Goal: Task Accomplishment & Management: Manage account settings

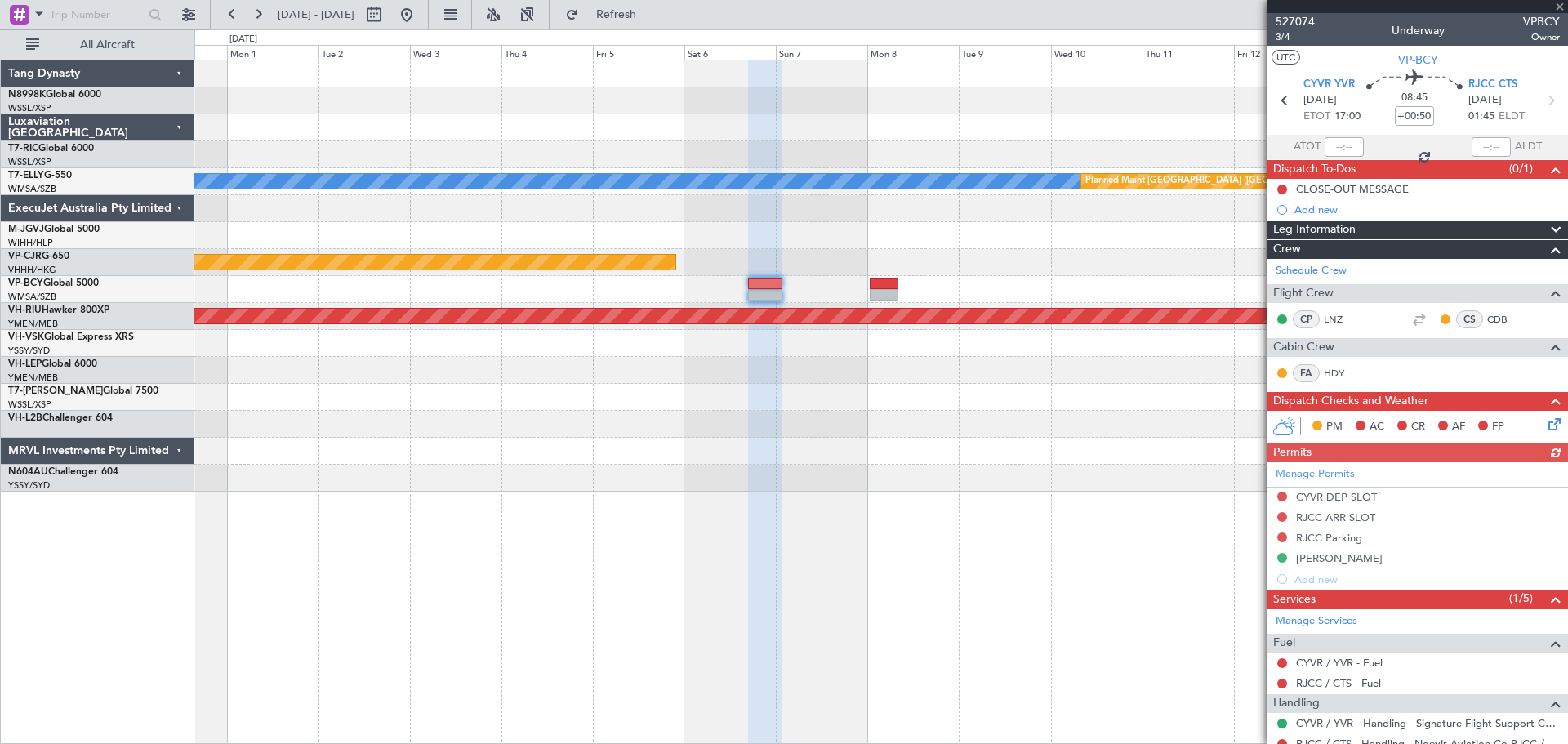
click at [730, 419] on div "[PERSON_NAME] Planned Maint [GEOGRAPHIC_DATA] ([GEOGRAPHIC_DATA]) Planned Maint…" at bounding box center [880, 276] width 1373 height 431
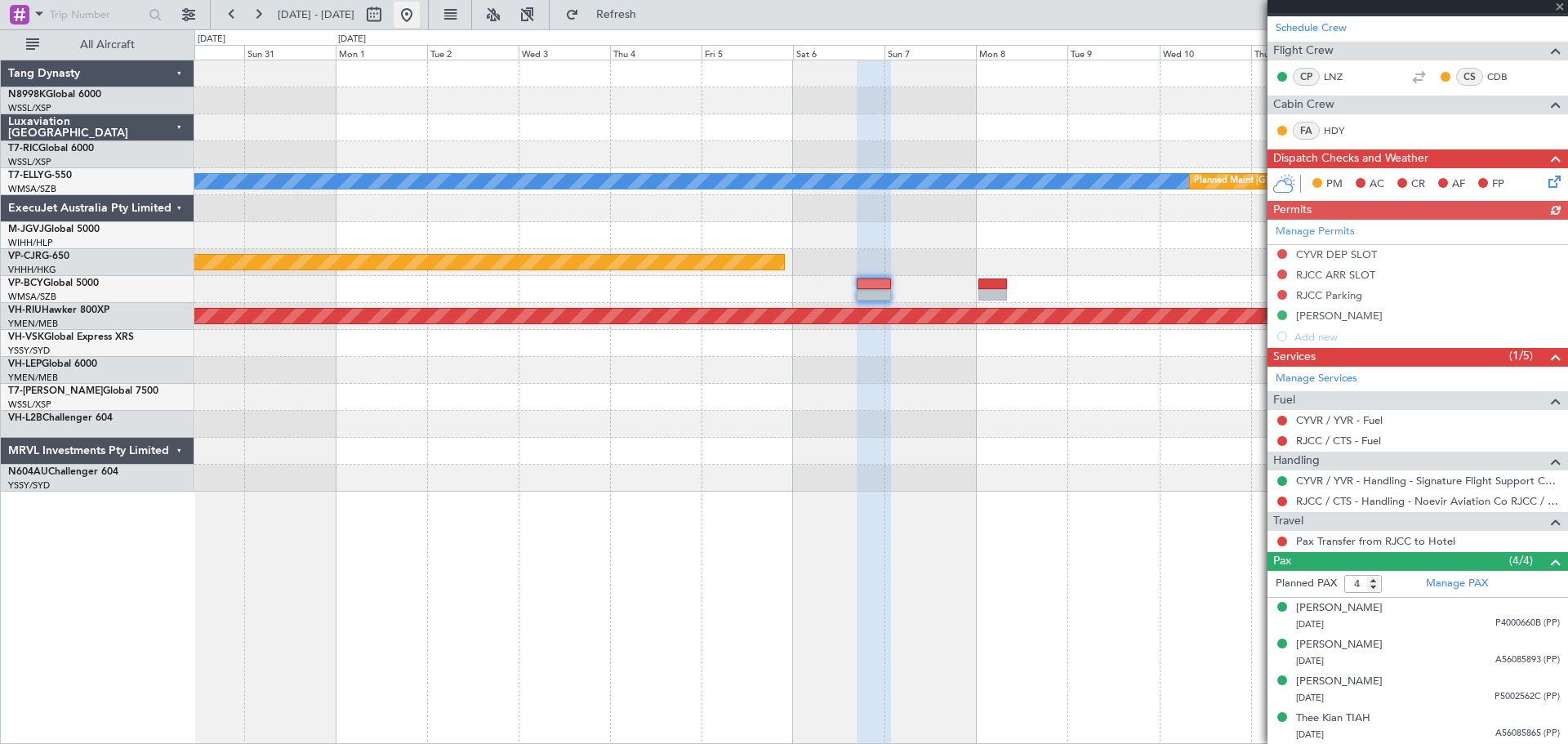
click at [420, 15] on button at bounding box center [407, 15] width 26 height 26
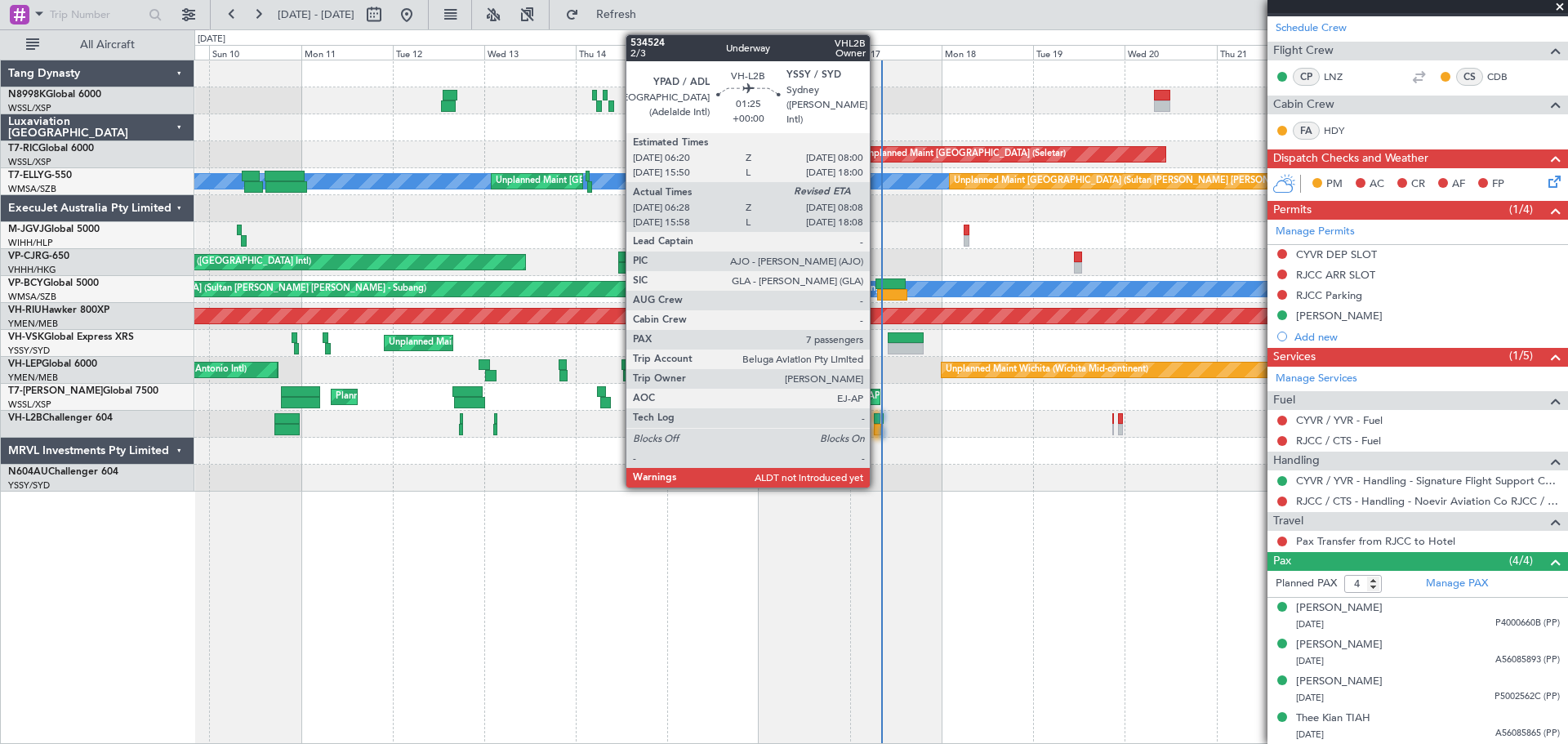
click at [877, 417] on div at bounding box center [877, 419] width 7 height 12
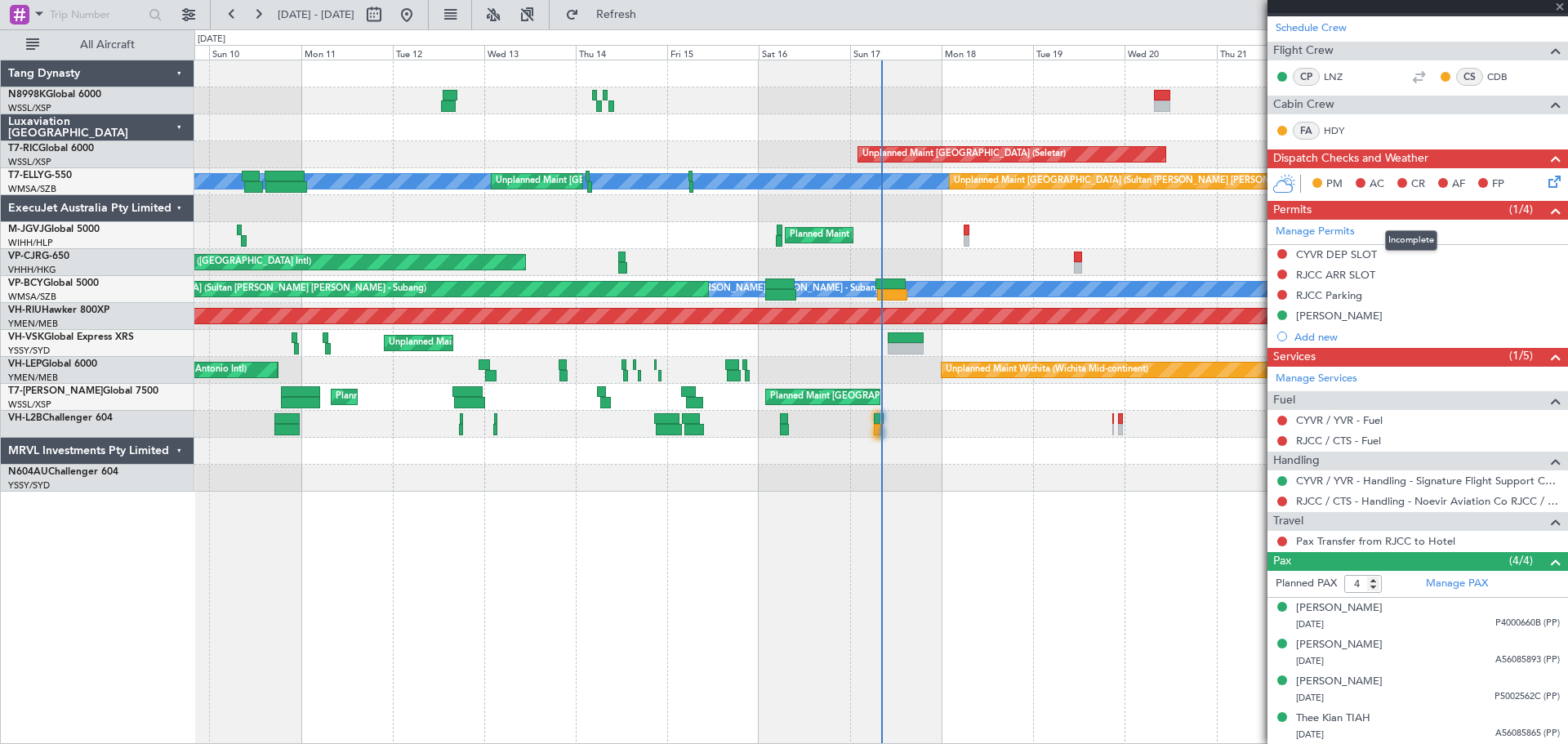
type input "06:38"
type input "7"
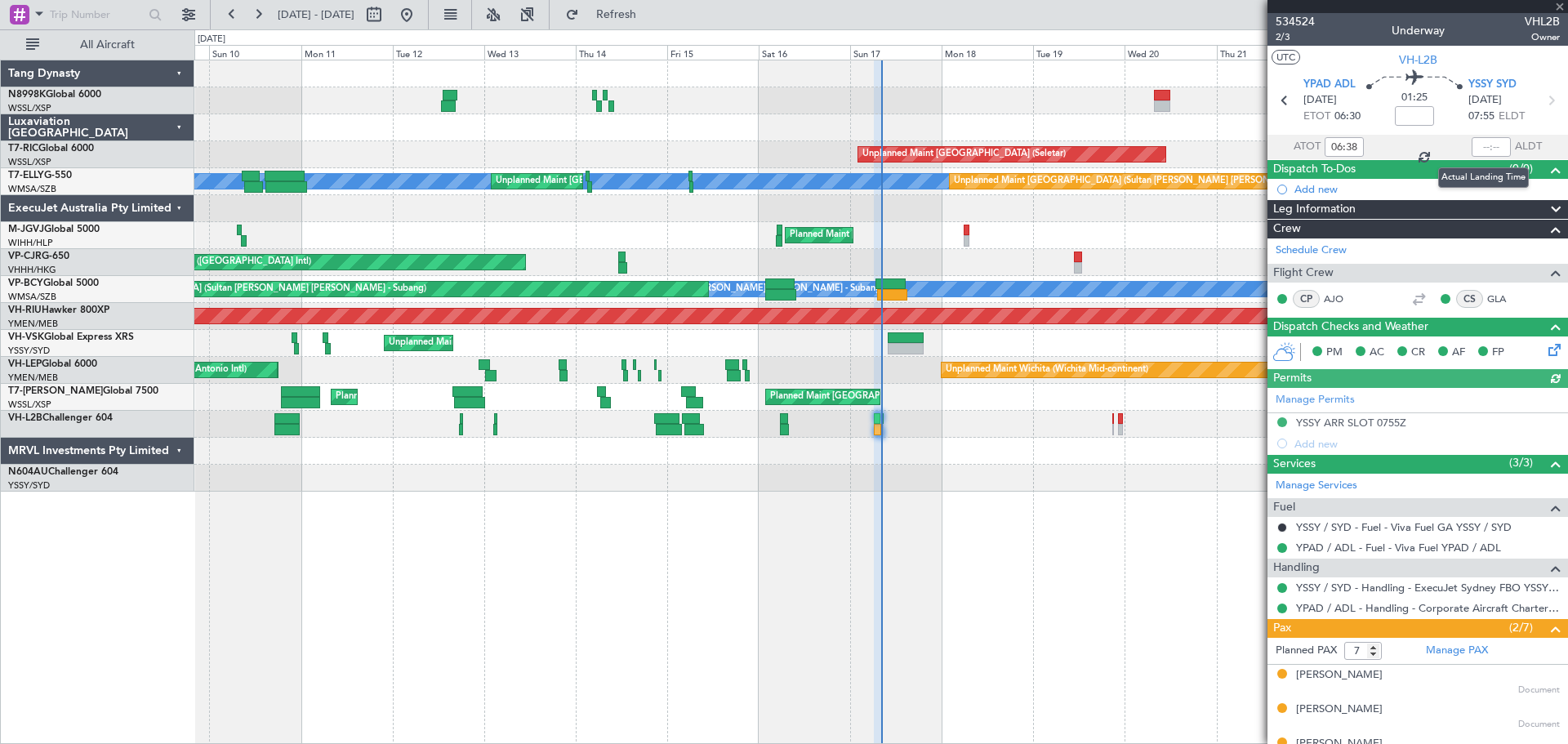
click at [1486, 147] on div at bounding box center [1490, 147] width 39 height 20
click at [1485, 147] on div at bounding box center [1490, 147] width 39 height 20
click at [1485, 146] on input "text" at bounding box center [1490, 147] width 39 height 20
type input "08:09"
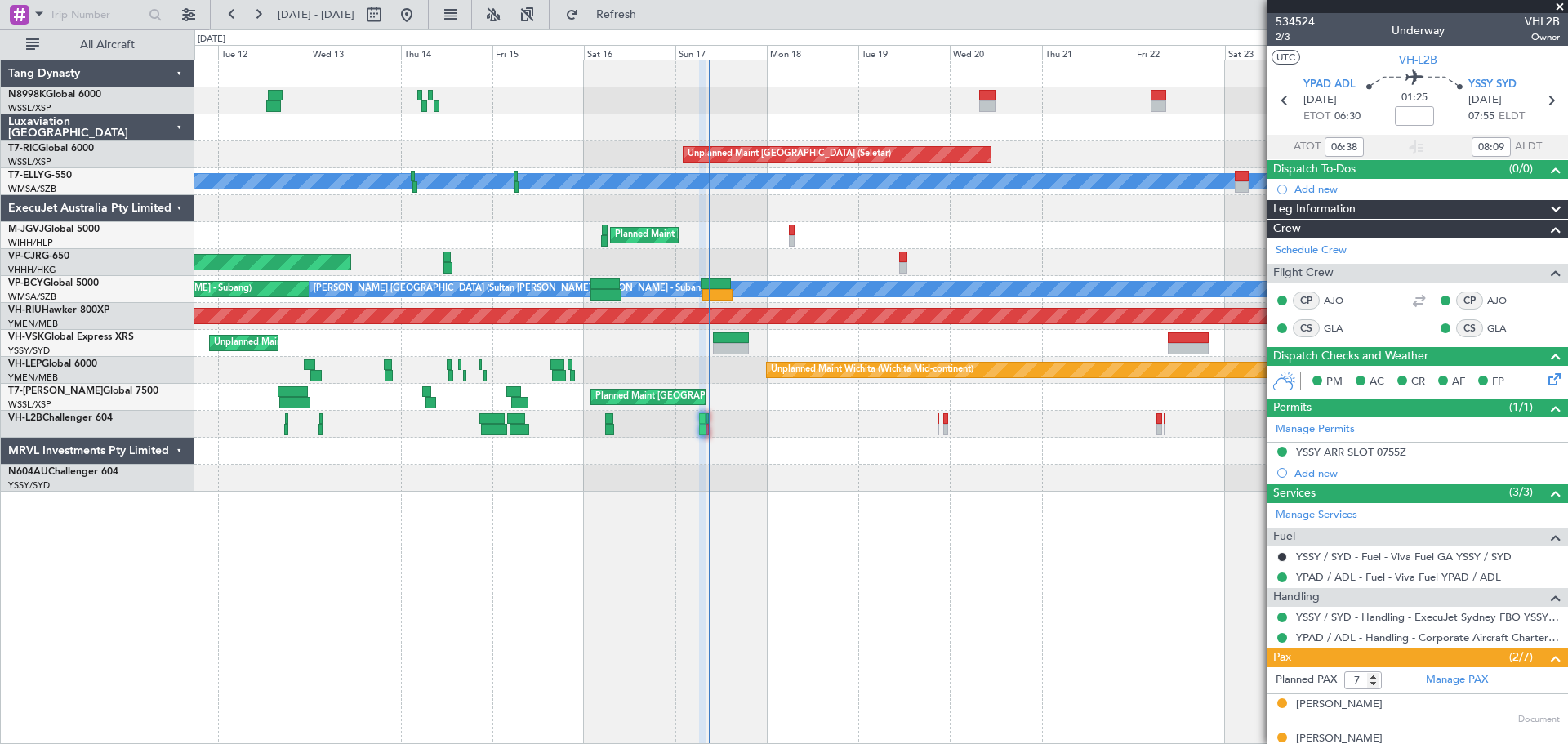
click at [844, 465] on div "Unplanned Maint Singapore (Seletar) Unplanned Maint Kuala Lumpur (Sultan Abdul …" at bounding box center [880, 276] width 1373 height 431
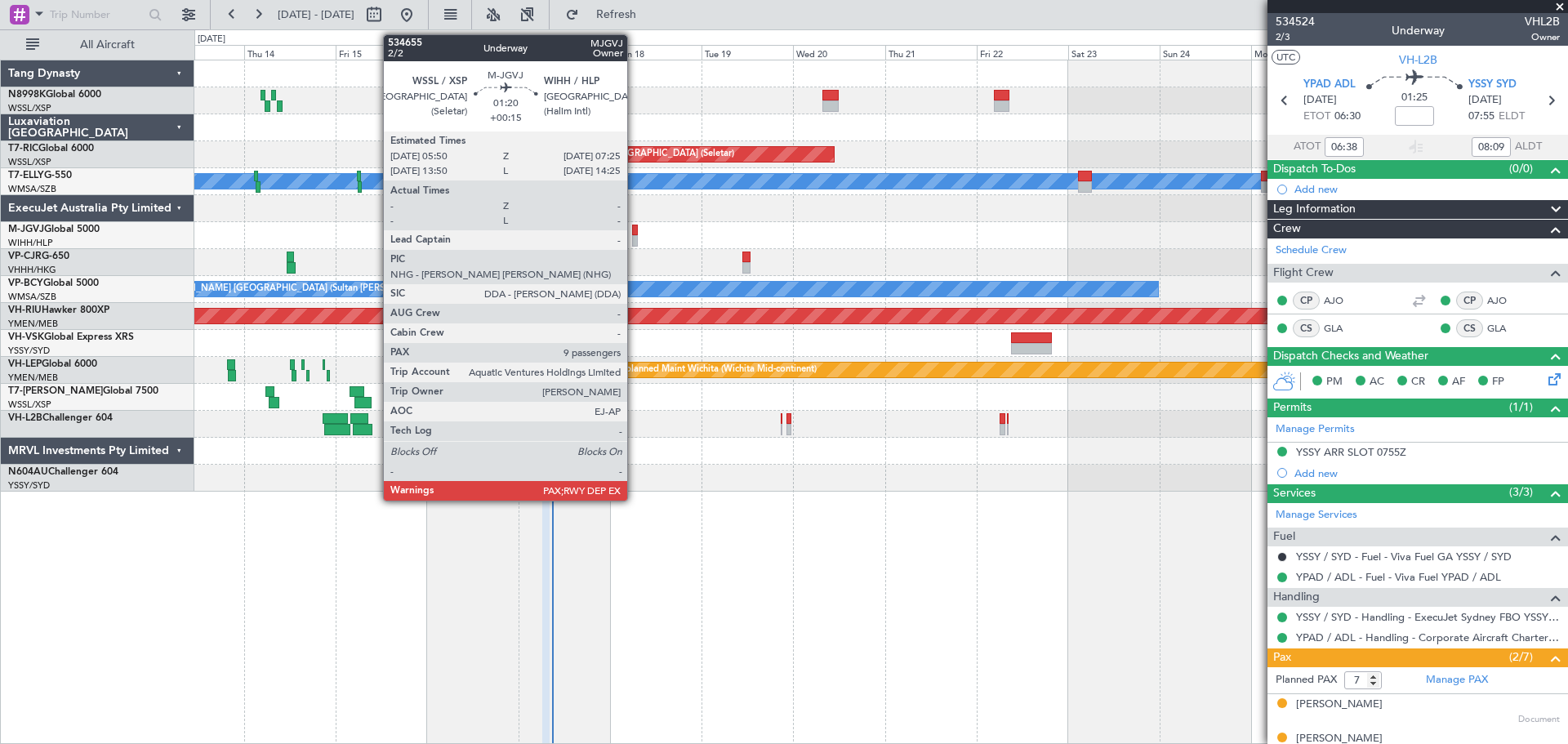
click at [635, 237] on div at bounding box center [635, 241] width 7 height 12
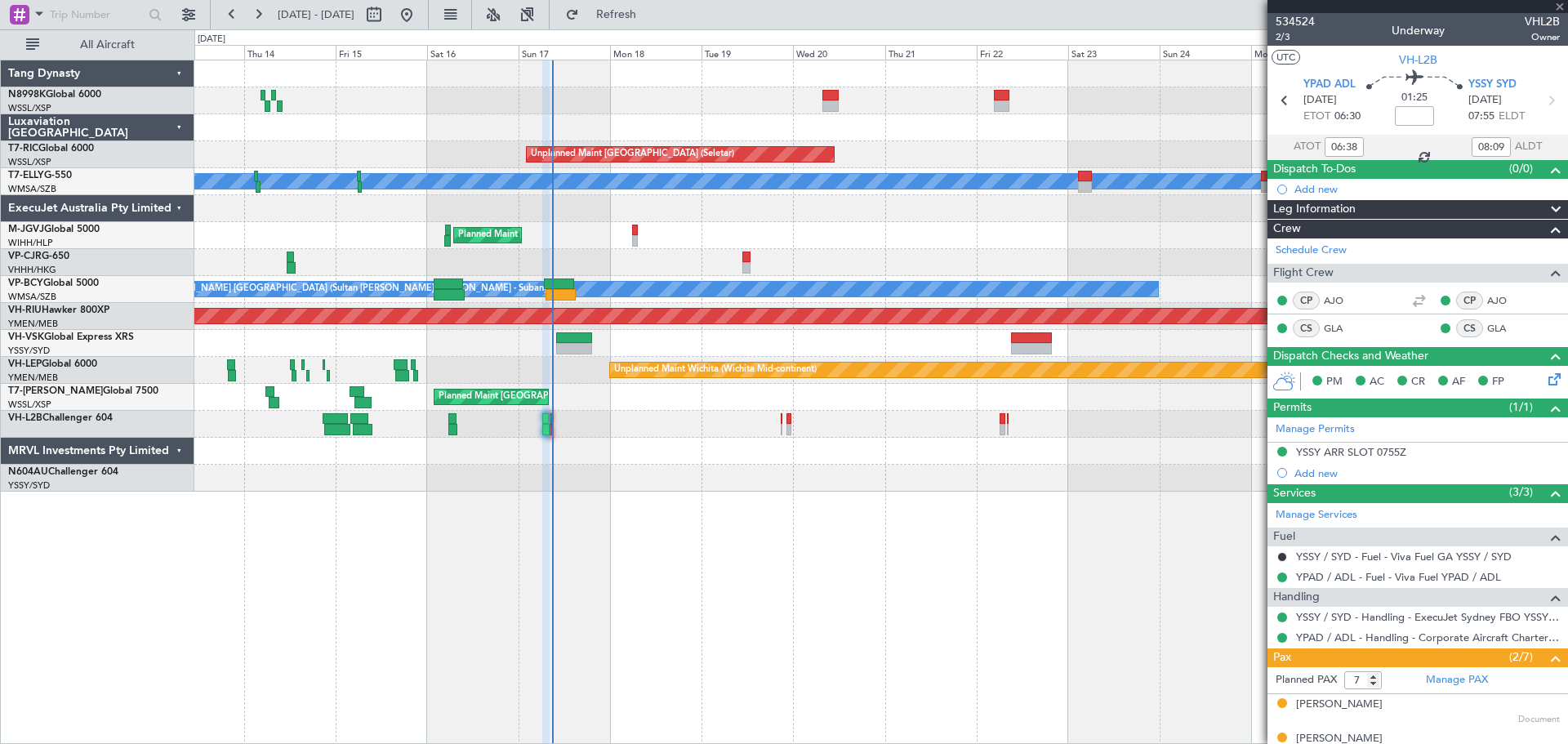
type input "+00:15"
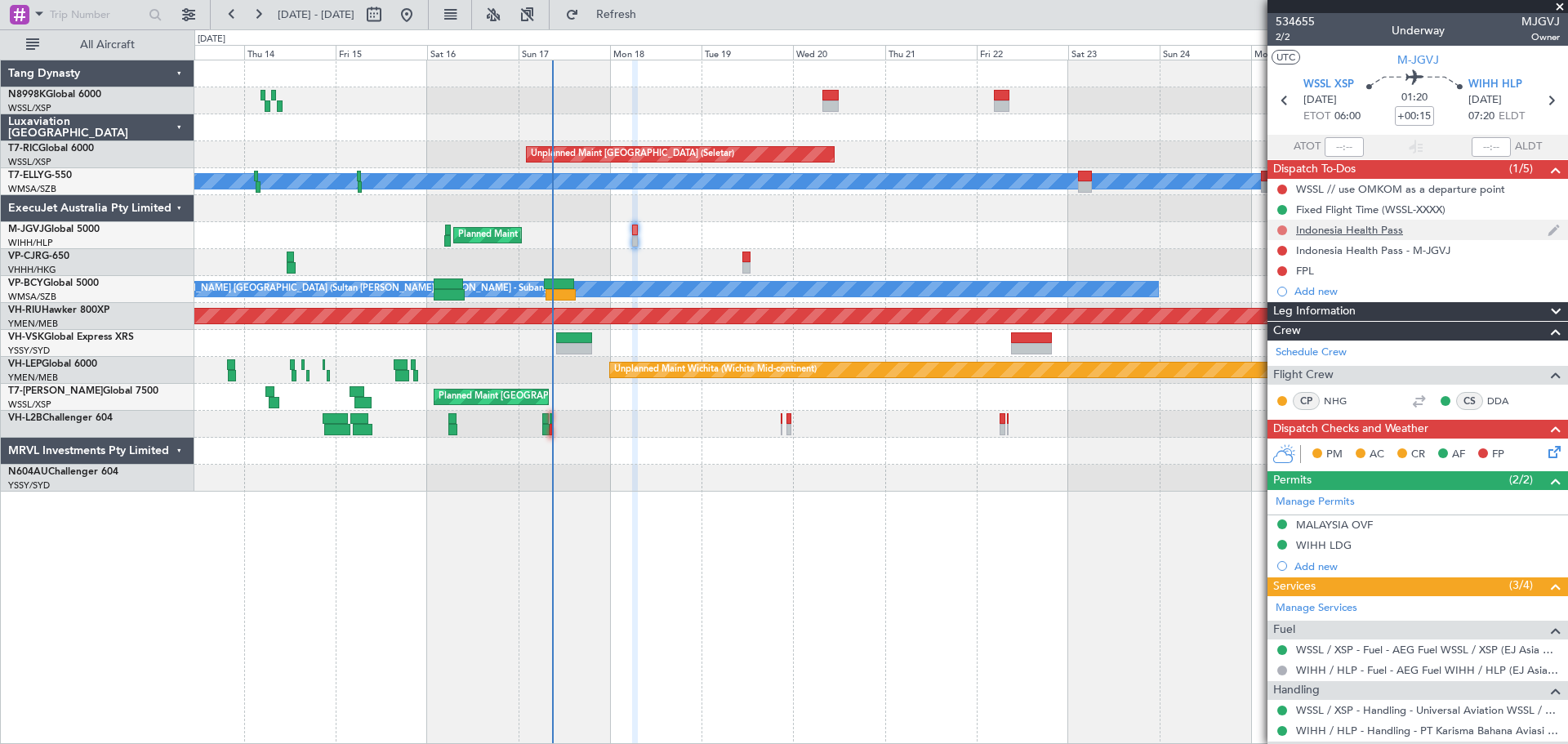
click at [1280, 230] on button at bounding box center [1282, 230] width 10 height 10
click at [1272, 276] on span "In Progress" at bounding box center [1290, 278] width 55 height 17
click at [1283, 247] on button at bounding box center [1282, 251] width 10 height 10
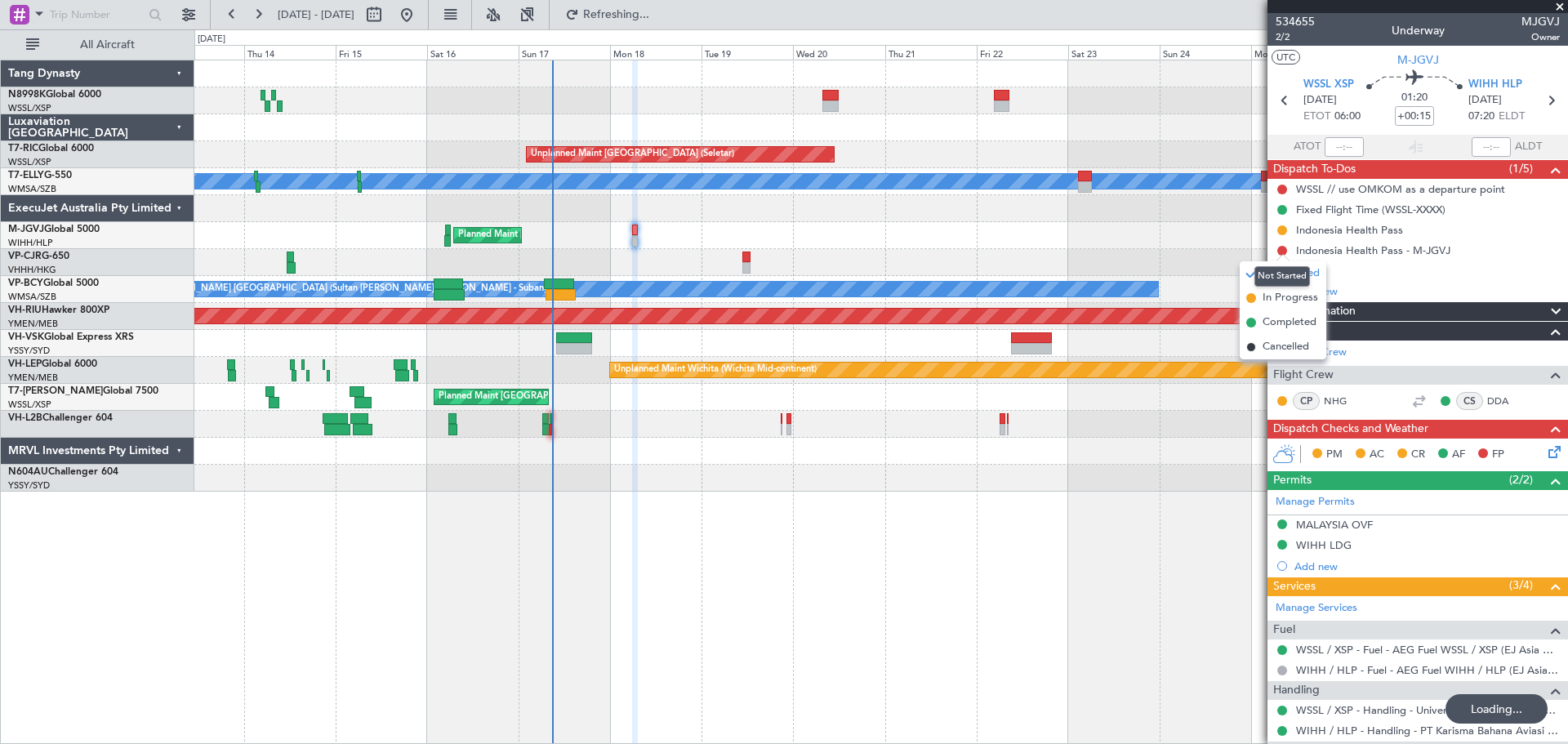
click at [1264, 293] on mat-tooltip-component "Not Started" at bounding box center [1282, 276] width 79 height 43
click at [1264, 294] on span "In Progress" at bounding box center [1290, 298] width 55 height 17
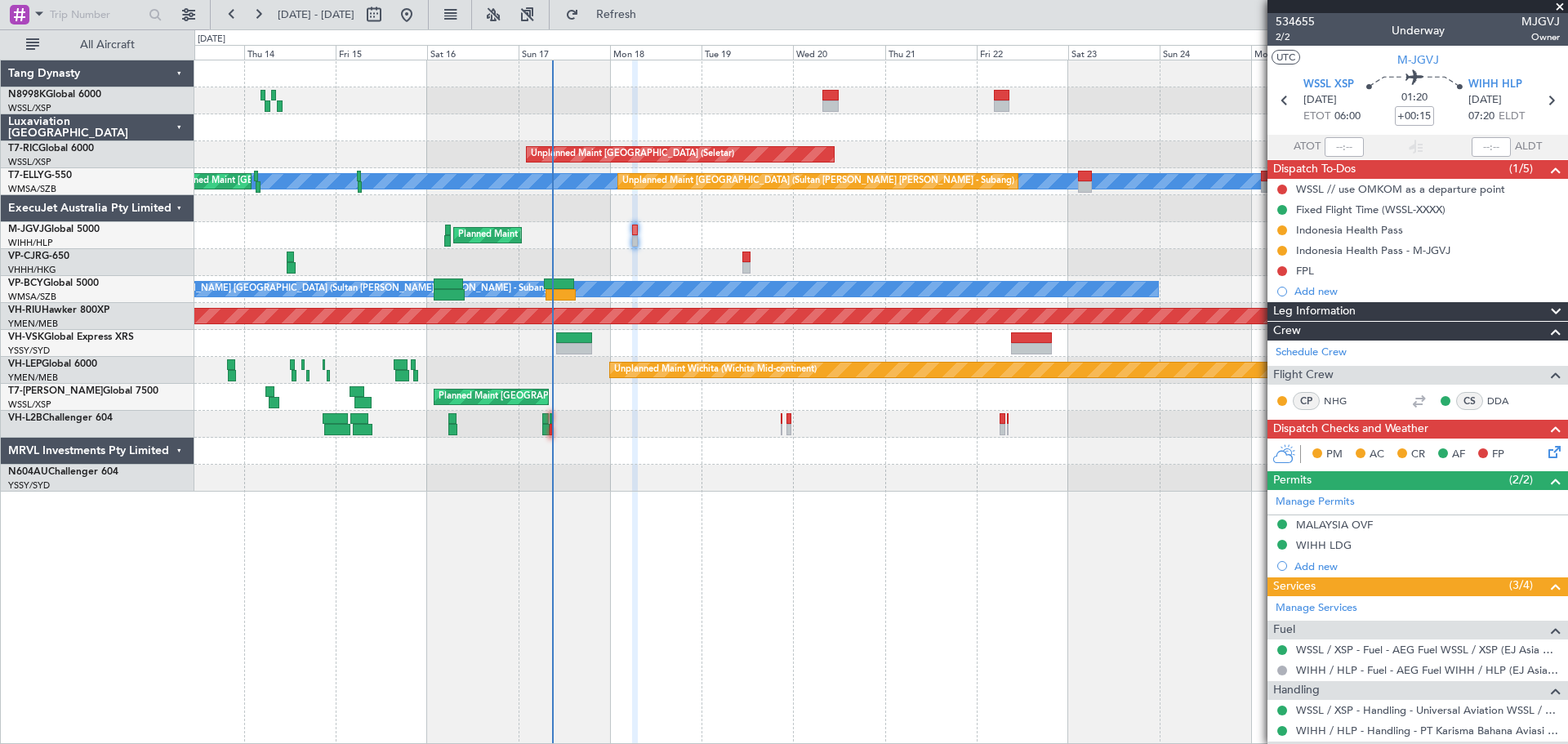
click at [740, 259] on div "Planned Maint Hong Kong (Hong Kong Intl) Planned Maint Hong Kong (Hong Kong Int…" at bounding box center [880, 262] width 1373 height 27
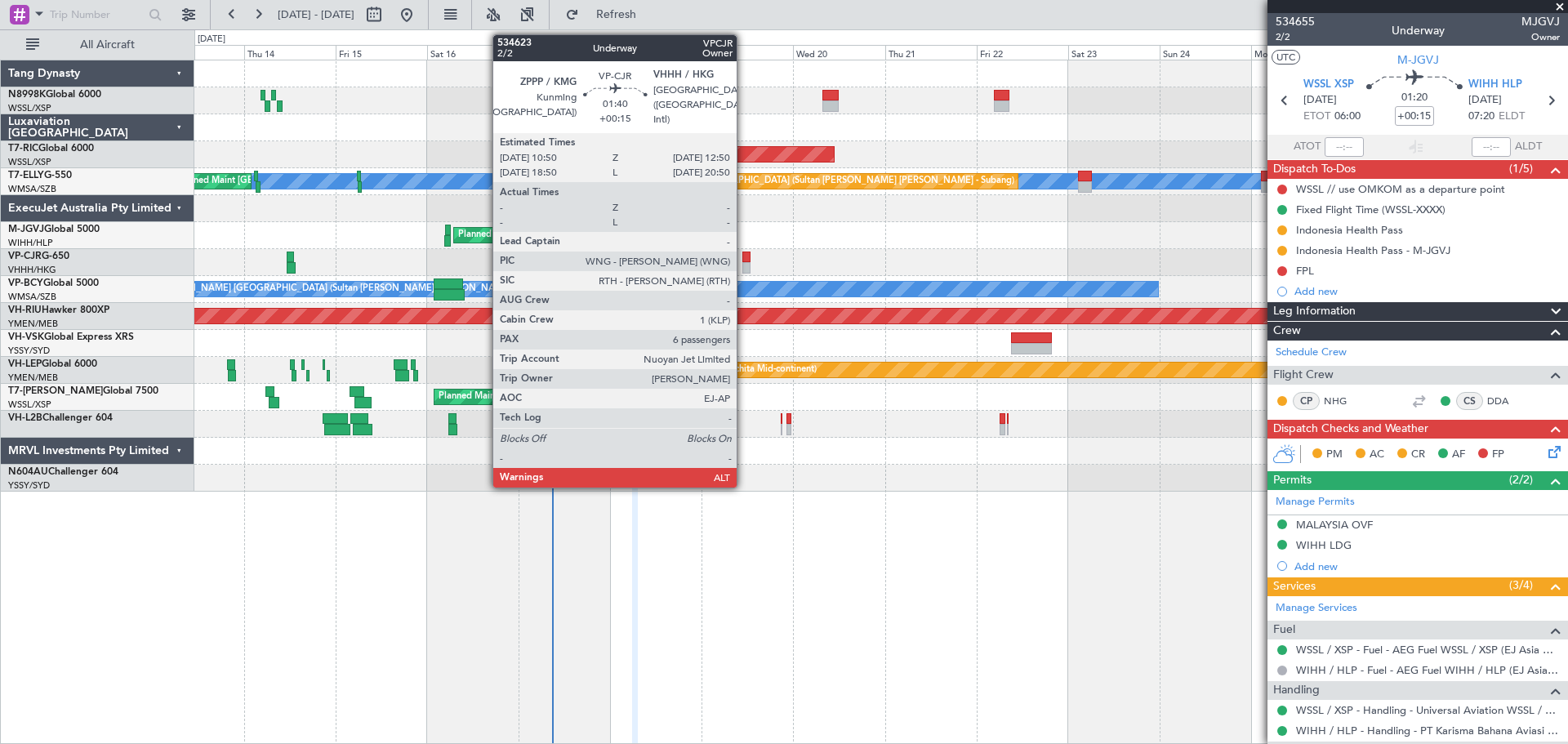
click at [745, 260] on div at bounding box center [746, 257] width 8 height 12
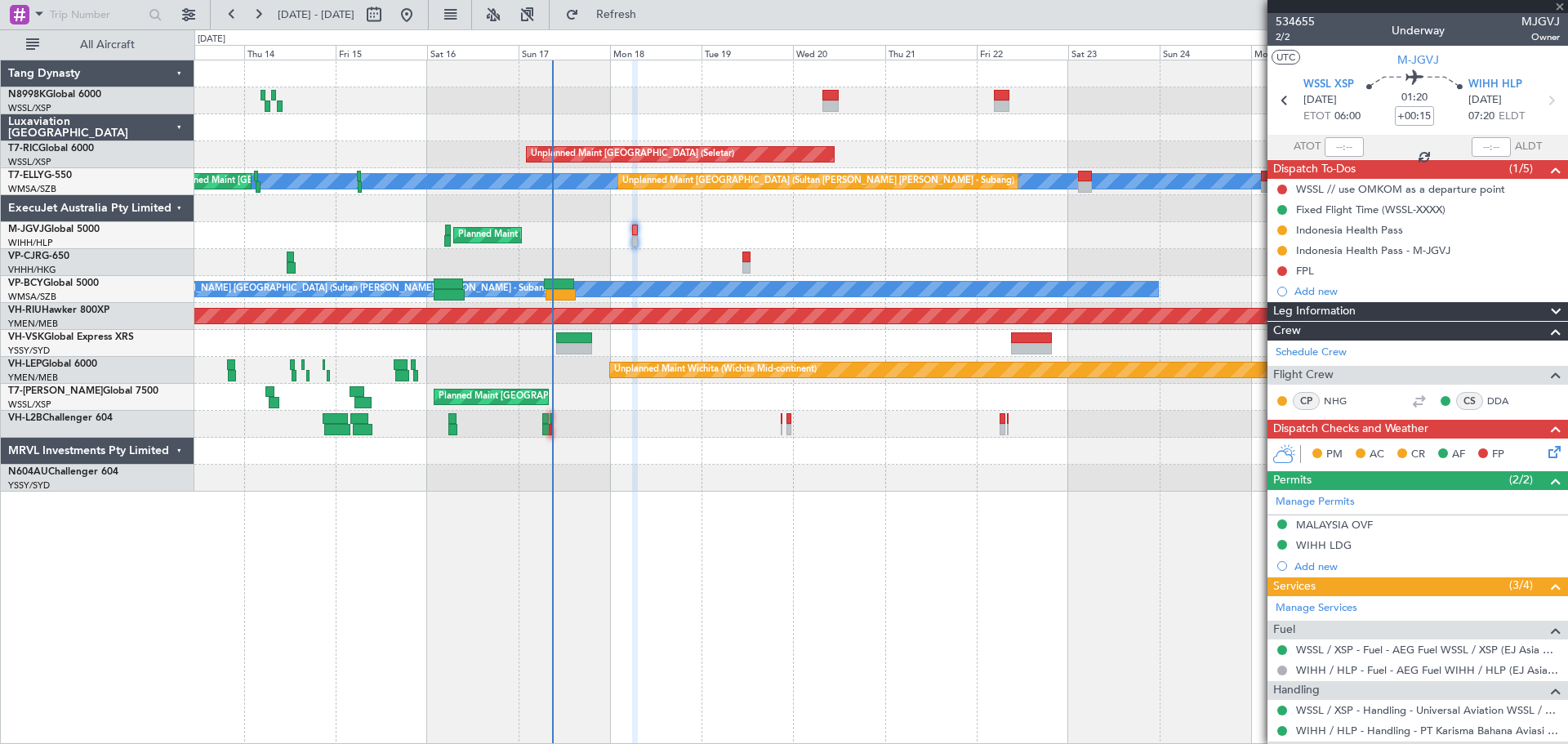
type input "6"
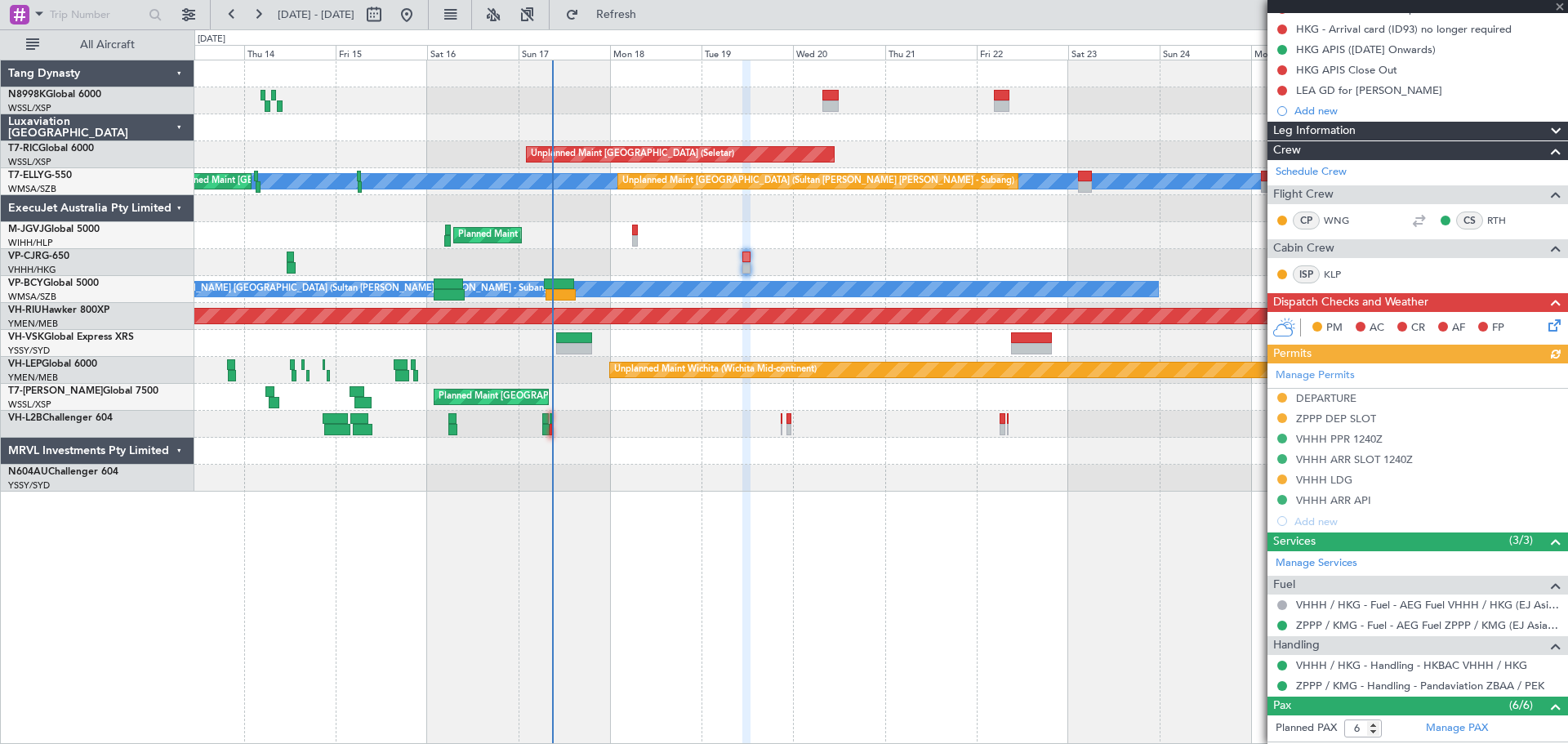
scroll to position [327, 0]
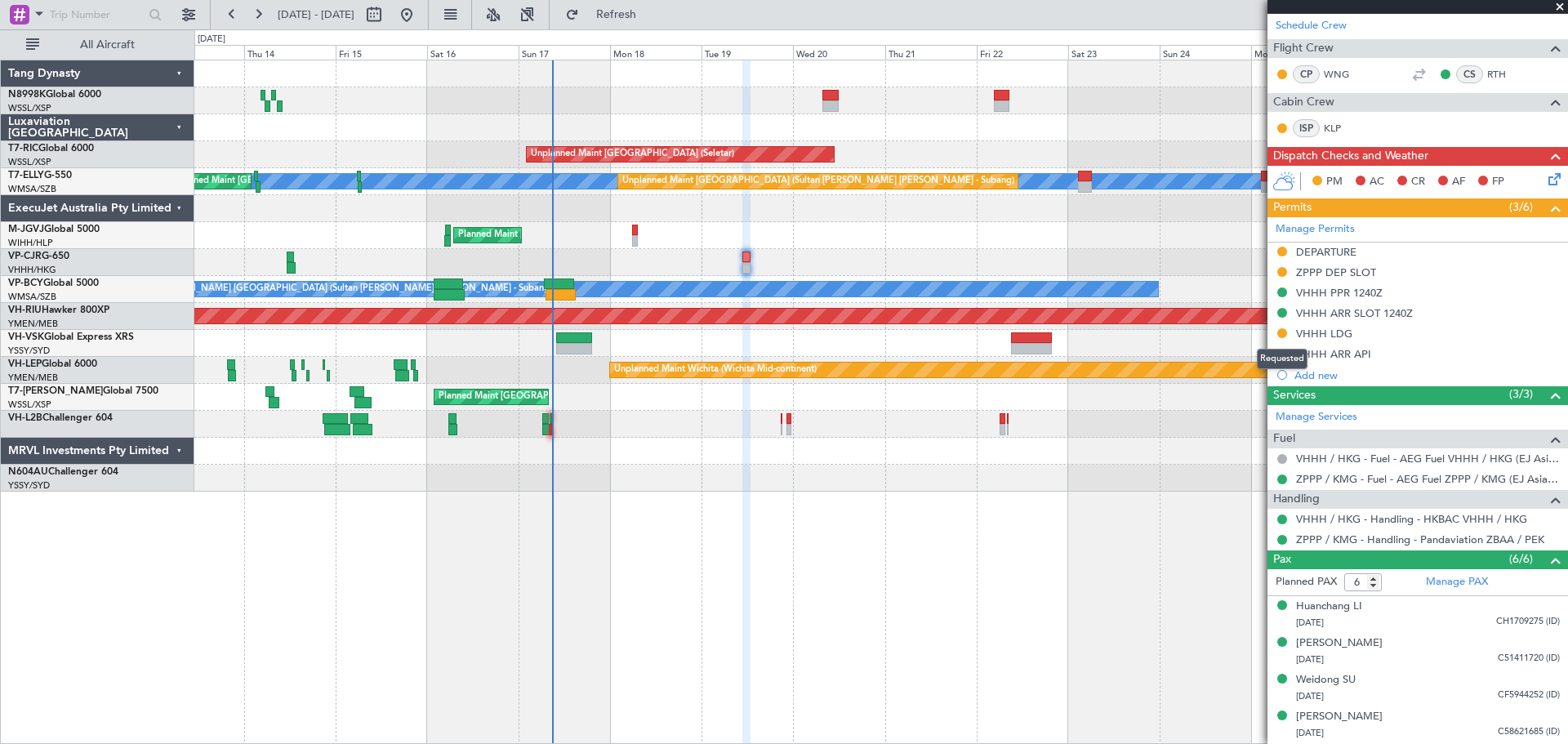
click at [1279, 334] on button at bounding box center [1282, 334] width 10 height 10
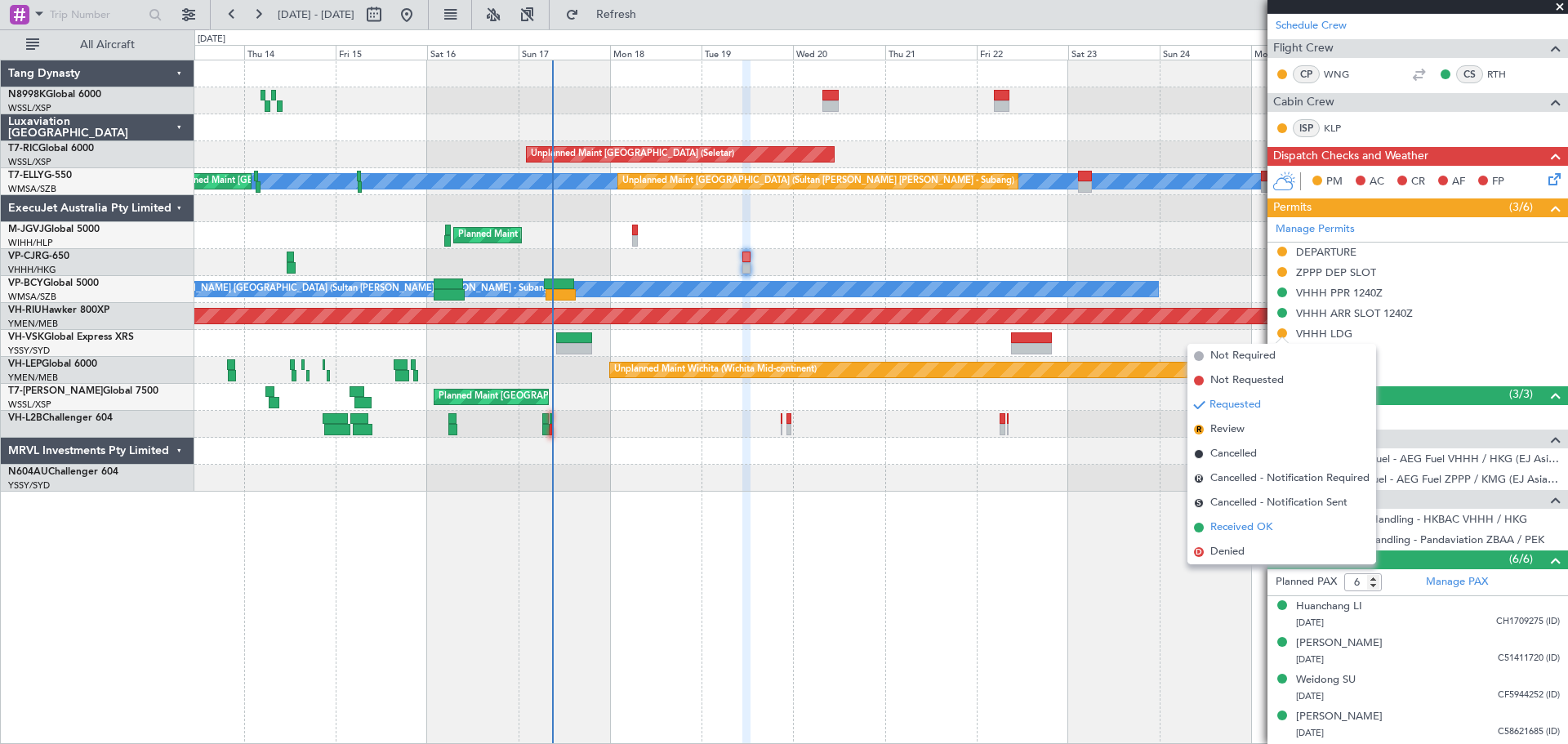
click at [1217, 526] on span "Received OK" at bounding box center [1240, 528] width 62 height 17
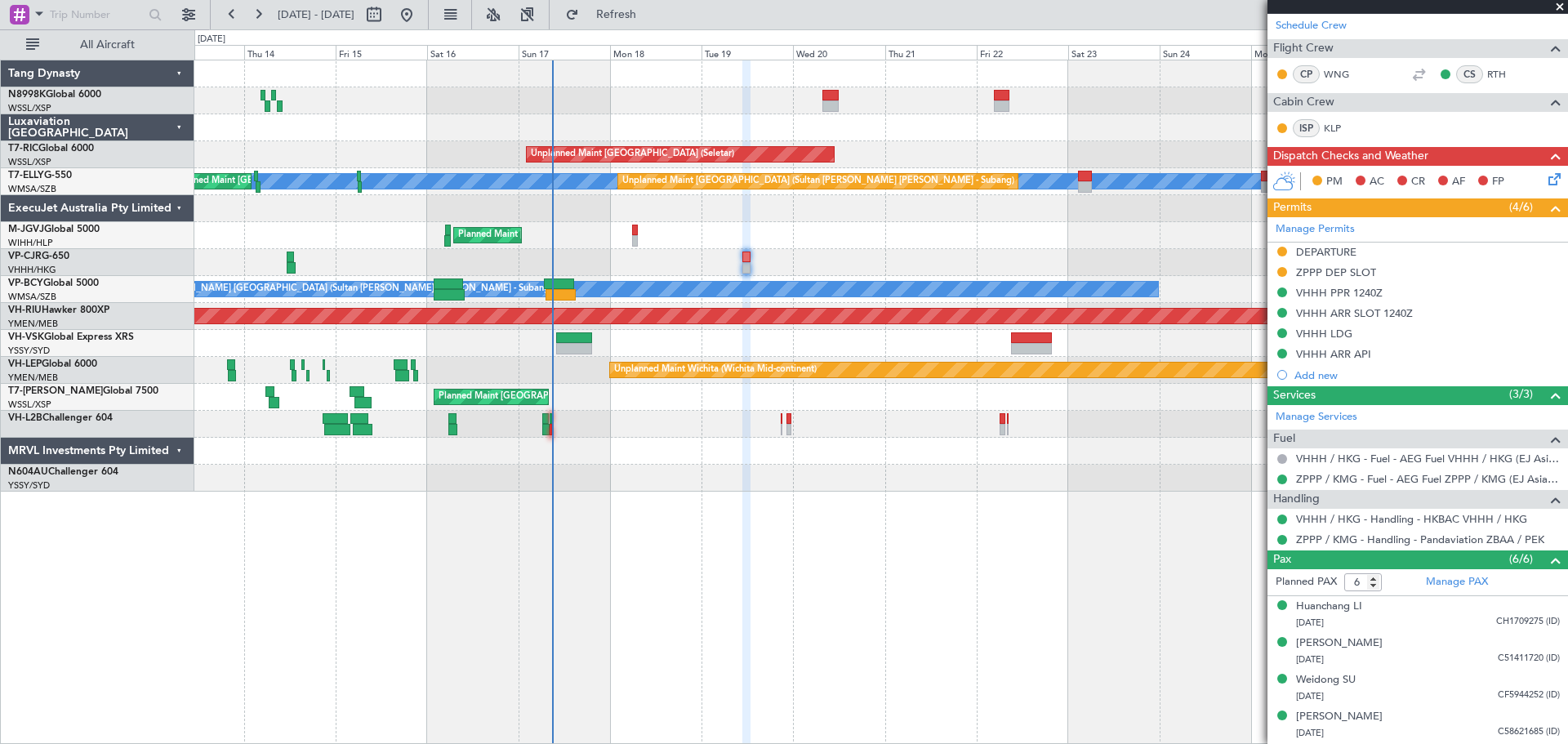
click at [870, 242] on div "Unplanned Maint Singapore (Seletar) MEL Unplanned Maint Kuala Lumpur (Sultan Ab…" at bounding box center [880, 276] width 1373 height 431
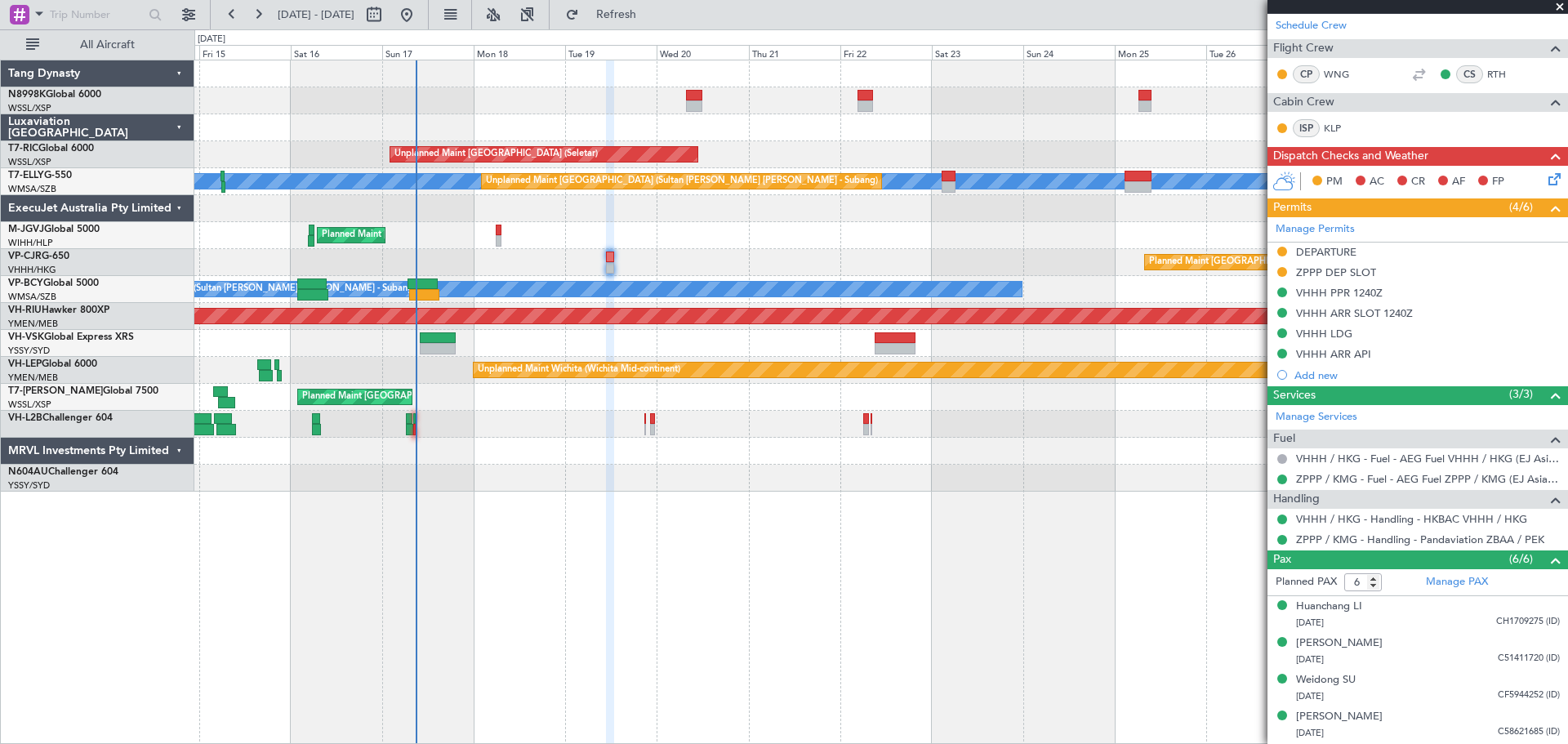
click at [958, 254] on div "Unplanned Maint Singapore (Seletar) MEL Unplanned Maint Kuala Lumpur (Sultan Ab…" at bounding box center [880, 276] width 1373 height 431
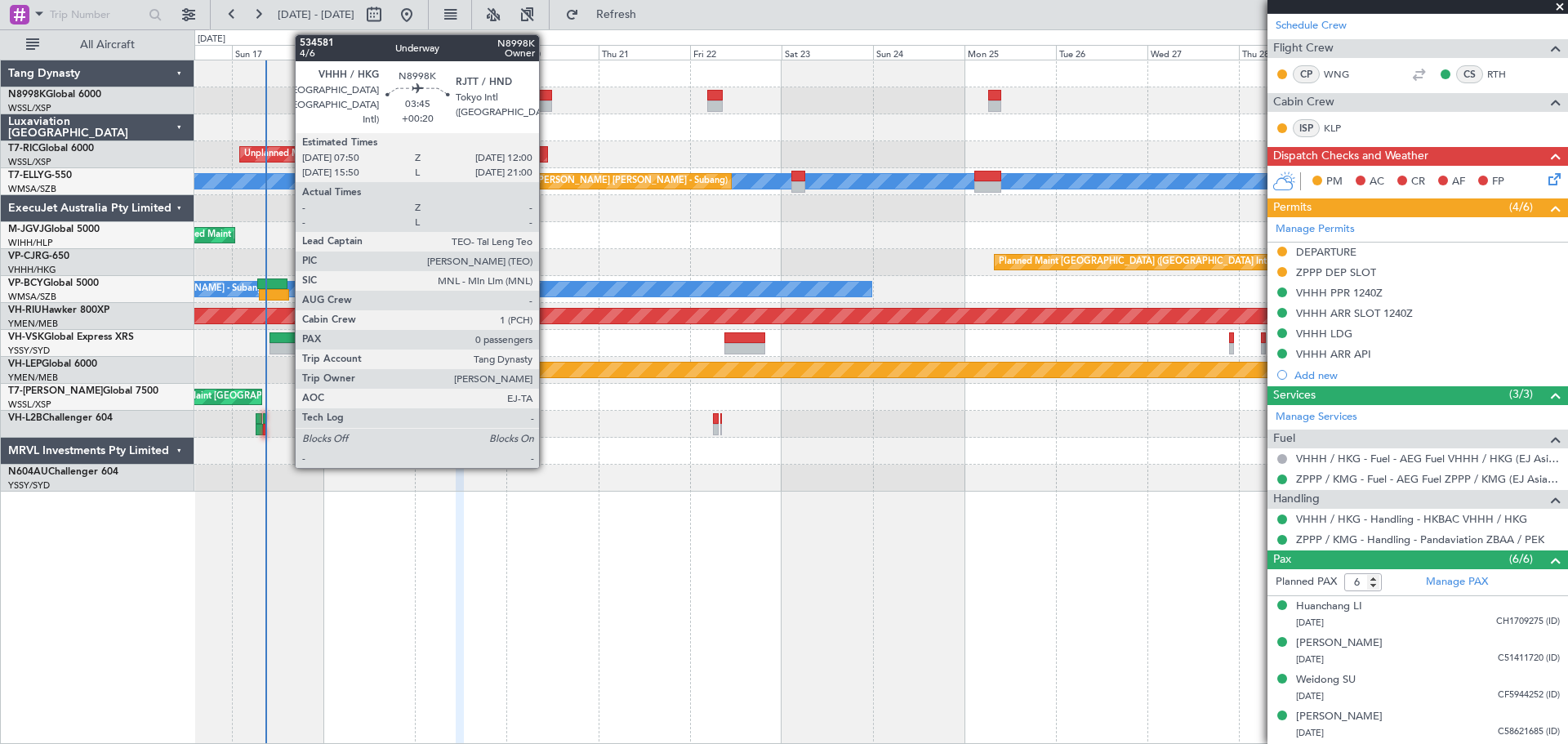
click at [546, 98] on div at bounding box center [544, 96] width 17 height 12
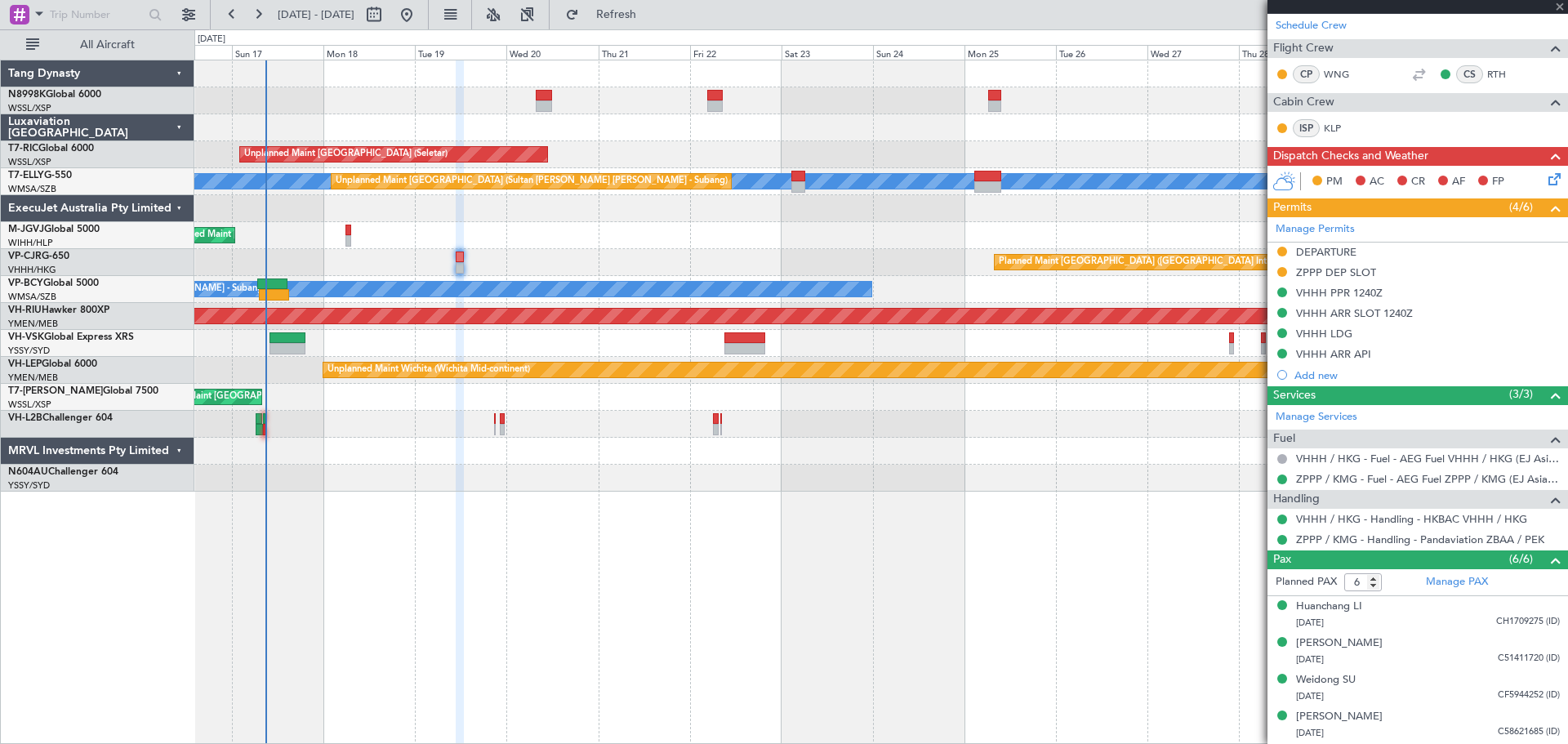
type input "+00:20"
type input "0"
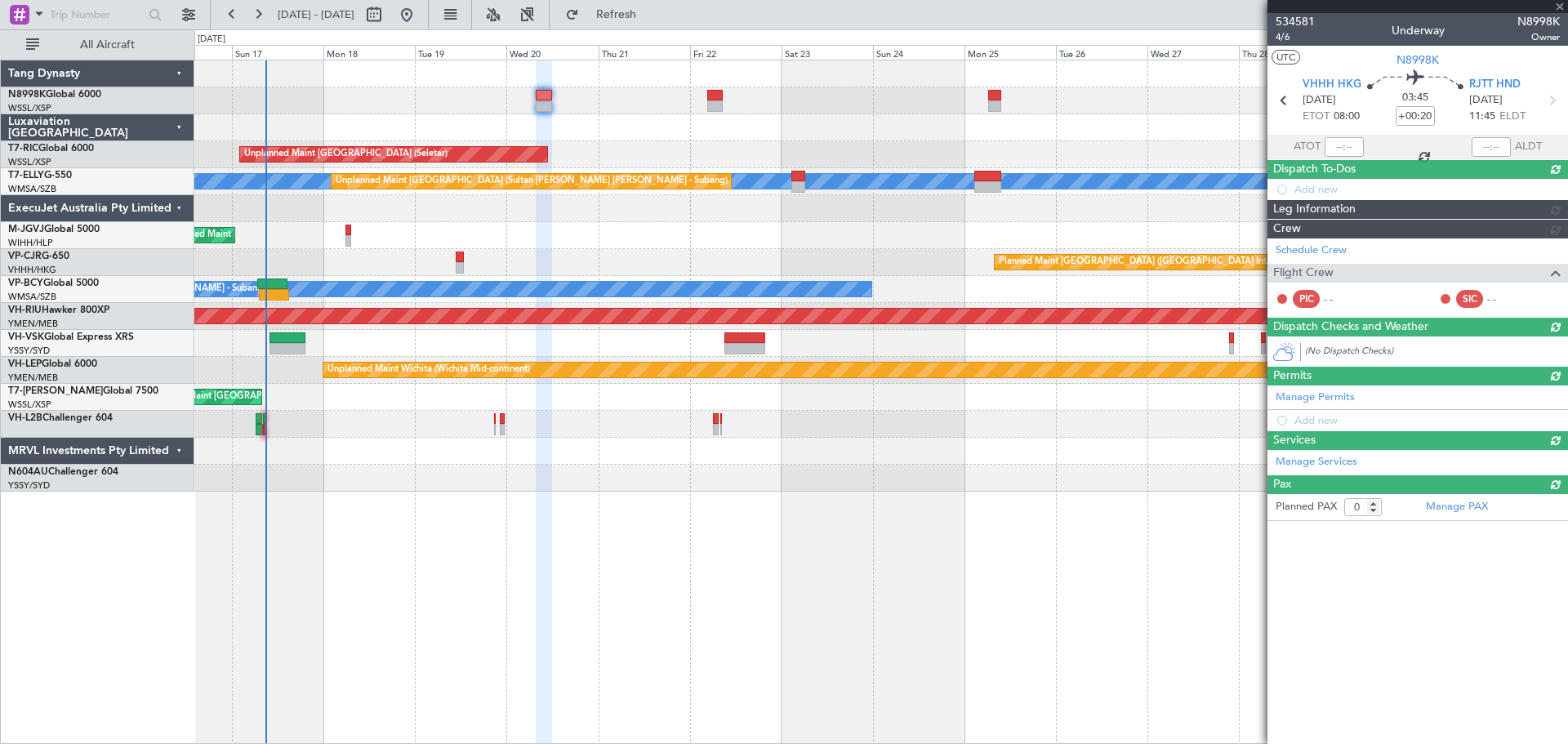
scroll to position [0, 0]
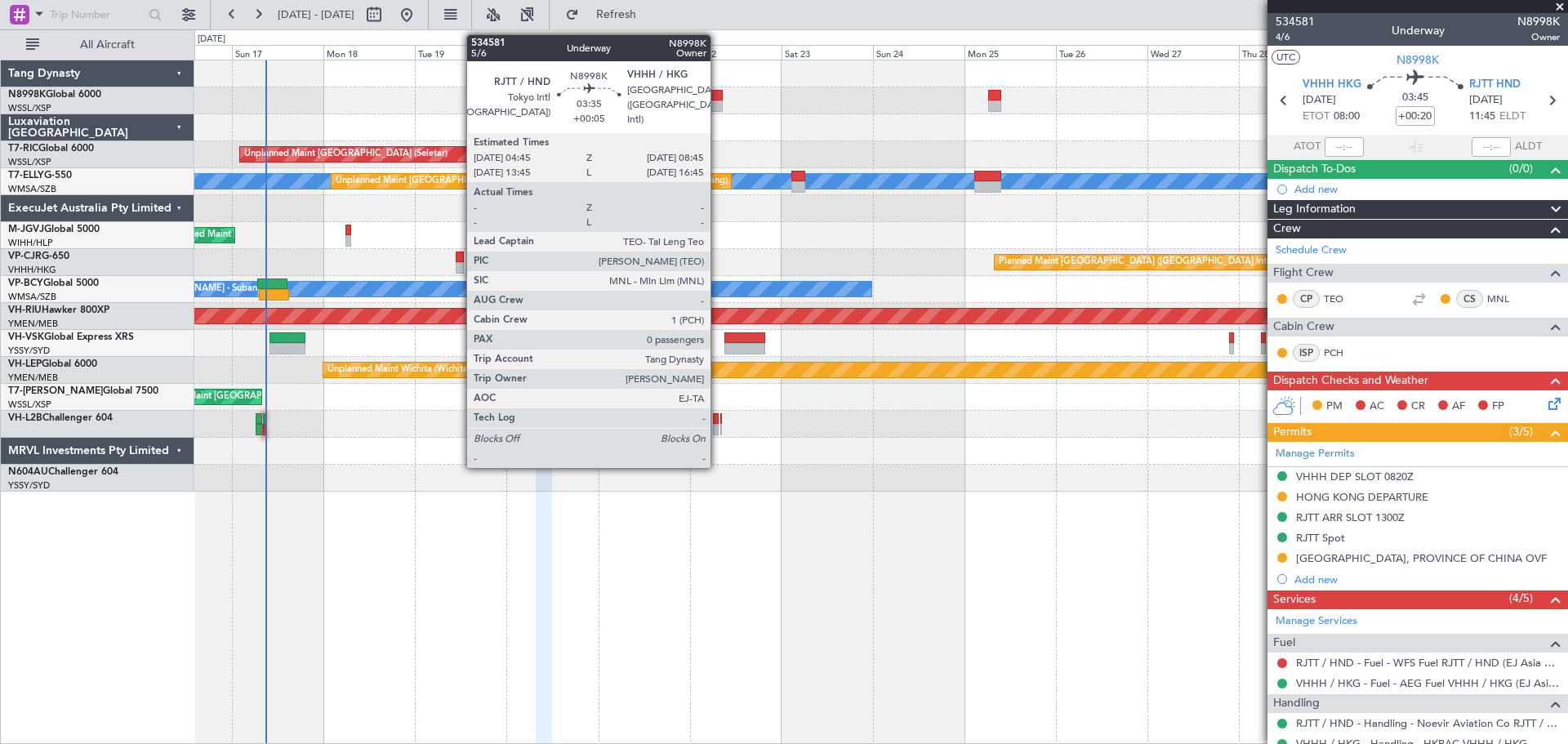
click at [717, 103] on div at bounding box center [715, 106] width 16 height 12
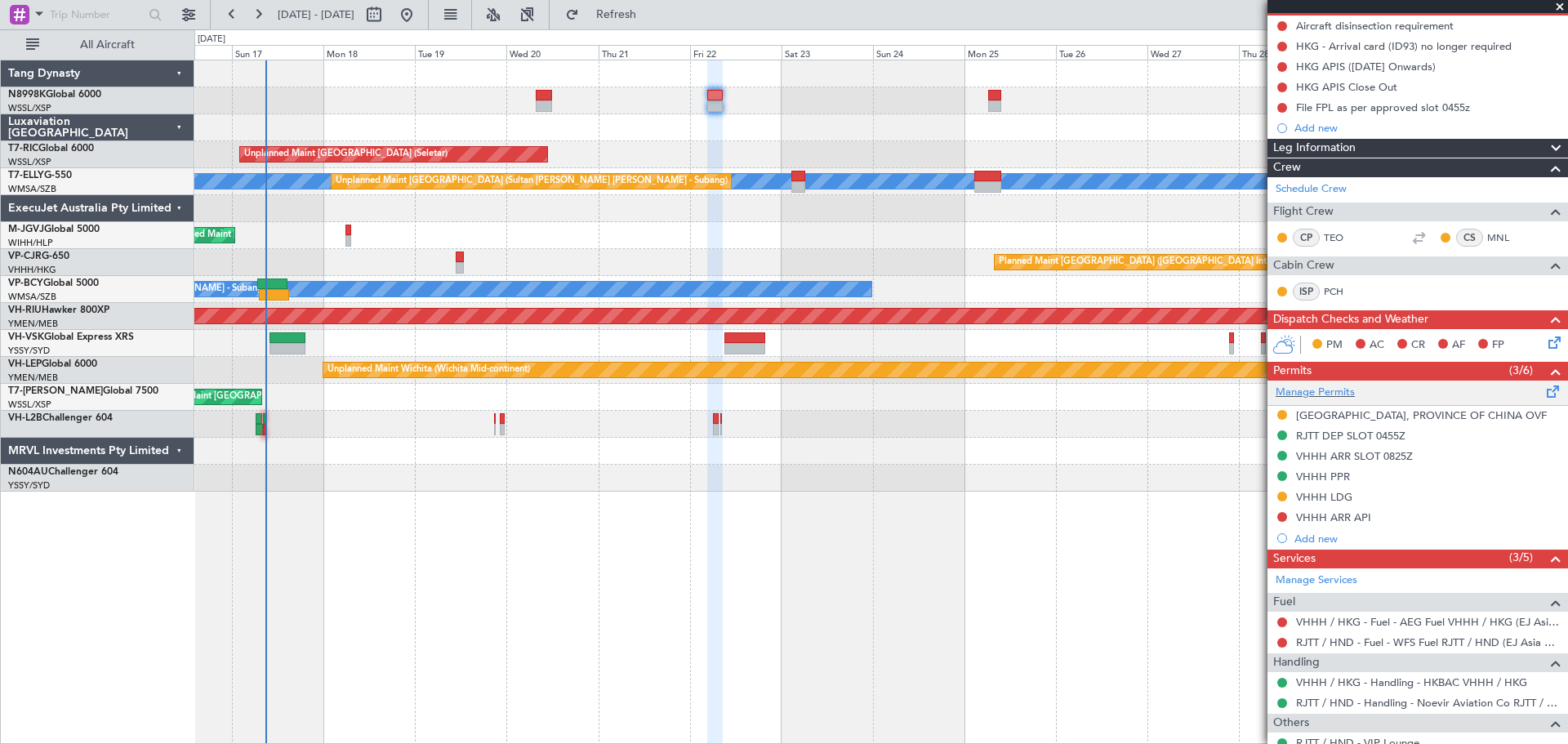
scroll to position [218, 0]
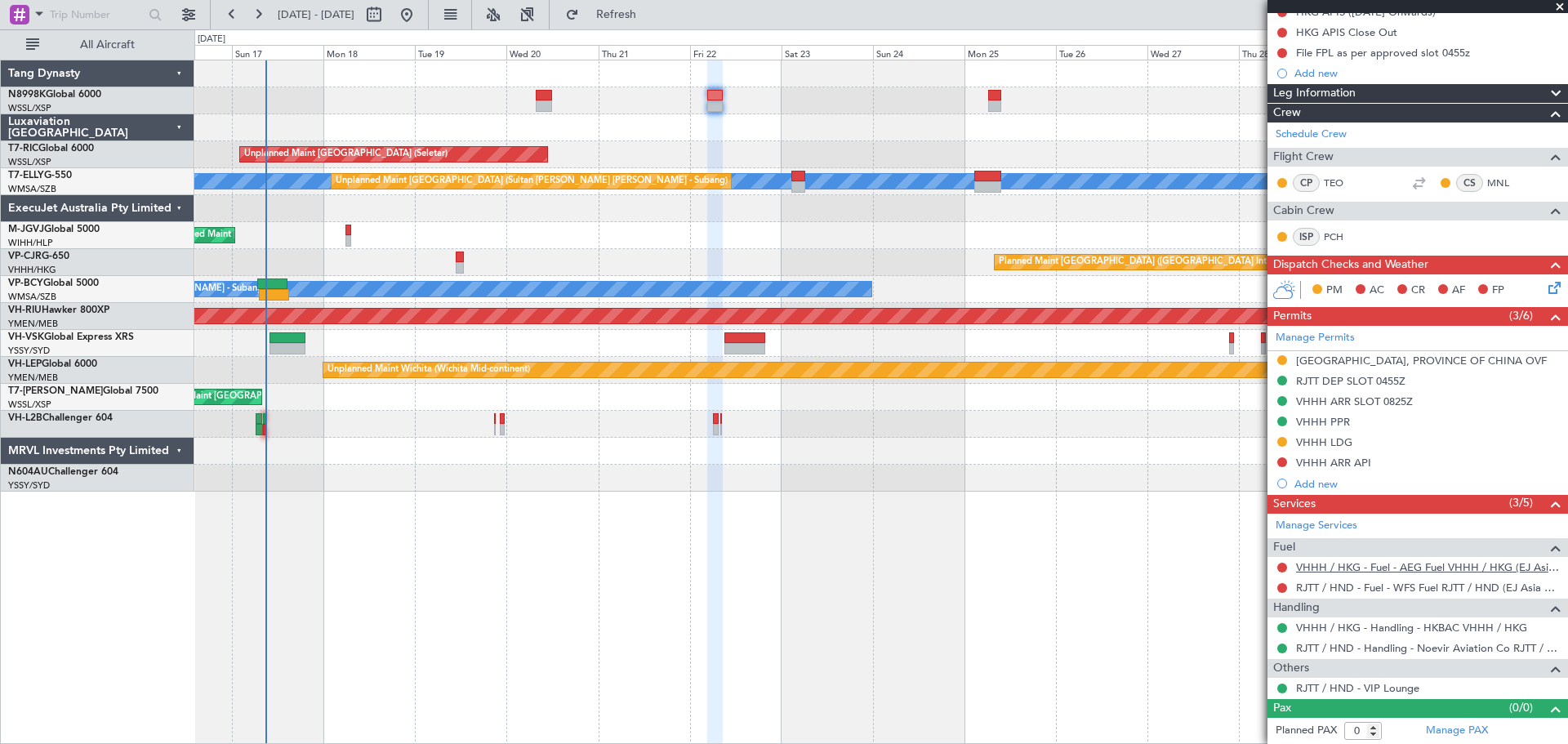
click at [1366, 564] on link "VHHH / HKG - Fuel - AEG Fuel VHHH / HKG (EJ Asia Only)" at bounding box center [1427, 567] width 264 height 14
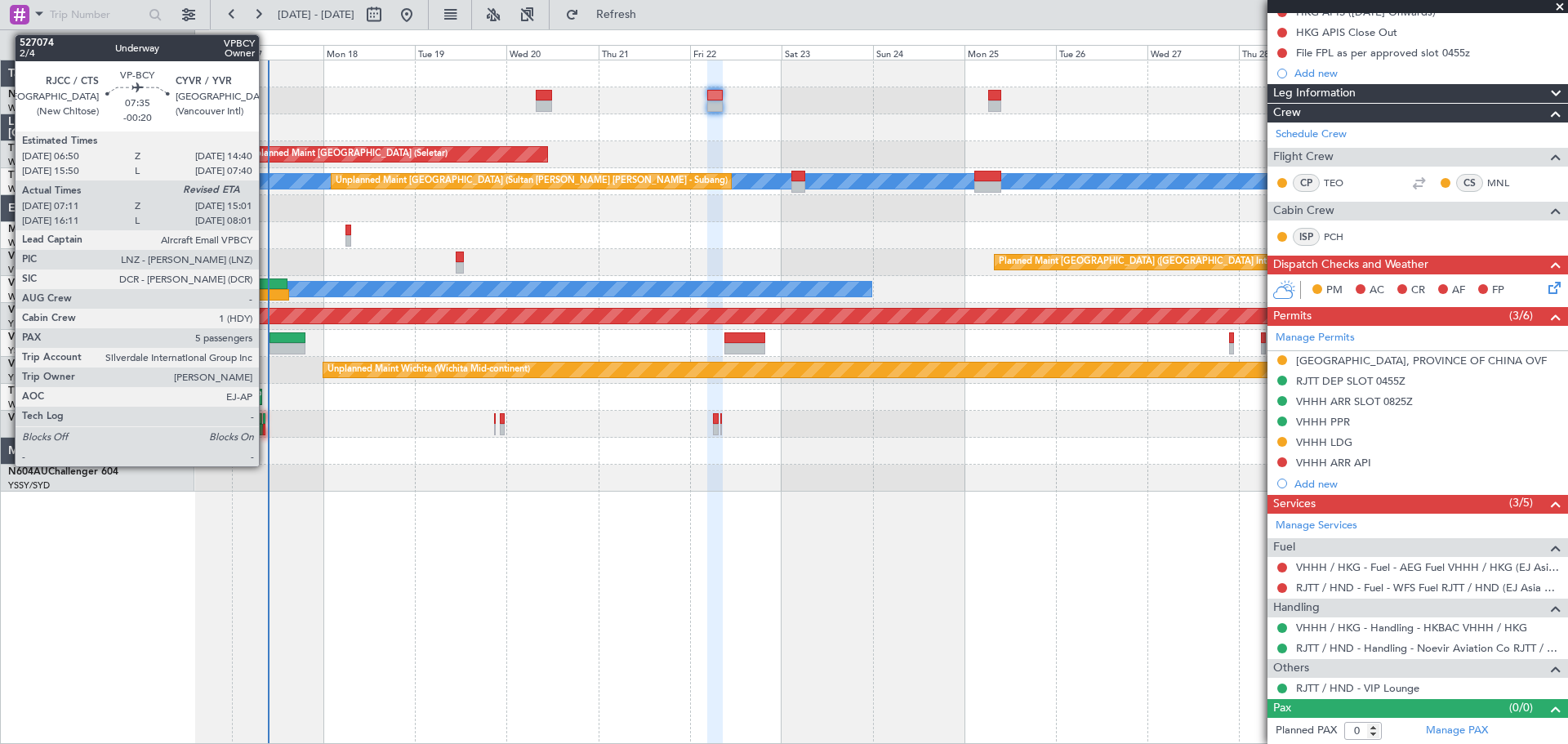
click at [266, 288] on div at bounding box center [272, 285] width 31 height 12
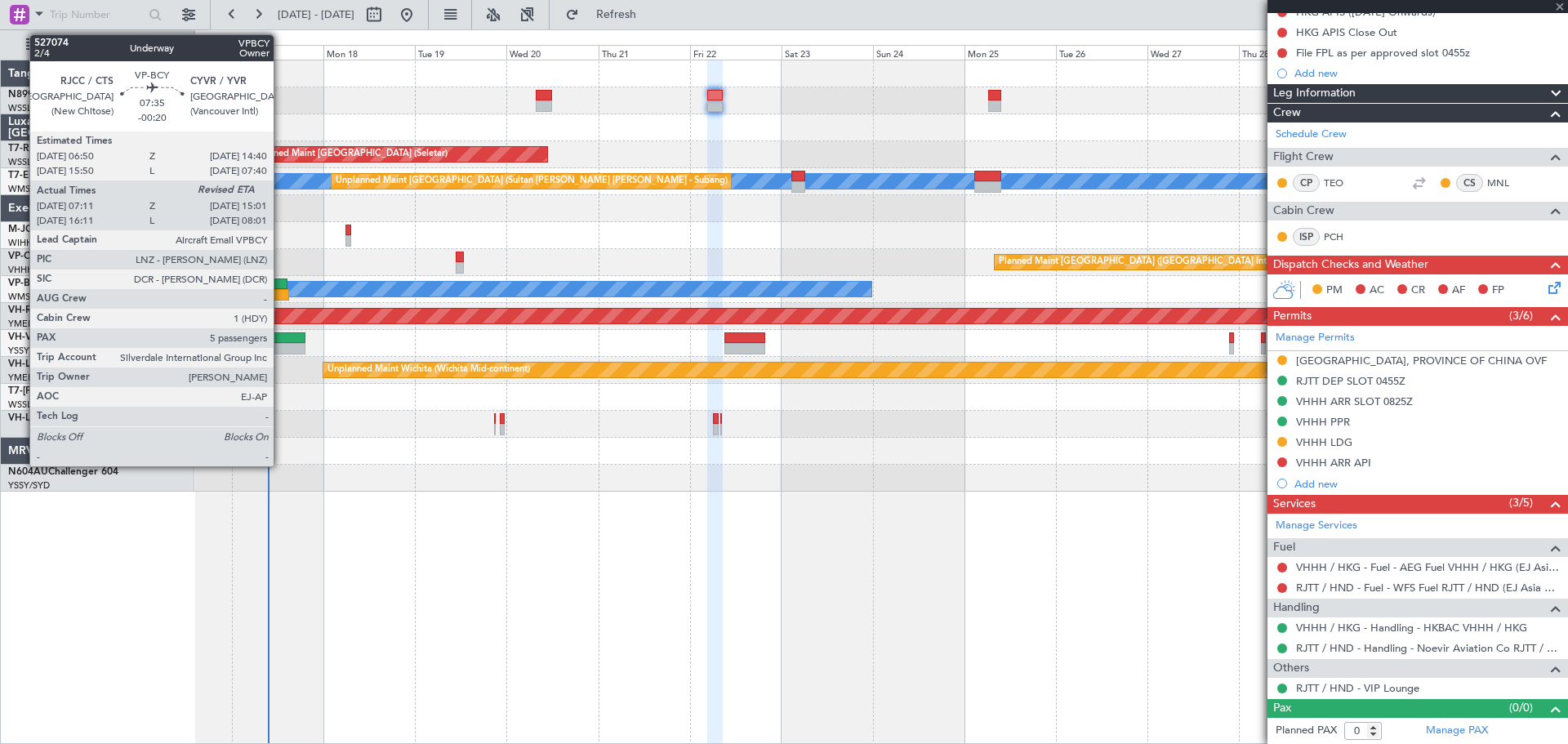
type input "-00:20"
type input "07:21"
type input "5"
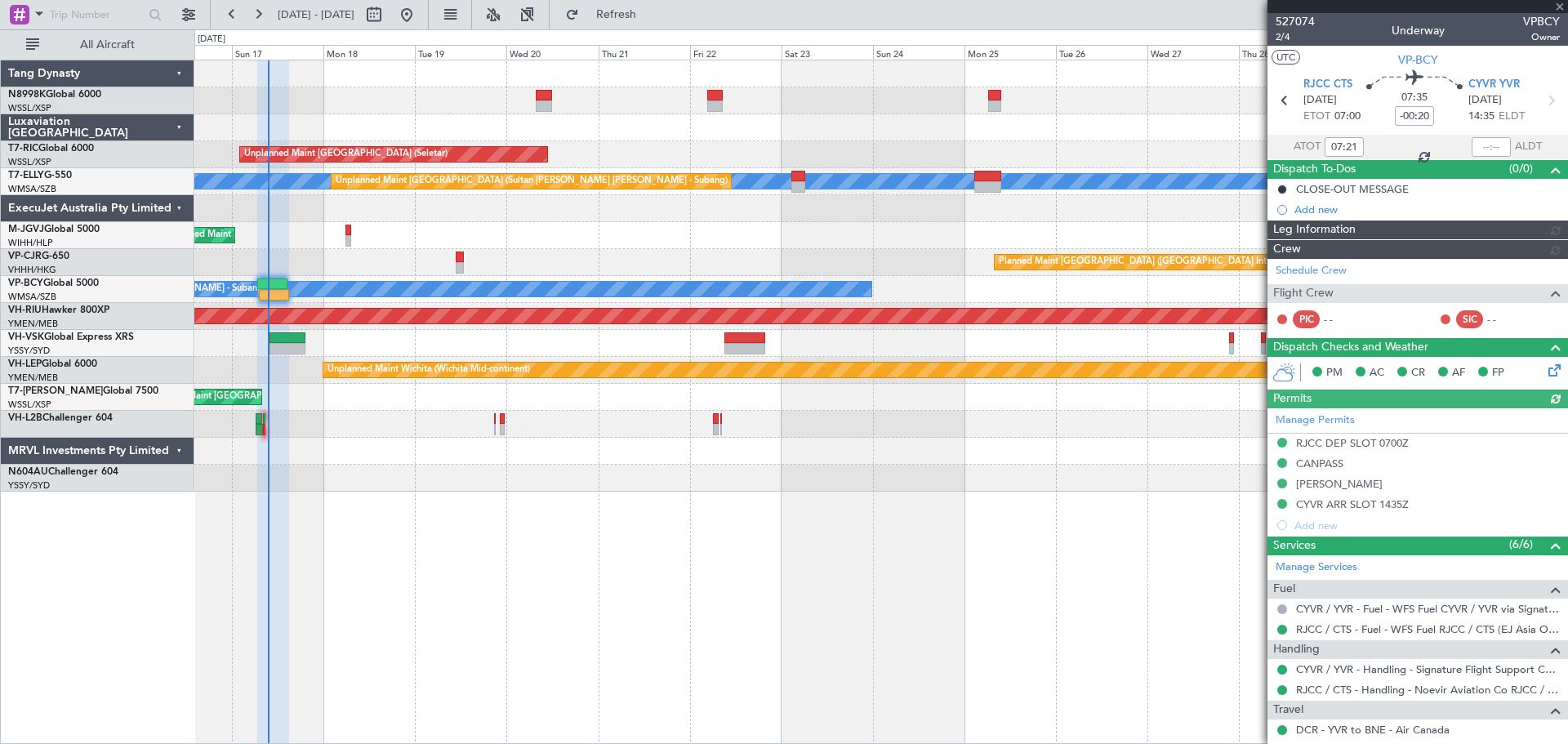
type input "[PERSON_NAME] (KYA)"
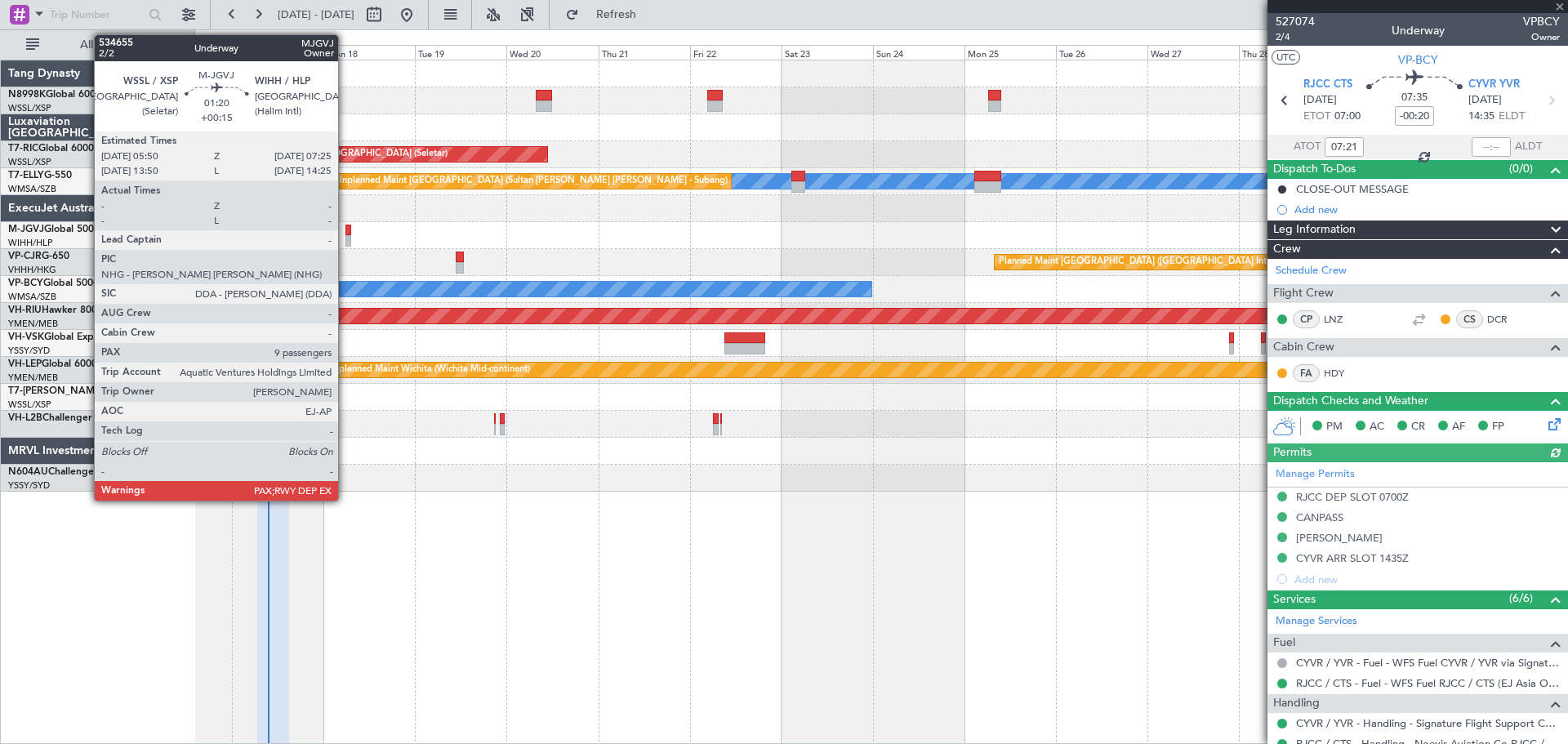
click at [345, 238] on div at bounding box center [348, 241] width 7 height 12
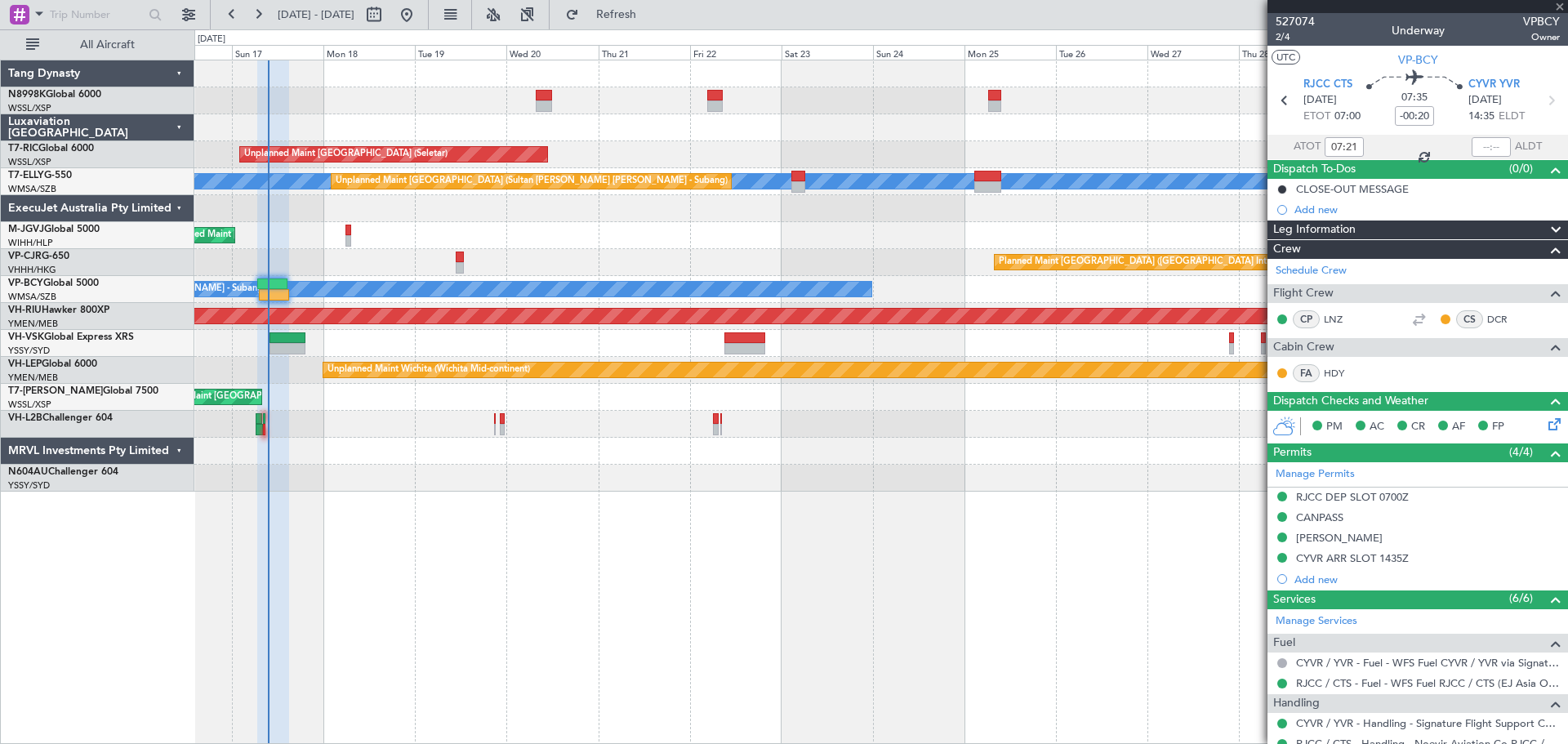
type input "+00:15"
type input "9"
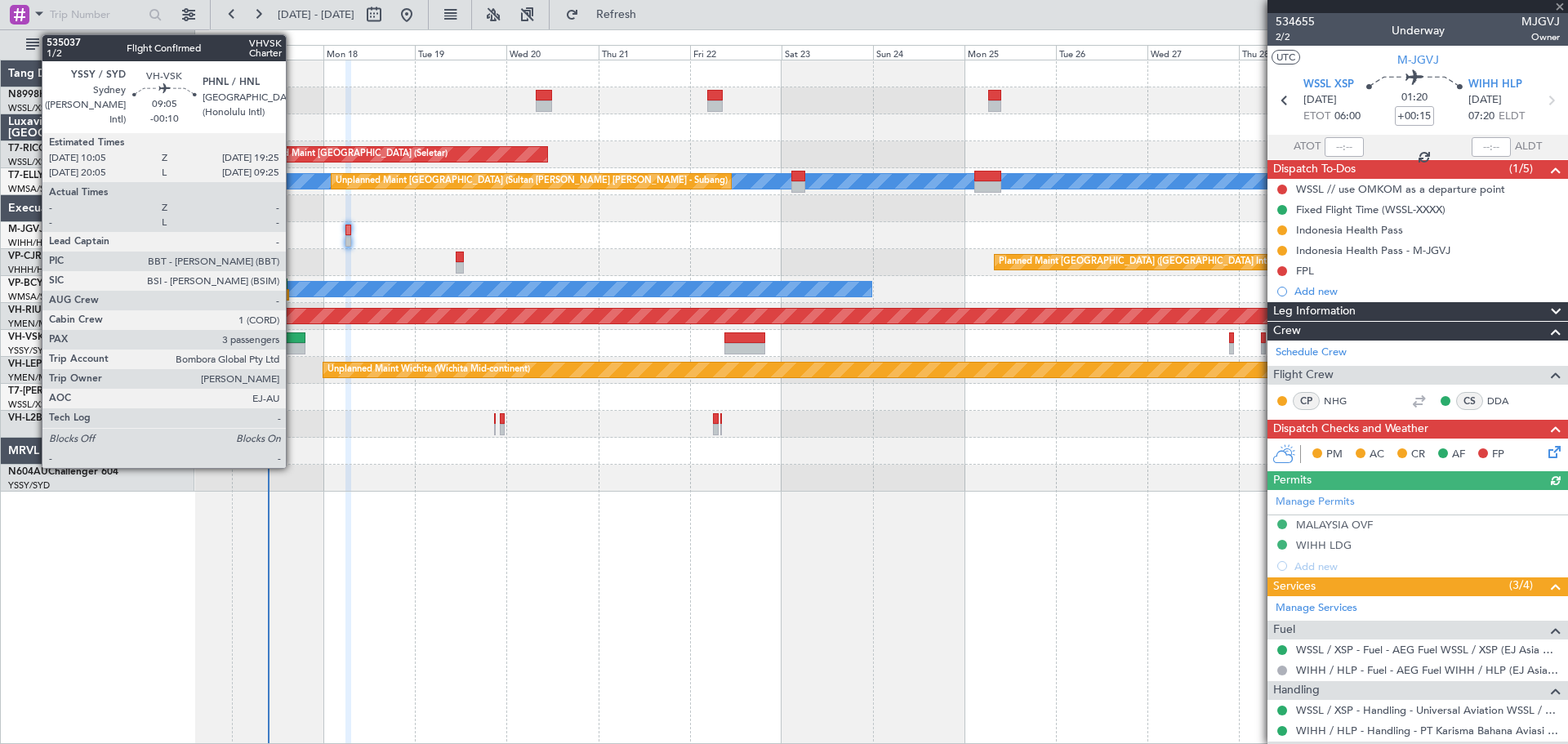
click at [293, 348] on div at bounding box center [287, 348] width 36 height 12
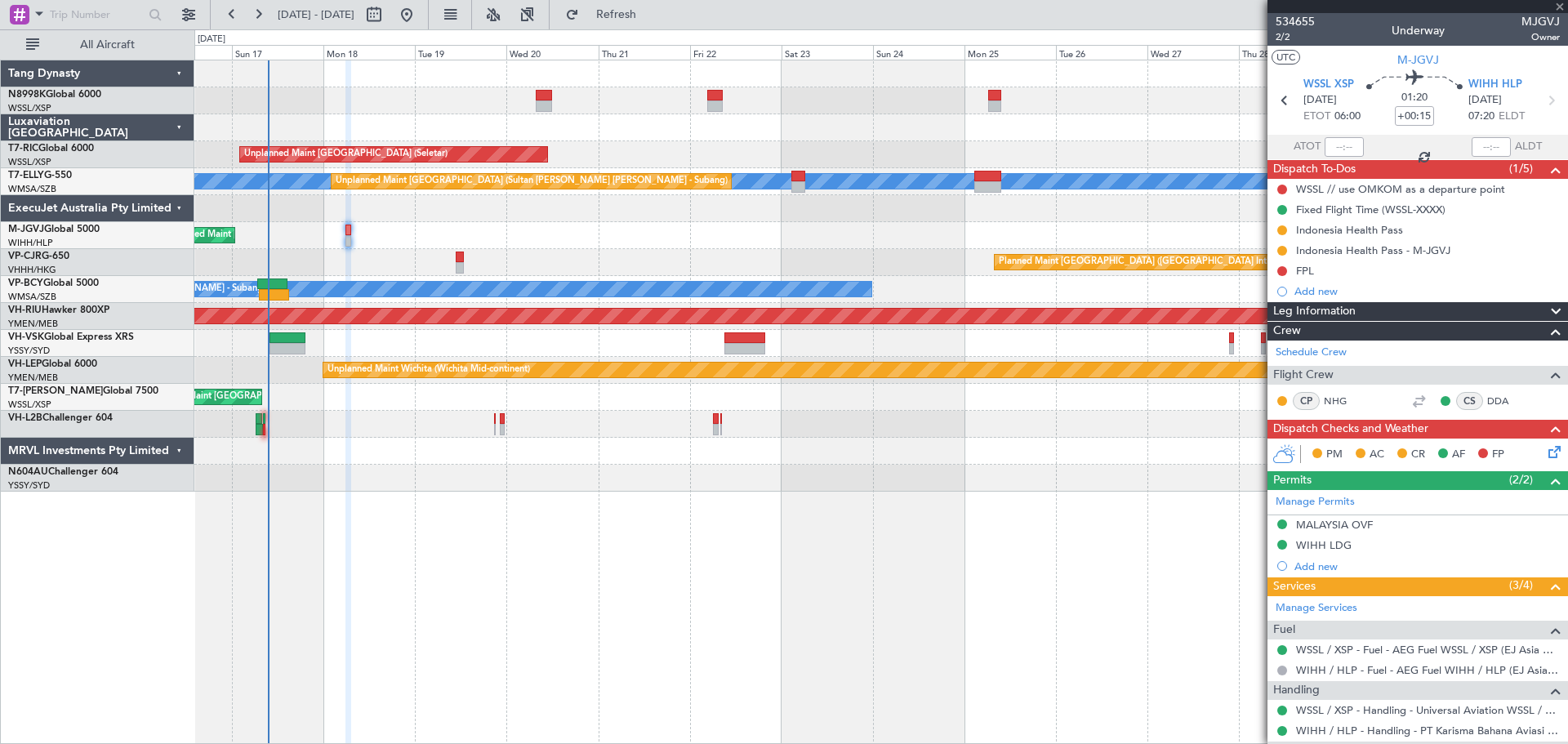
type input "-00:10"
type input "3"
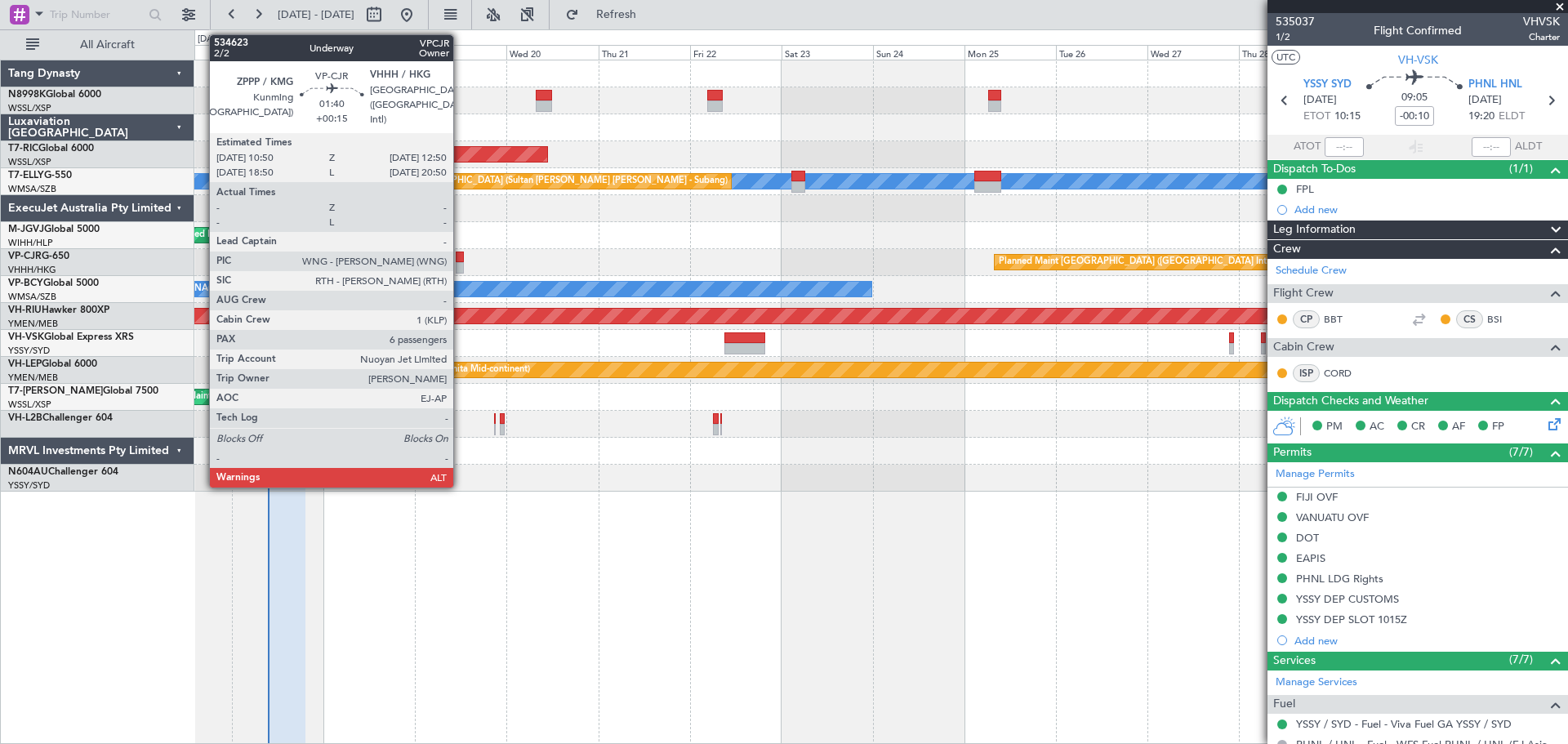
click at [461, 264] on div at bounding box center [460, 268] width 8 height 12
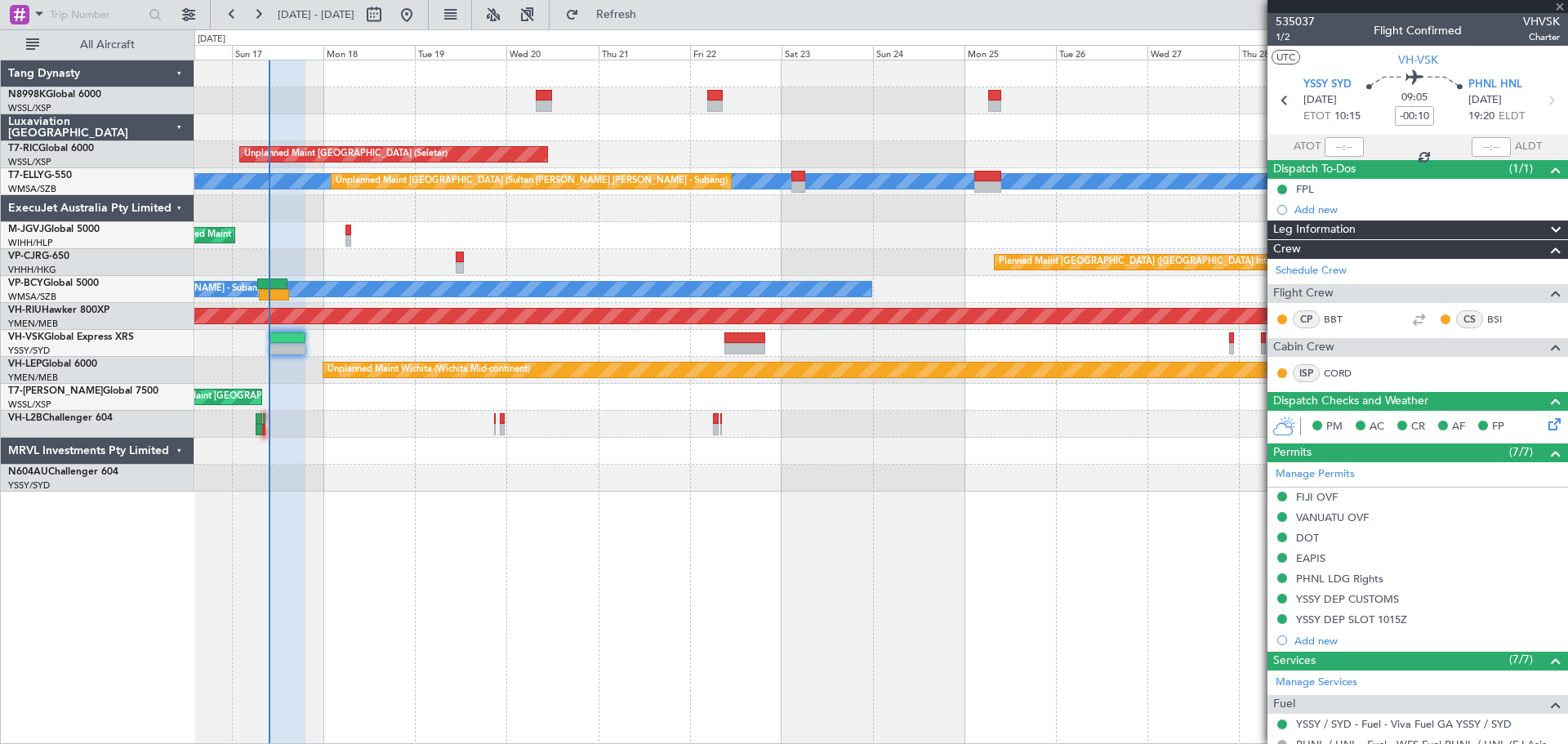
type input "+00:15"
type input "6"
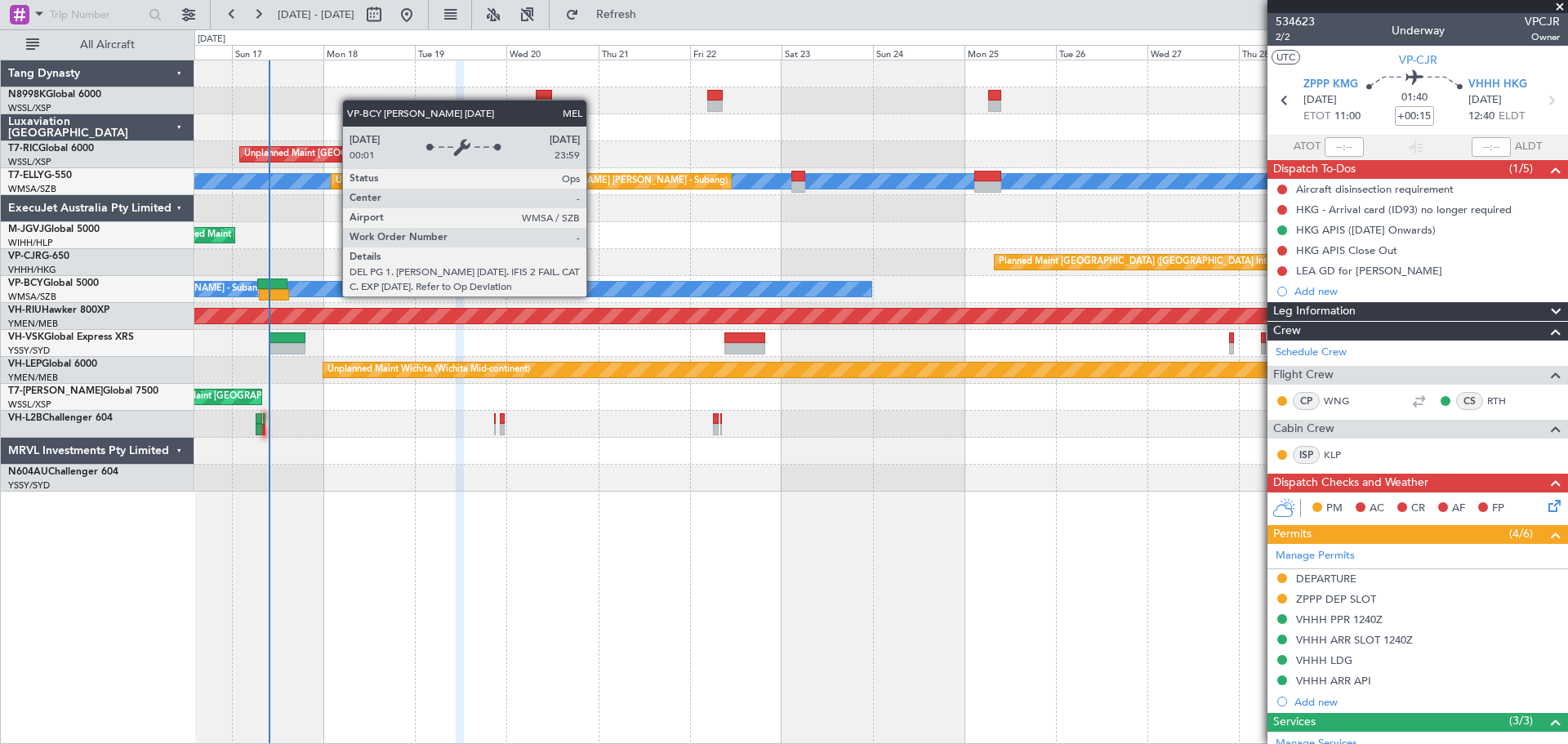
click at [593, 295] on div "[PERSON_NAME] [GEOGRAPHIC_DATA] (Sultan [PERSON_NAME] [PERSON_NAME] - Subang)" at bounding box center [368, 289] width 1005 height 15
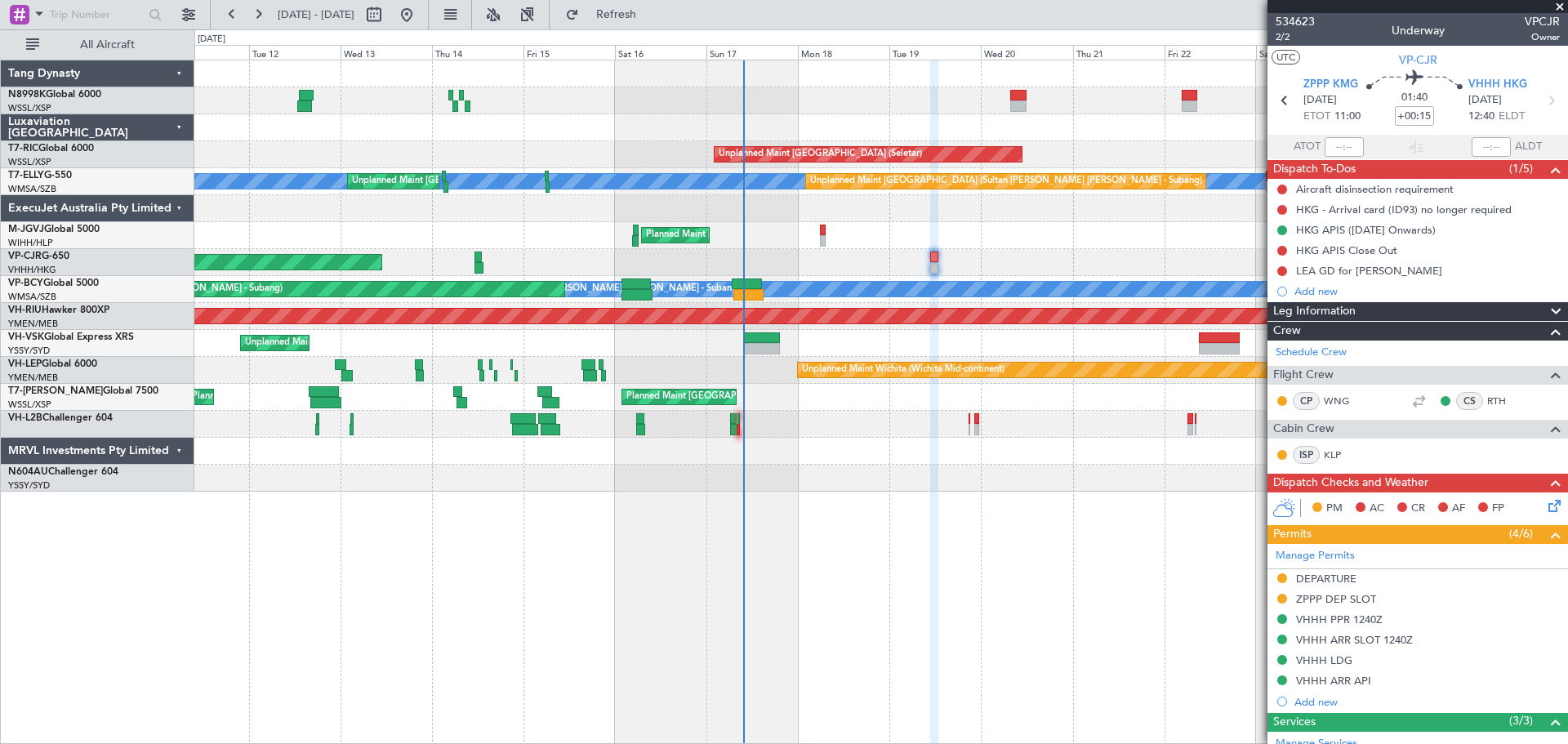
click at [983, 380] on div "Unplanned Maint Singapore (Seletar) MEL Unplanned Maint Kuala Lumpur (Sultan Ab…" at bounding box center [880, 276] width 1373 height 431
click at [554, 396] on div "Planned Maint Singapore (Seletar) Planned Maint London (Luton)" at bounding box center [880, 397] width 1373 height 27
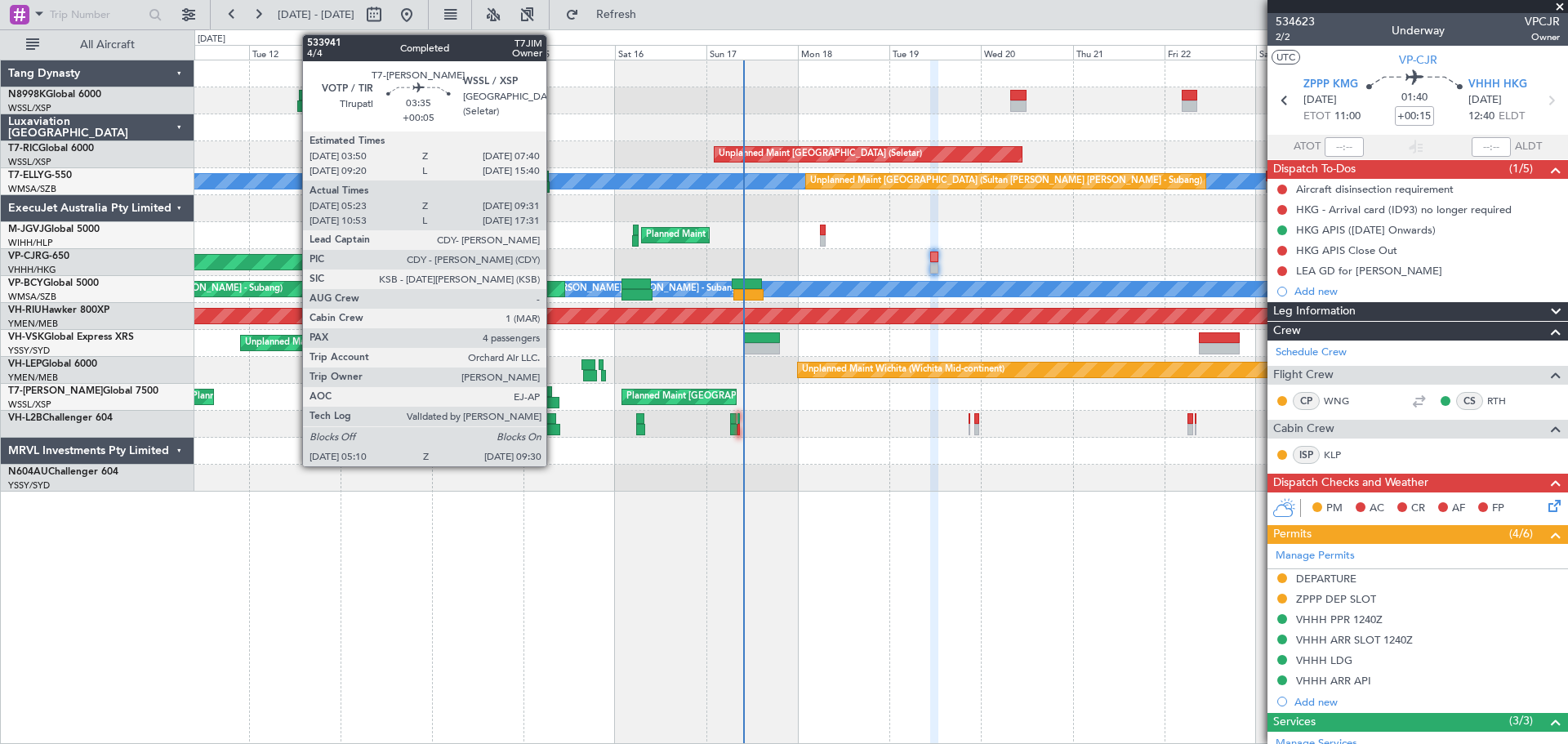
click at [554, 398] on div at bounding box center [550, 403] width 17 height 12
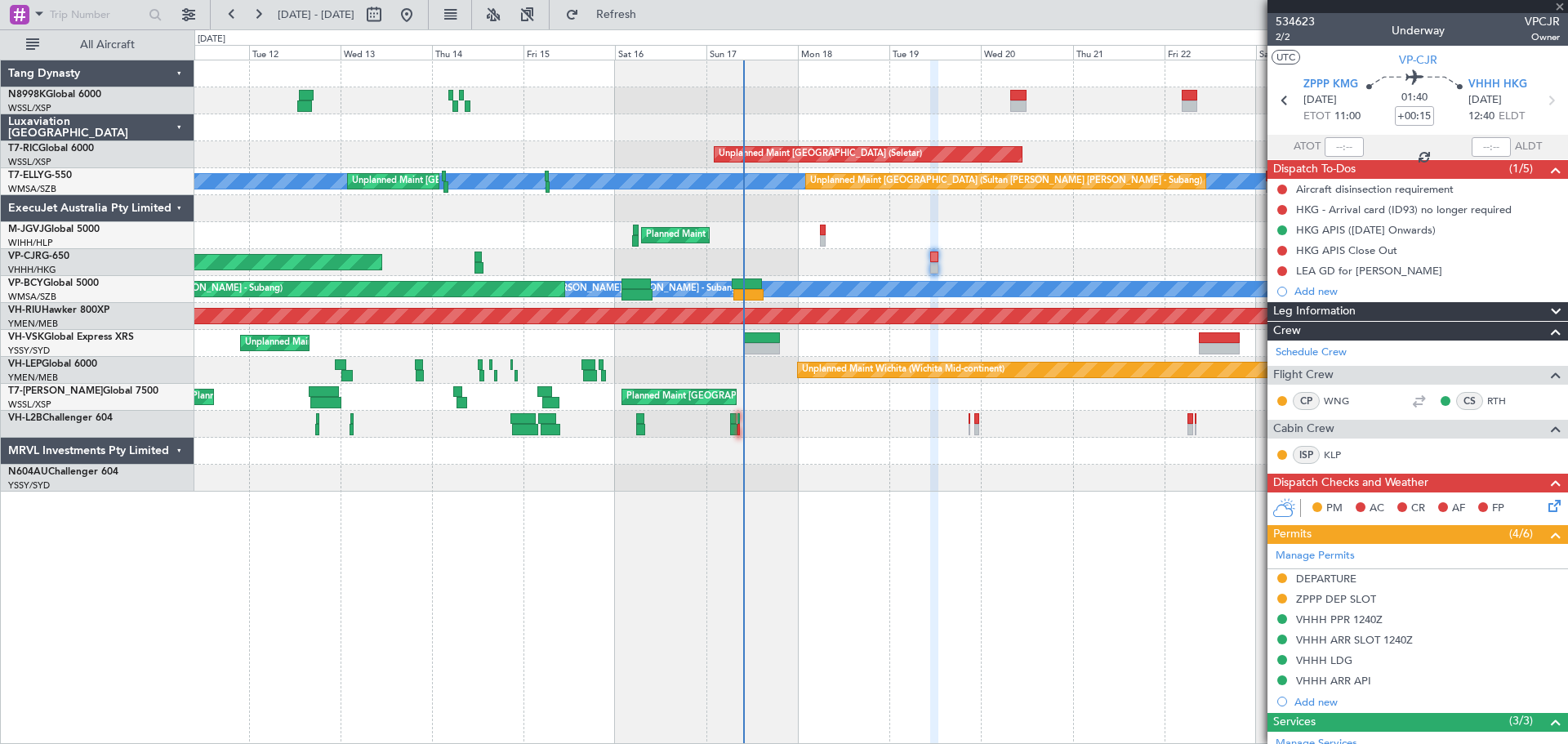
type input "+00:05"
type input "05:33"
type input "09:26"
type input "4"
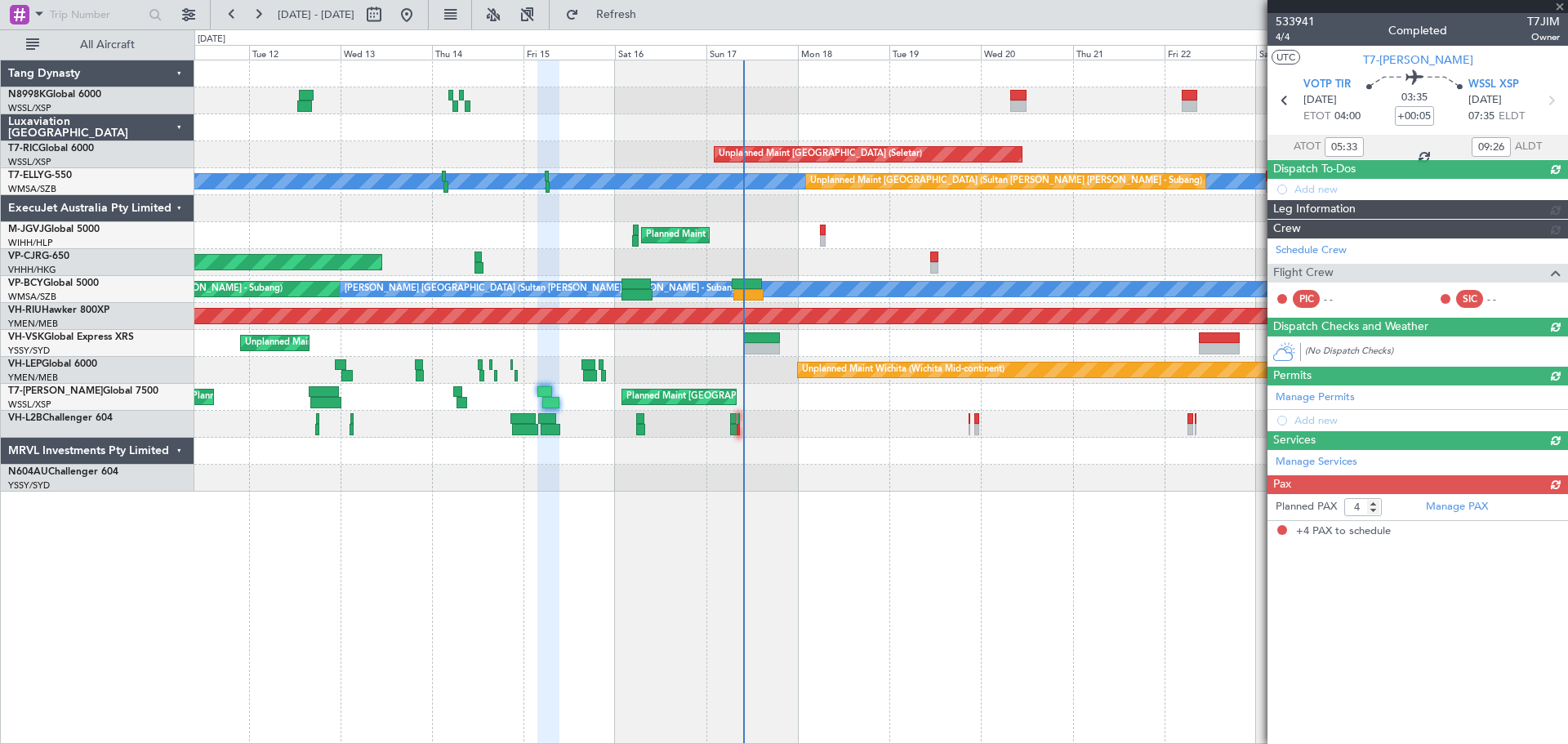
type input "Edmond Yuen (EYU)"
type input "F0250"
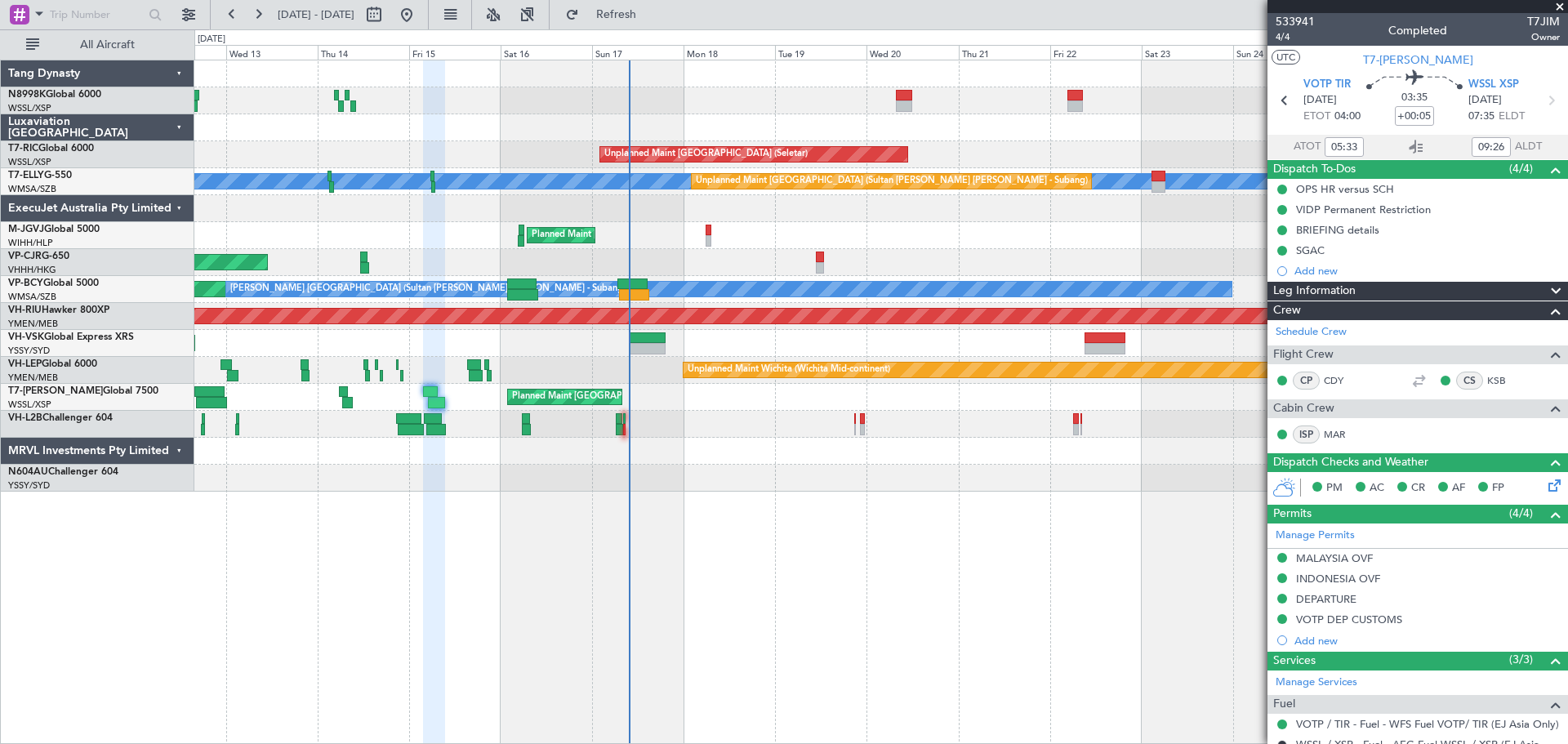
click at [605, 391] on div "Planned Maint Singapore (Seletar) Planned Maint London (Luton)" at bounding box center [880, 397] width 1373 height 27
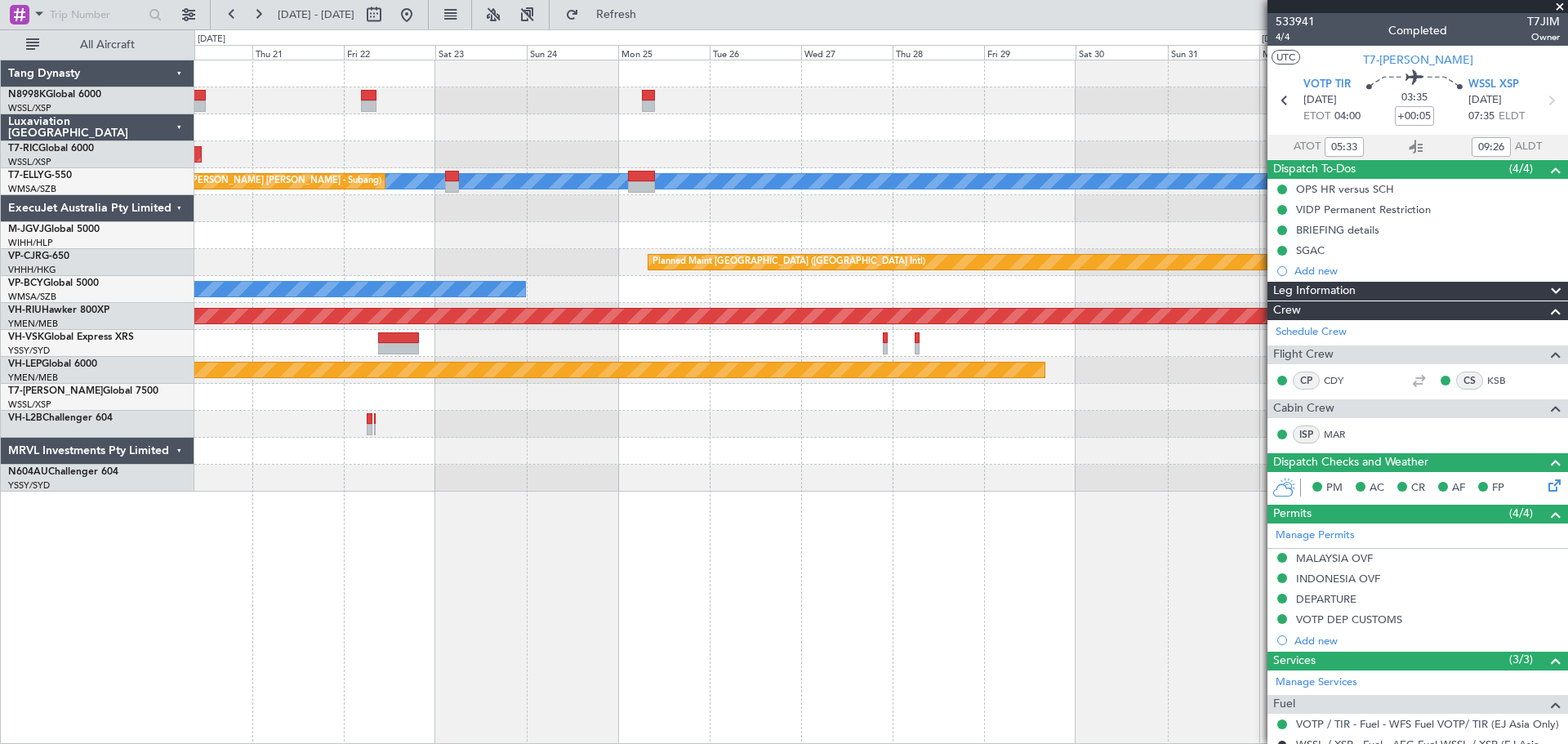
click at [508, 391] on div "Planned Maint [GEOGRAPHIC_DATA] (Seletar)" at bounding box center [880, 397] width 1373 height 27
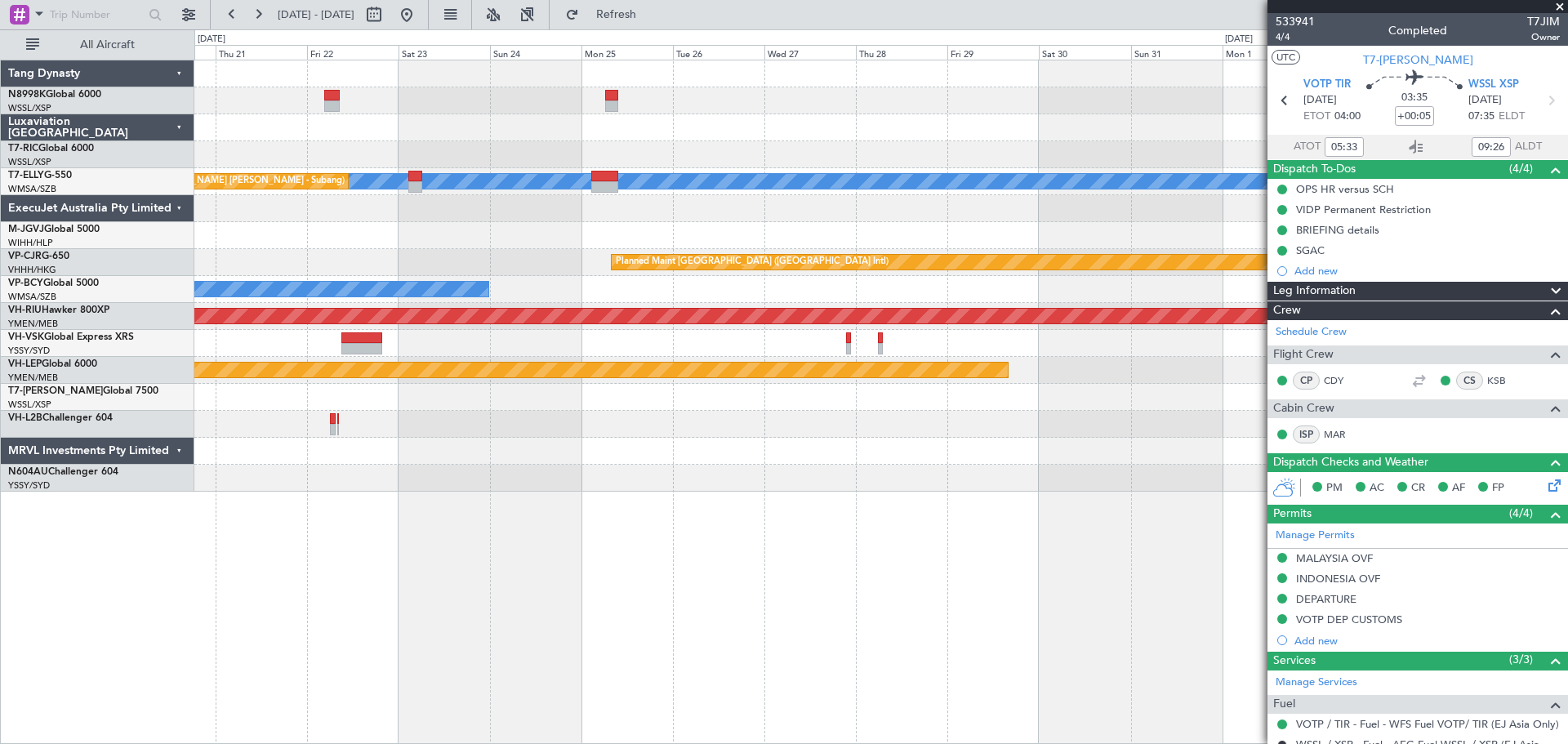
click at [856, 387] on div "Planned Maint [GEOGRAPHIC_DATA] (Seletar)" at bounding box center [880, 397] width 1373 height 27
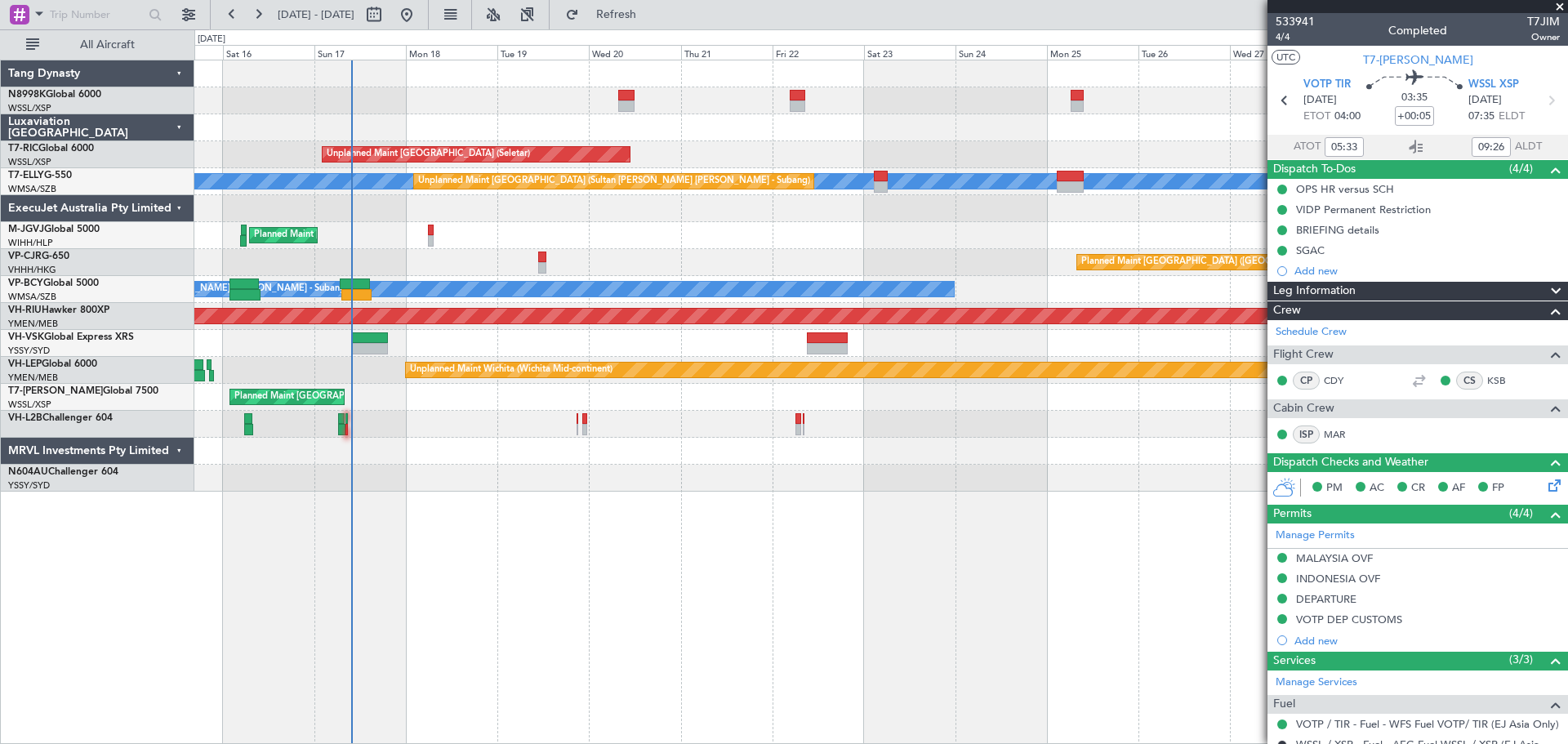
click at [797, 400] on div "Planned Maint [GEOGRAPHIC_DATA] (Seletar)" at bounding box center [880, 397] width 1373 height 27
type input "11:03"
type input "17:26"
type input "05:33"
type input "09:26"
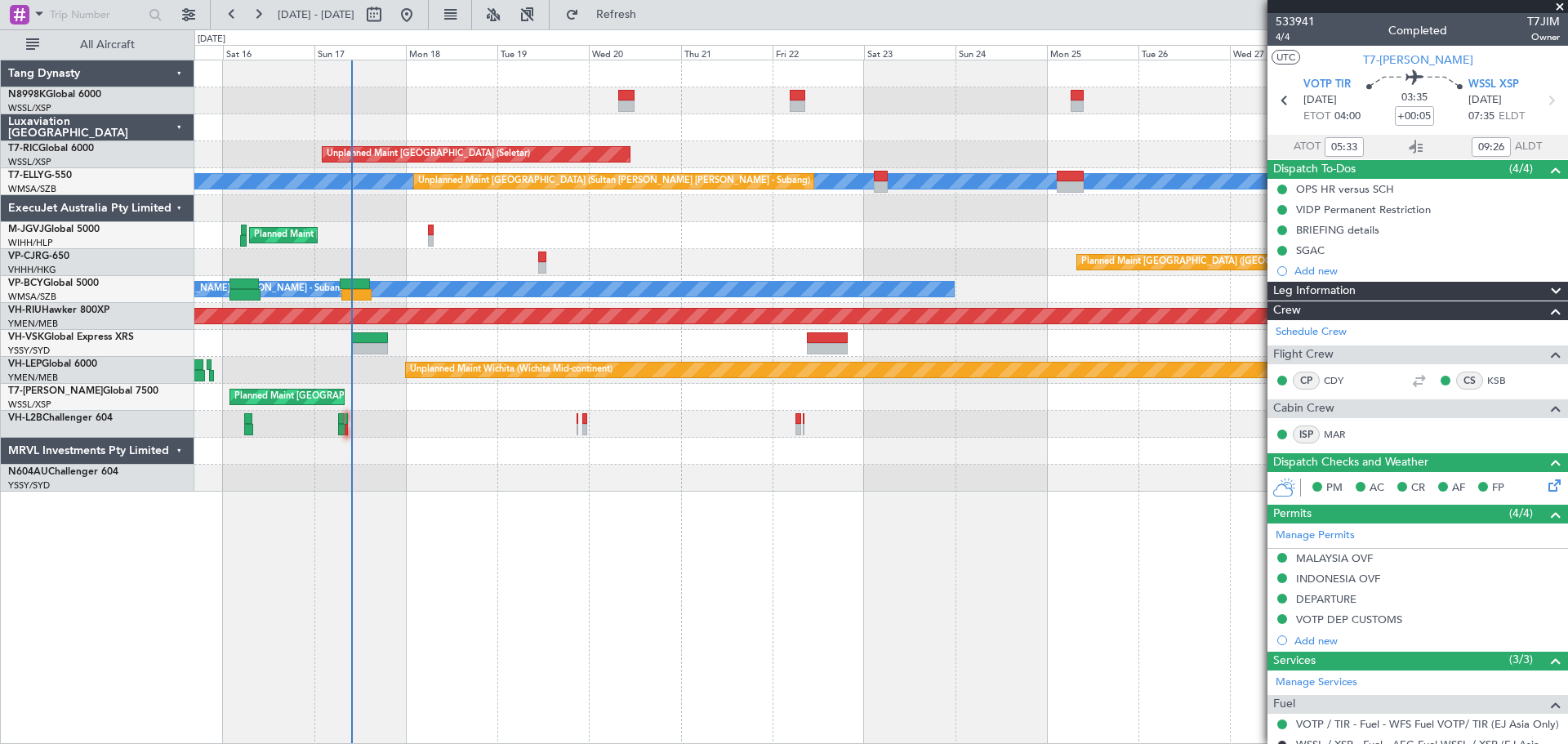
click at [519, 399] on div "Planned Maint [GEOGRAPHIC_DATA] (Seletar)" at bounding box center [880, 397] width 1373 height 27
click at [1560, 2] on span at bounding box center [1560, 7] width 17 height 15
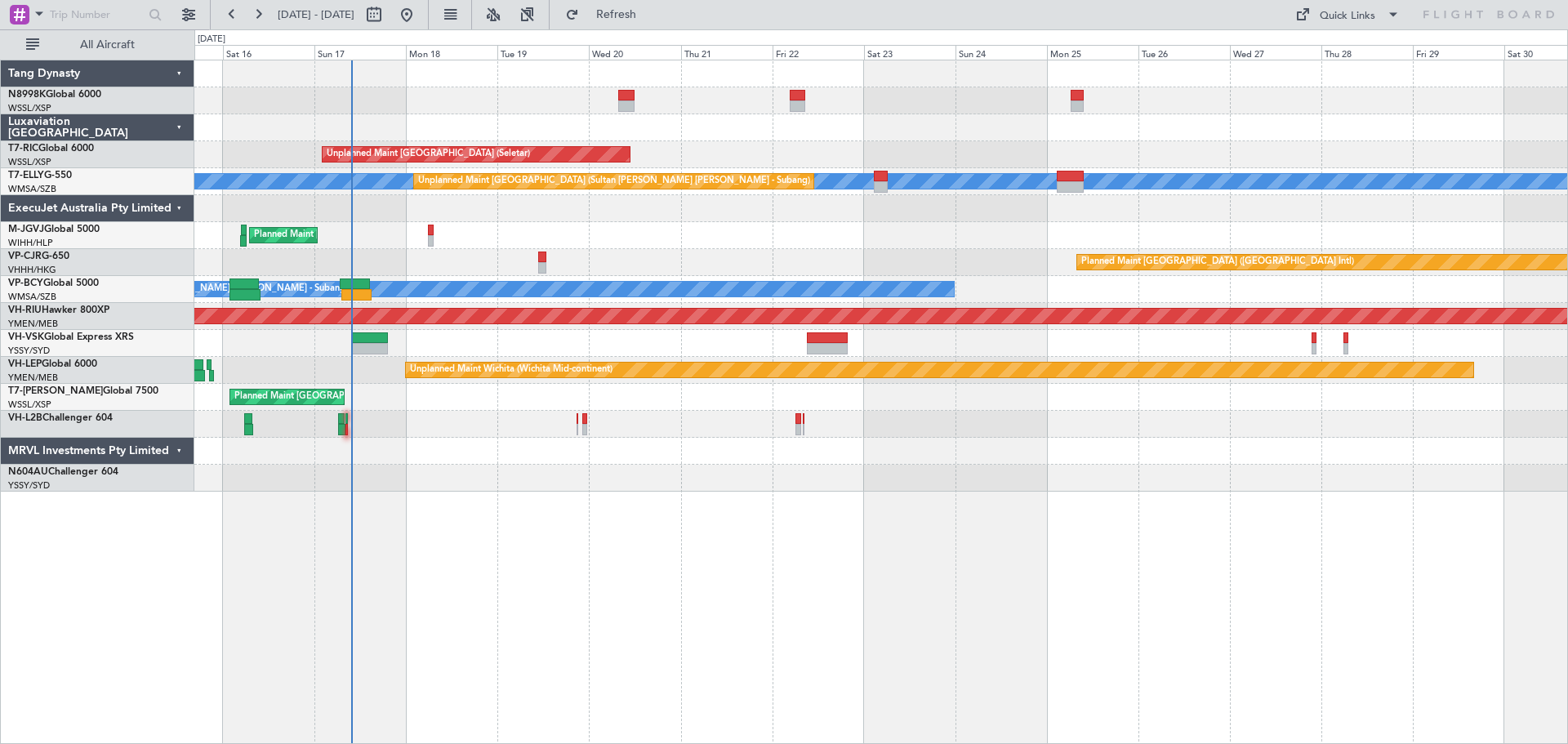
type input "0"
click at [1375, 17] on button "Quick Links" at bounding box center [1347, 15] width 121 height 26
click at [1365, 56] on button "Trip Builder" at bounding box center [1348, 53] width 122 height 39
click at [539, 390] on div at bounding box center [545, 392] width 15 height 12
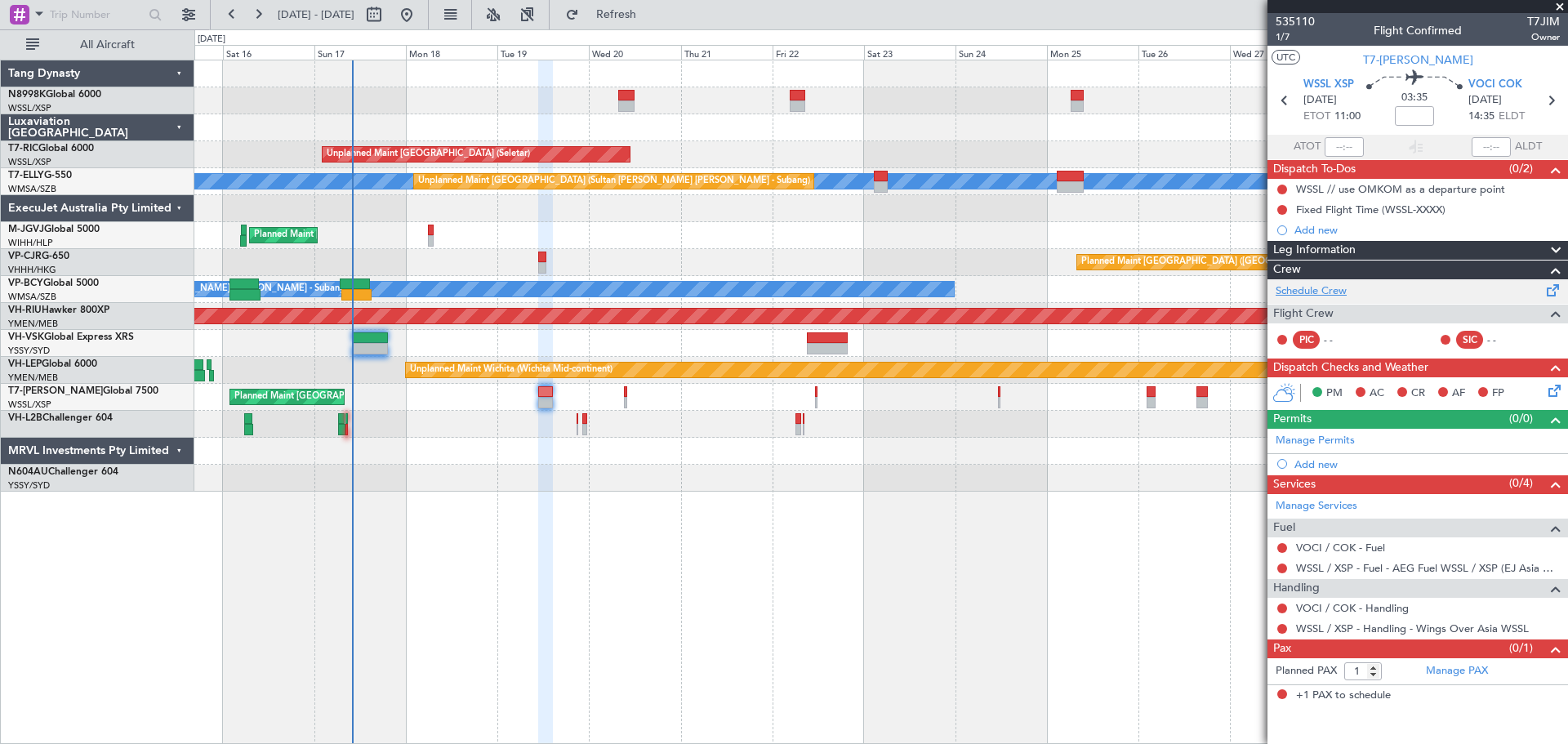
click at [1311, 286] on link "Schedule Crew" at bounding box center [1311, 291] width 71 height 17
click at [1463, 670] on link "Manage PAX" at bounding box center [1456, 671] width 62 height 17
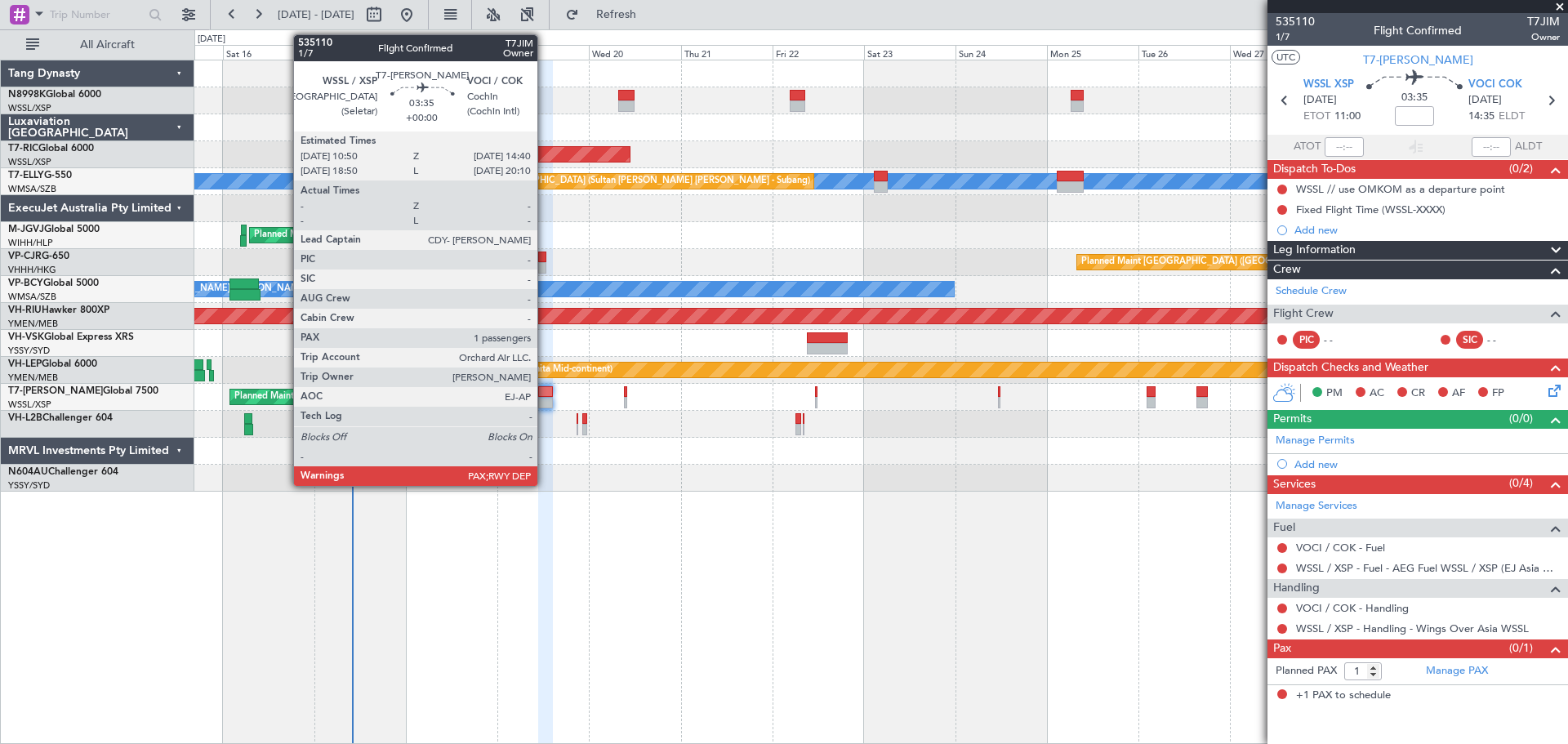
click at [544, 401] on div at bounding box center [545, 403] width 15 height 12
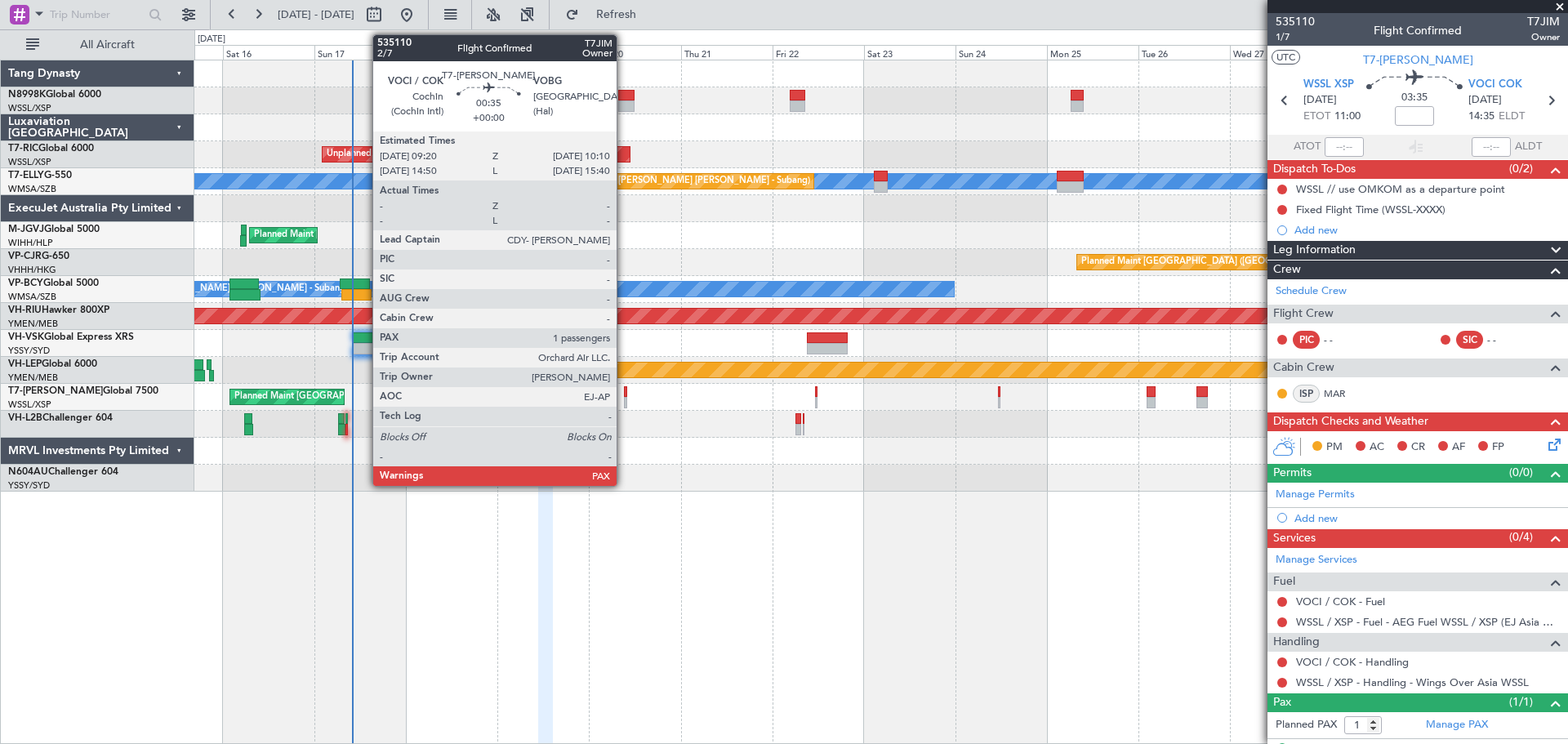
click at [624, 401] on div at bounding box center [626, 403] width 3 height 12
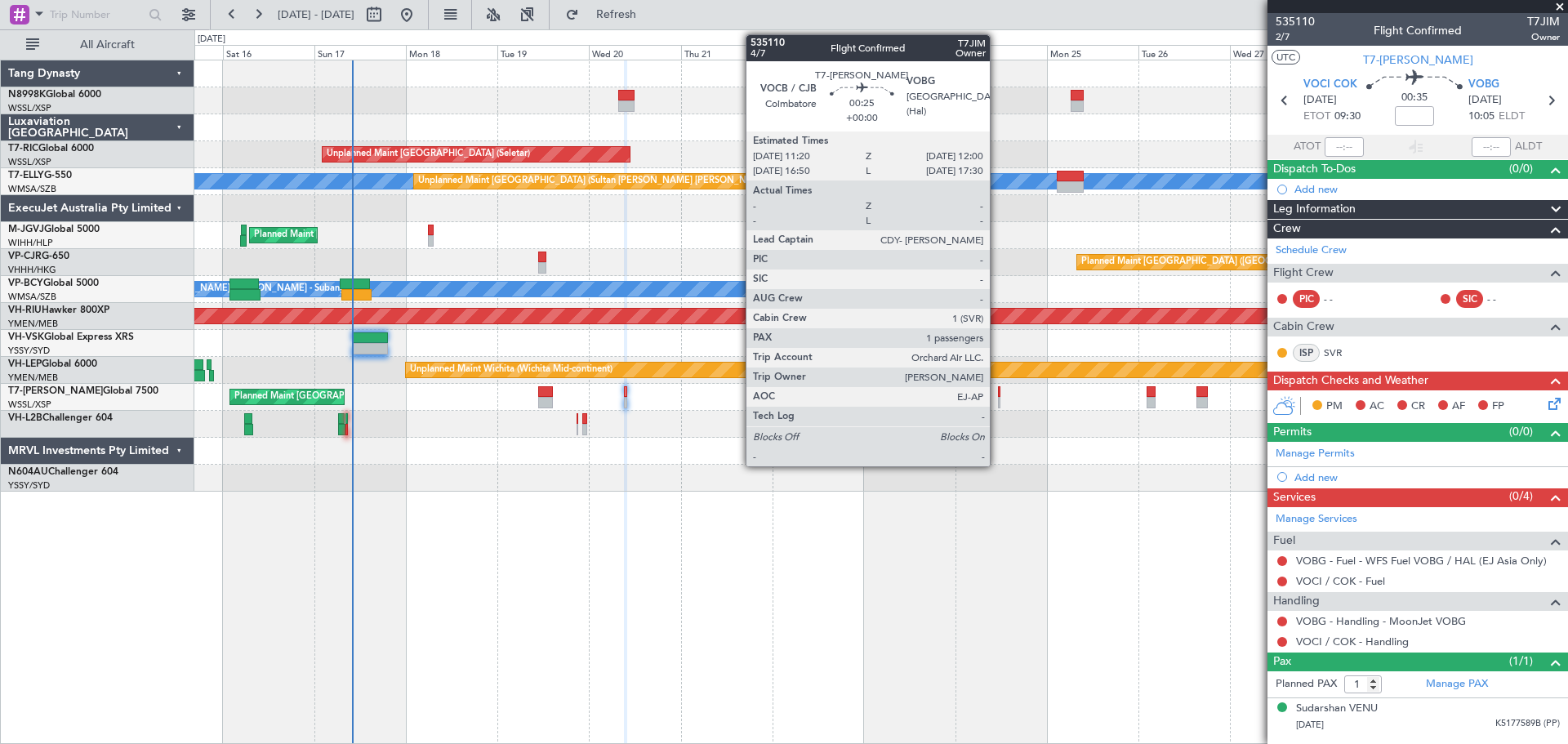
click at [998, 401] on div at bounding box center [1000, 403] width 3 height 12
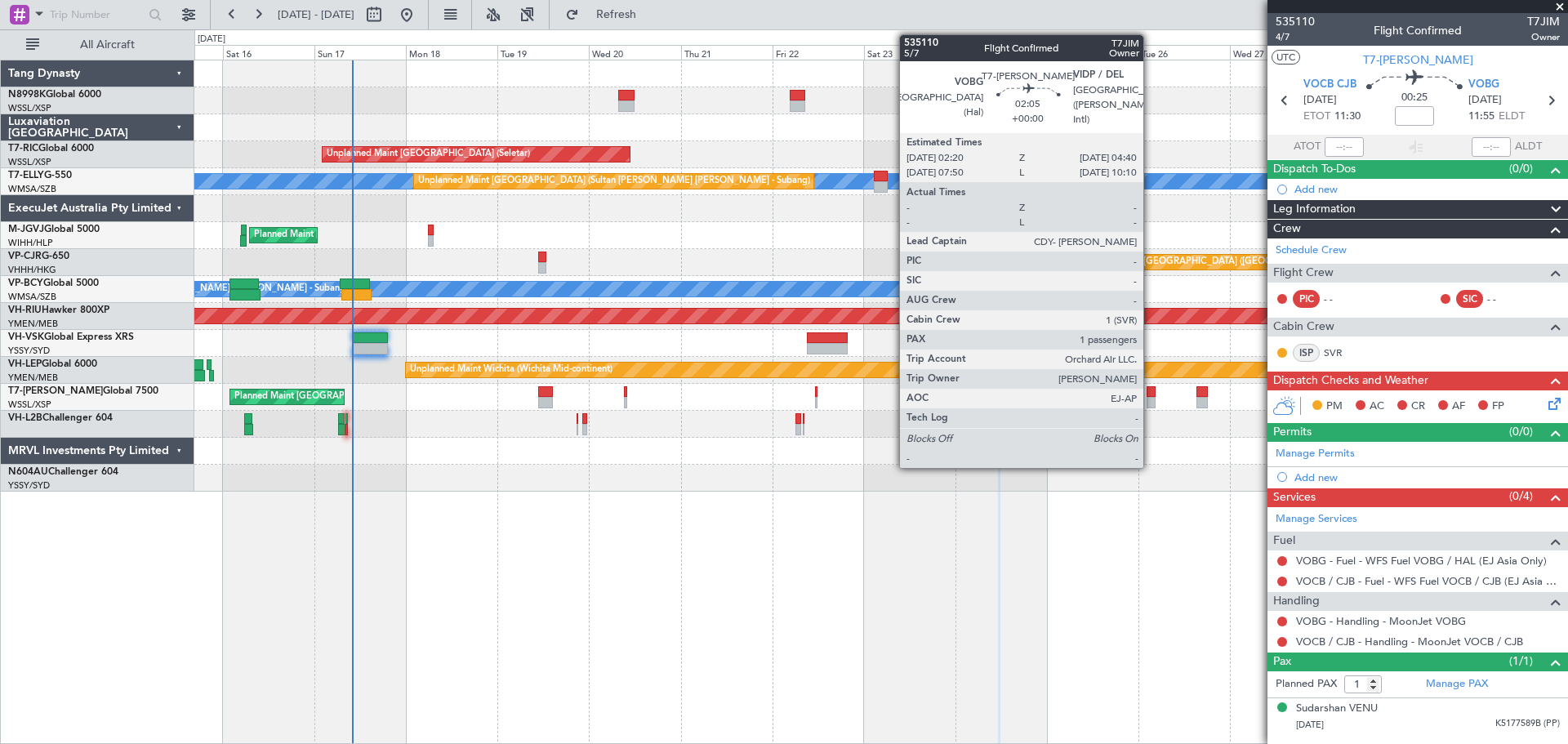
click at [1150, 391] on div at bounding box center [1151, 392] width 9 height 12
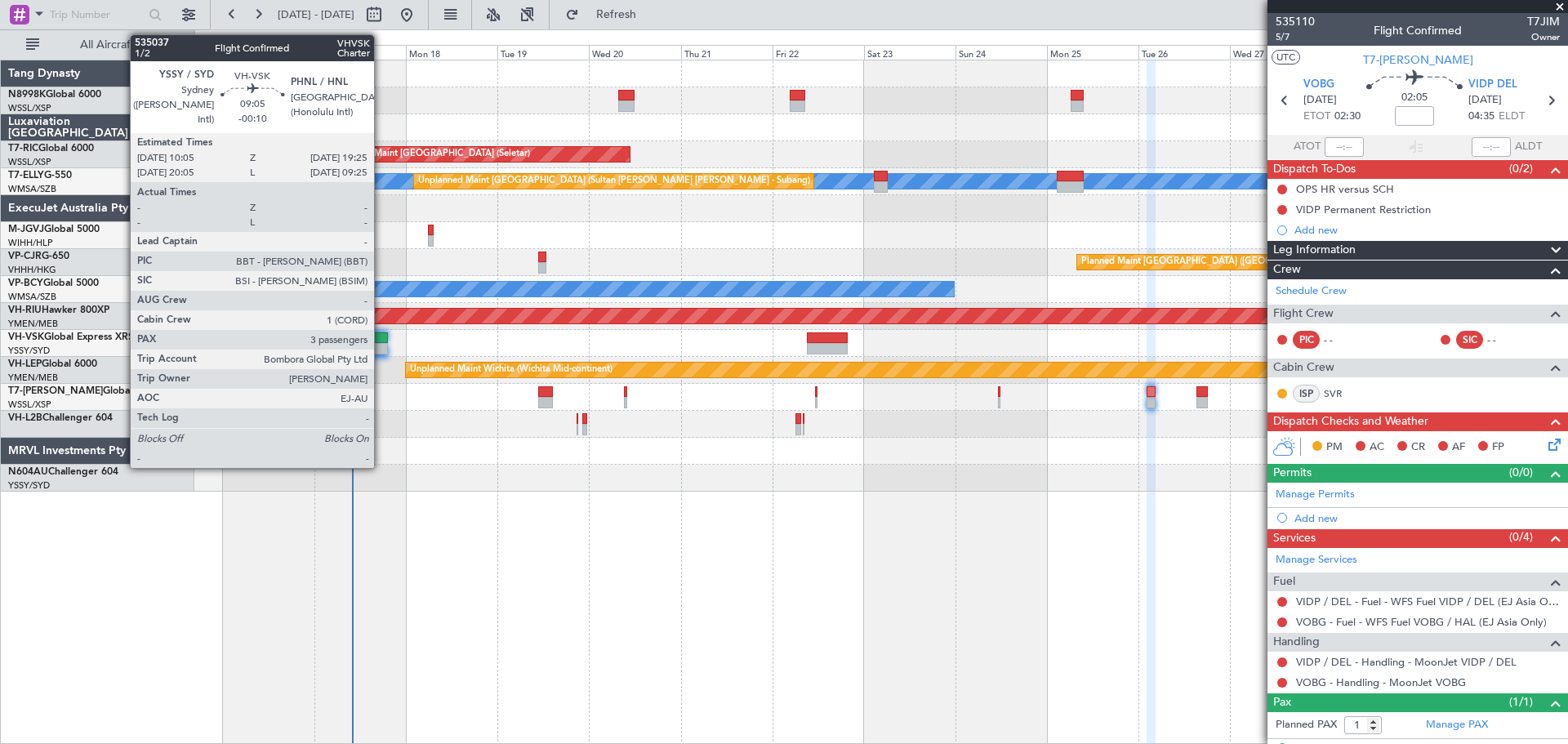
click at [381, 341] on div at bounding box center [369, 338] width 36 height 12
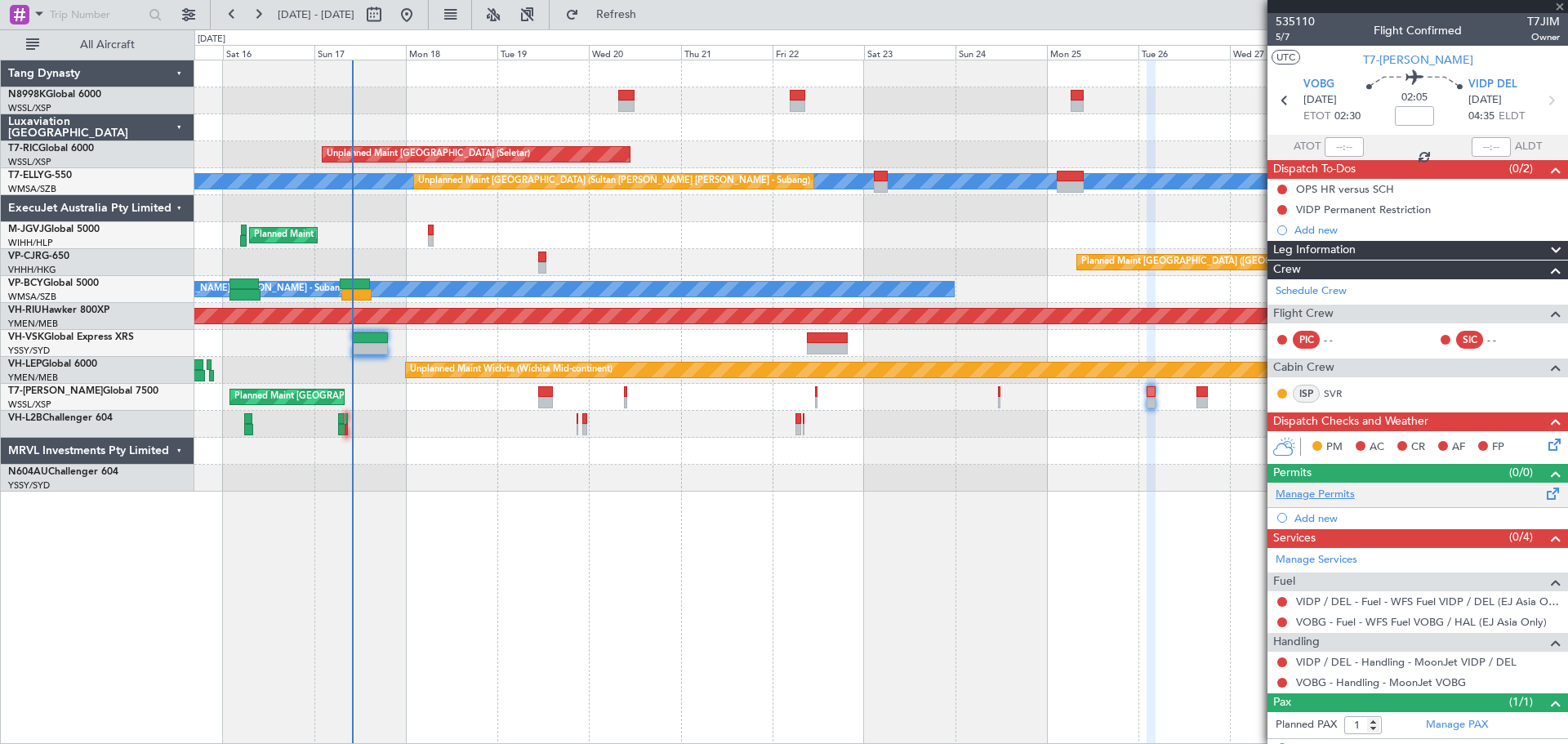
type input "-00:10"
type input "3"
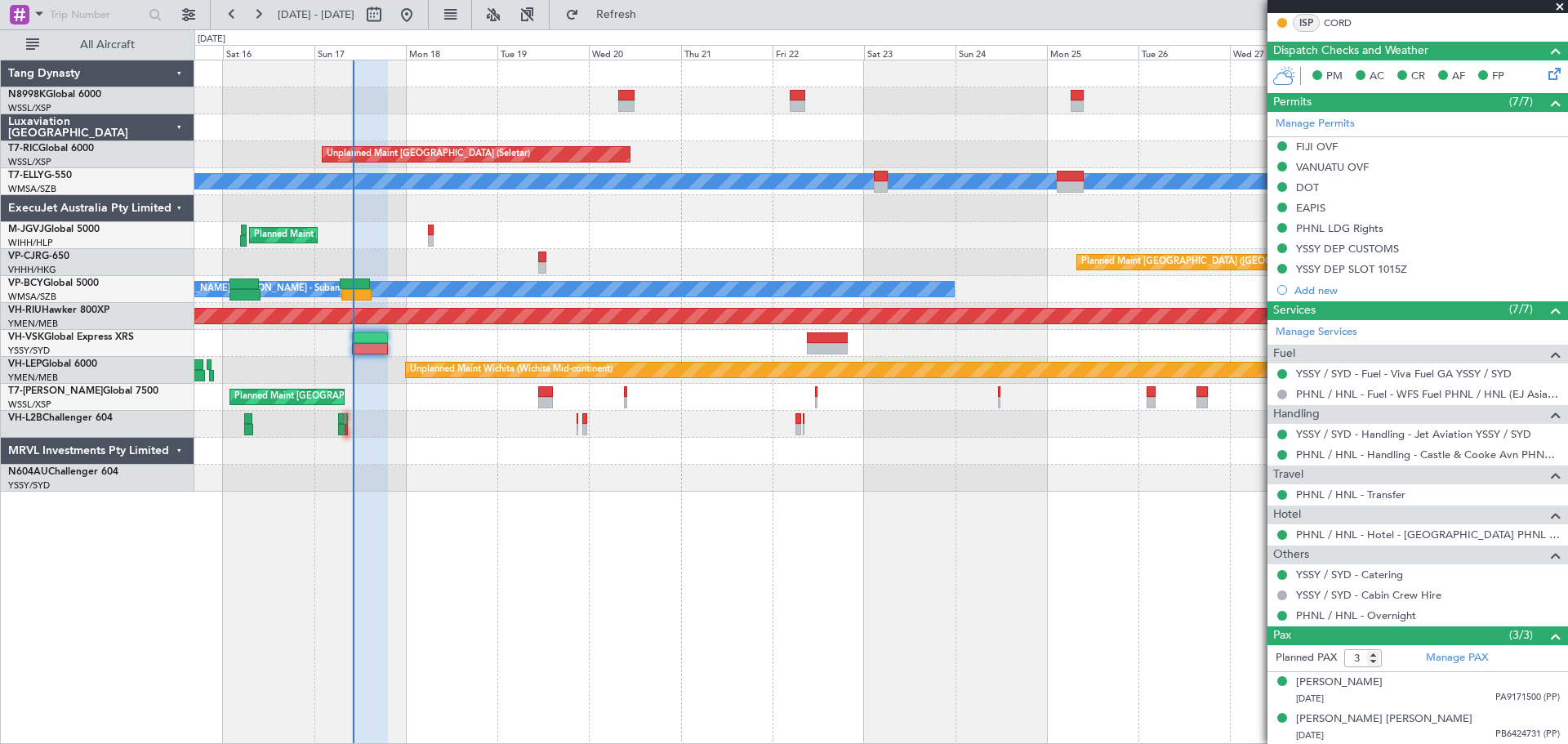
scroll to position [388, 0]
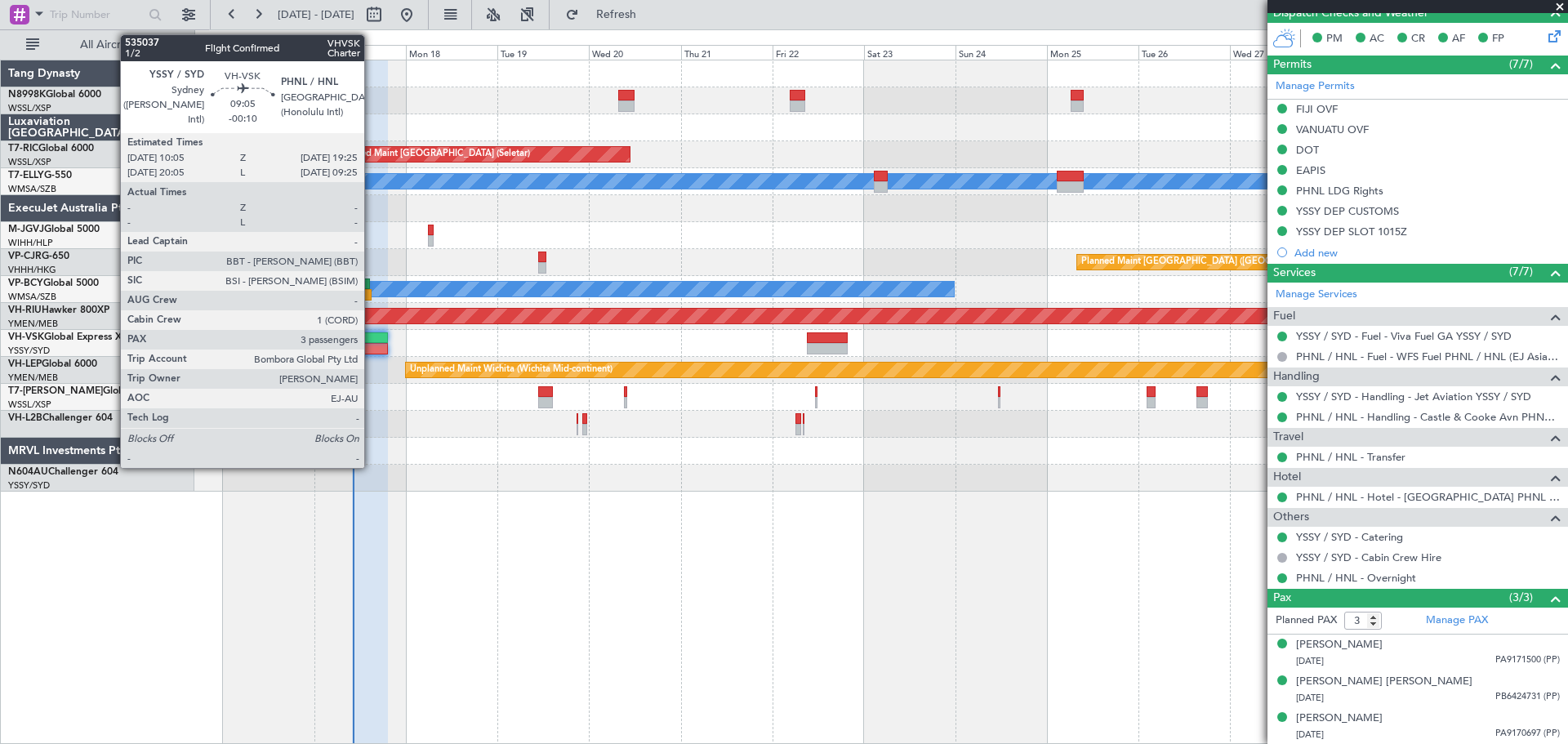
click at [372, 341] on div at bounding box center [369, 338] width 36 height 12
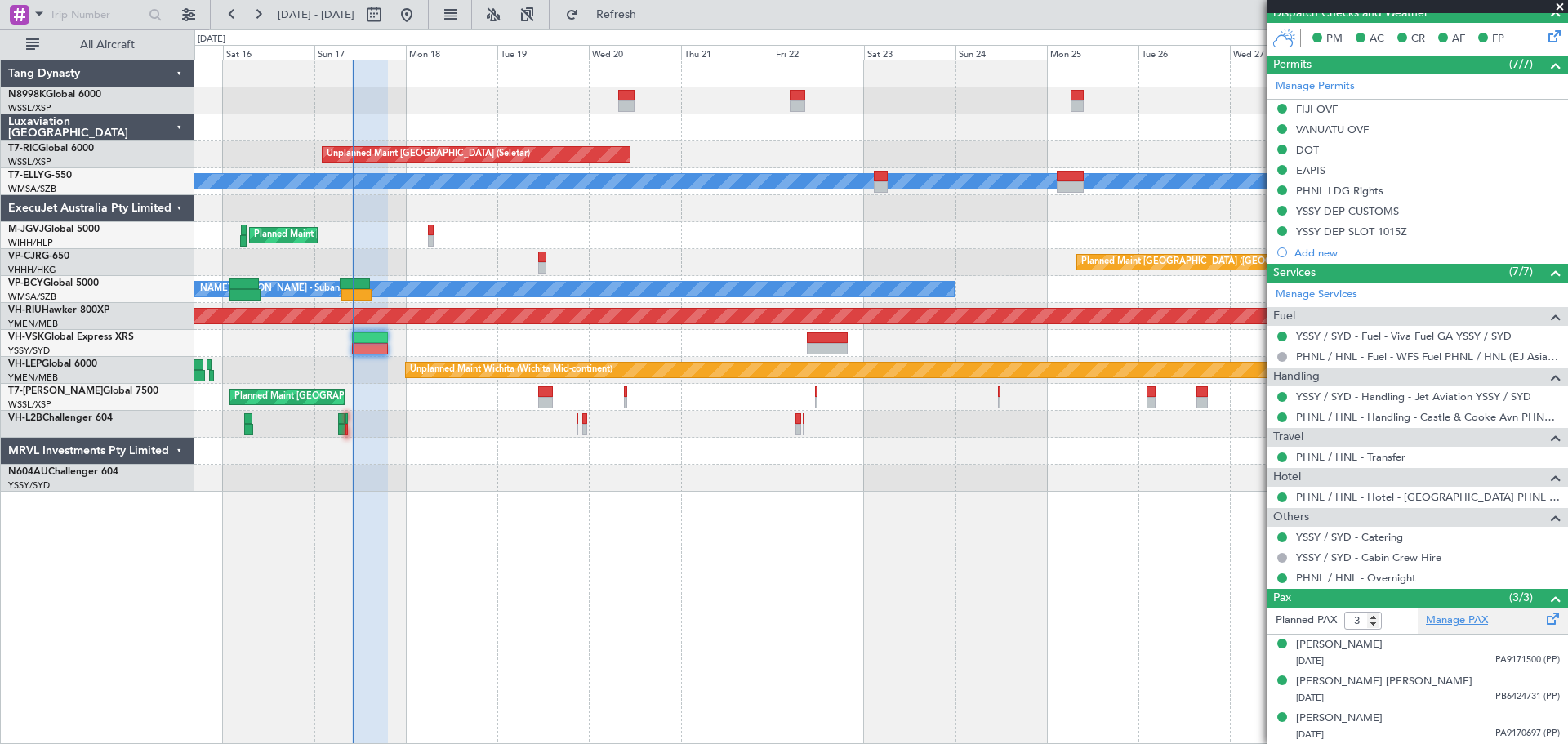
click at [1438, 619] on link "Manage PAX" at bounding box center [1456, 621] width 62 height 17
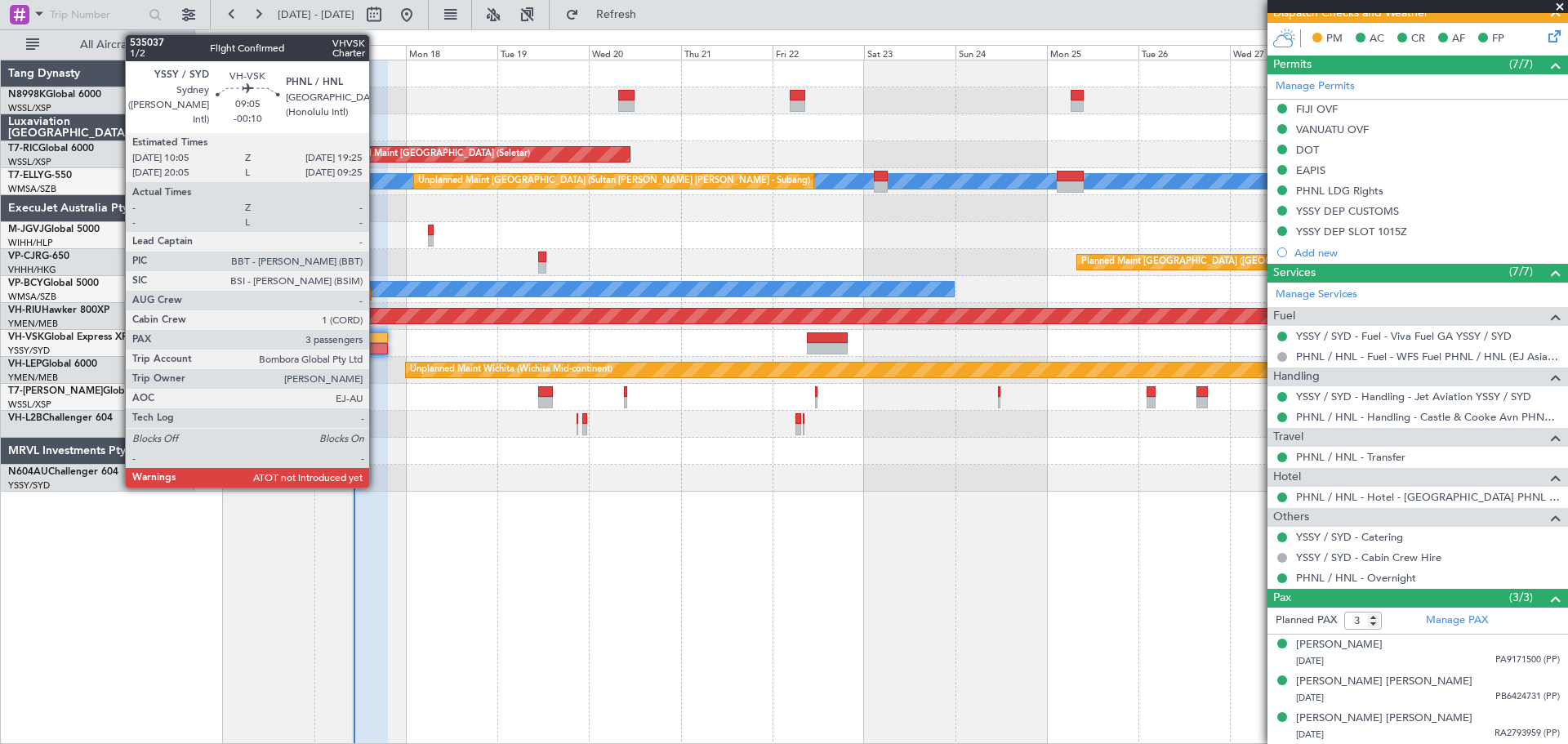
click at [373, 341] on div at bounding box center [369, 338] width 36 height 12
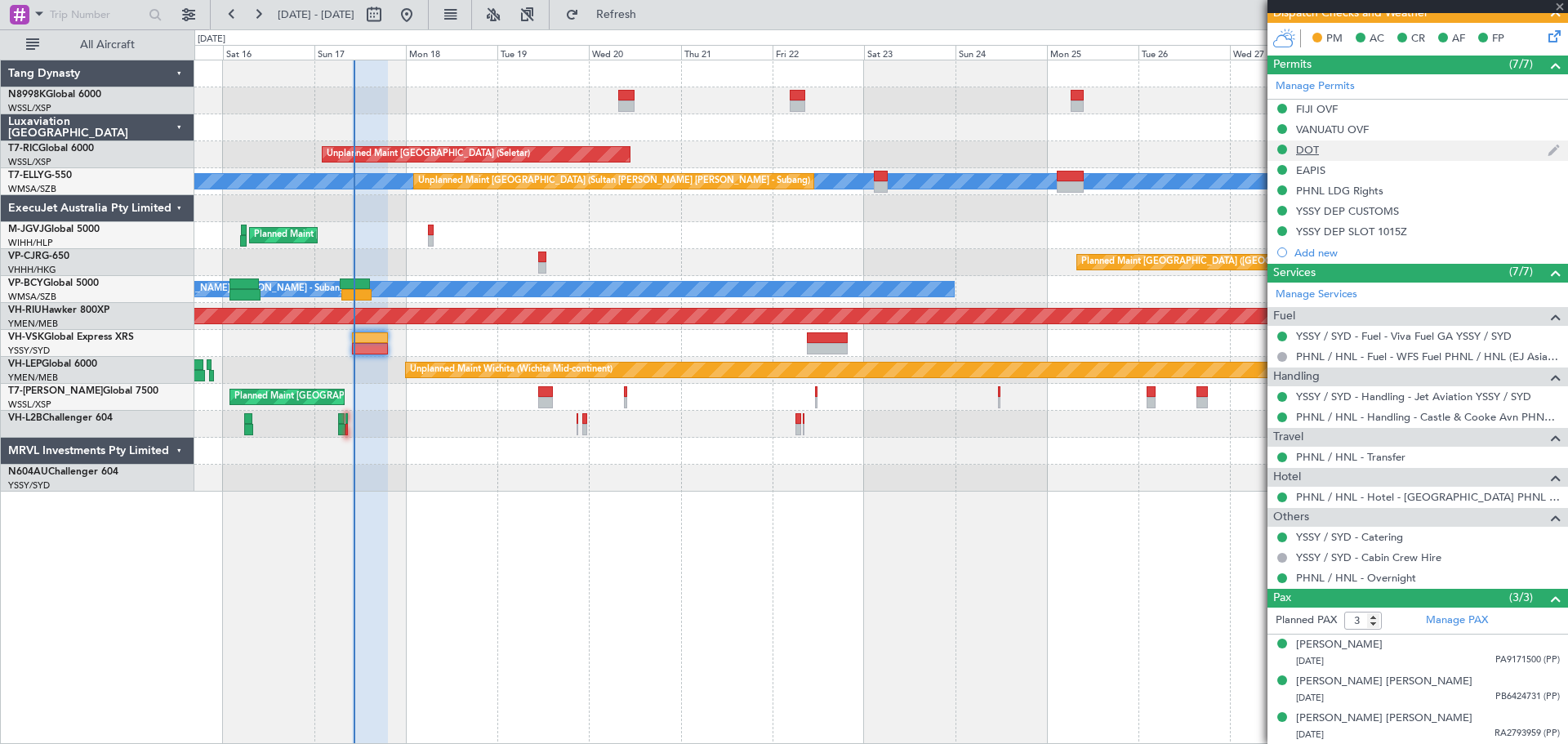
scroll to position [0, 0]
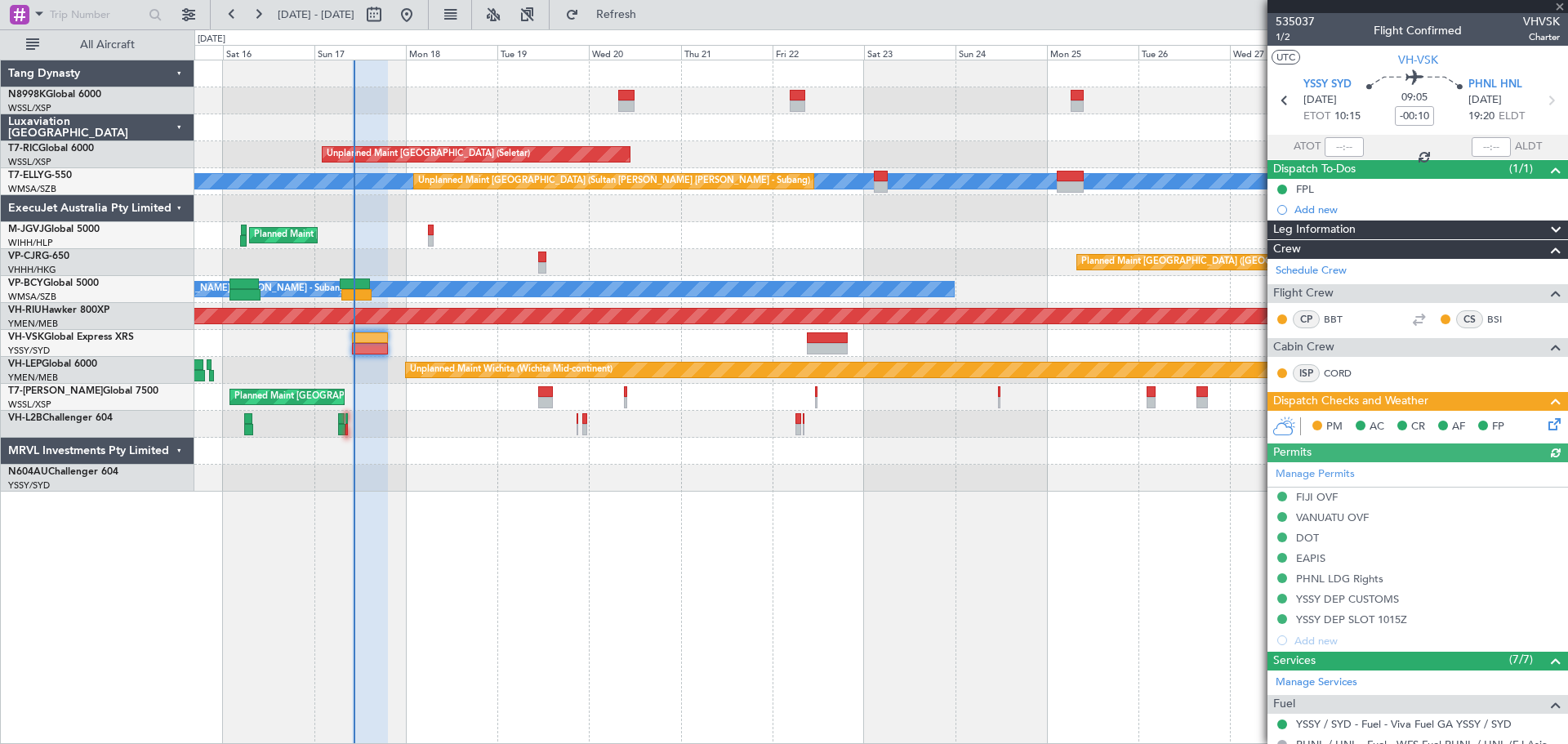
click at [1341, 146] on div at bounding box center [1344, 147] width 39 height 20
click at [1344, 150] on div at bounding box center [1344, 147] width 39 height 20
click at [1344, 147] on div at bounding box center [1344, 147] width 39 height 20
click at [1343, 146] on div at bounding box center [1344, 147] width 39 height 20
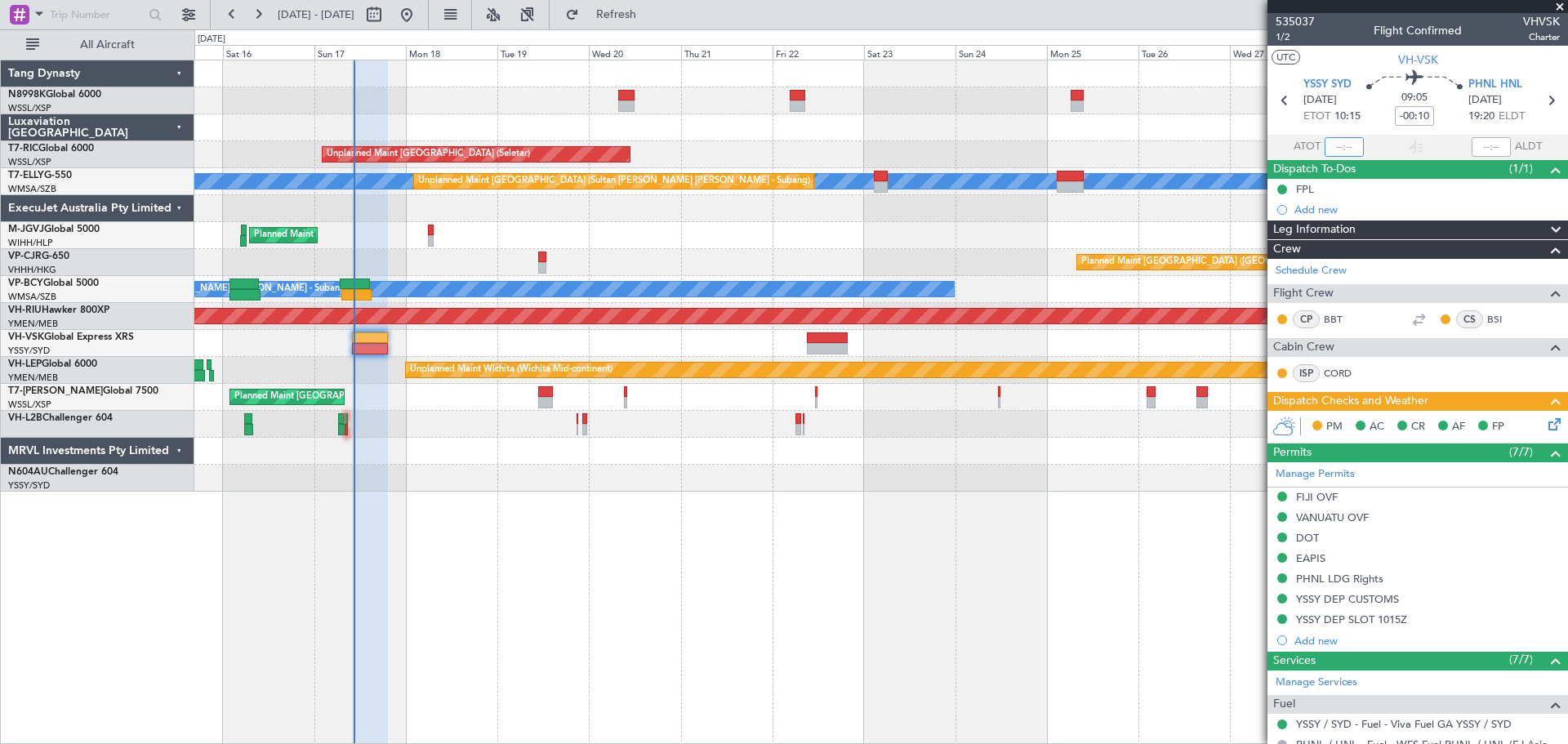
click at [1340, 145] on input "text" at bounding box center [1344, 147] width 39 height 20
type input "10:15"
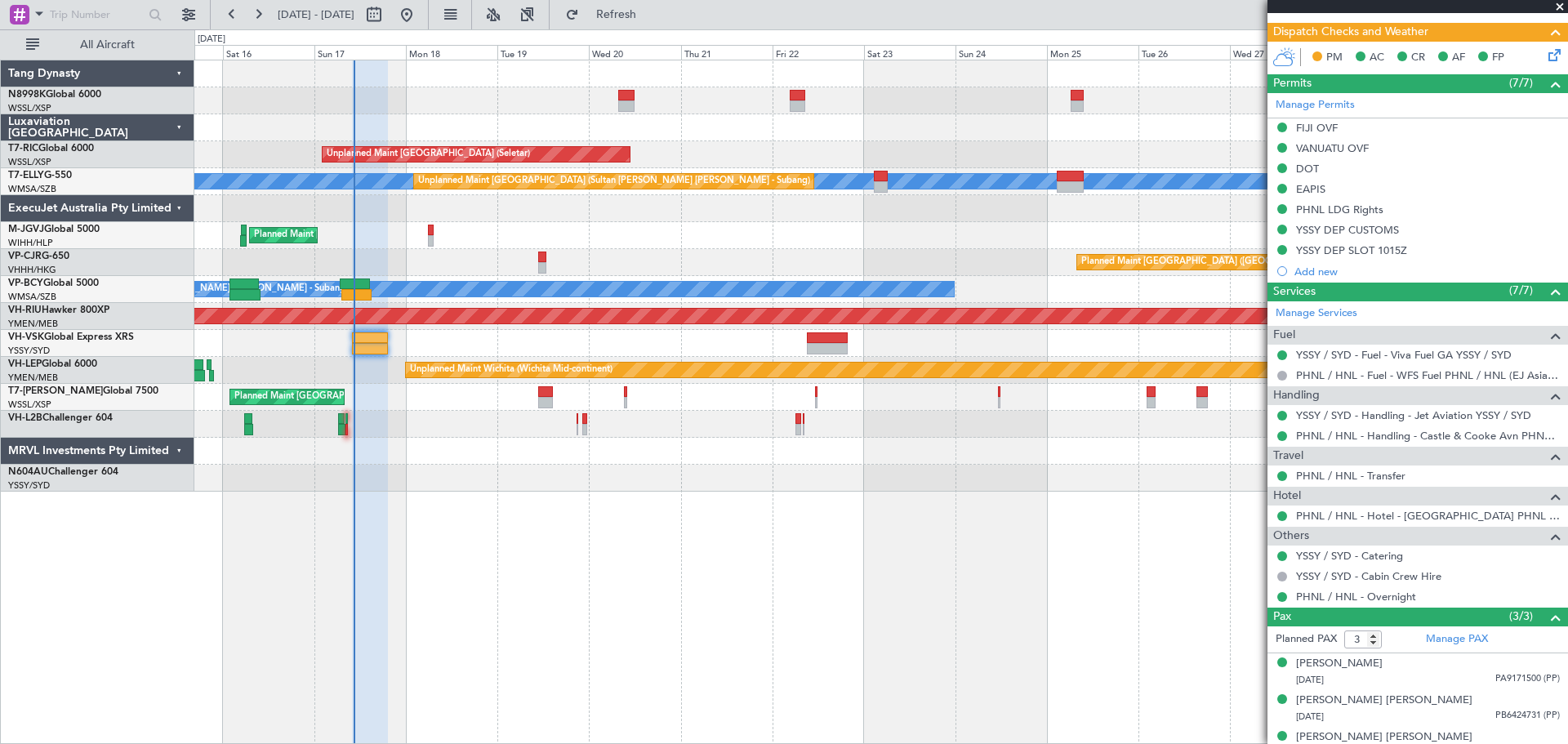
scroll to position [388, 0]
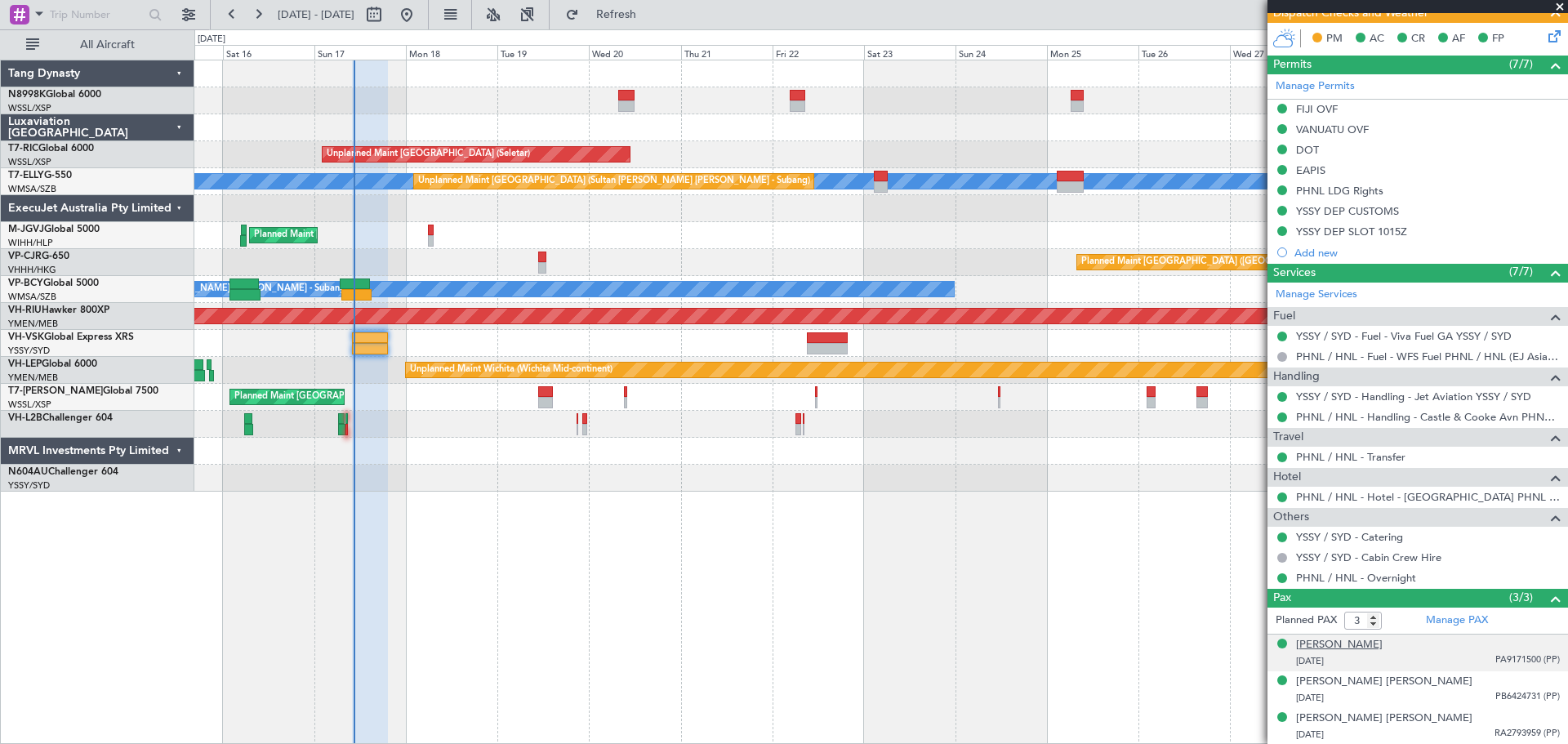
click at [1318, 637] on div "[PERSON_NAME]" at bounding box center [1339, 646] width 87 height 17
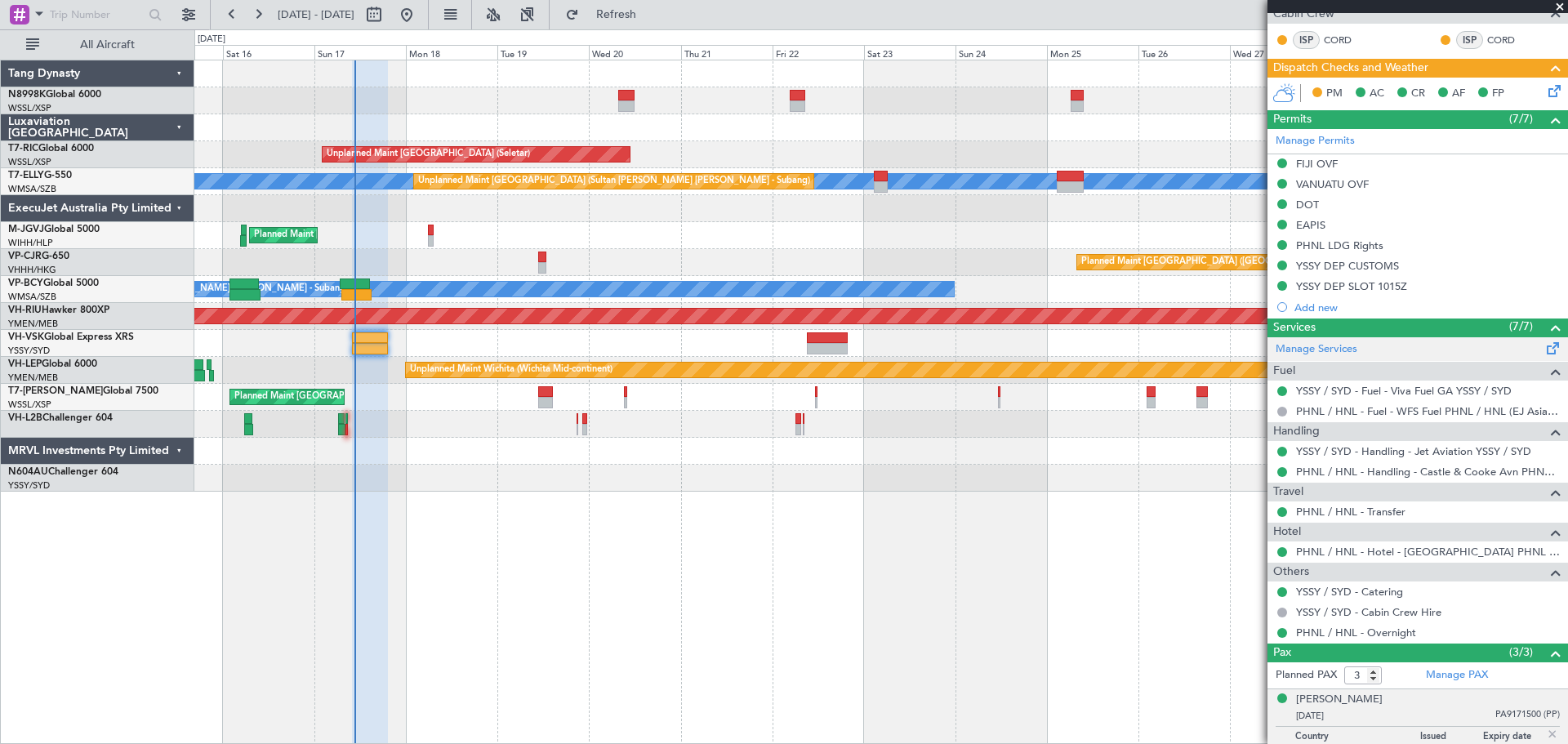
scroll to position [336, 0]
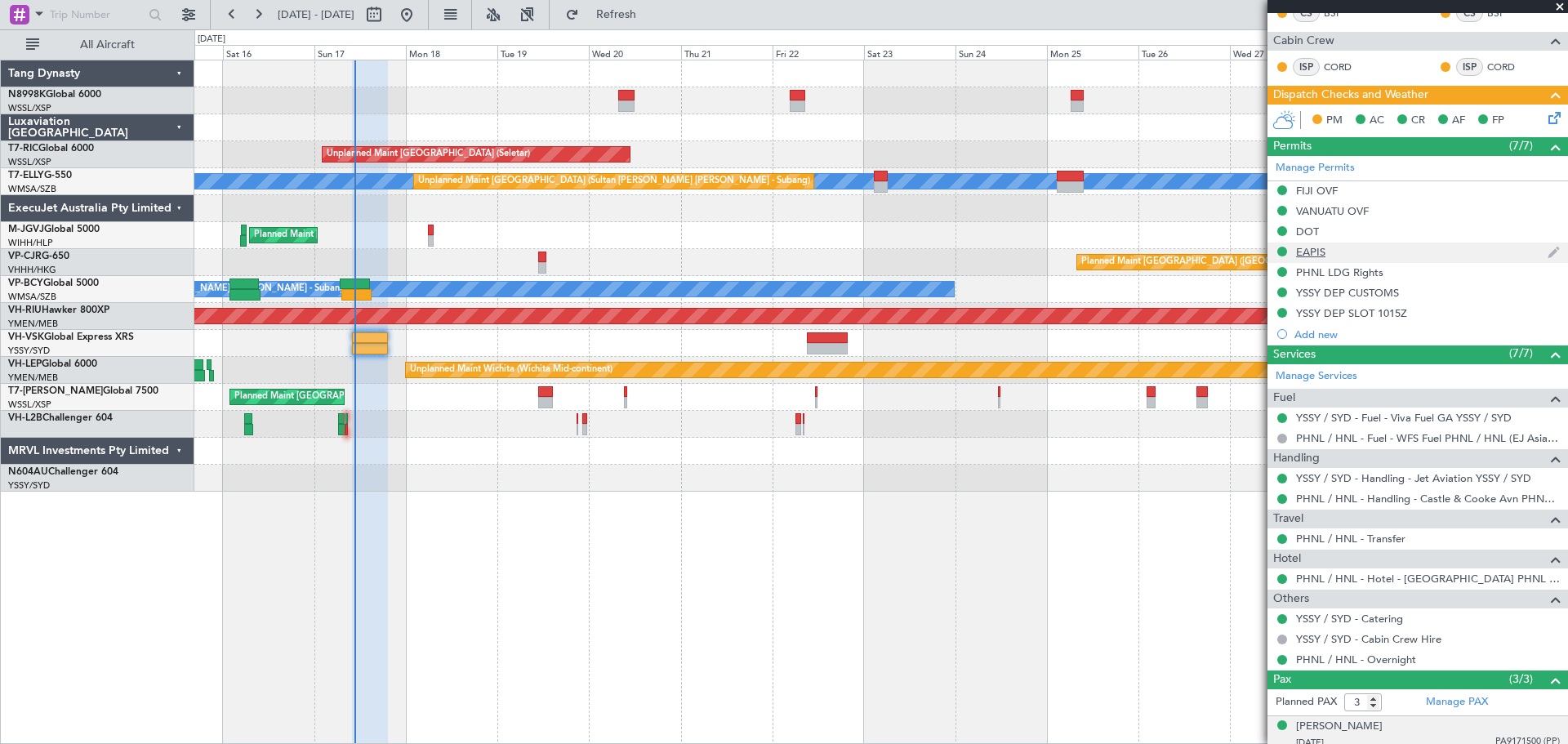
click at [1311, 251] on div "EAPIS" at bounding box center [1311, 252] width 30 height 14
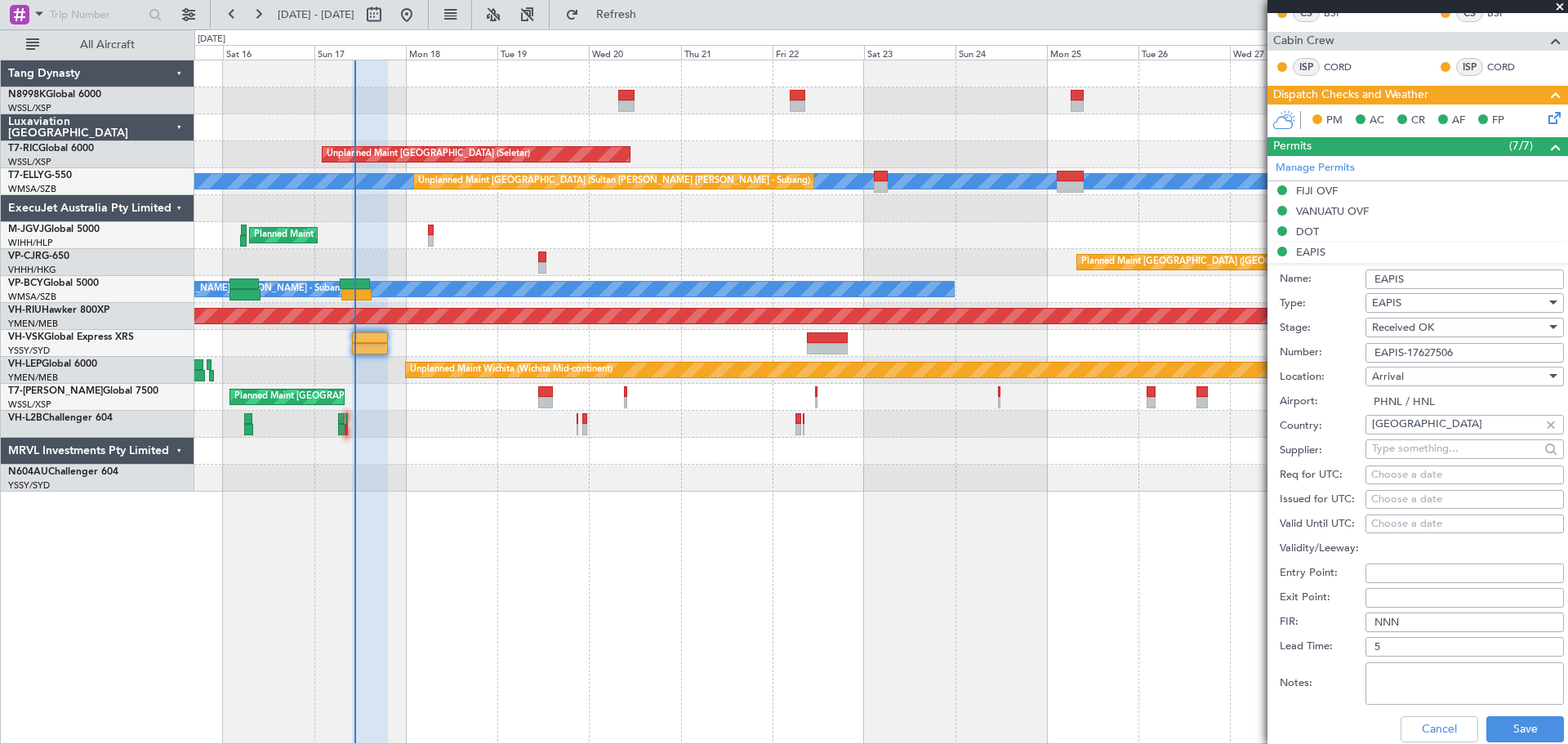
drag, startPoint x: 1462, startPoint y: 351, endPoint x: 1312, endPoint y: 361, distance: 150.3
click at [1332, 357] on div "Number: EAPIS-17627506" at bounding box center [1421, 353] width 284 height 25
paste input "30472"
type input "EAPIS-17630472"
click at [1512, 727] on button "Save" at bounding box center [1525, 729] width 78 height 26
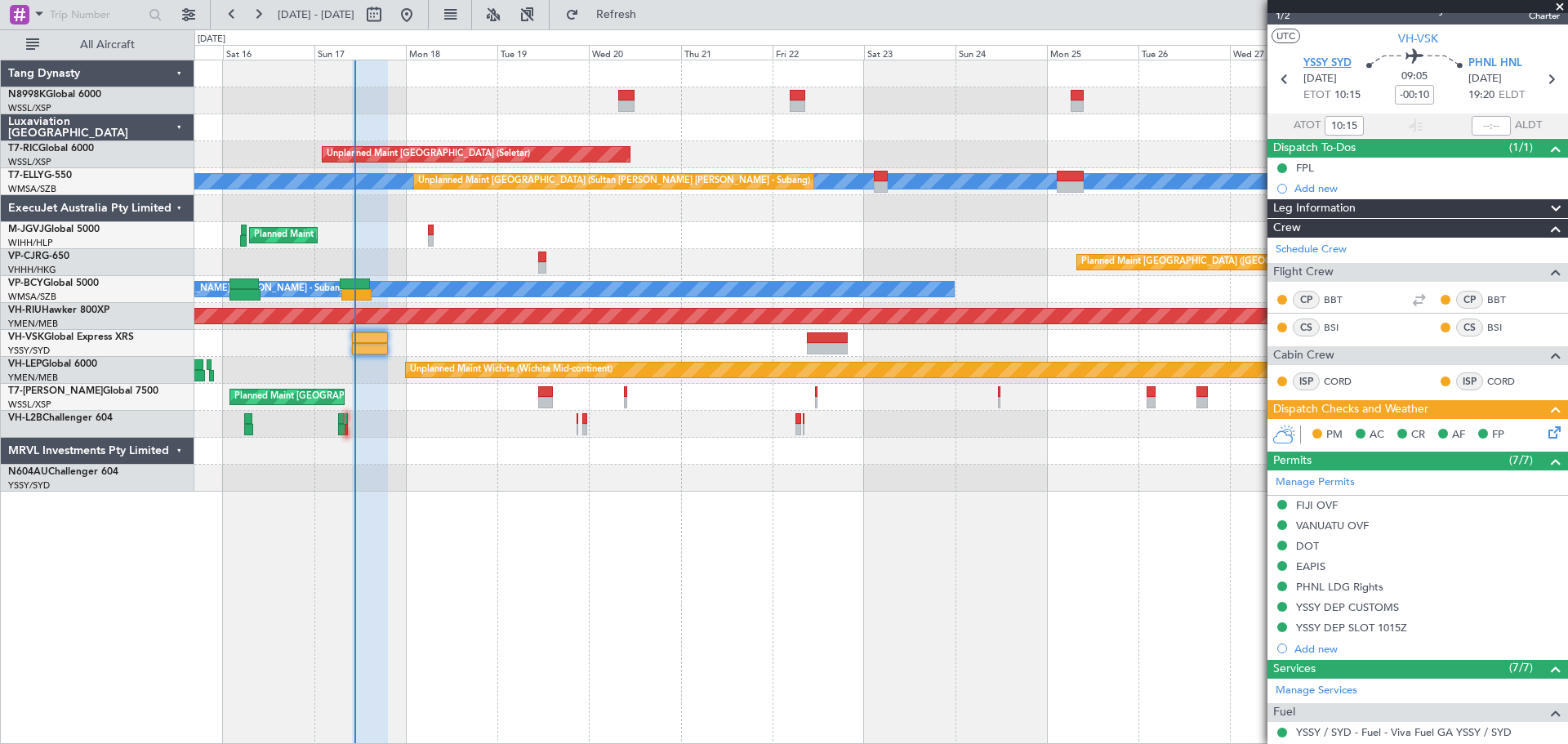
scroll to position [0, 0]
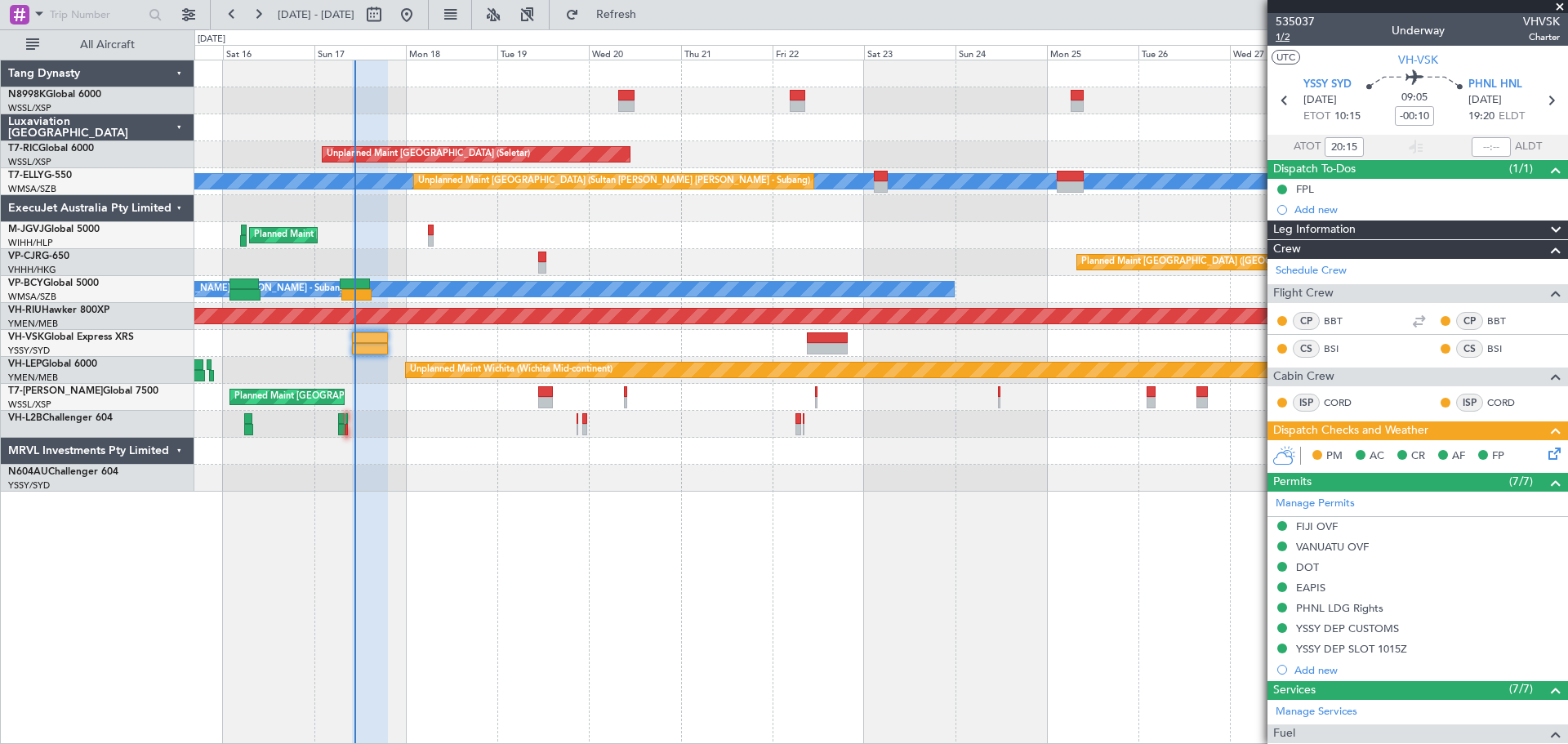
type input "10:15"
click at [1284, 41] on span "1/2" at bounding box center [1294, 37] width 39 height 14
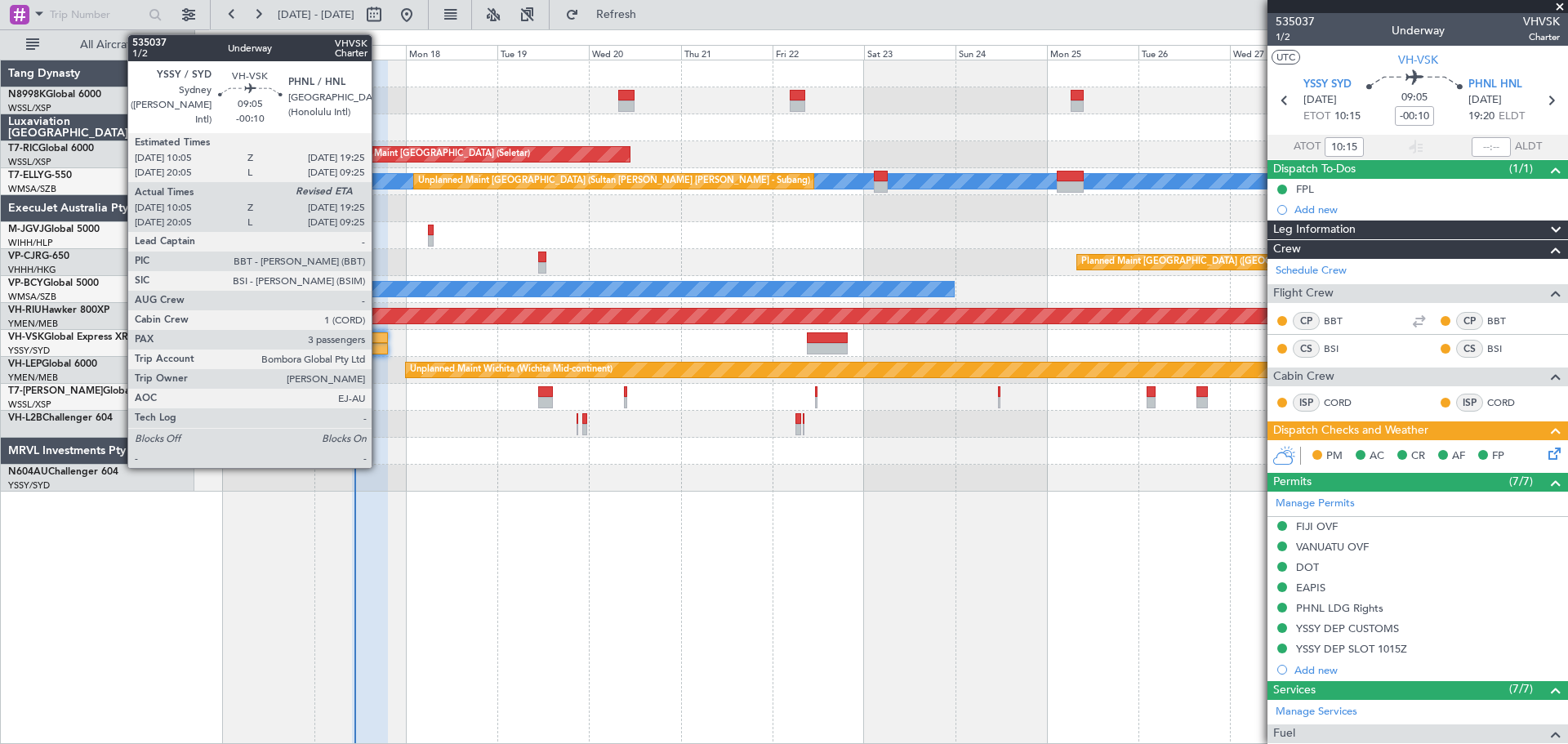
click at [379, 338] on div at bounding box center [369, 338] width 36 height 12
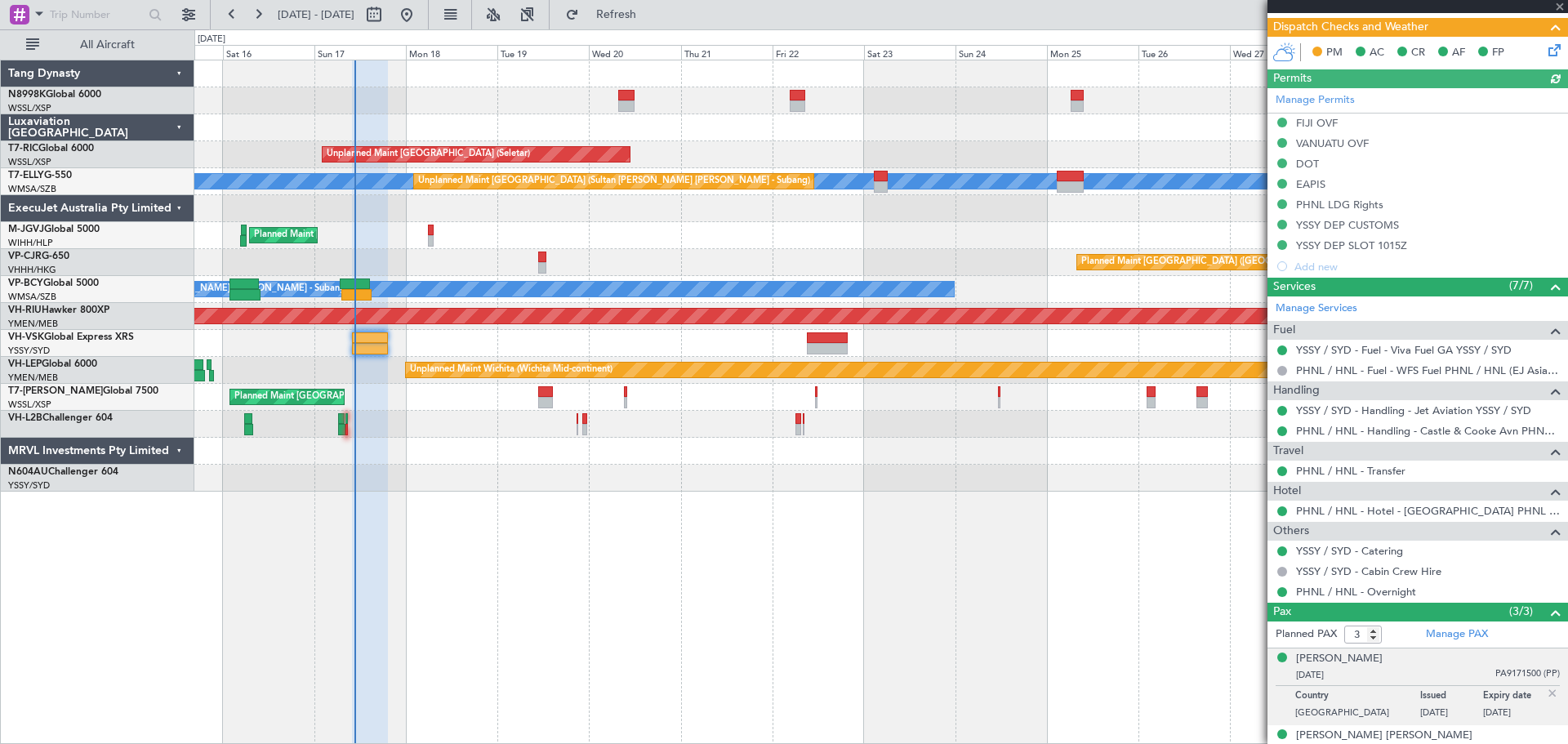
scroll to position [408, 0]
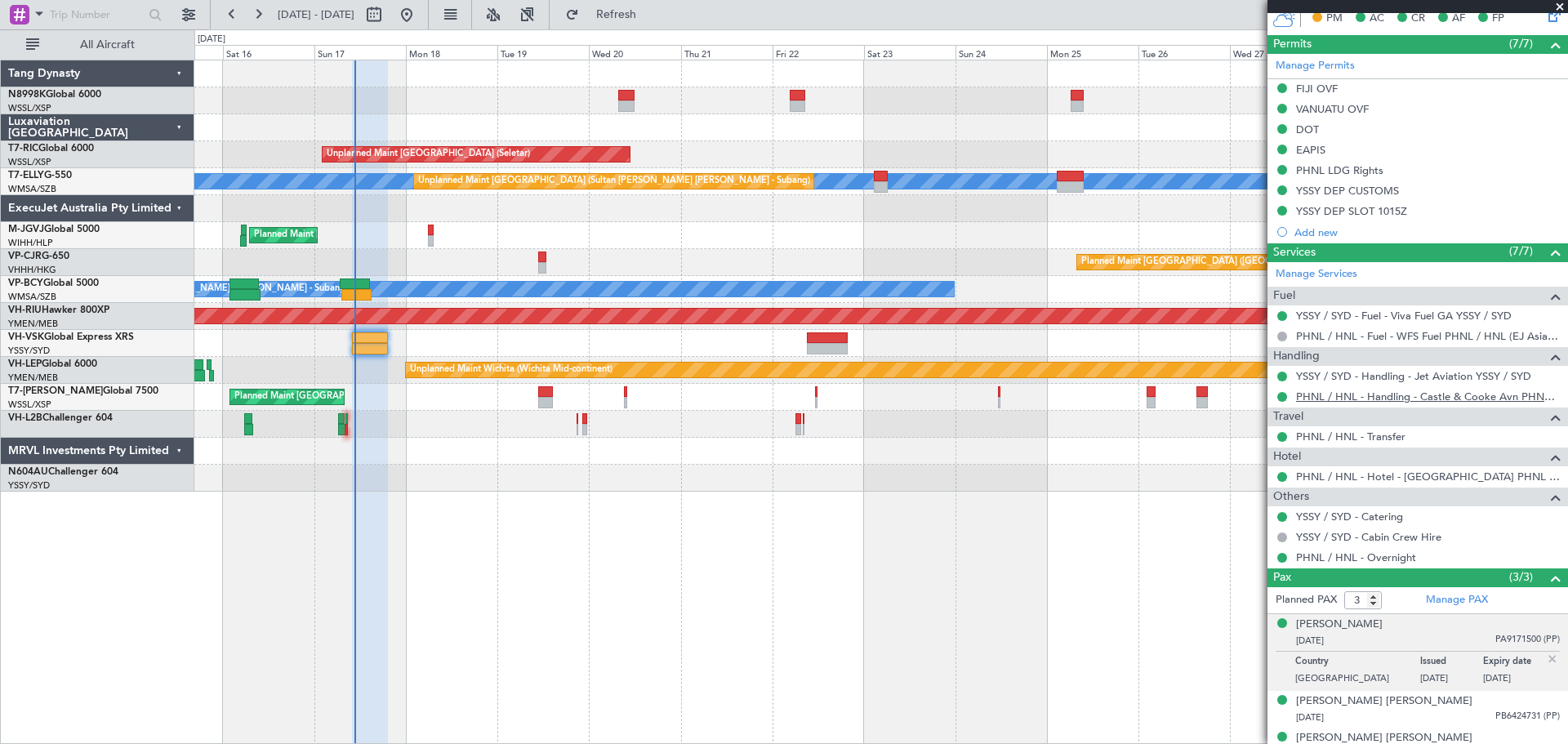
click at [1374, 394] on link "PHNL / HNL - Handling - Castle & Cooke Avn PHNL / HNL" at bounding box center [1427, 396] width 264 height 14
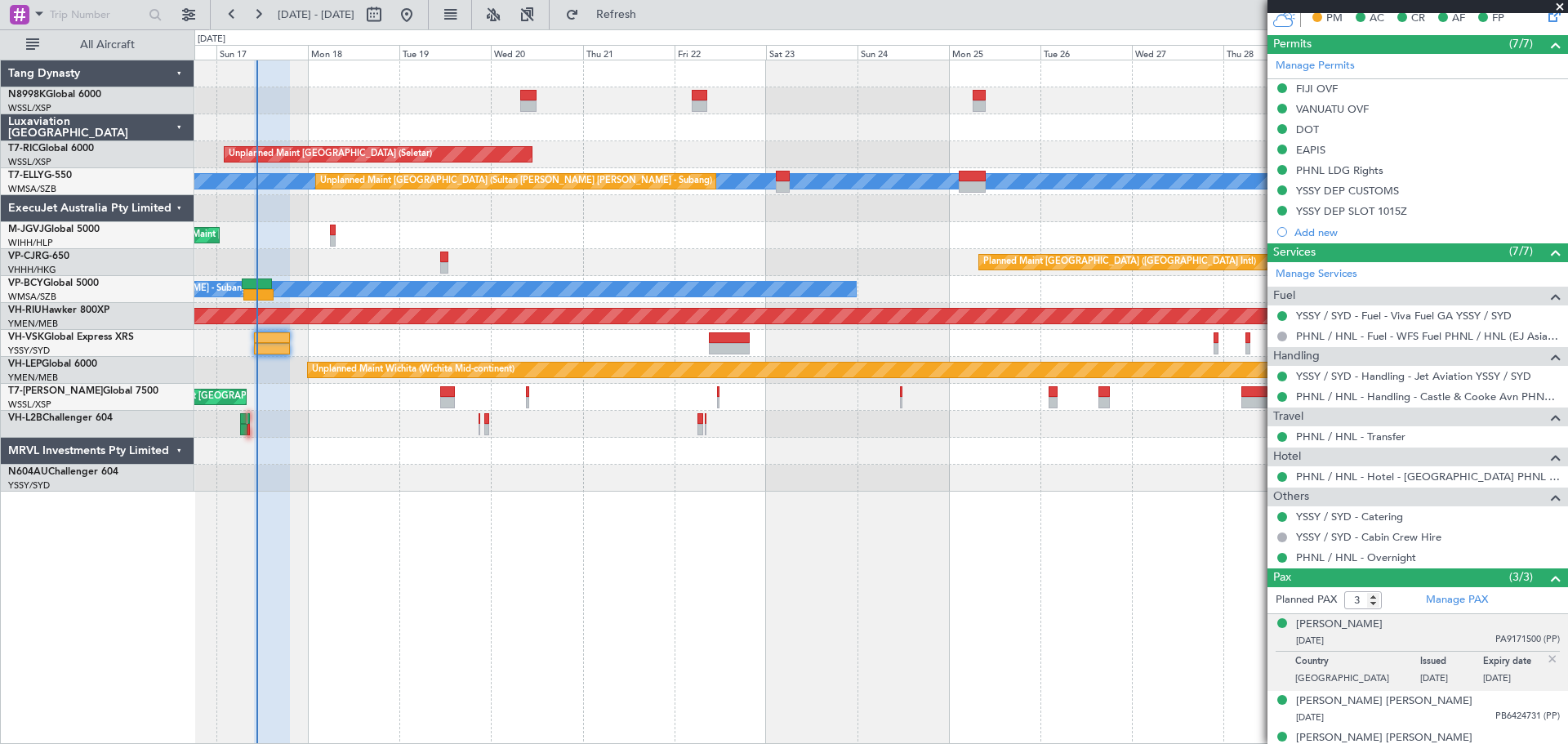
click at [803, 244] on div "Planned Maint [GEOGRAPHIC_DATA] (Seletar)" at bounding box center [880, 235] width 1373 height 27
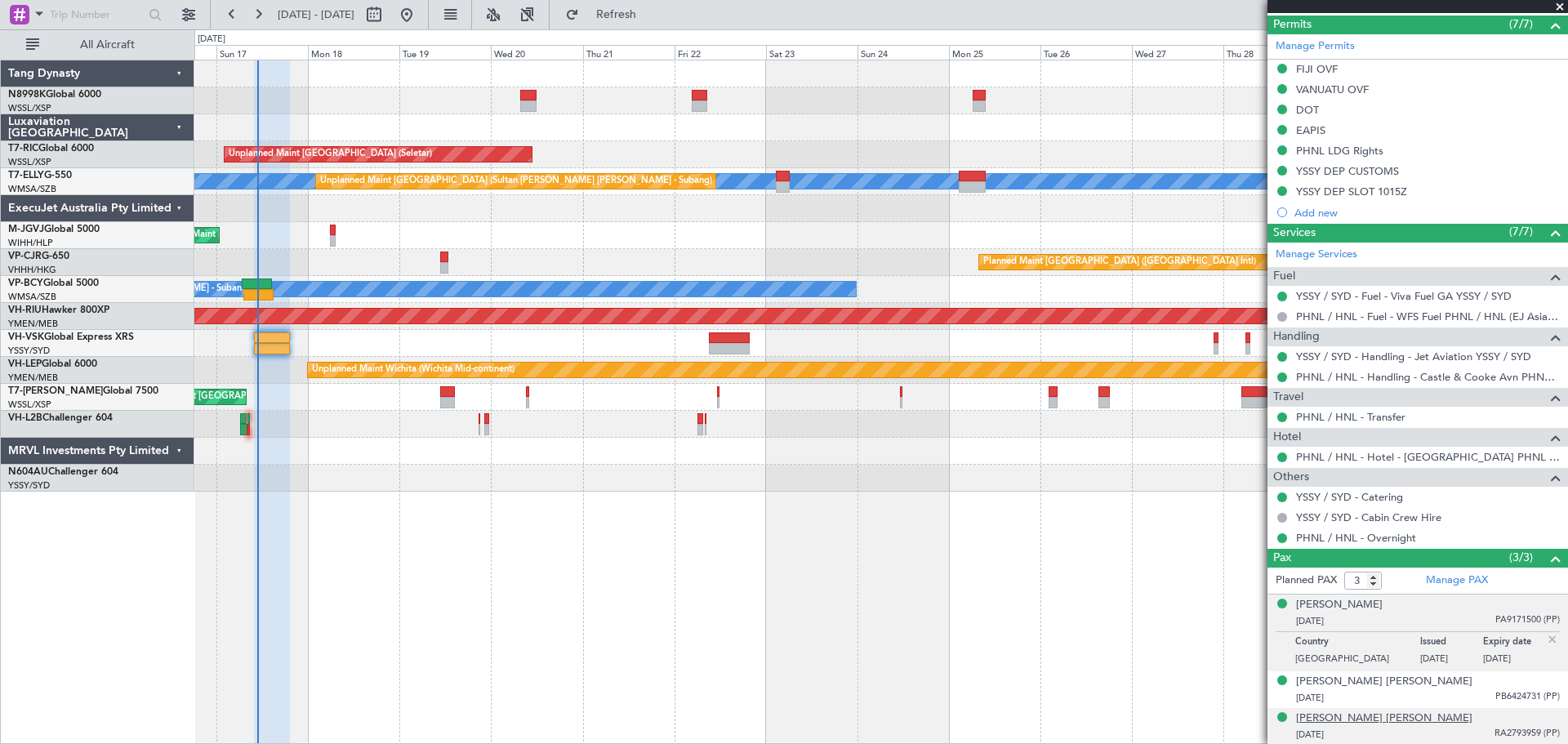
click at [1379, 719] on div "[PERSON_NAME] [PERSON_NAME]" at bounding box center [1383, 719] width 176 height 17
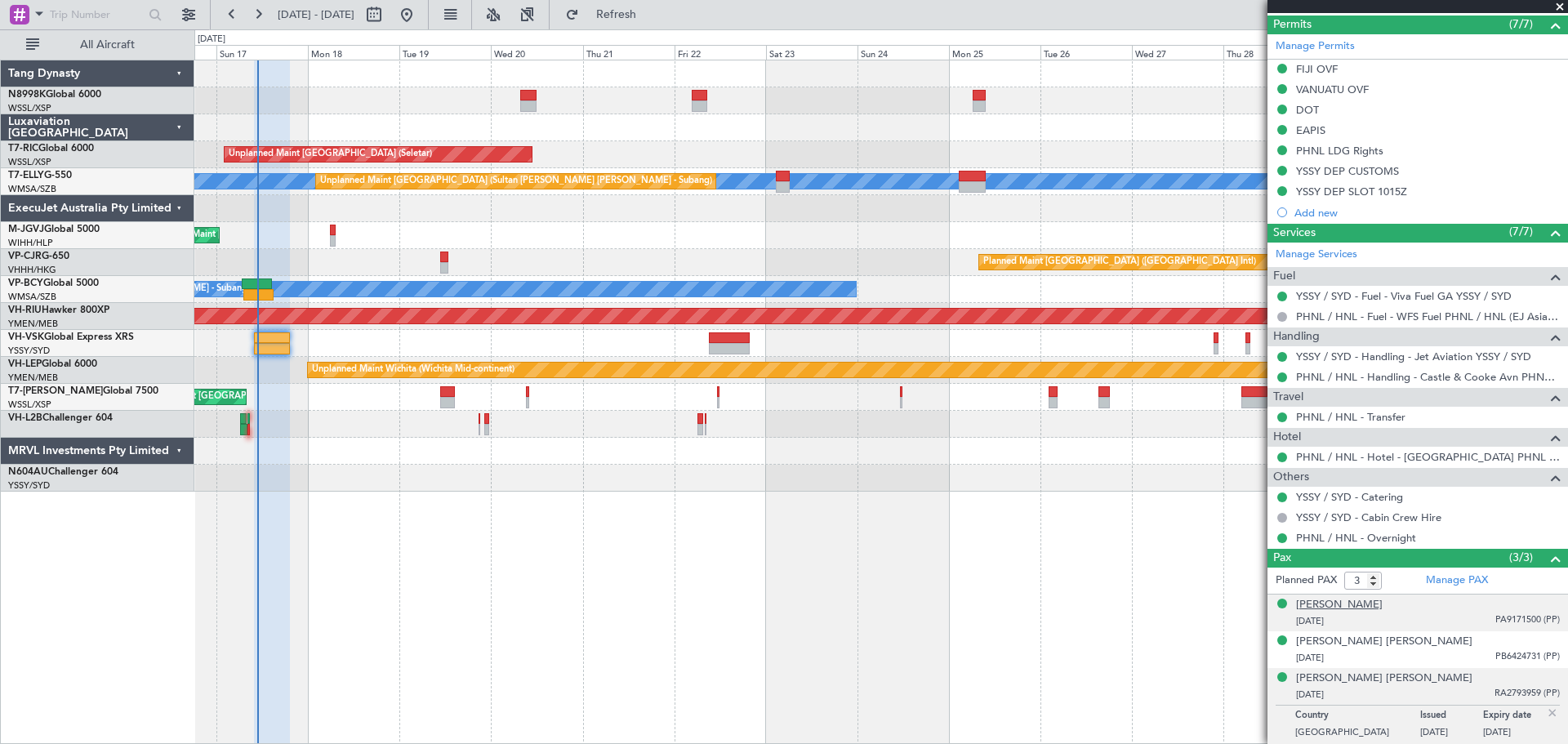
click at [1321, 603] on div "[PERSON_NAME]" at bounding box center [1339, 605] width 87 height 17
click at [1358, 684] on div "[PERSON_NAME] [PERSON_NAME]" at bounding box center [1383, 682] width 176 height 17
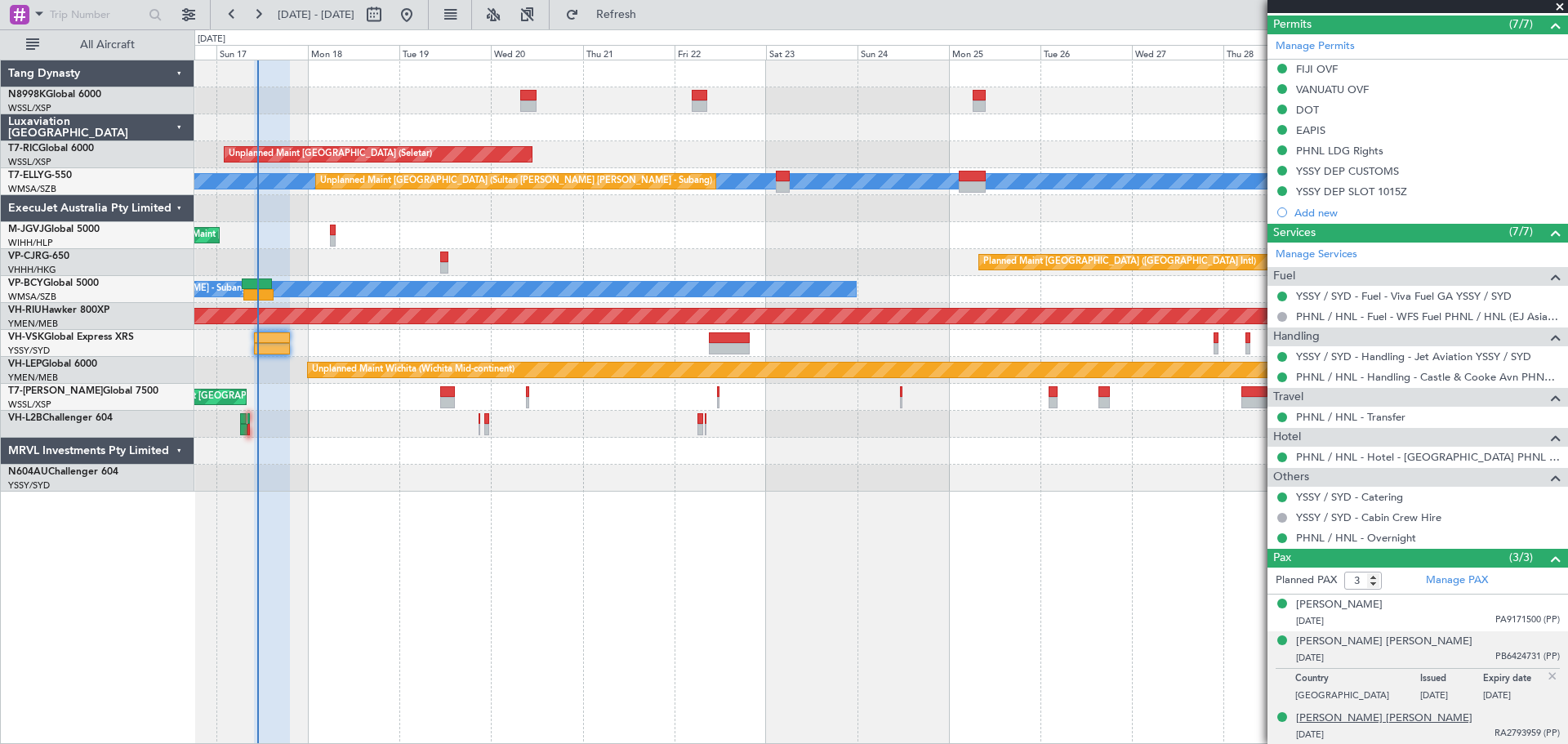
click at [1340, 719] on div "[PERSON_NAME] [PERSON_NAME]" at bounding box center [1383, 719] width 176 height 17
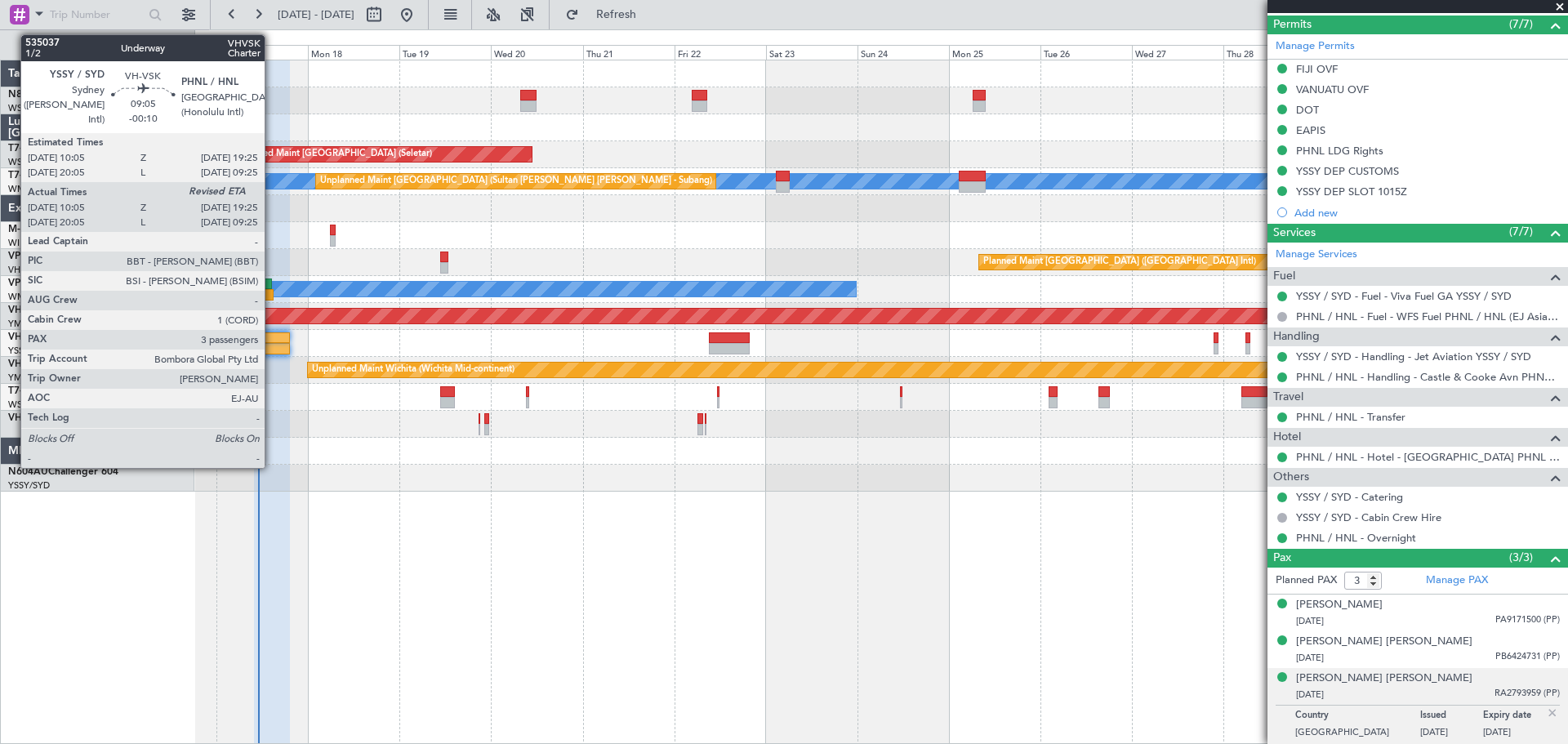
click at [272, 338] on div at bounding box center [271, 338] width 36 height 12
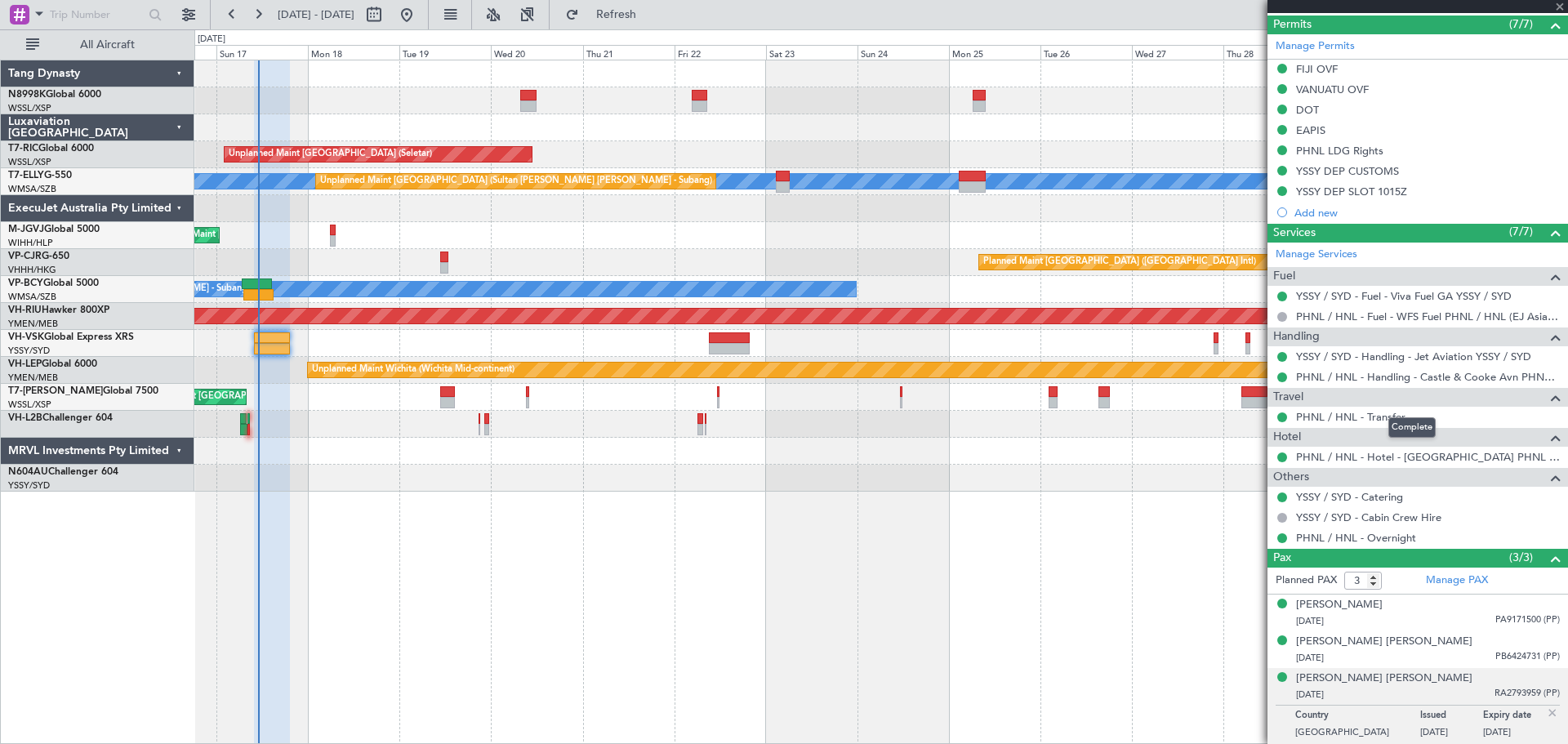
scroll to position [0, 0]
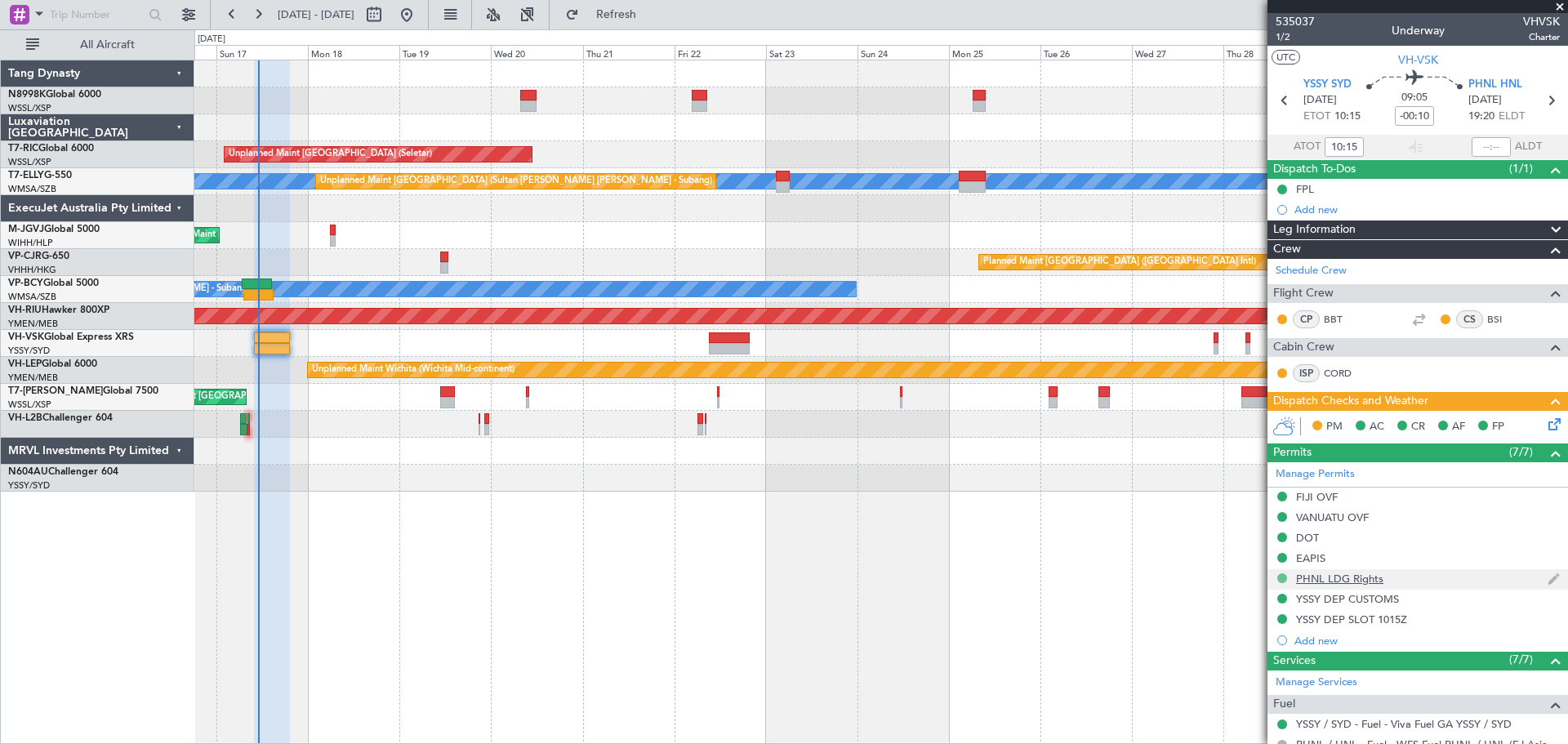
click at [1284, 577] on button at bounding box center [1282, 578] width 10 height 10
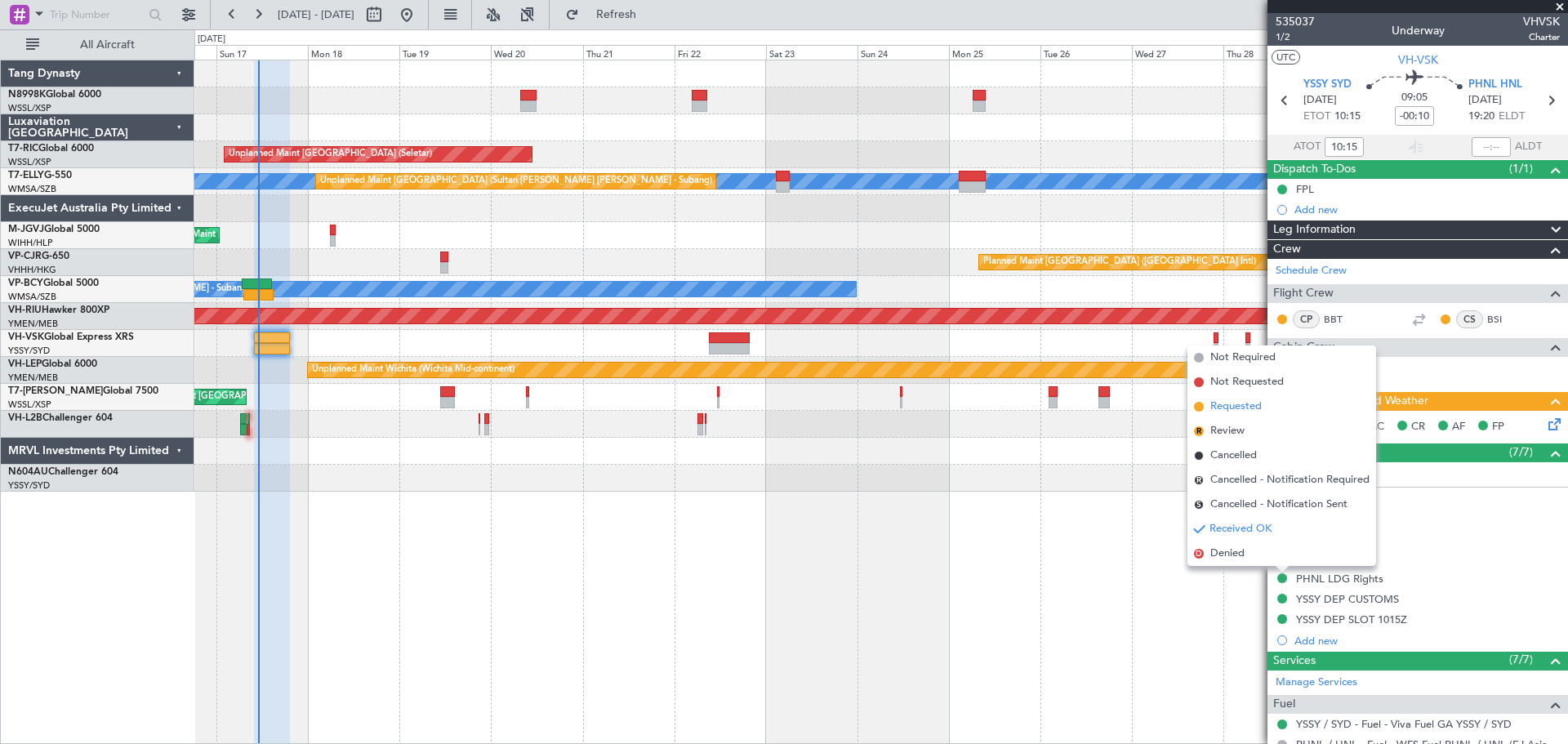
click at [1228, 401] on span "Requested" at bounding box center [1235, 407] width 51 height 17
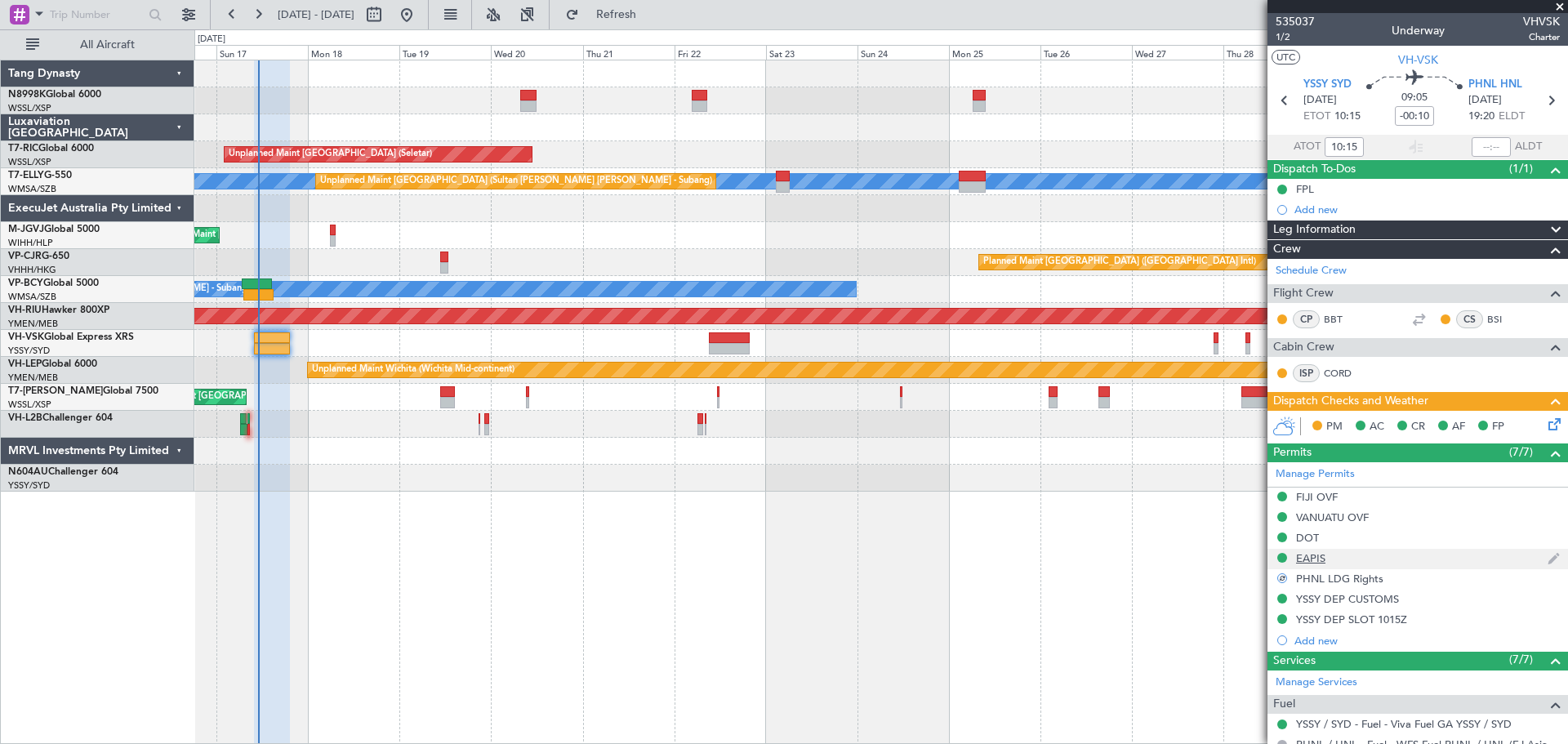
click at [1315, 553] on div "EAPIS" at bounding box center [1311, 558] width 30 height 14
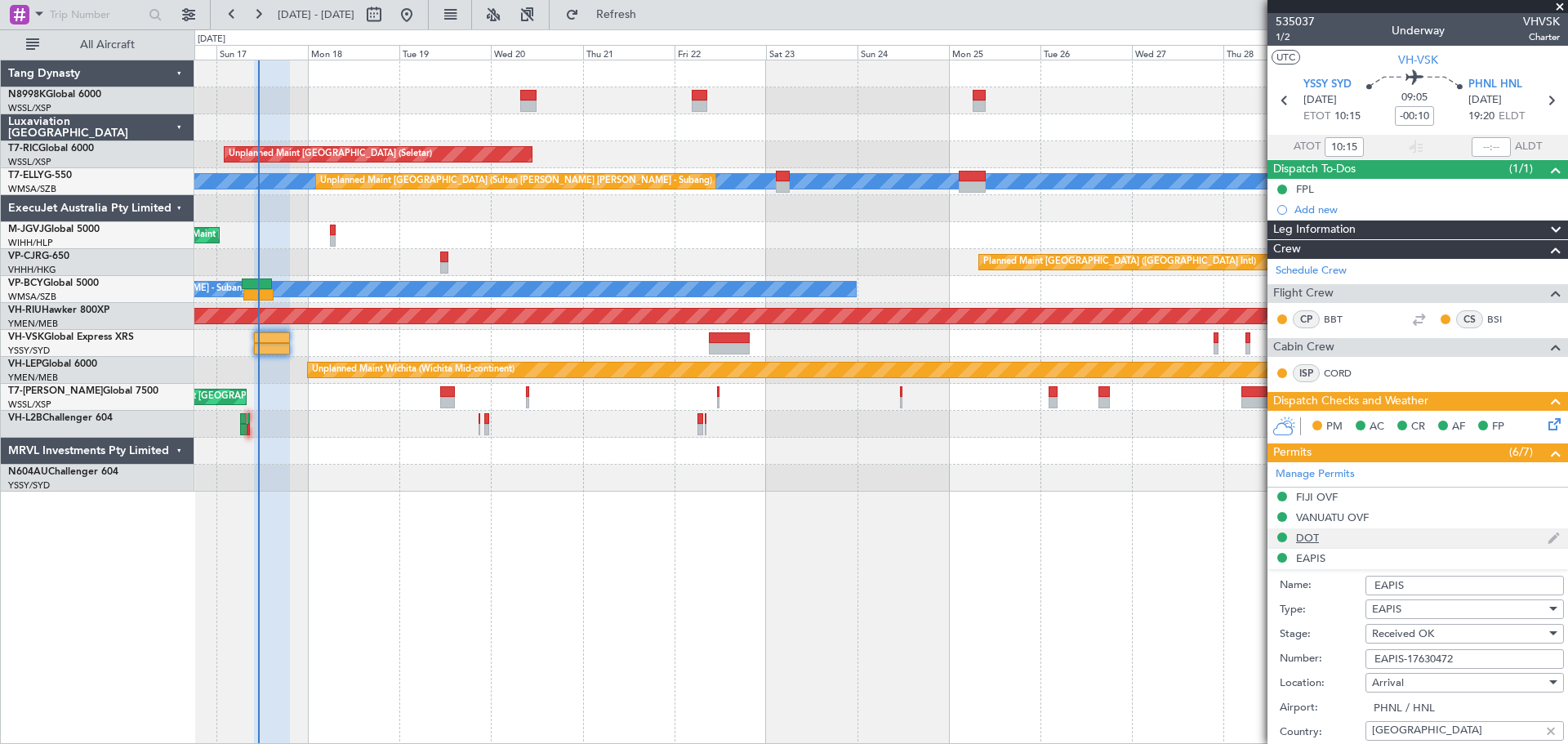
scroll to position [163, 0]
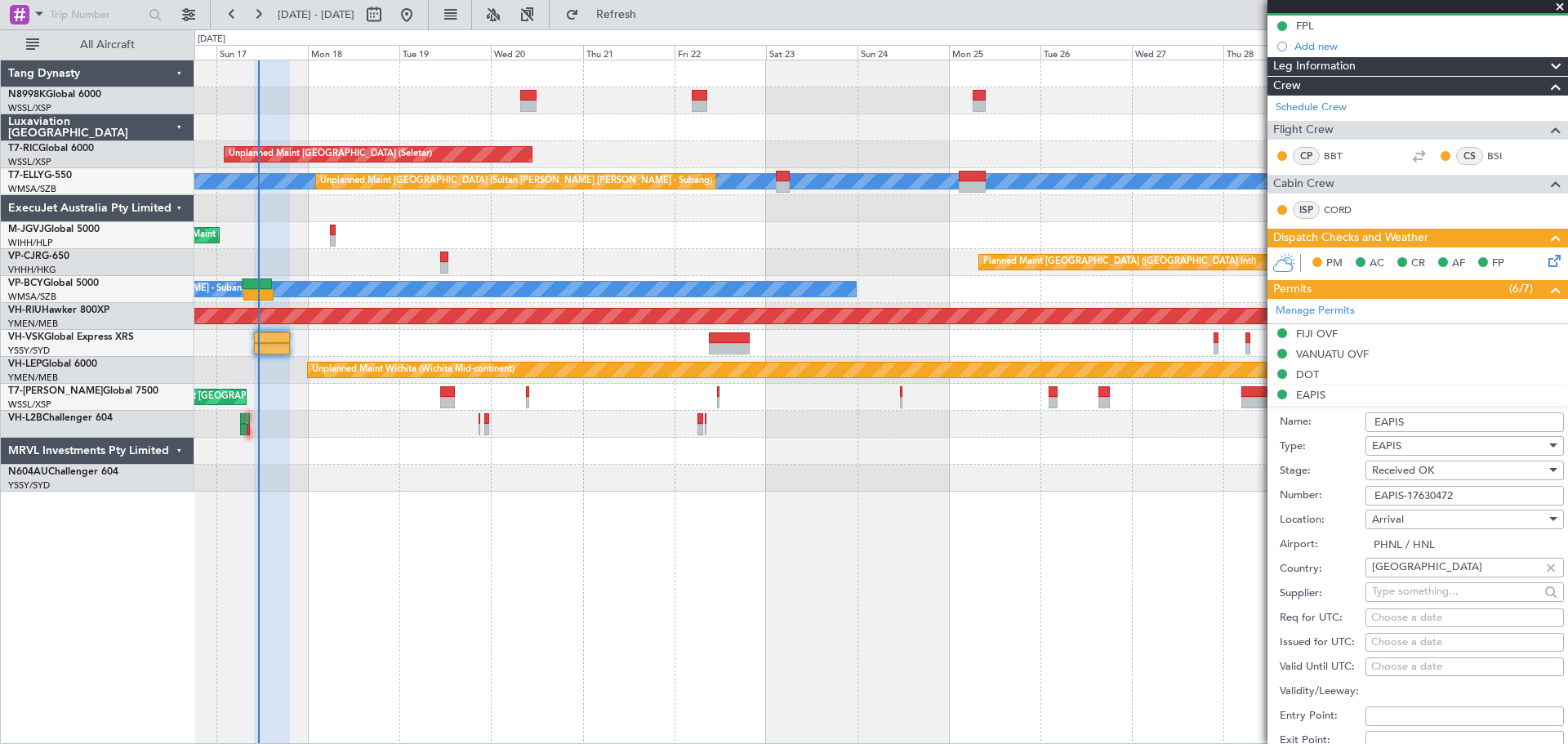
drag, startPoint x: 1474, startPoint y: 492, endPoint x: 1363, endPoint y: 494, distance: 111.0
click at [1363, 494] on div "Number: EAPIS-17630472" at bounding box center [1421, 496] width 284 height 25
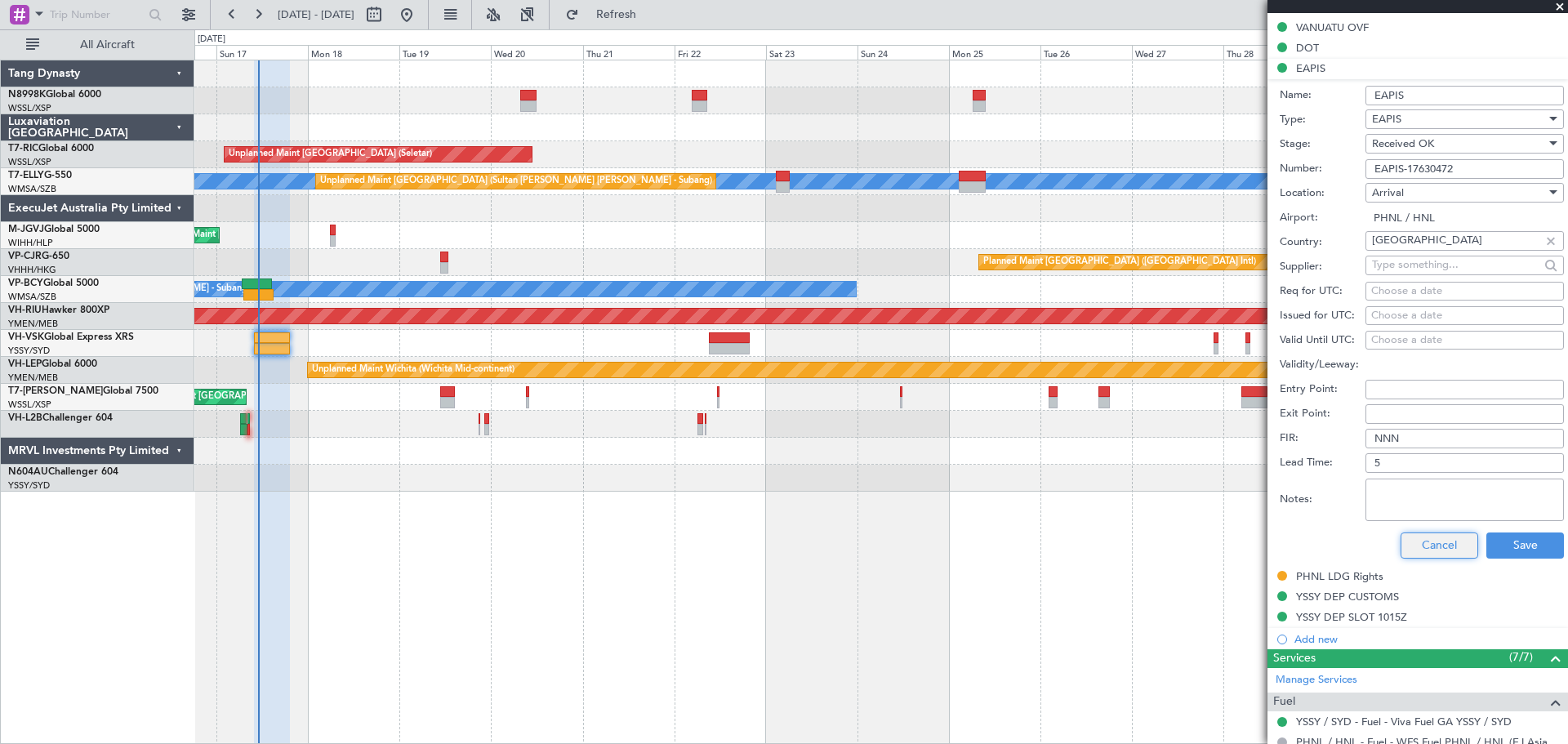
click at [1428, 540] on button "Cancel" at bounding box center [1439, 545] width 78 height 26
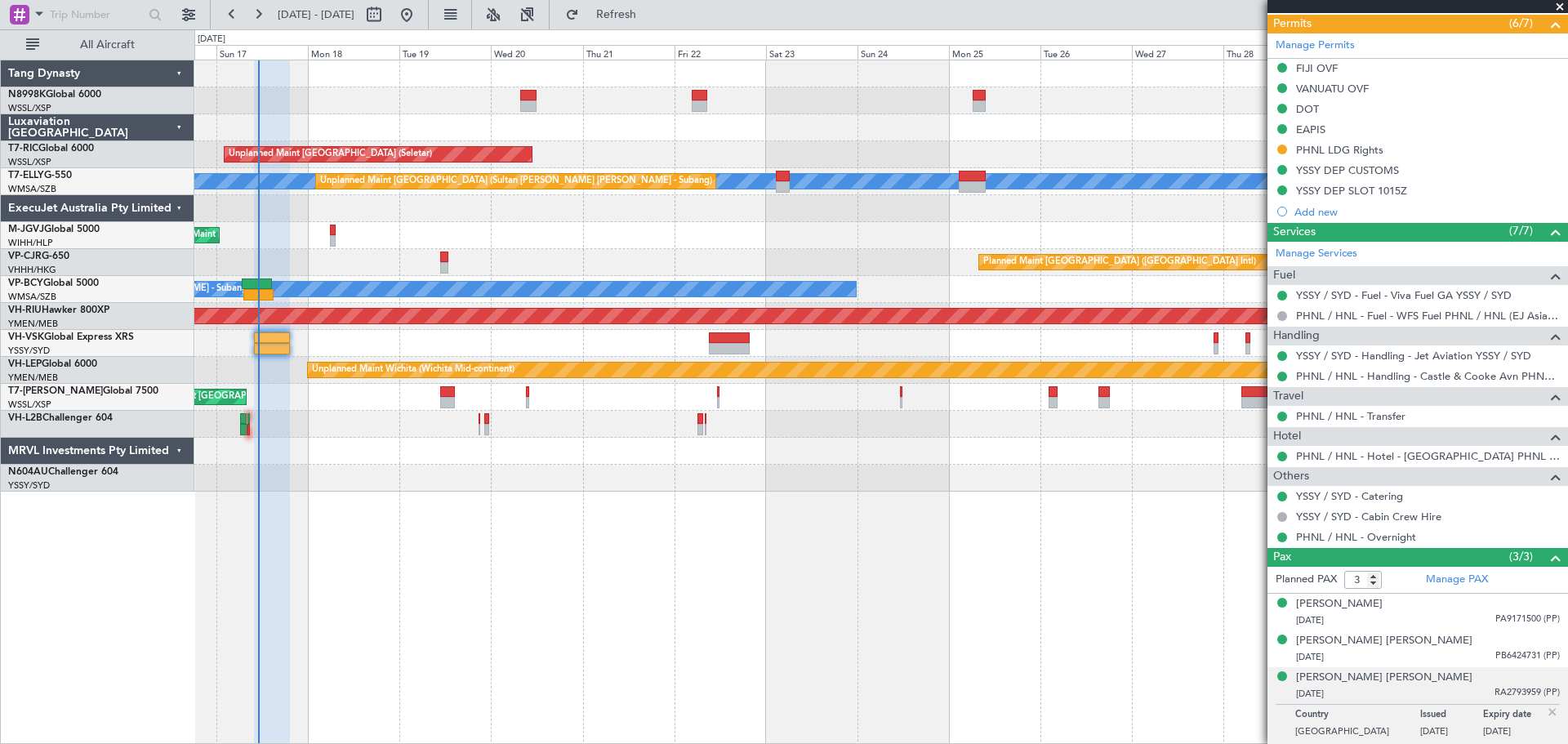
scroll to position [428, 0]
click at [669, 225] on div "Planned Maint [GEOGRAPHIC_DATA] (Seletar)" at bounding box center [880, 235] width 1373 height 27
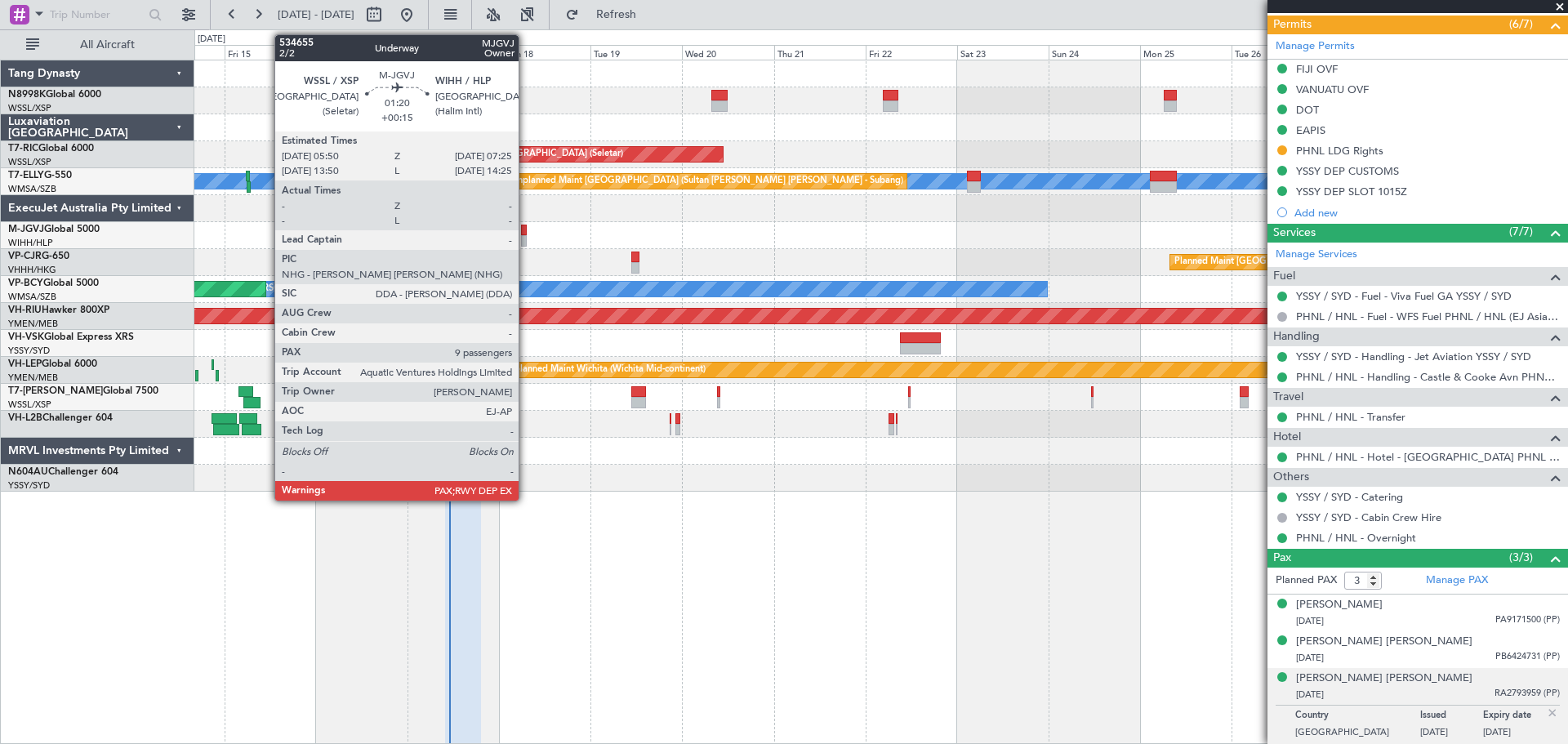
click at [526, 237] on div at bounding box center [525, 241] width 7 height 12
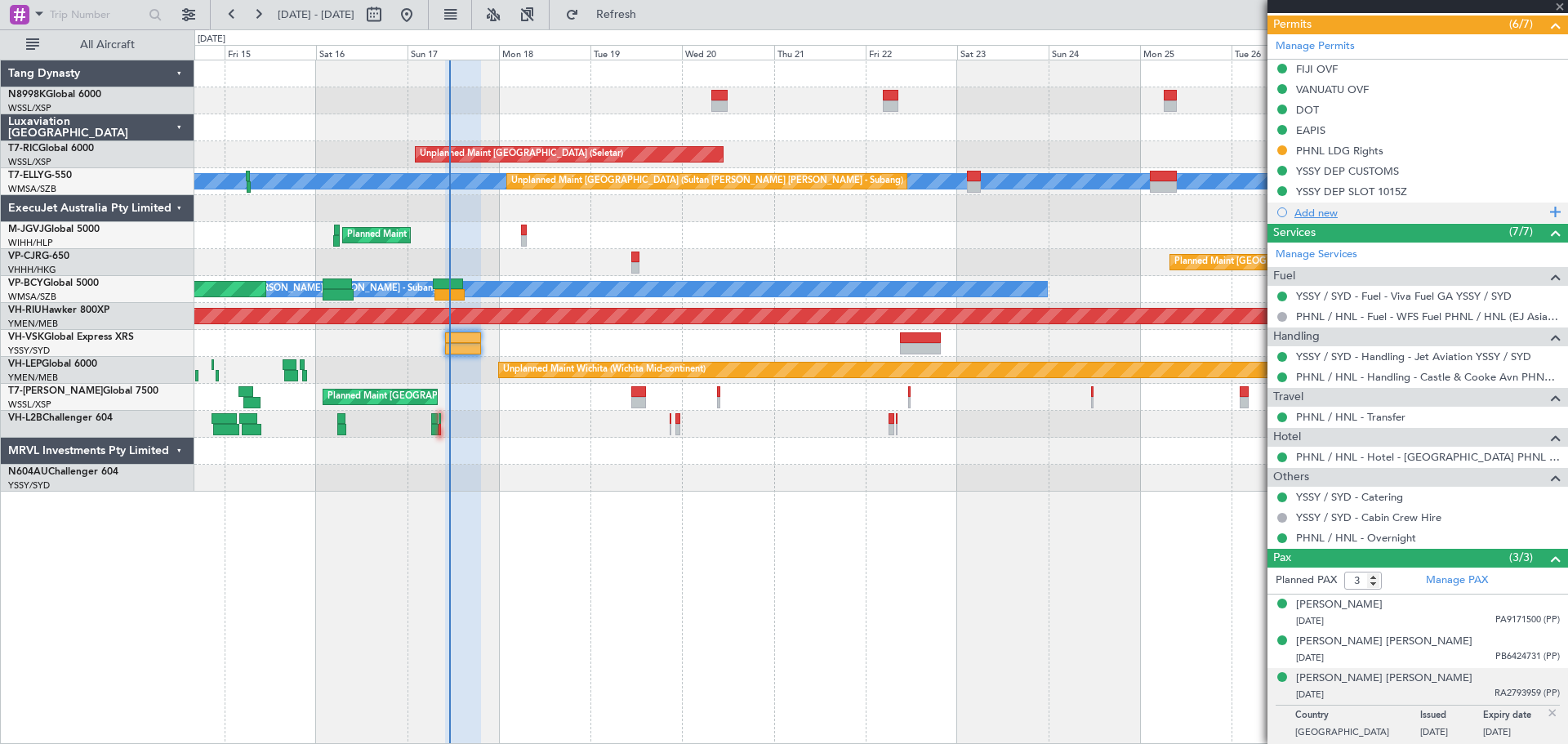
type input "+00:15"
type input "9"
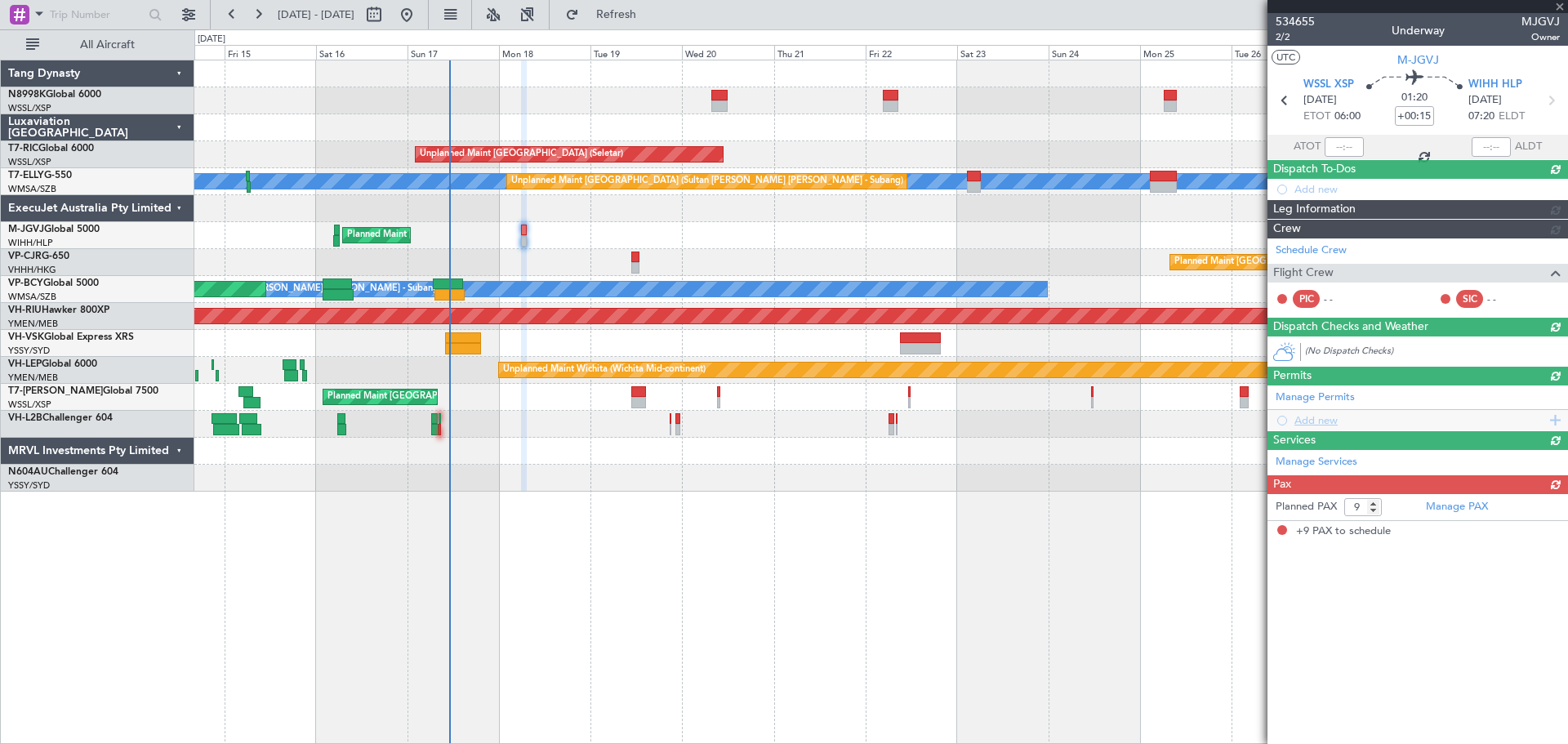
scroll to position [0, 0]
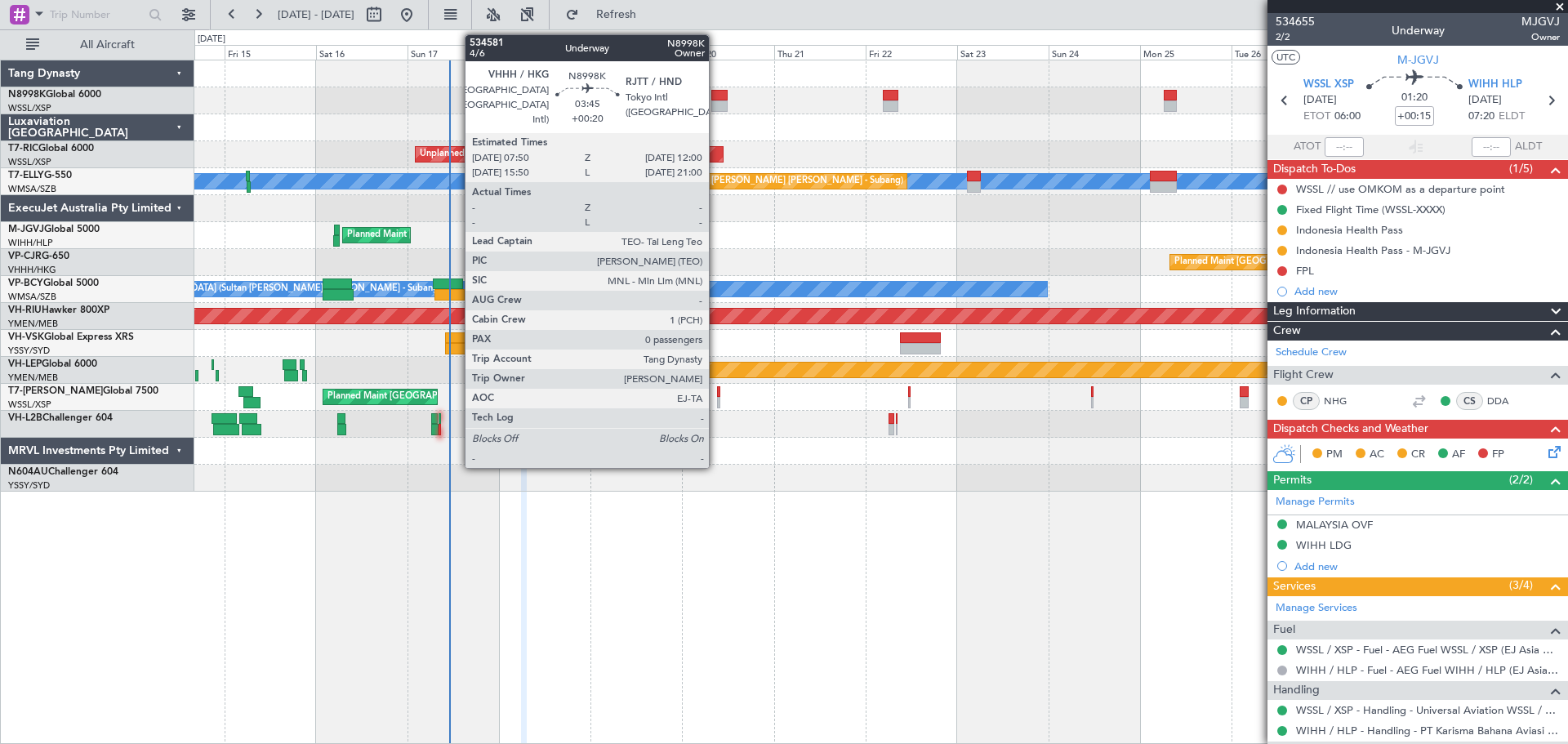
click at [716, 106] on div at bounding box center [720, 106] width 17 height 12
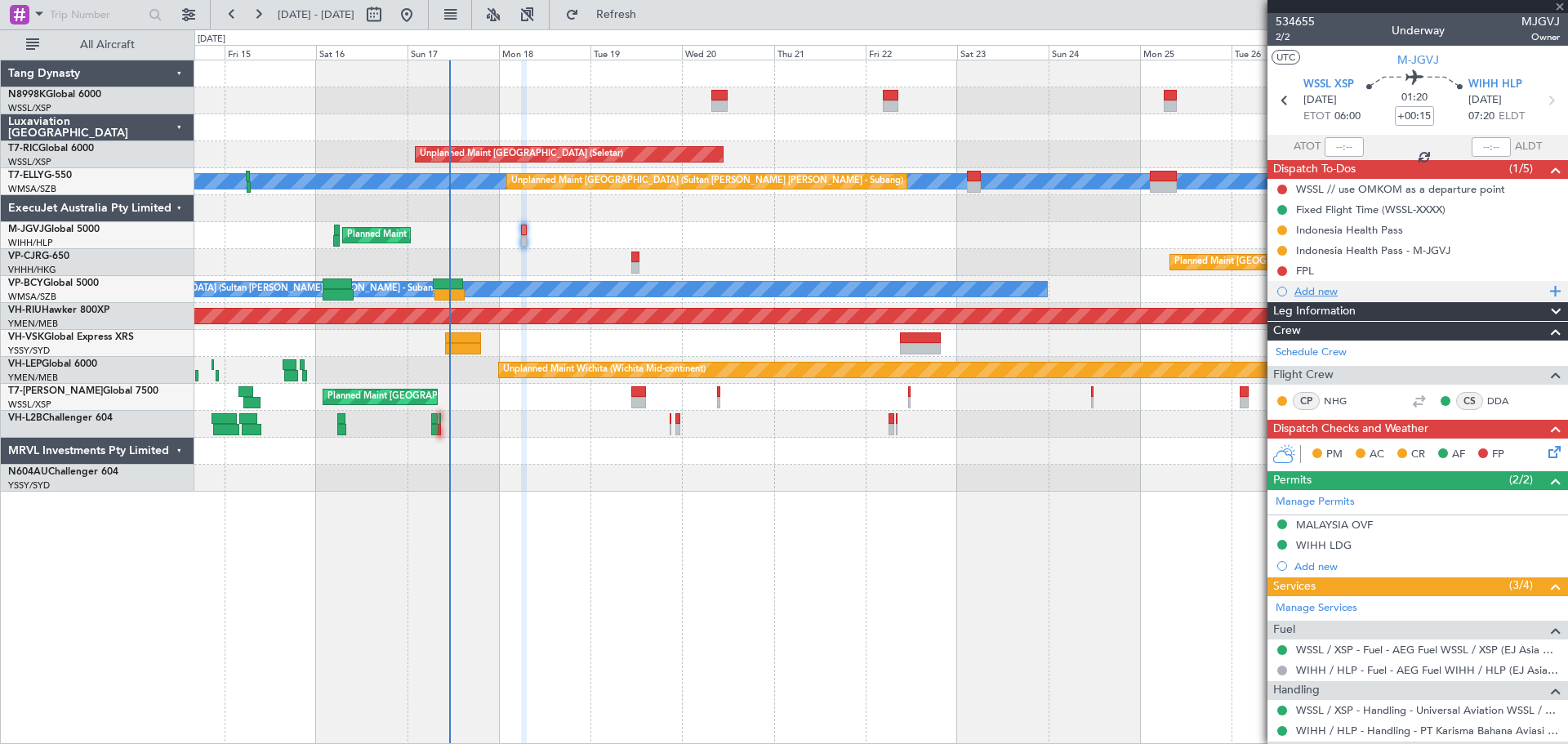
type input "+00:20"
type input "0"
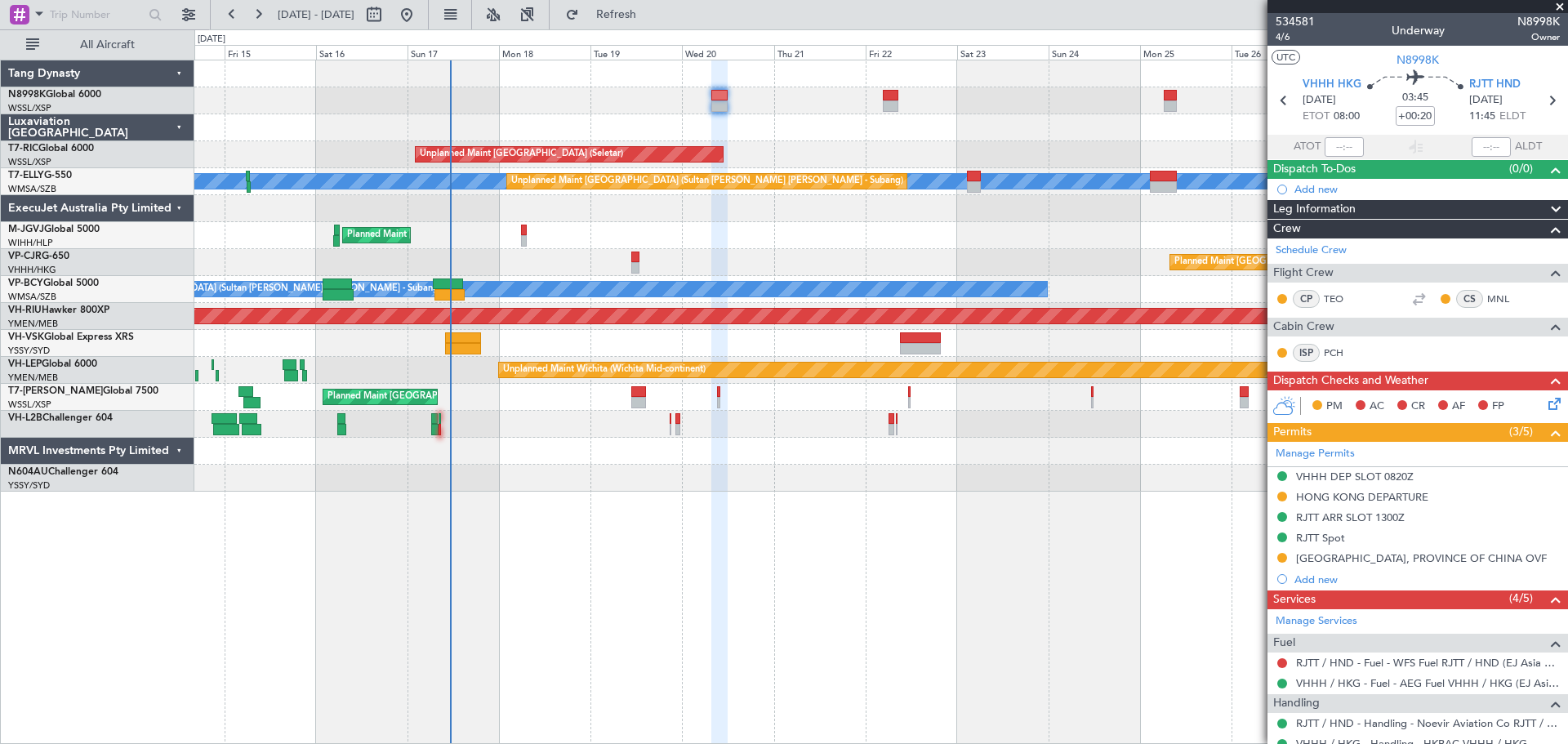
click at [966, 147] on div "Unplanned Maint [GEOGRAPHIC_DATA] (Seletar)" at bounding box center [880, 155] width 1373 height 27
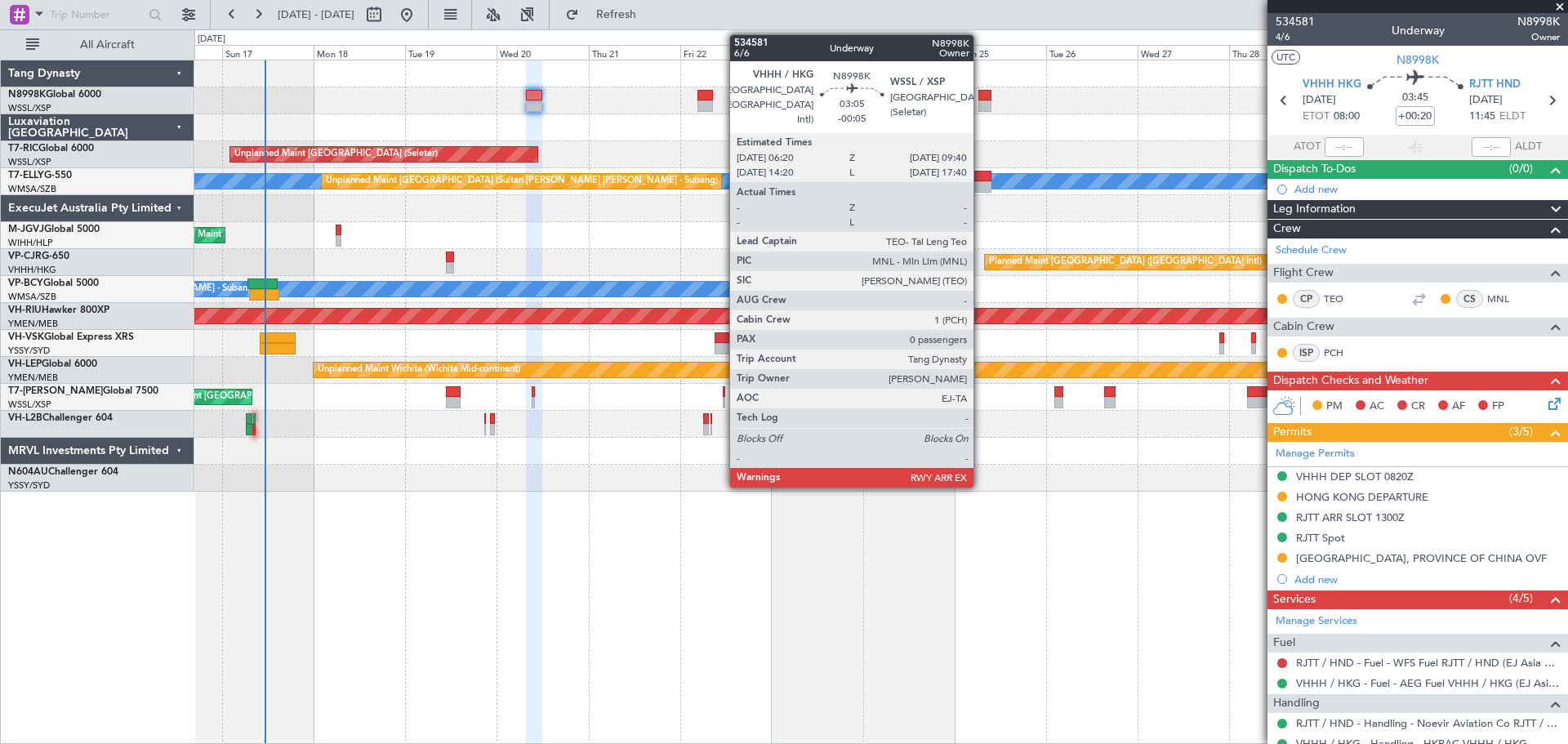
click at [984, 102] on div at bounding box center [985, 106] width 13 height 12
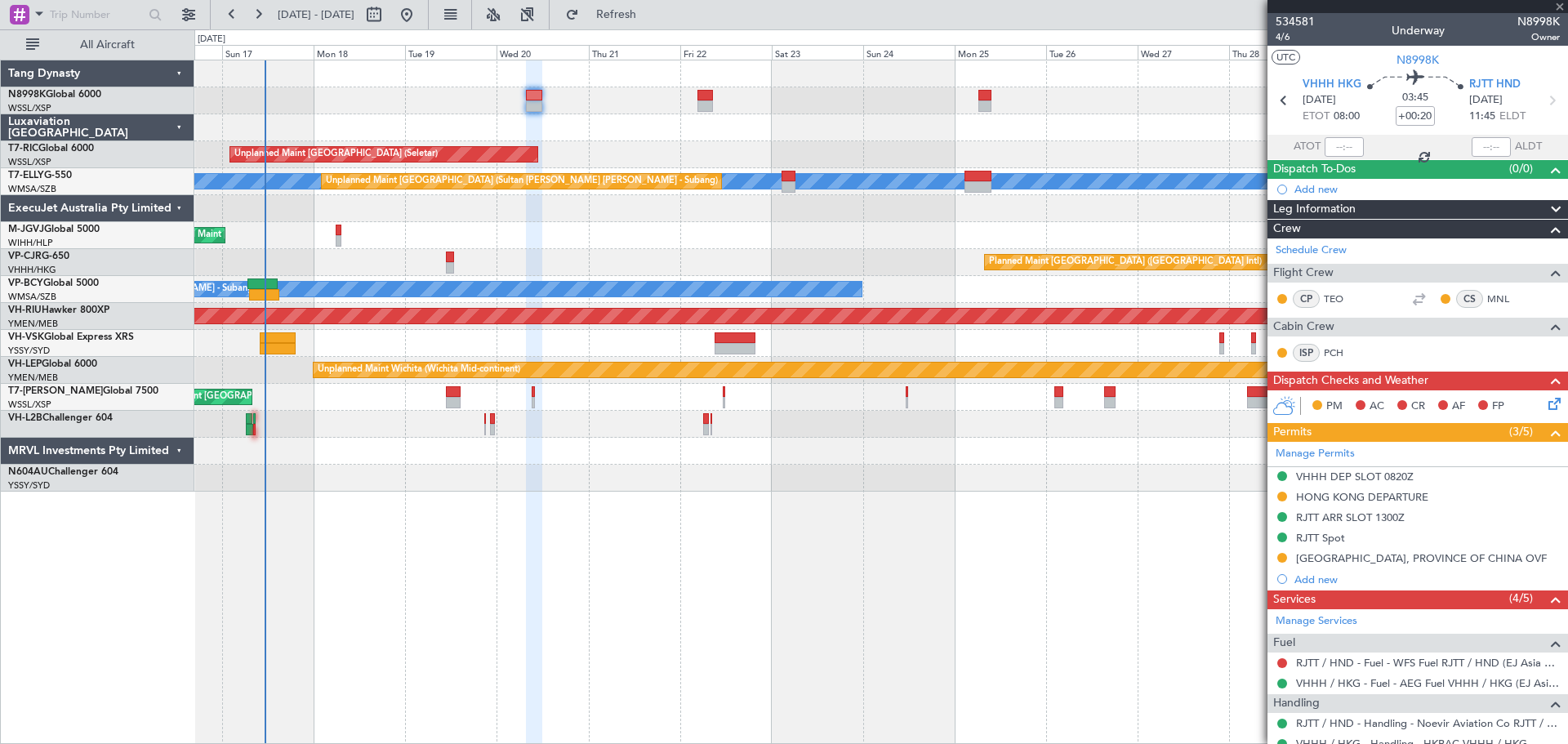
type input "-00:05"
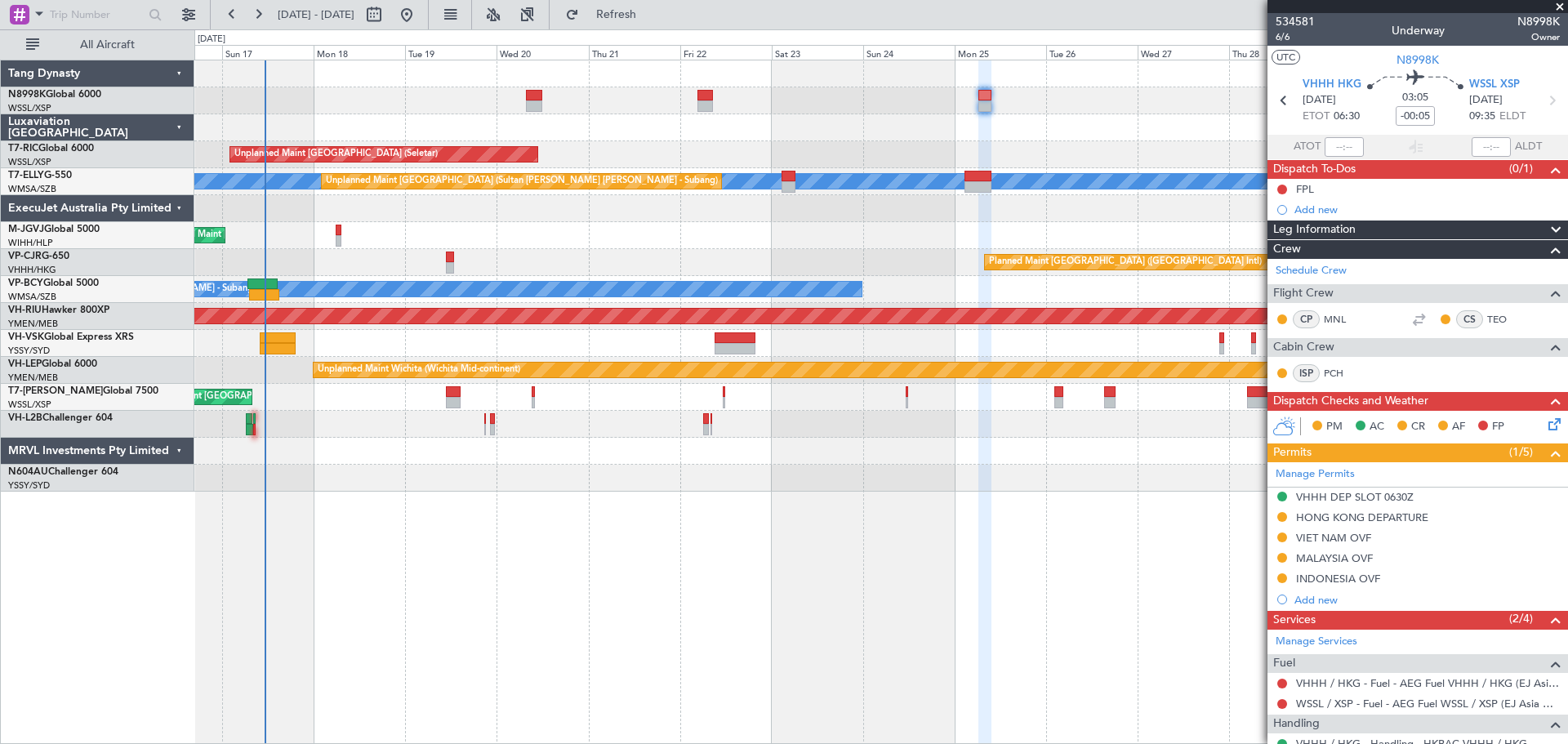
click at [685, 211] on div at bounding box center [880, 209] width 1373 height 27
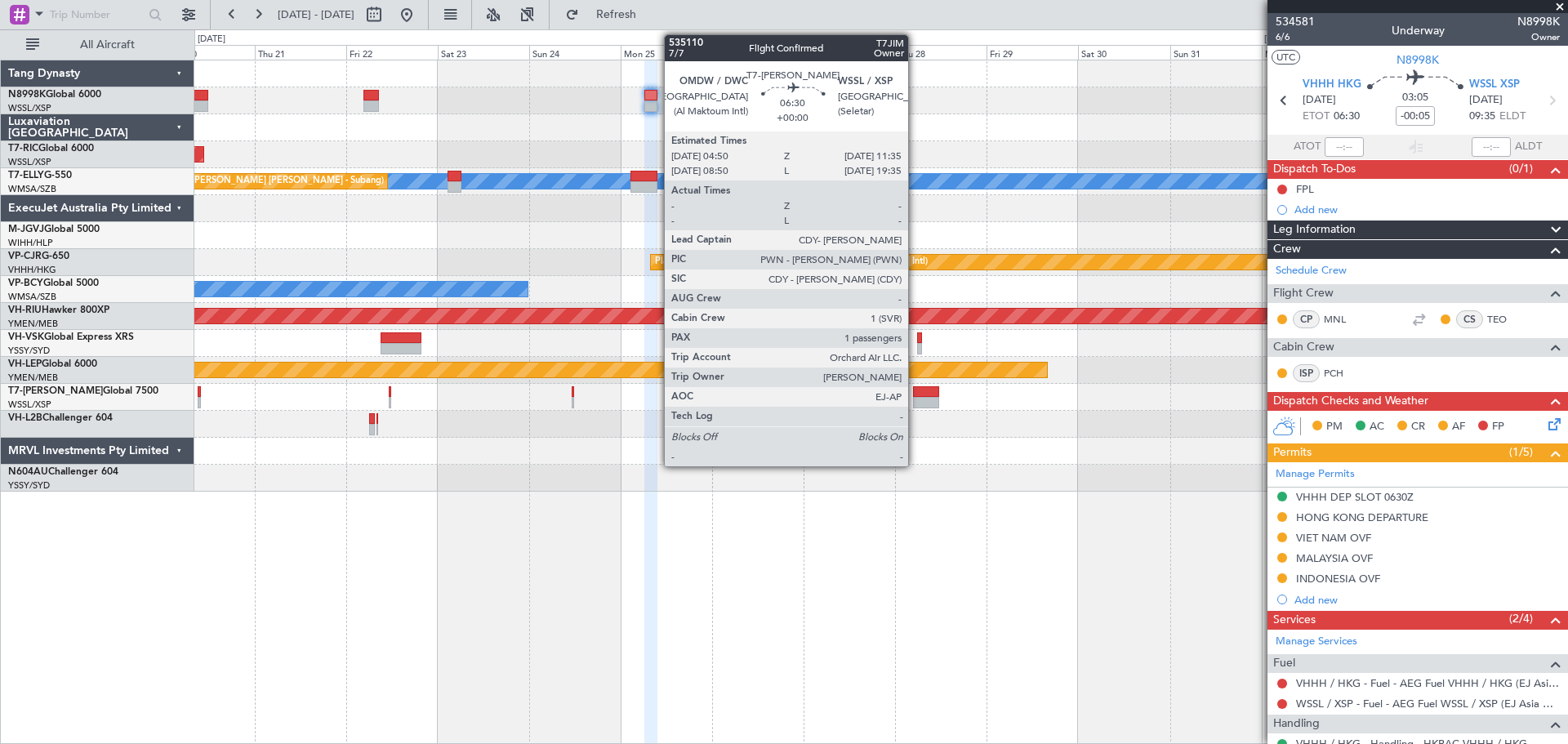
click at [915, 392] on div at bounding box center [926, 392] width 26 height 12
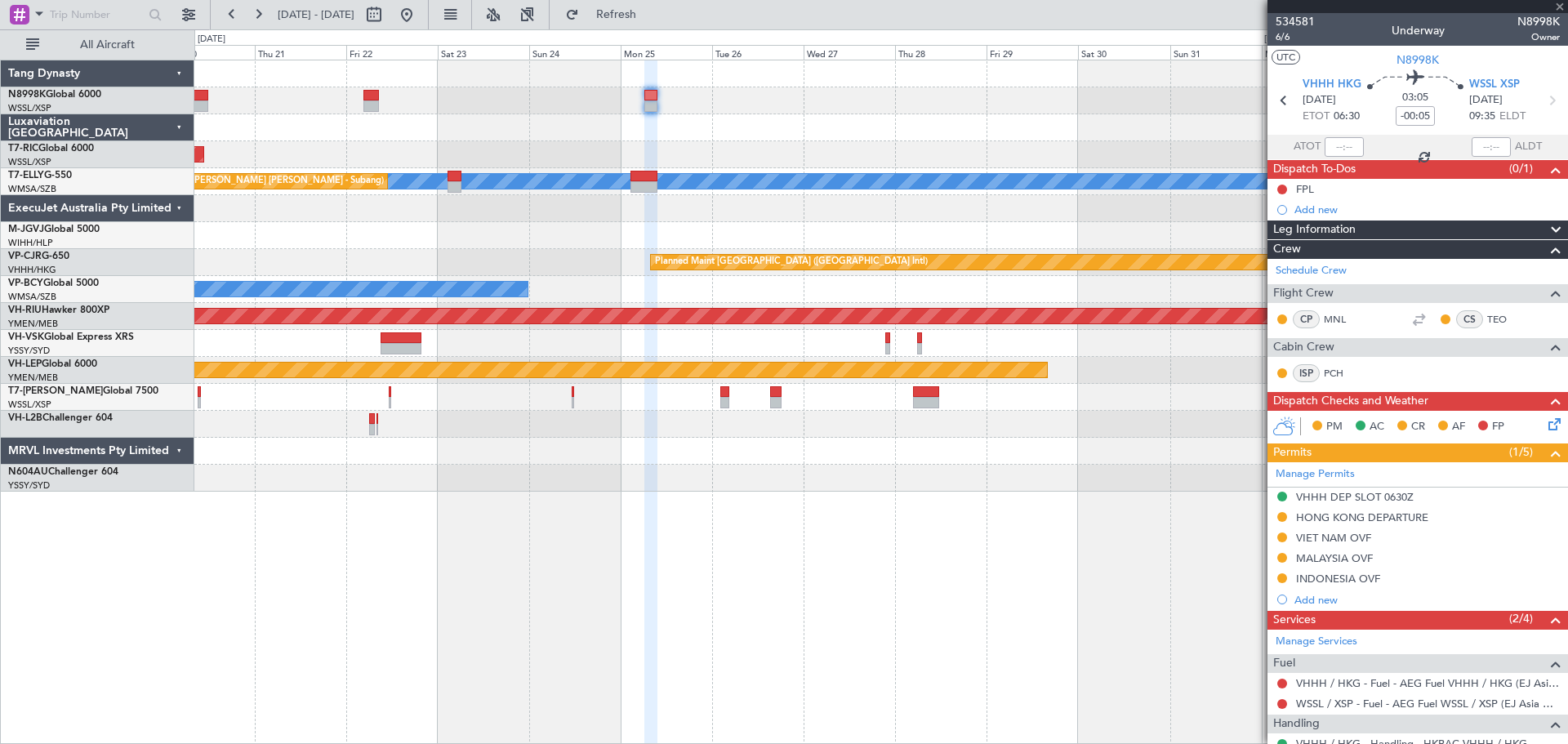
type input "1"
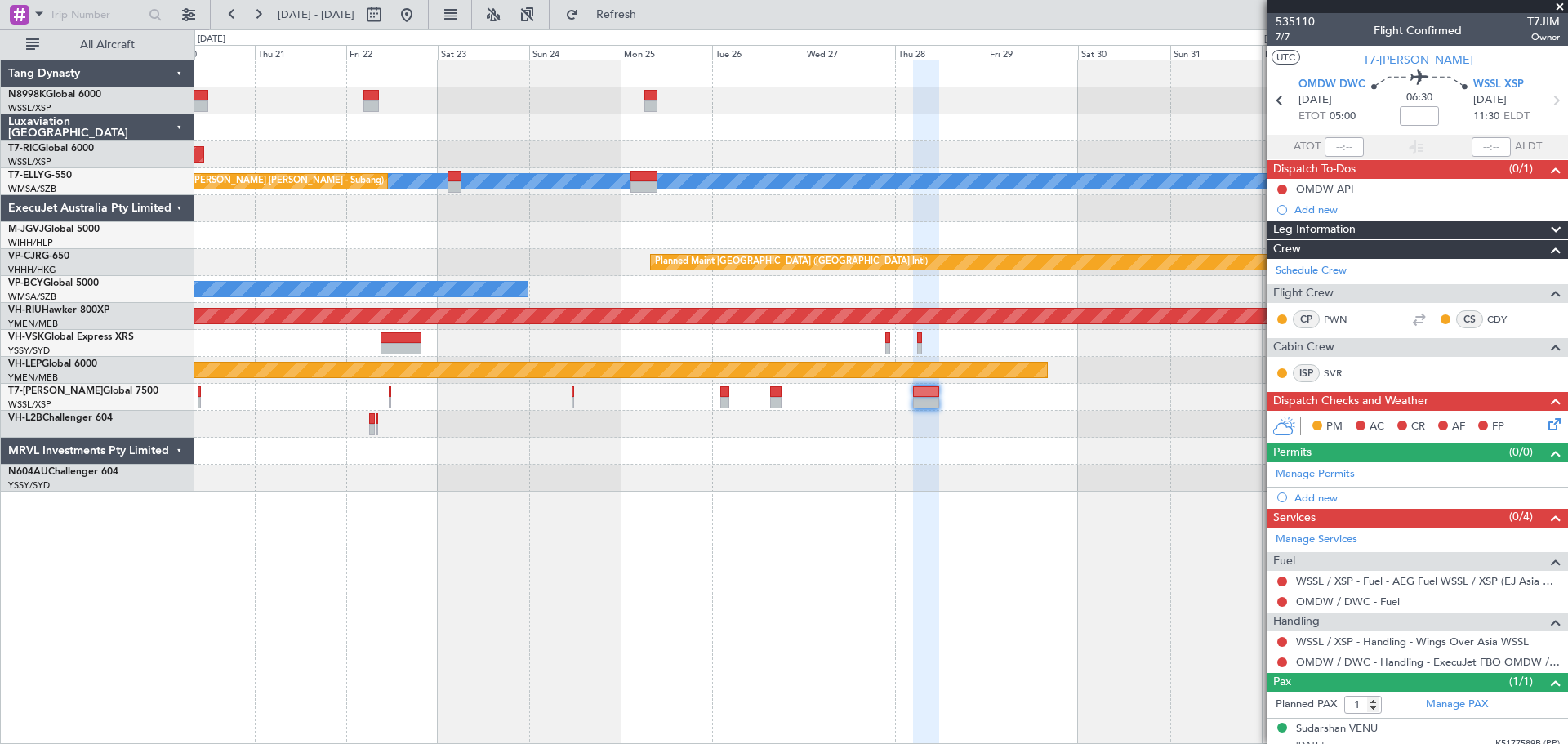
click at [795, 232] on div "Planned Maint [GEOGRAPHIC_DATA] (Seletar)" at bounding box center [880, 235] width 1373 height 27
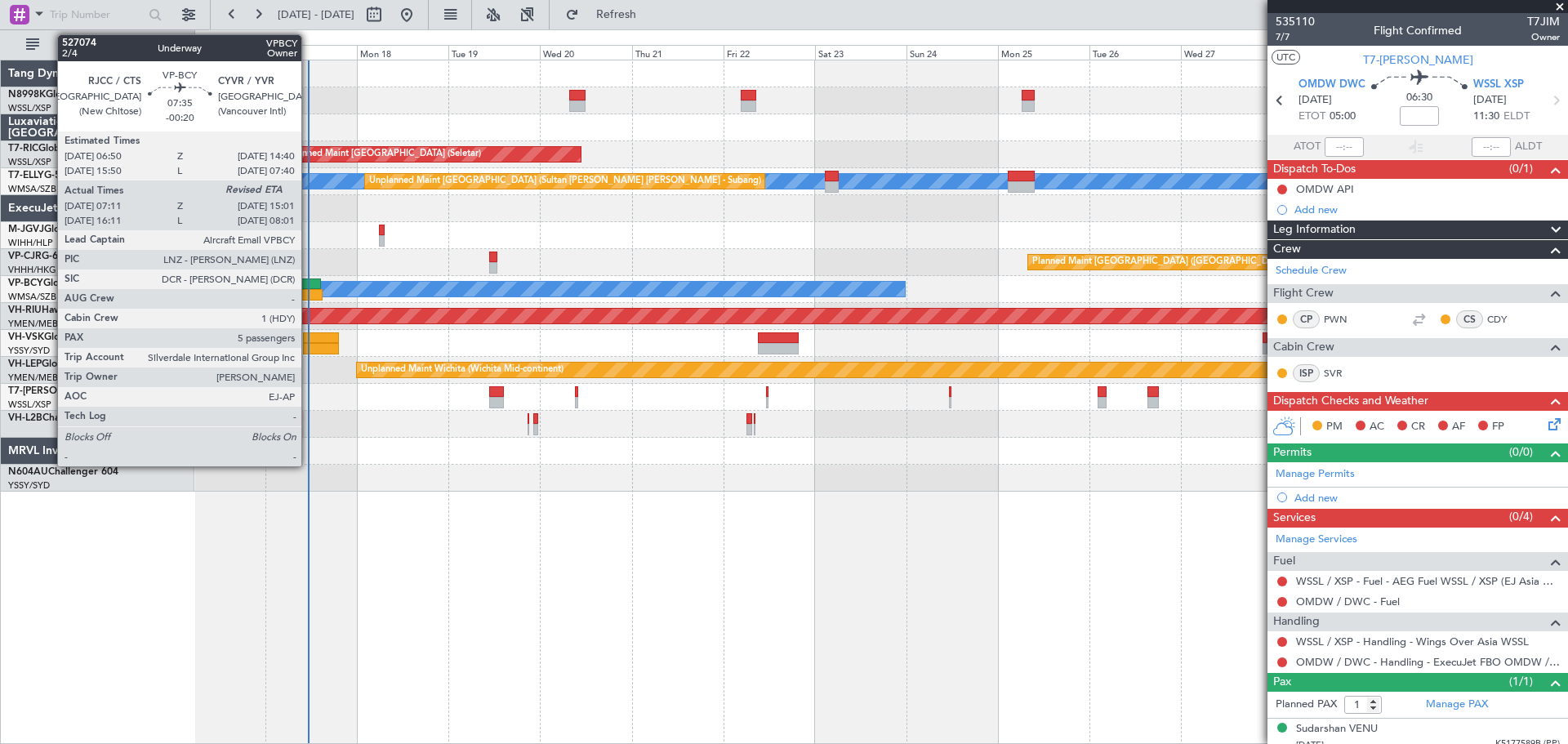
click at [309, 279] on div at bounding box center [305, 285] width 31 height 12
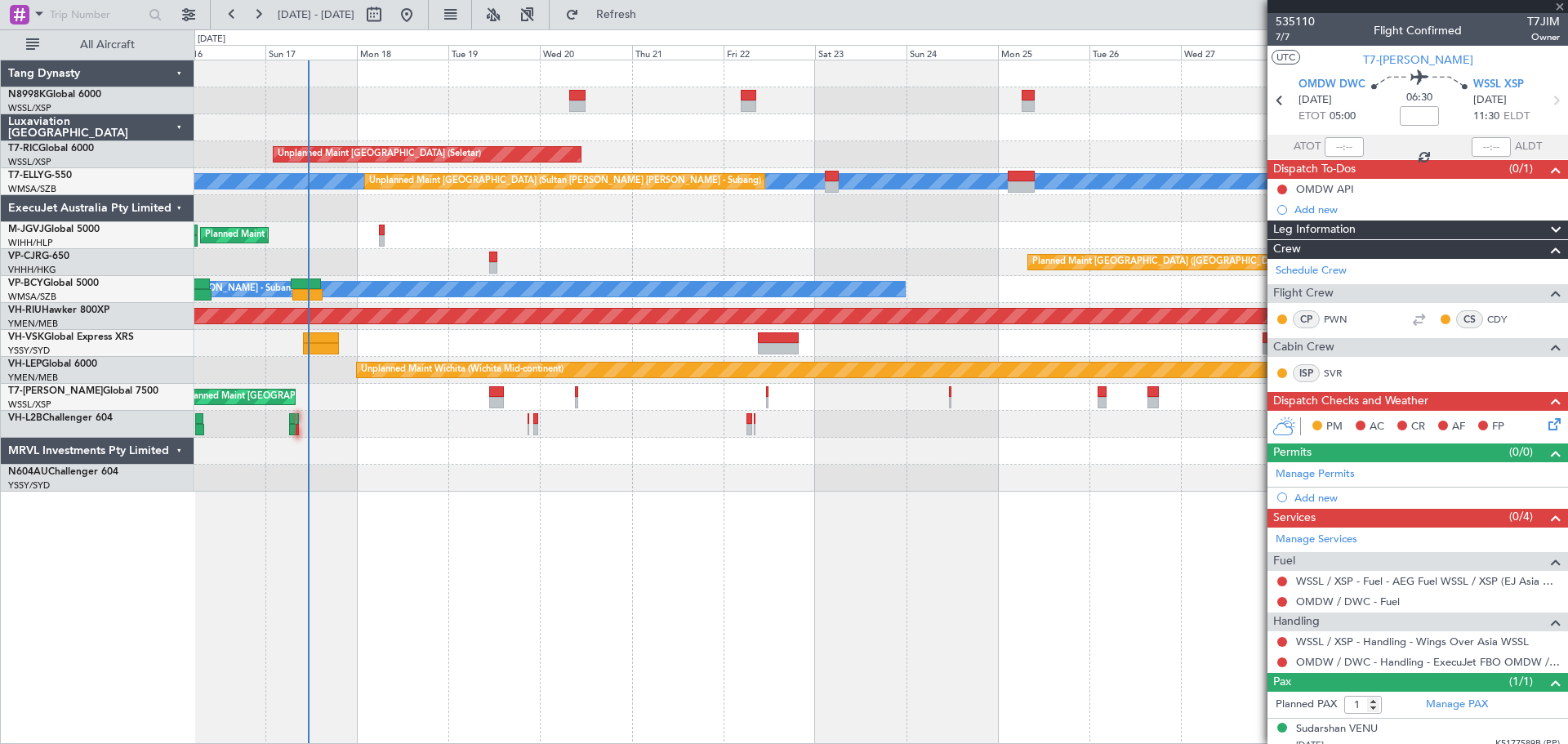
type input "-00:20"
type input "07:21"
type input "5"
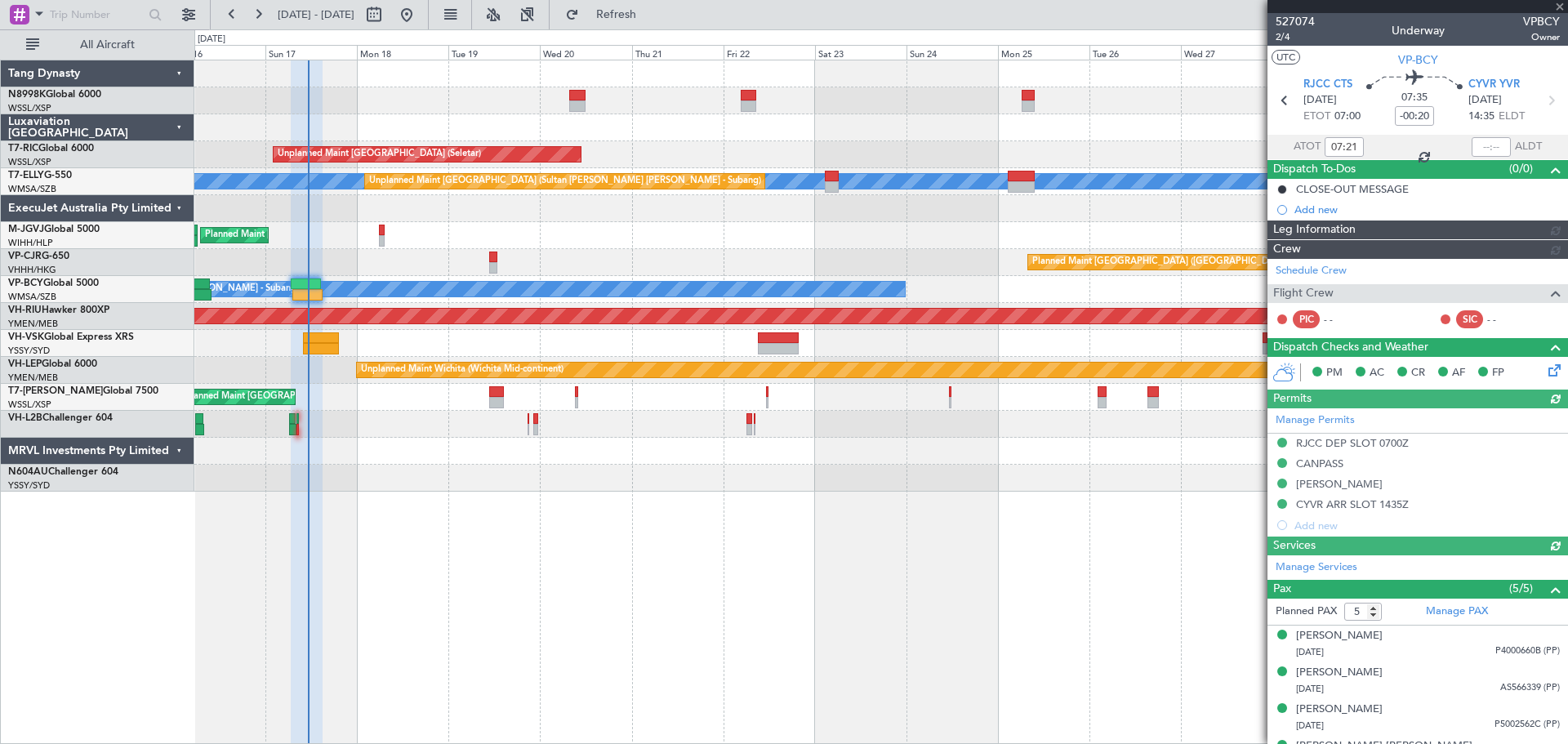
type input "[PERSON_NAME] (KYA)"
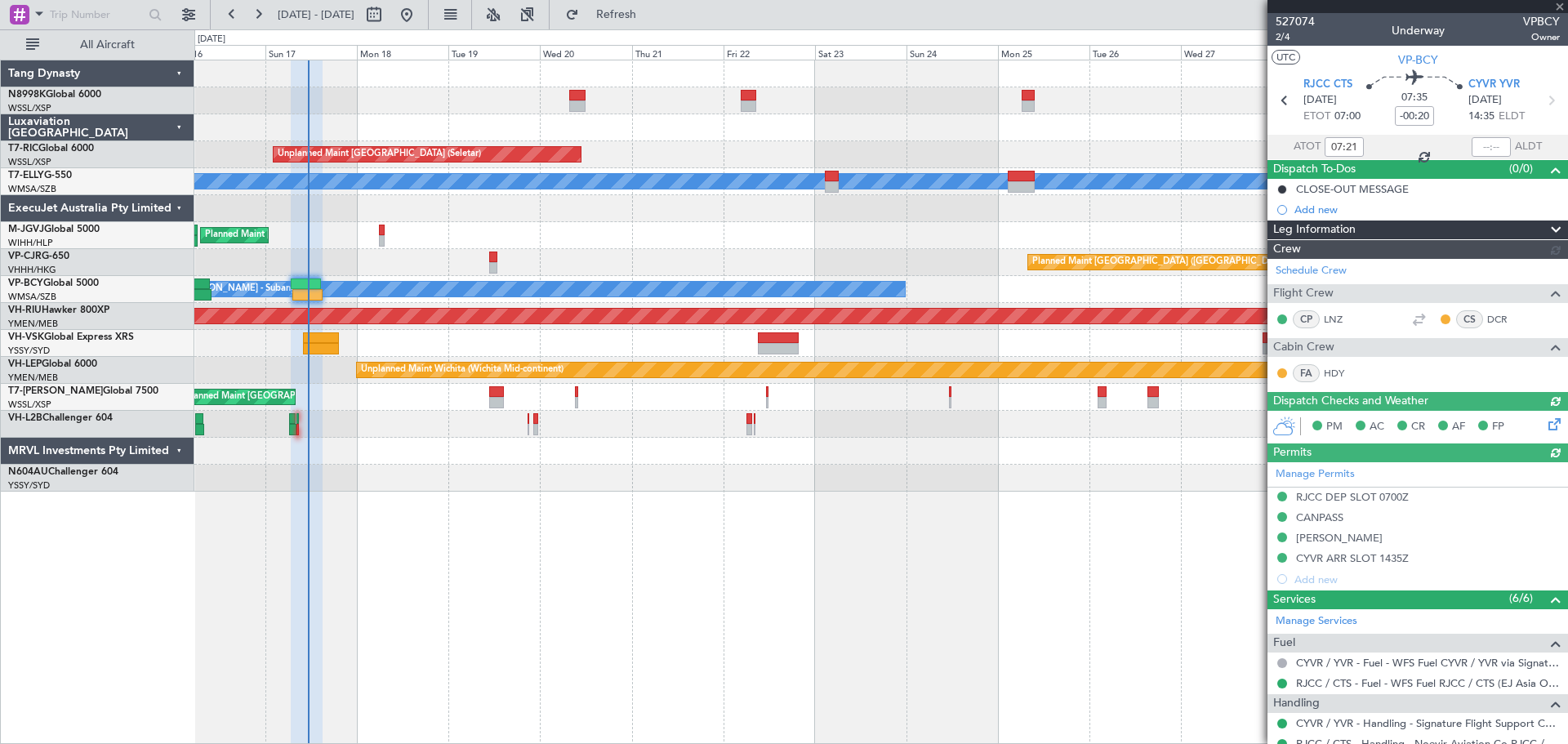
type input "[PERSON_NAME] (KYA)"
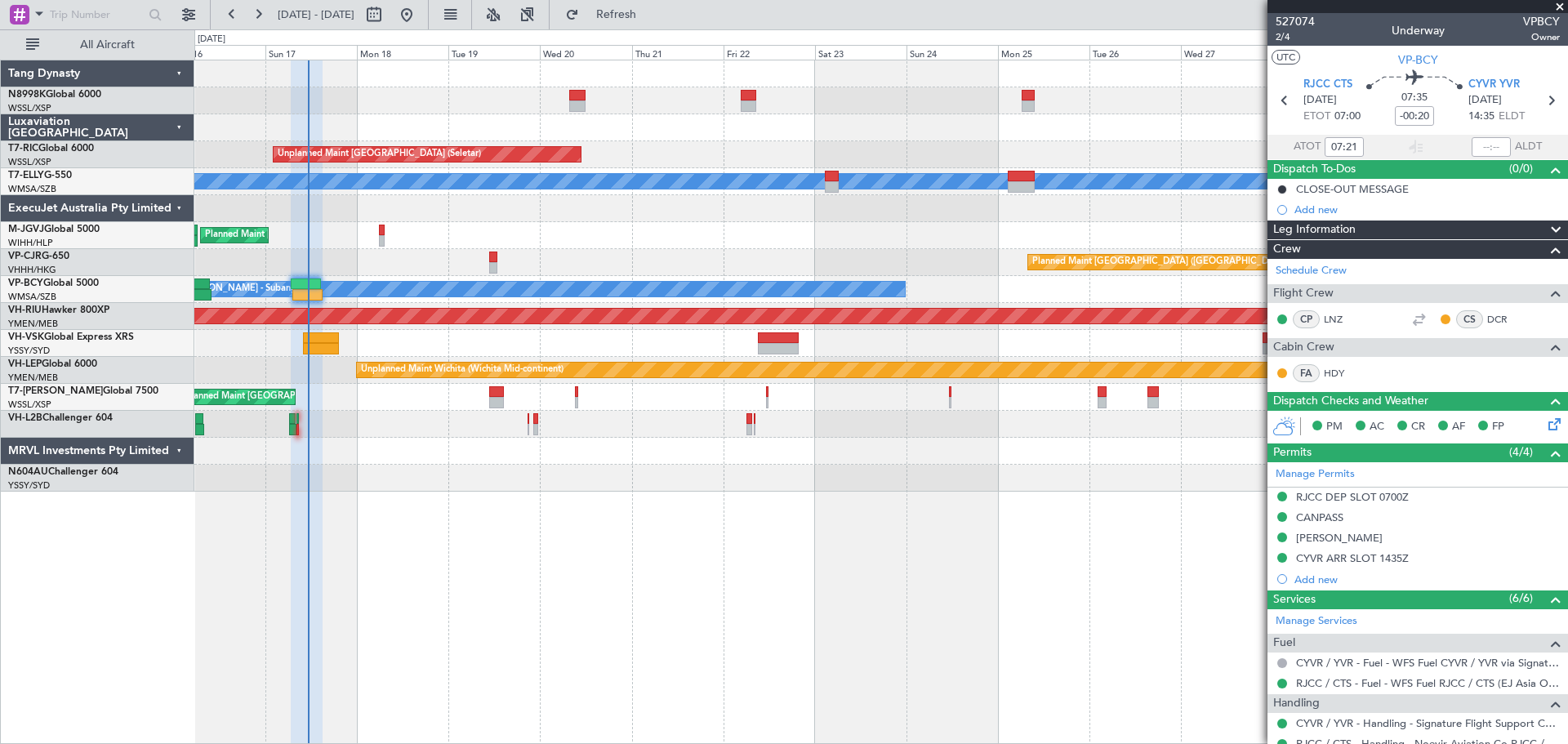
click at [517, 477] on div "Unplanned Maint [GEOGRAPHIC_DATA] (Seletar) Unplanned Maint [GEOGRAPHIC_DATA] (…" at bounding box center [880, 276] width 1373 height 431
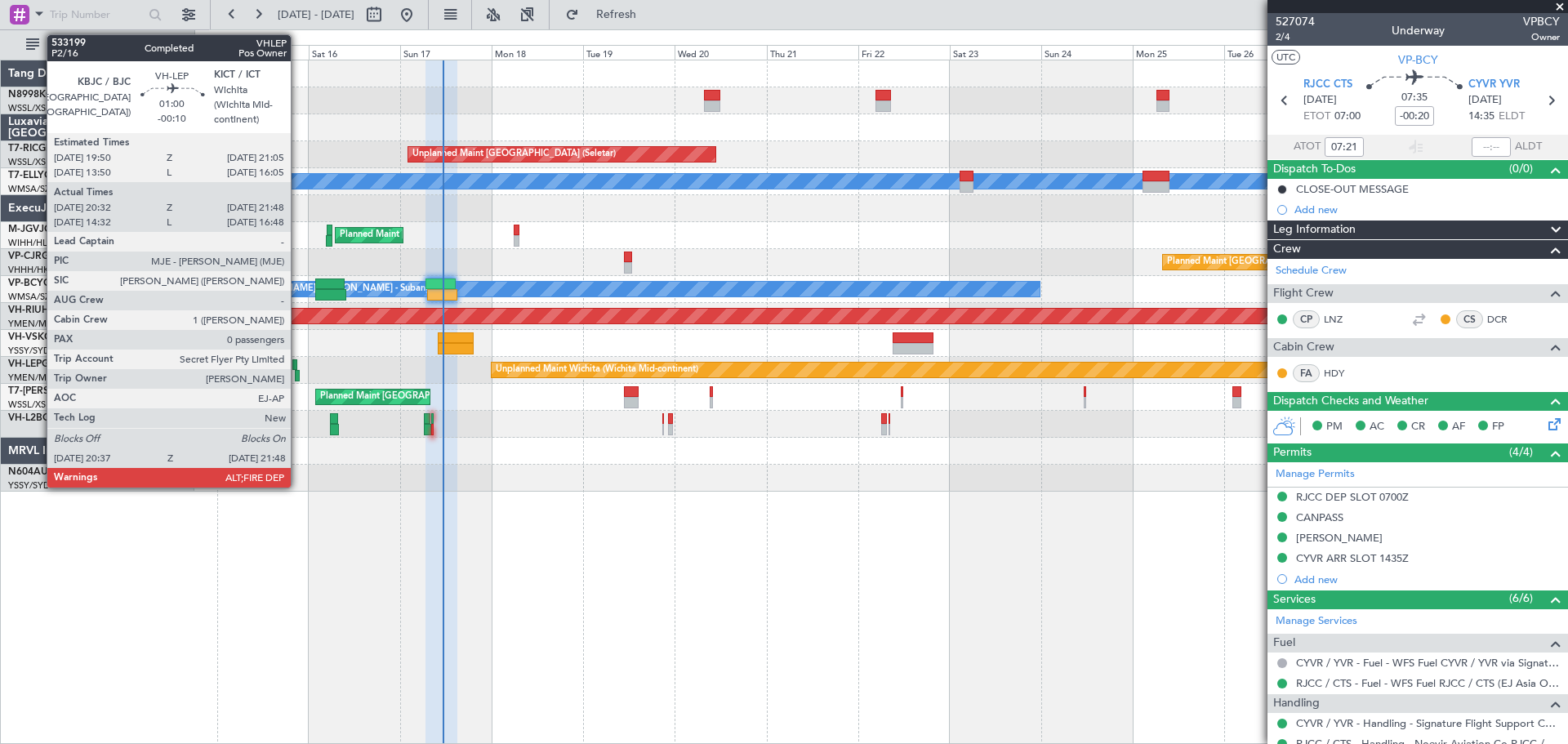
click at [298, 372] on div at bounding box center [297, 376] width 5 height 12
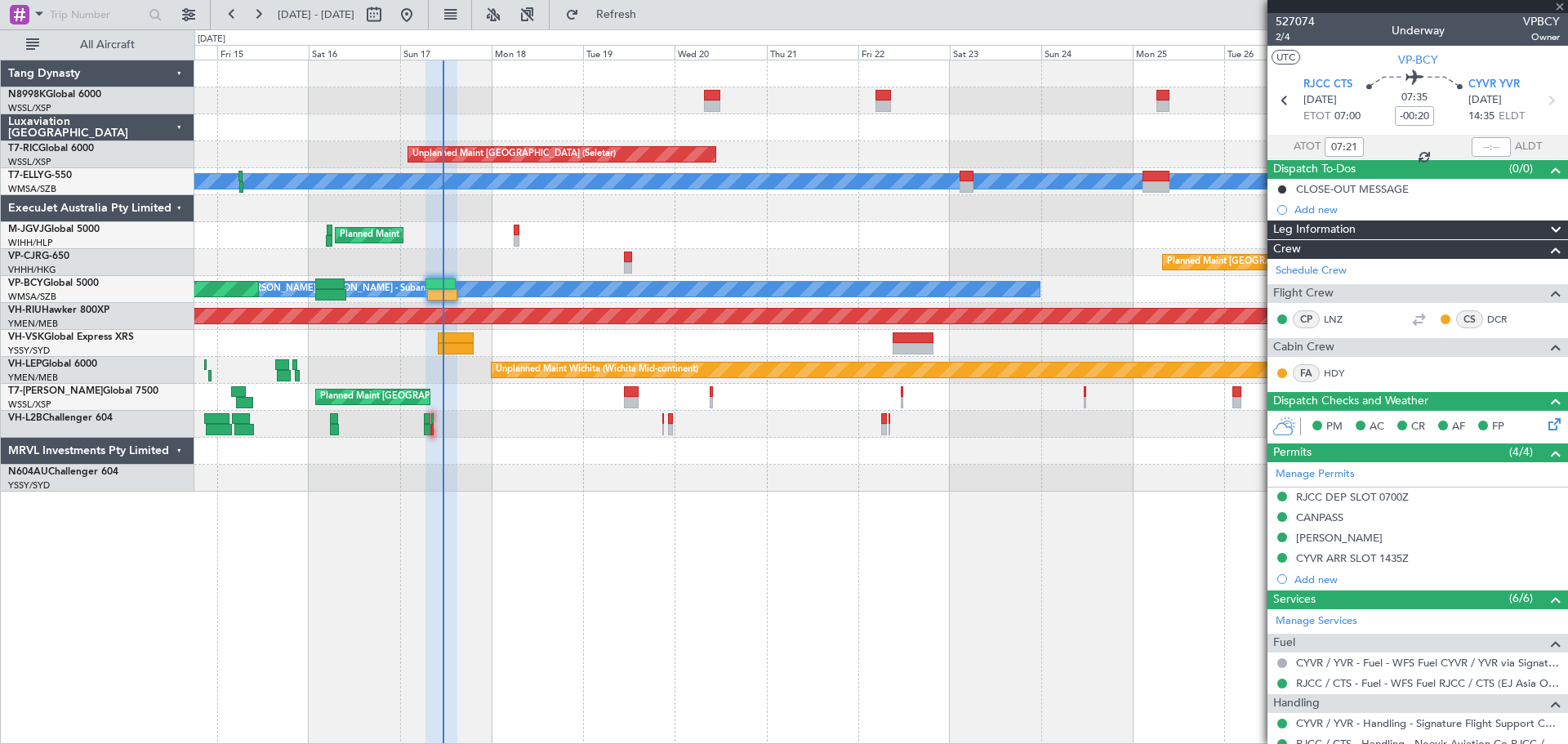
type input "-00:10"
type input "20:42"
type input "21:43"
type input "0"
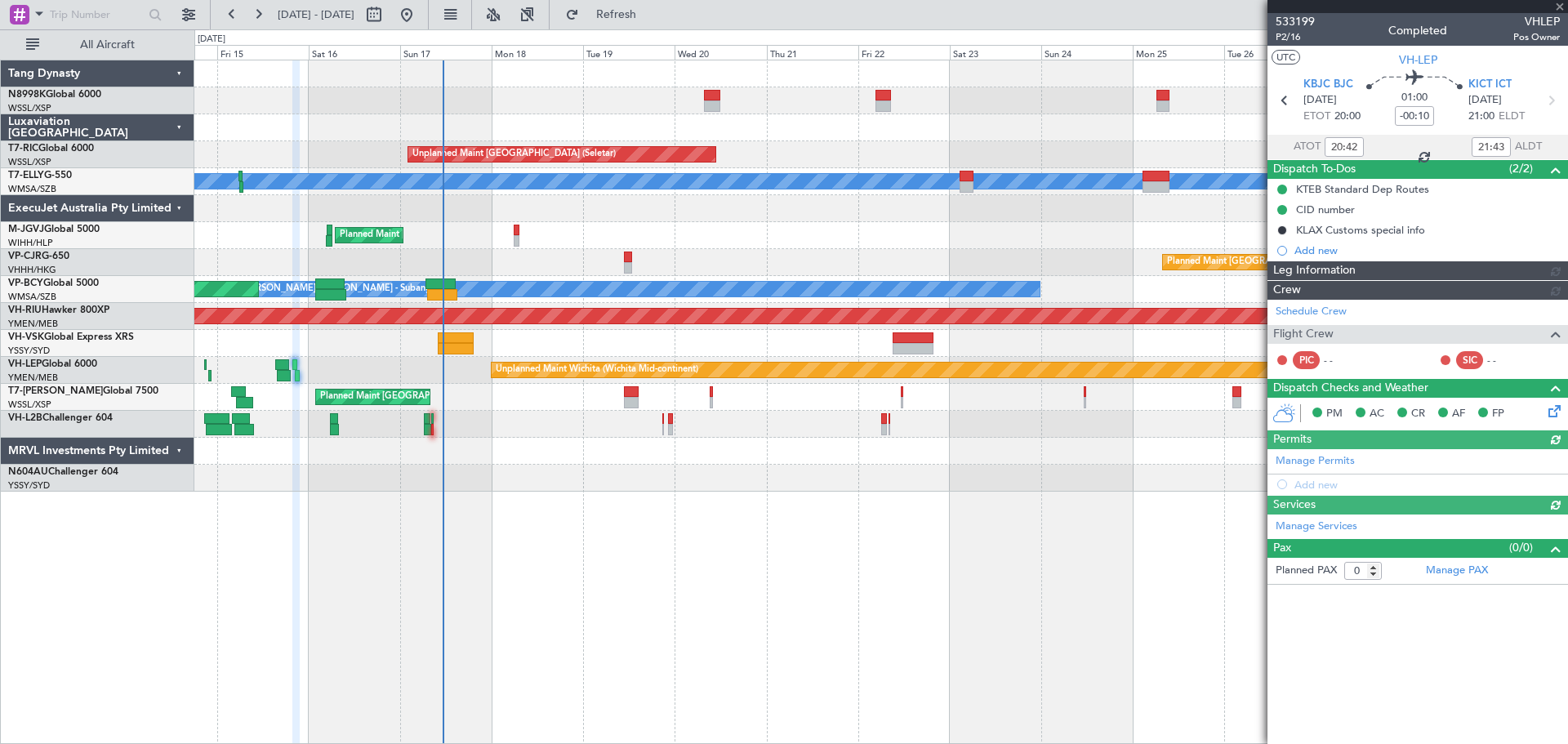
type input "[PERSON_NAME] (LEU)"
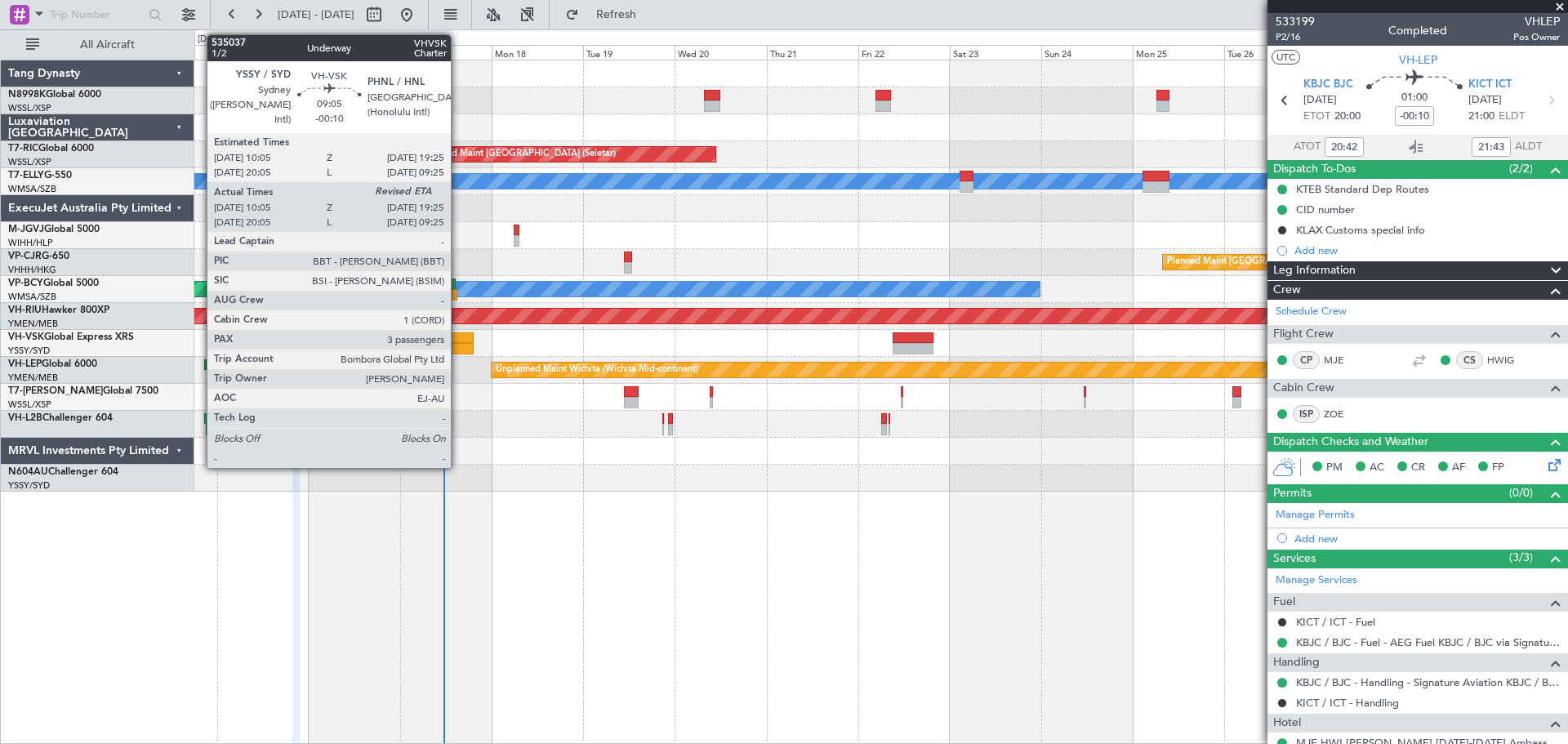
click at [458, 334] on div at bounding box center [455, 338] width 36 height 12
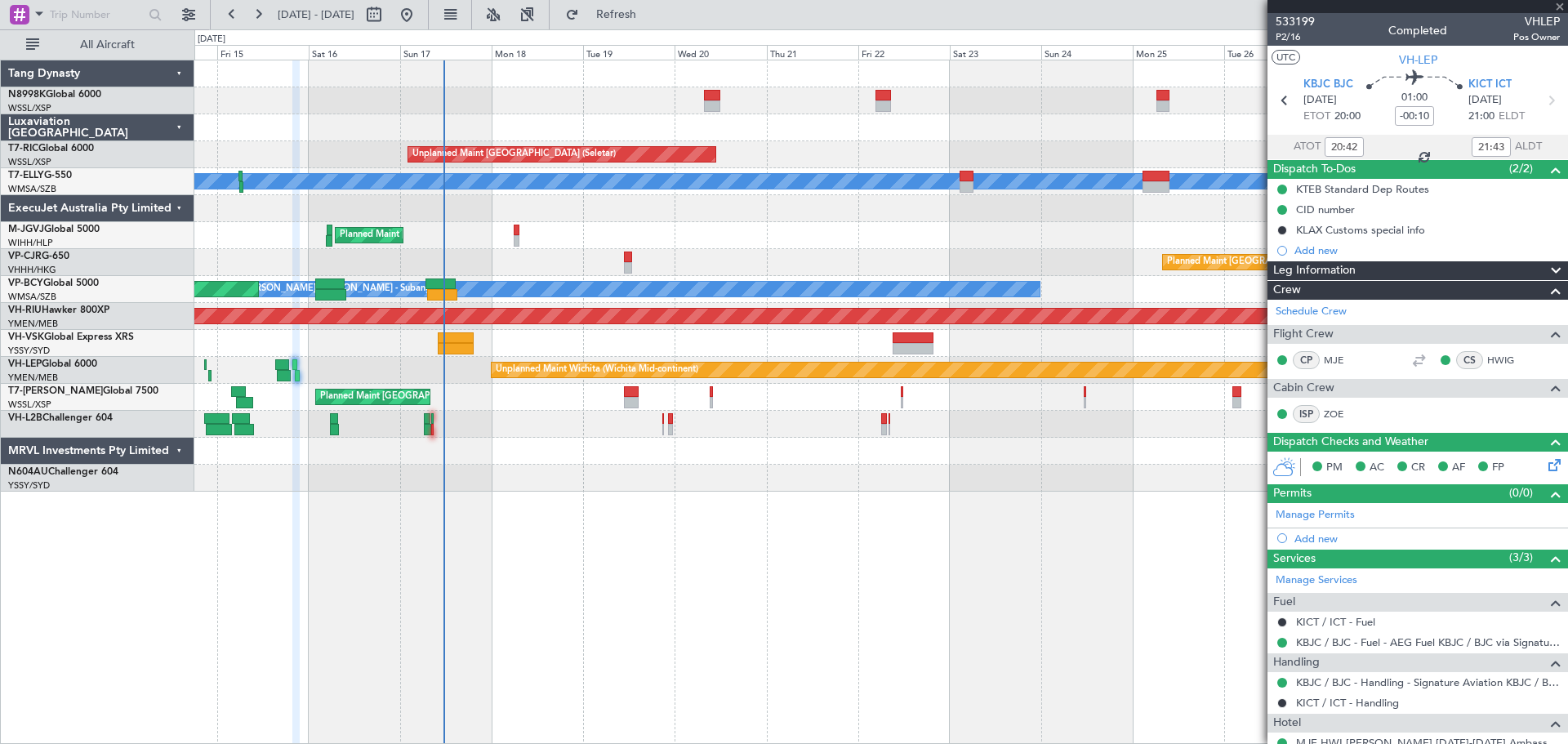
type input "10:15"
type input "3"
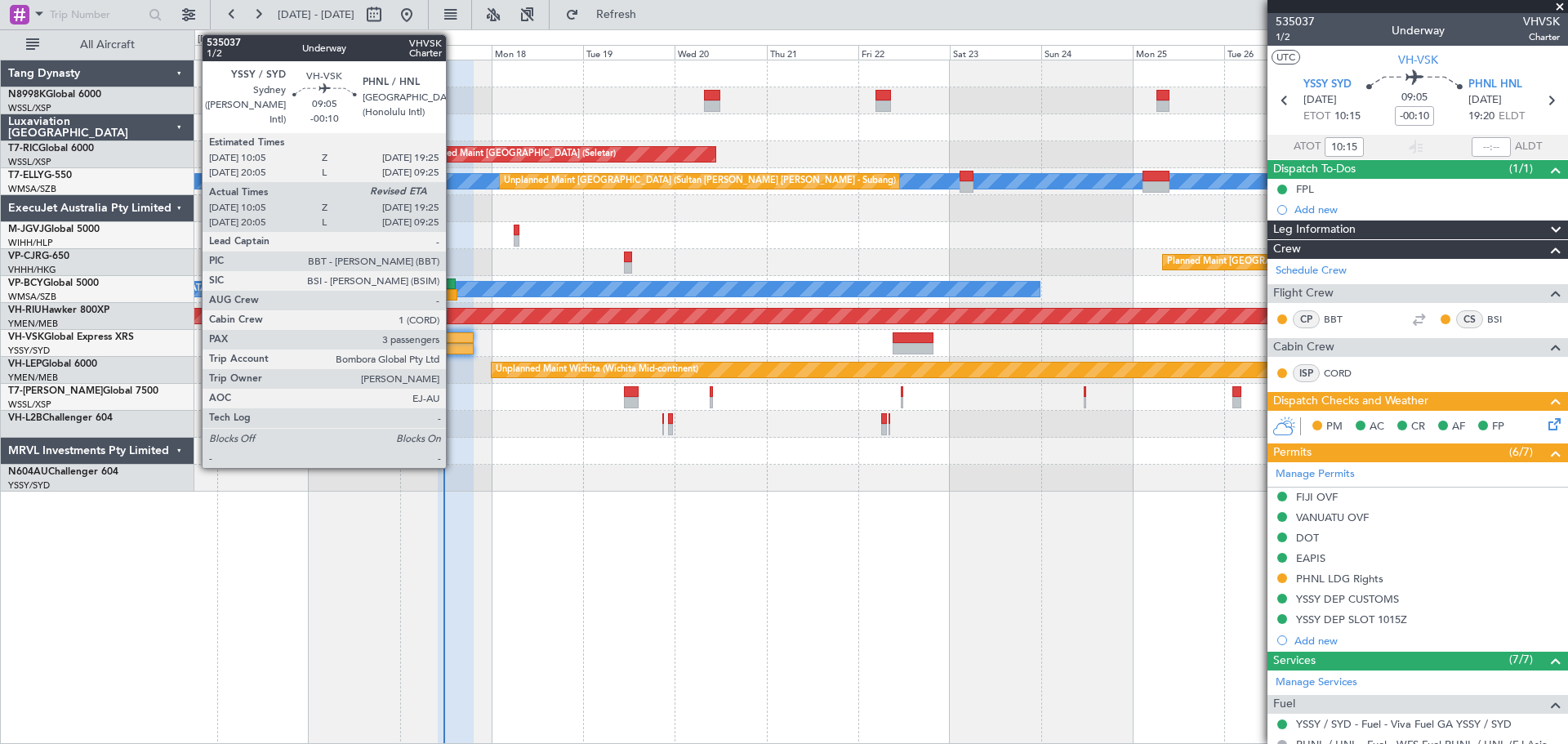
click at [454, 350] on div at bounding box center [455, 348] width 36 height 12
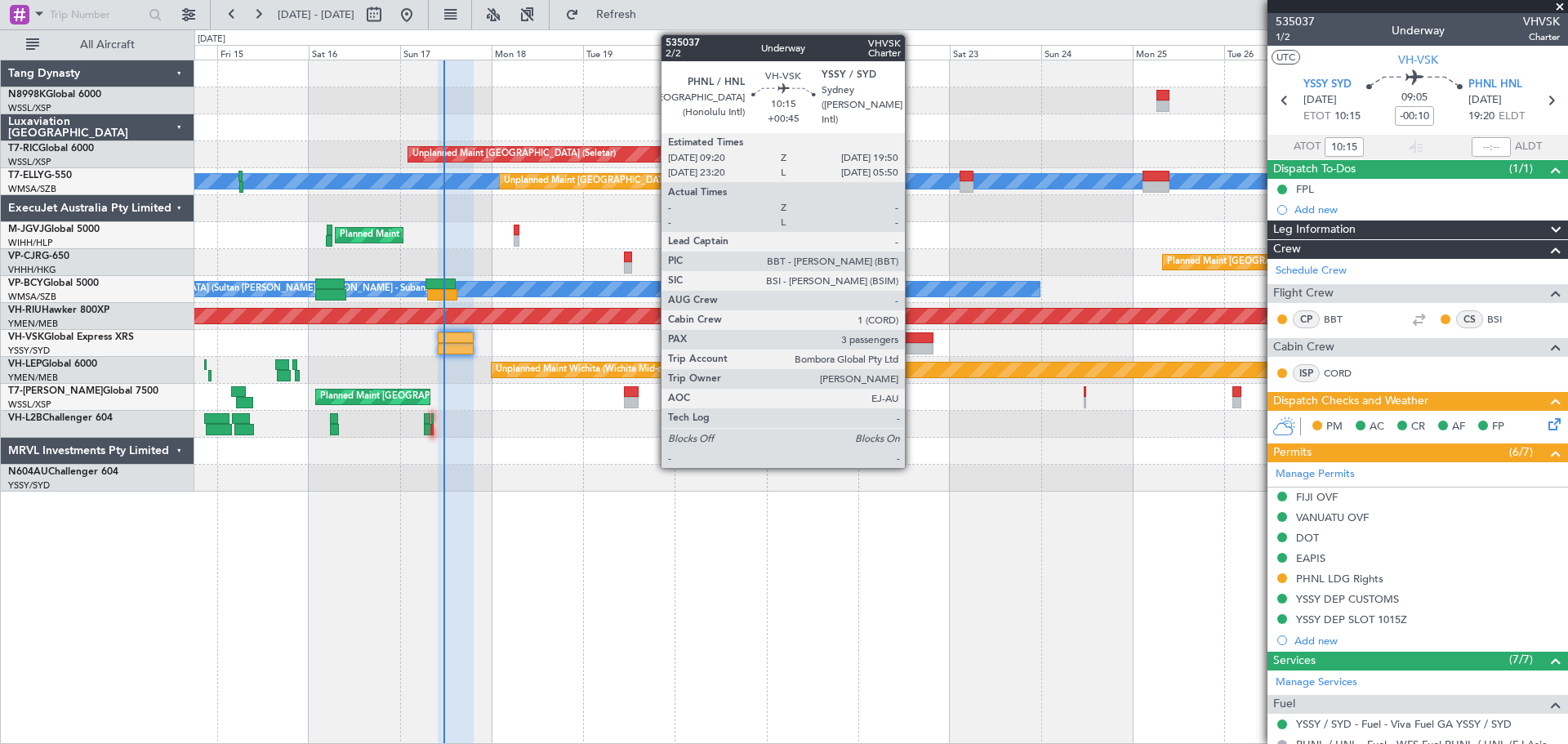
click at [911, 343] on div at bounding box center [913, 348] width 41 height 12
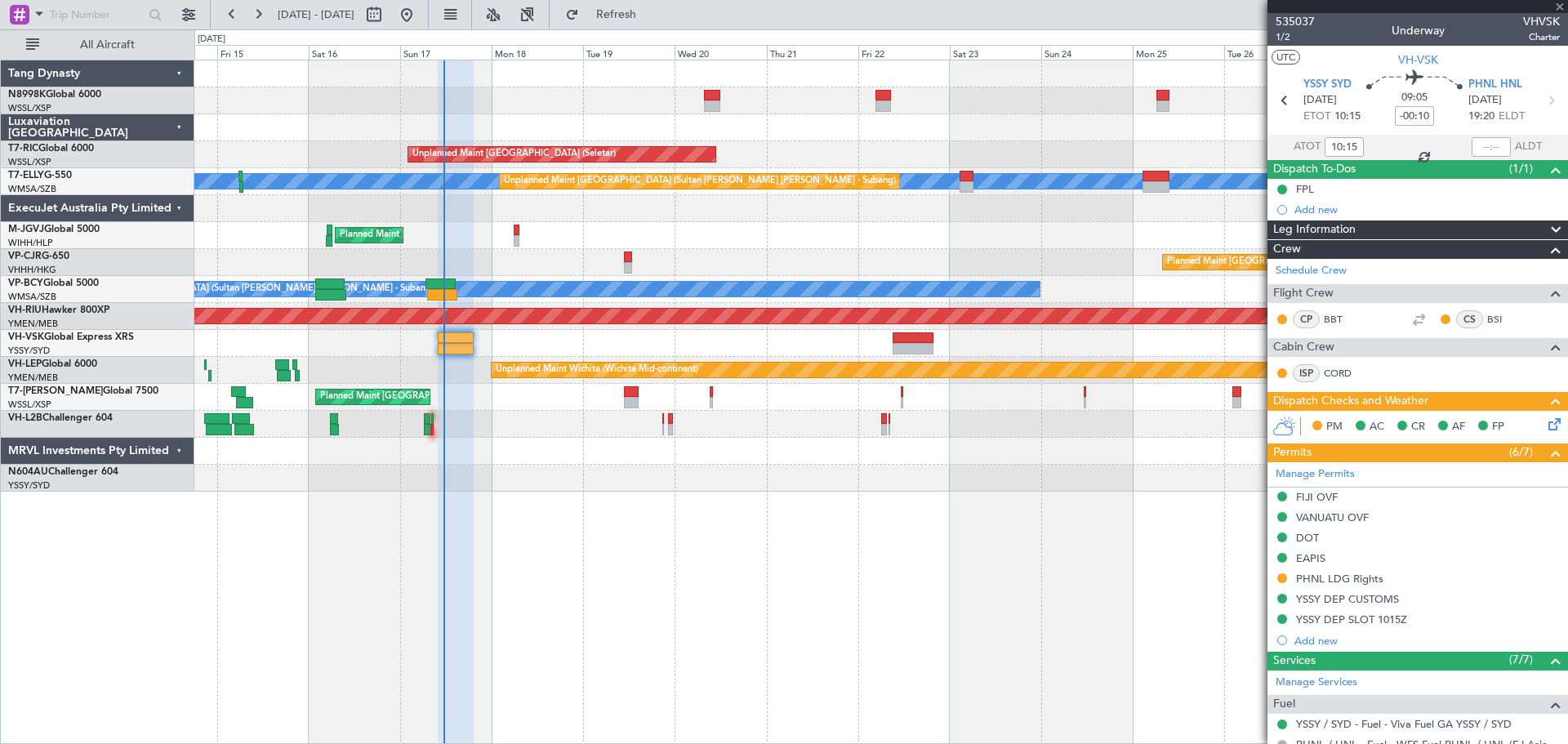
type input "+00:45"
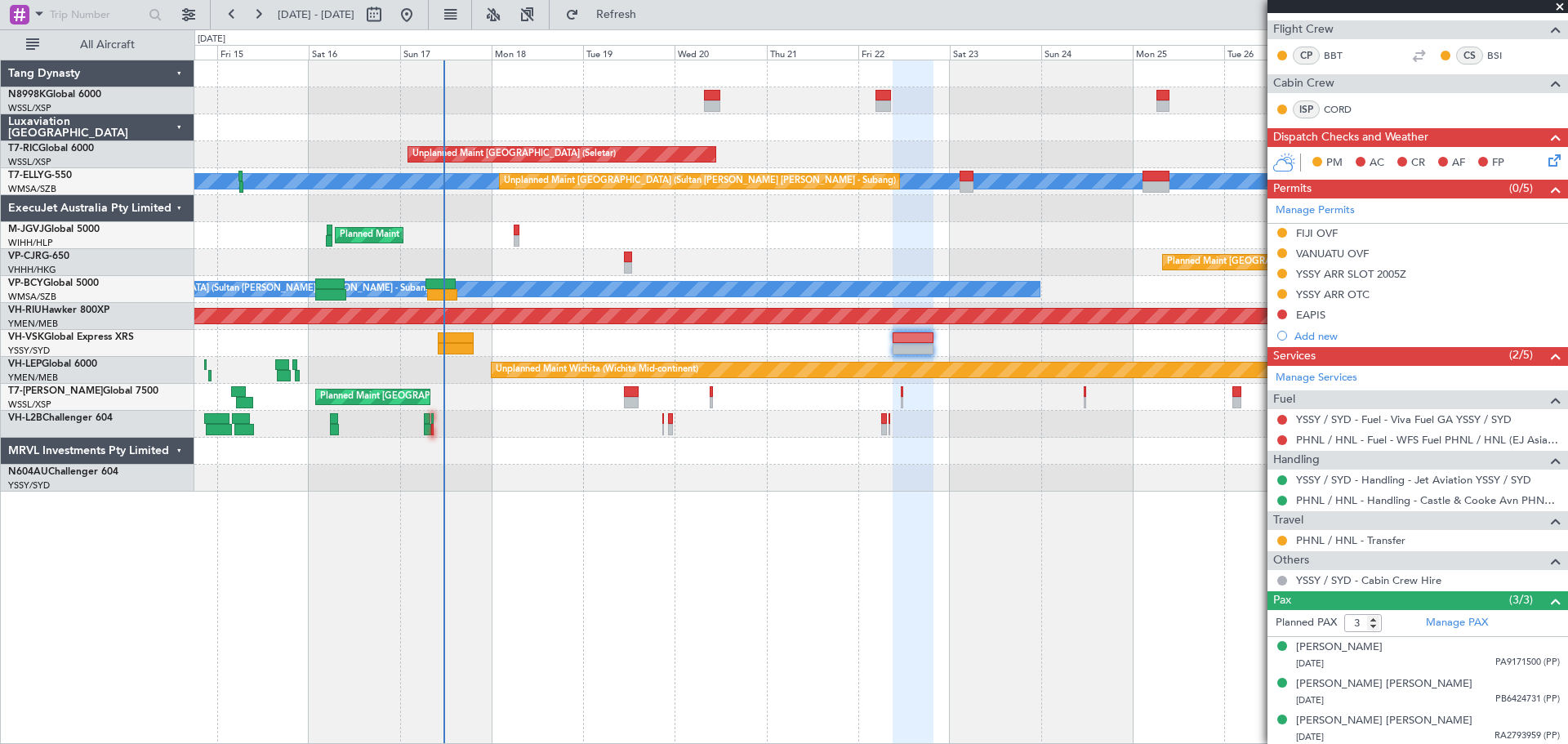
scroll to position [266, 0]
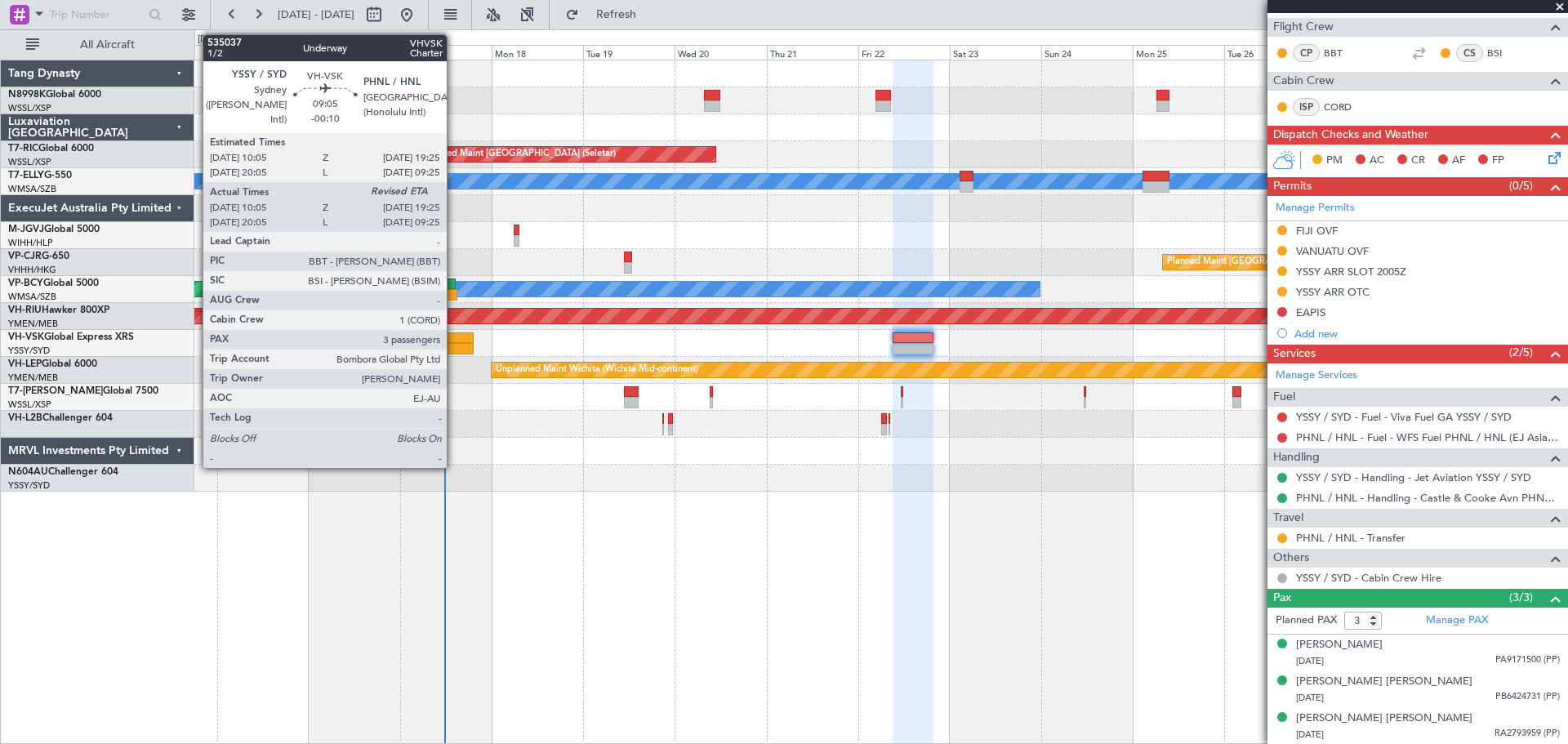
click at [455, 339] on div at bounding box center [455, 338] width 36 height 12
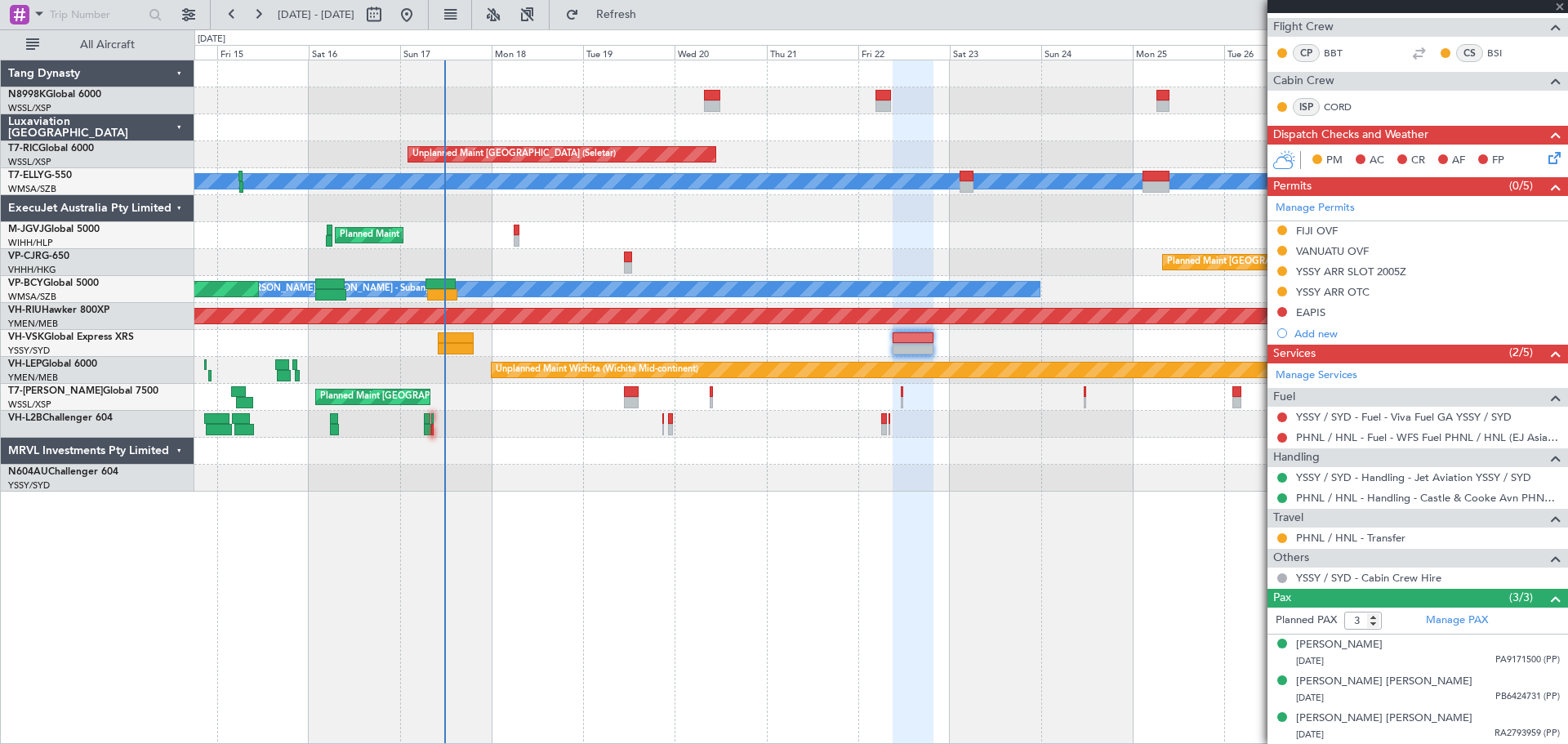
type input "-00:10"
type input "10:15"
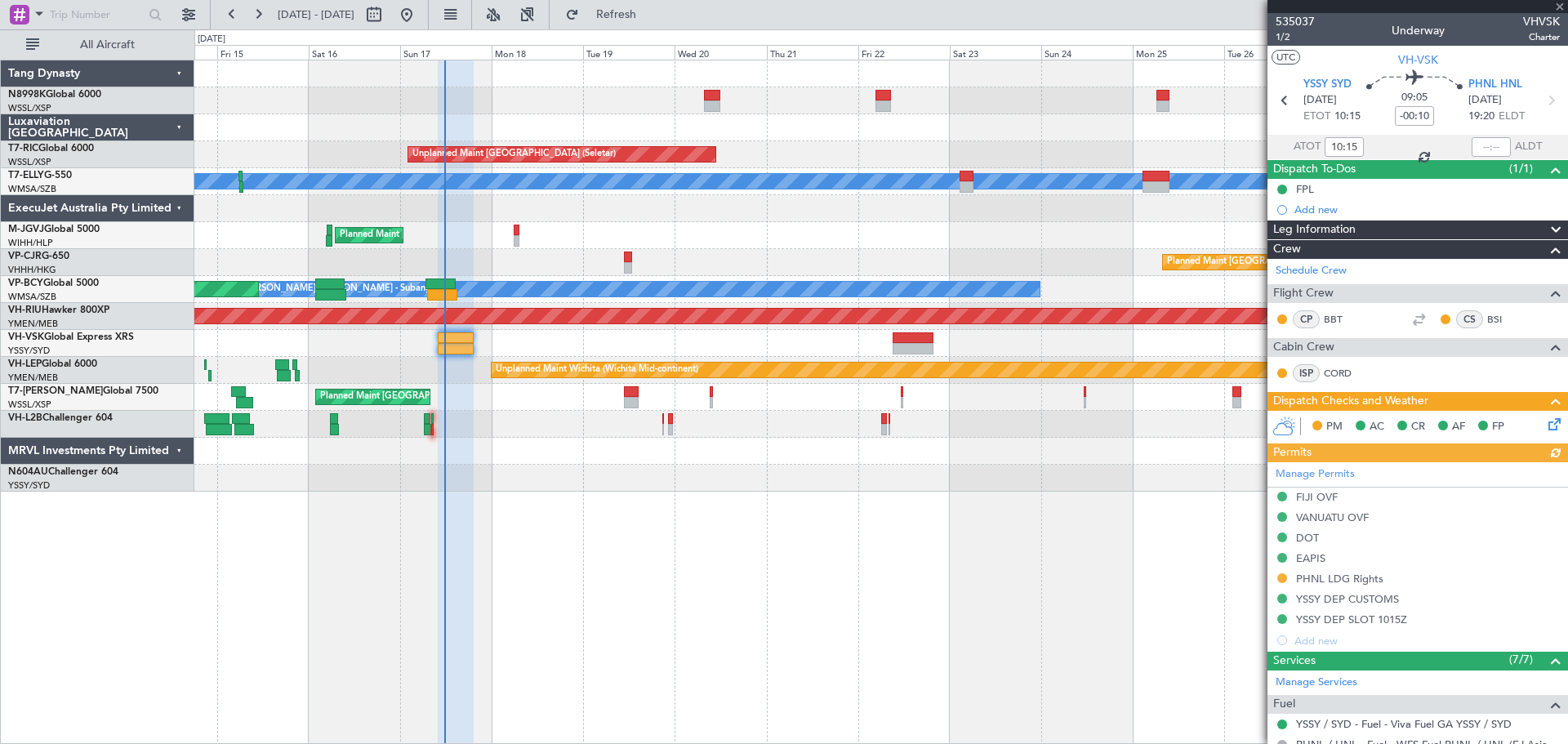
click at [1545, 420] on icon at bounding box center [1551, 421] width 13 height 13
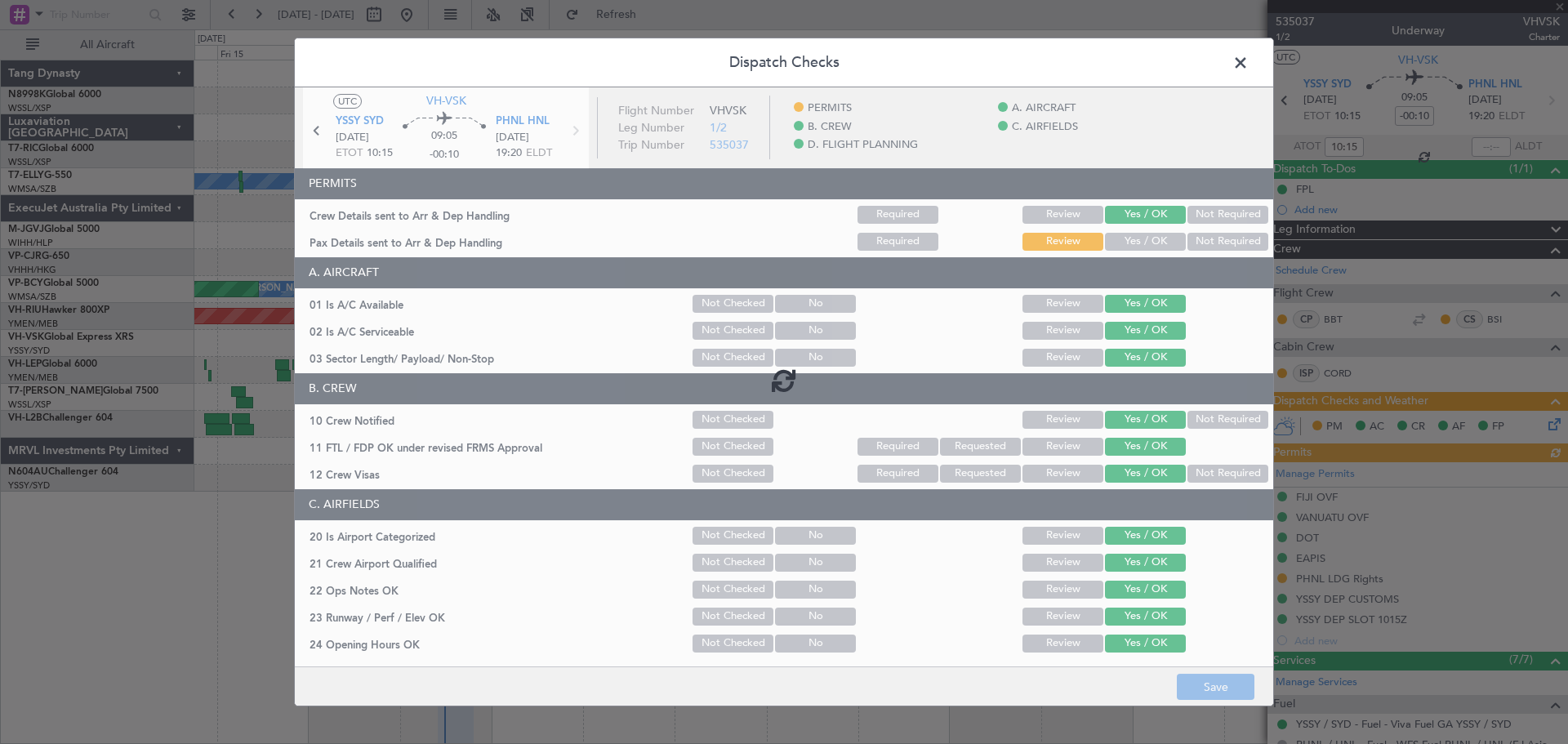
click at [1134, 240] on div at bounding box center [784, 381] width 978 height 587
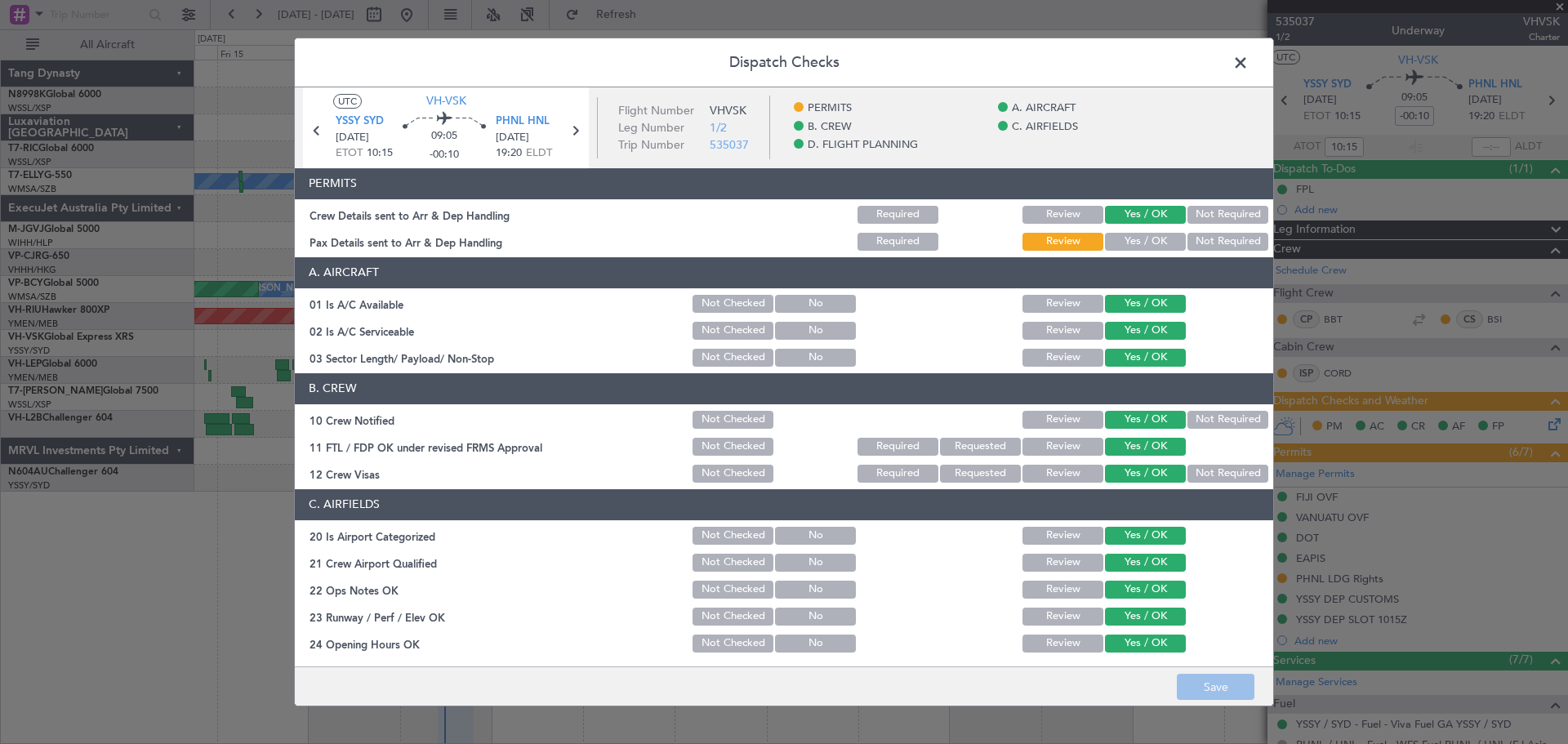
click at [1133, 239] on button "Yes / OK" at bounding box center [1145, 242] width 81 height 18
click at [1215, 682] on button "Save" at bounding box center [1216, 687] width 78 height 26
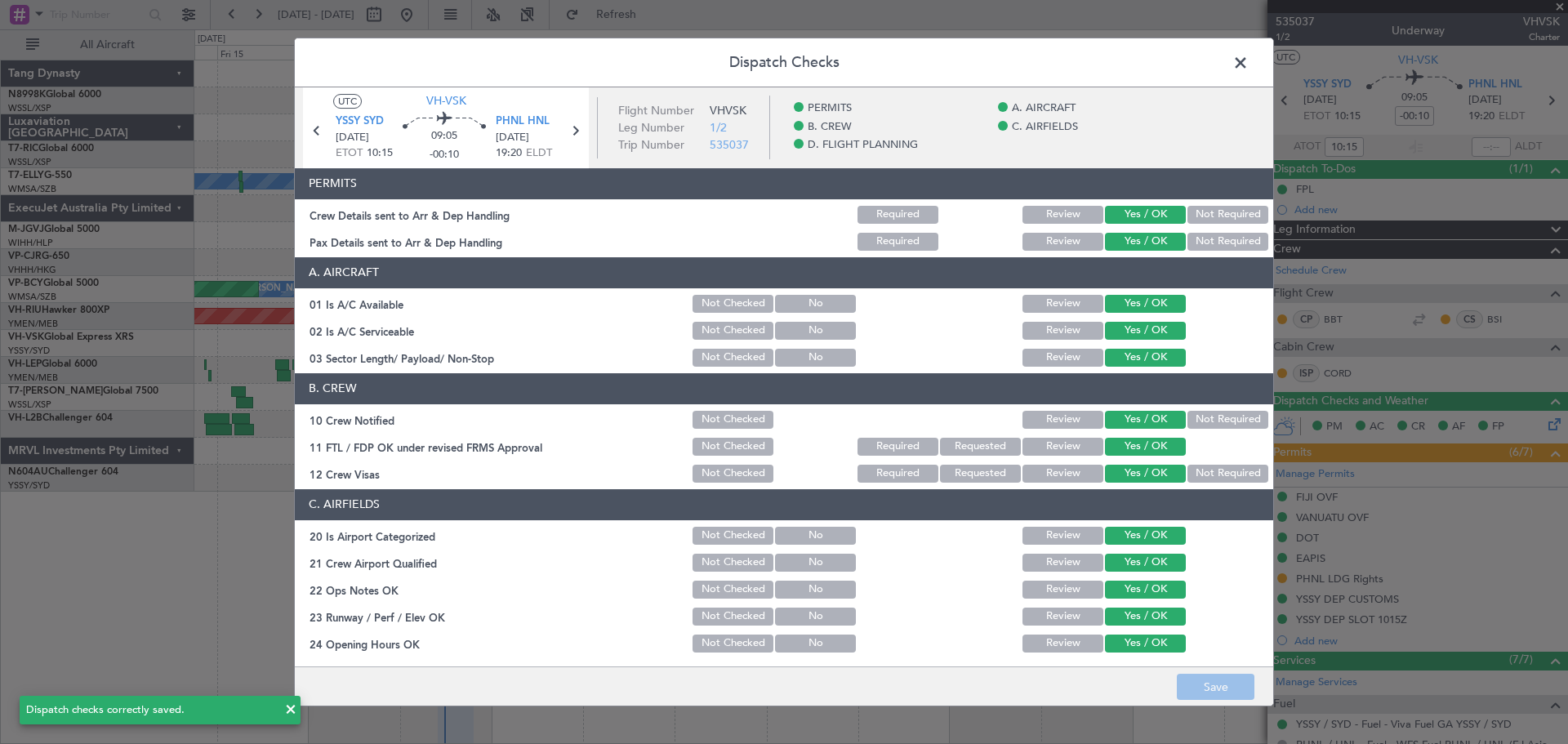
click at [1249, 60] on span at bounding box center [1249, 66] width 0 height 32
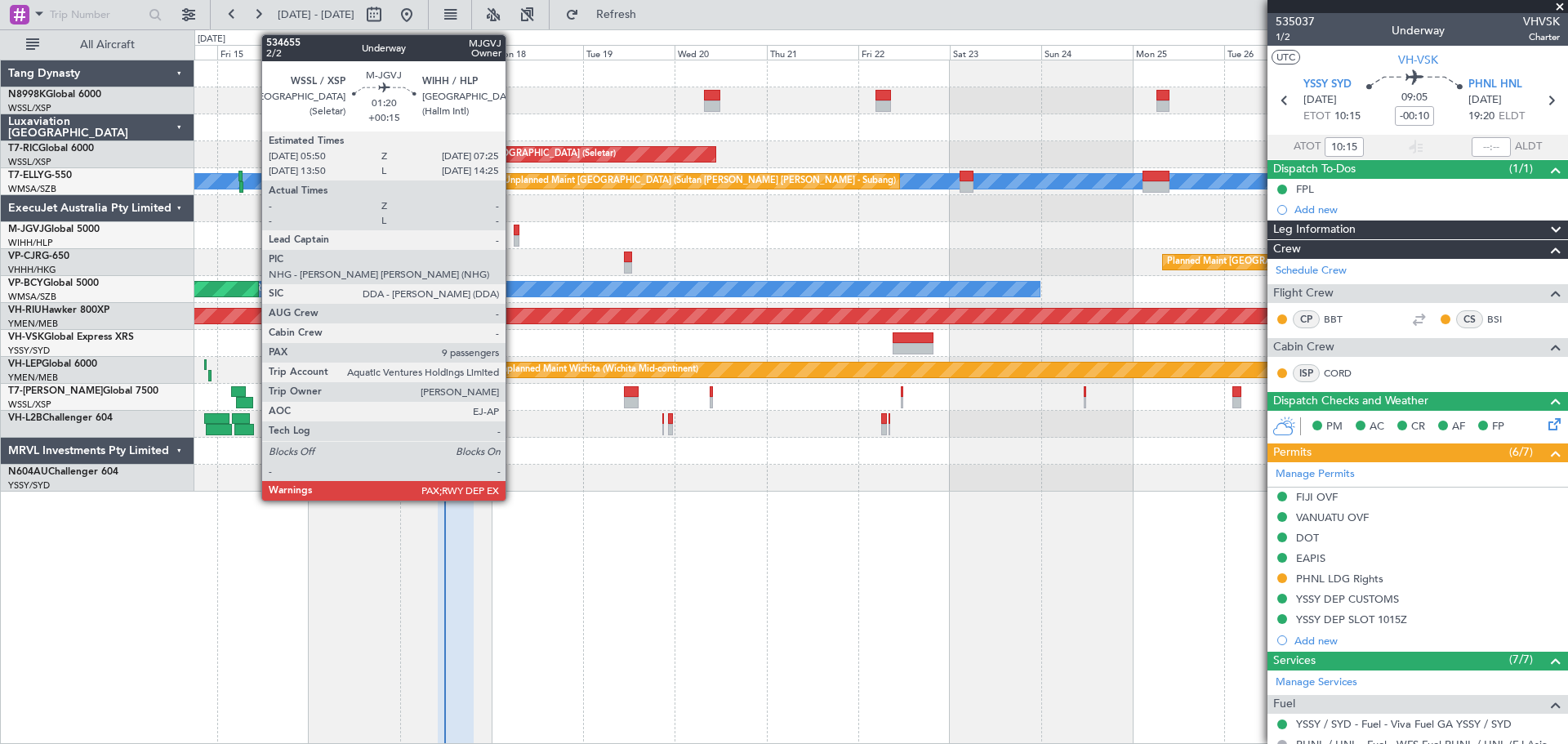
click at [514, 233] on div at bounding box center [517, 230] width 7 height 12
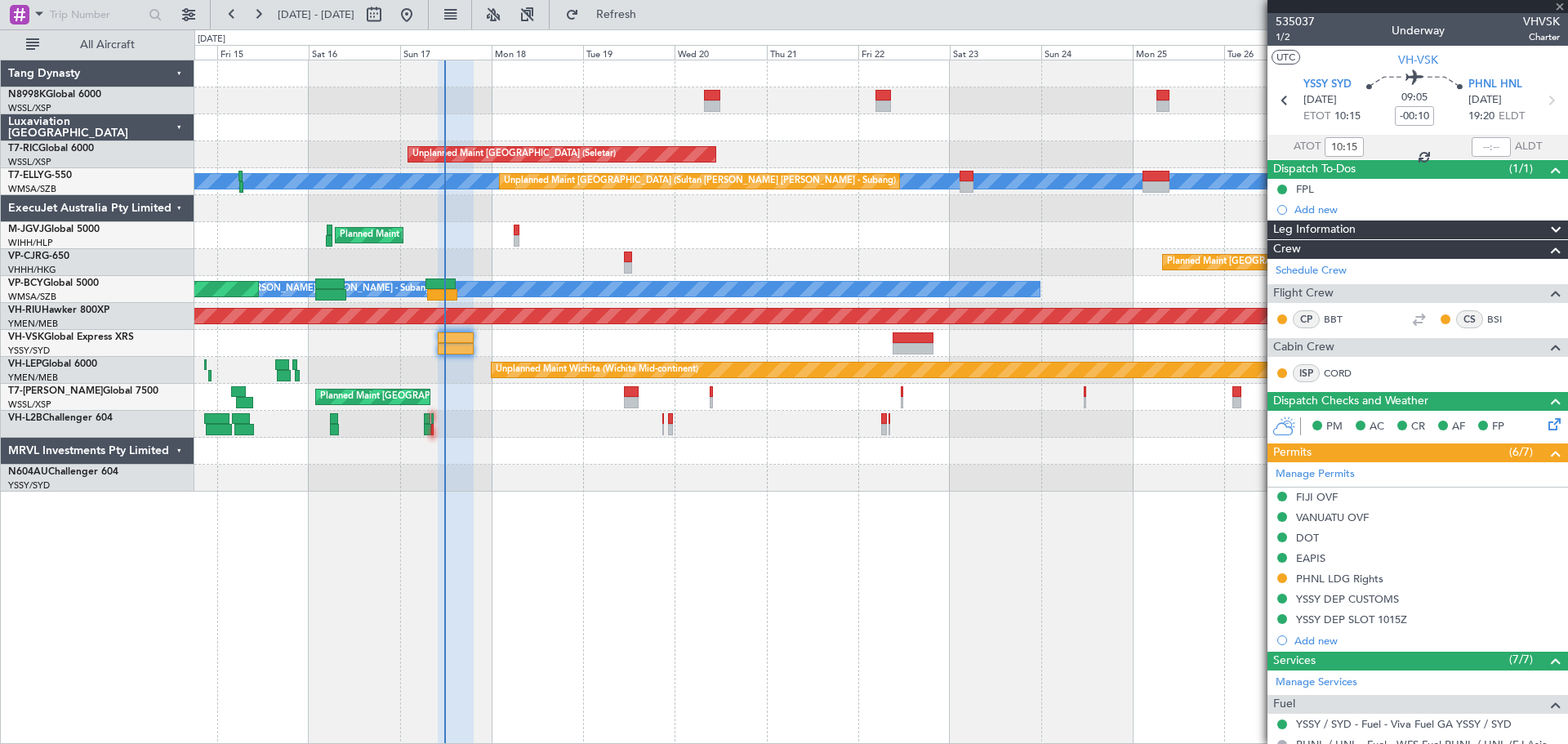
type input "+00:15"
type input "9"
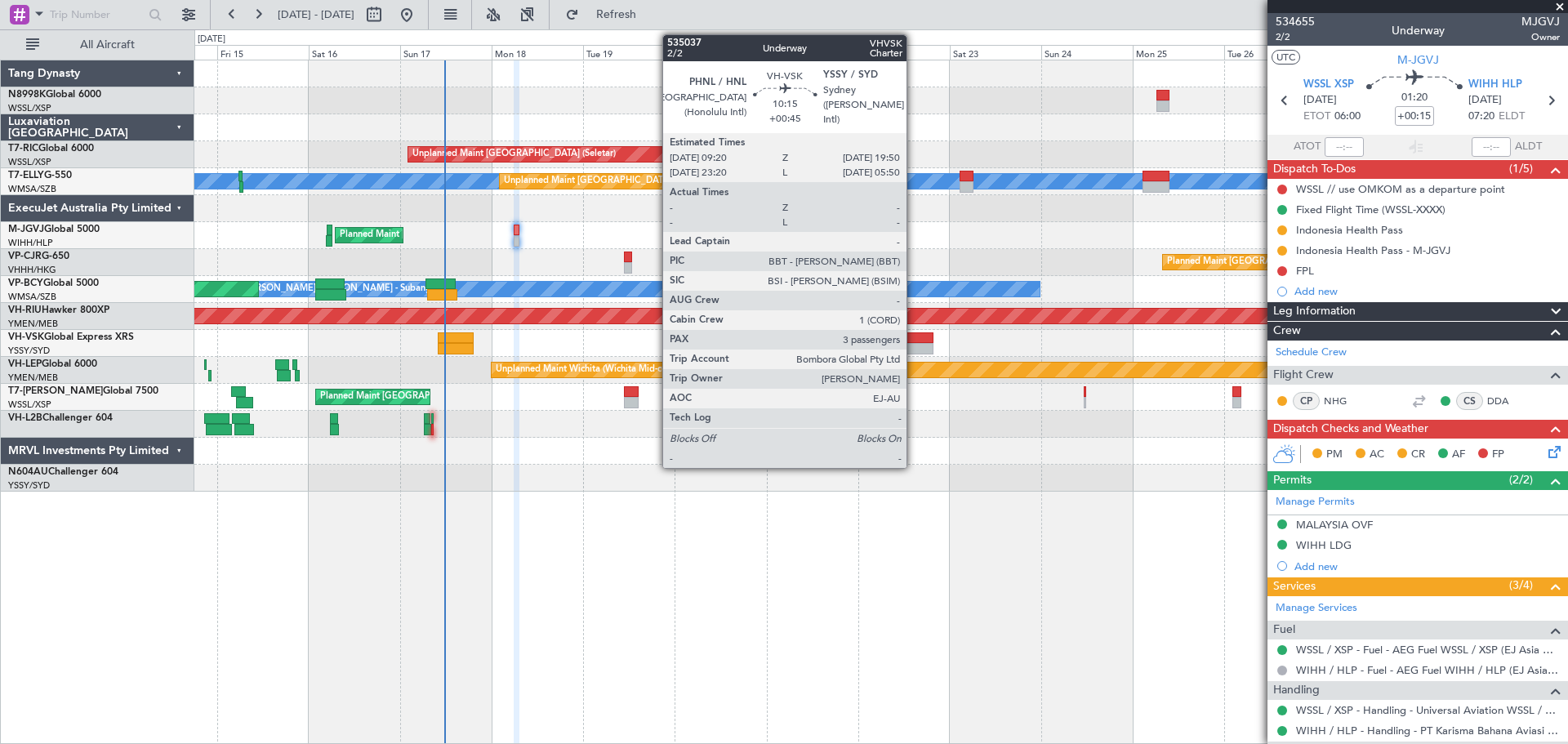
click at [913, 343] on div at bounding box center [913, 348] width 41 height 12
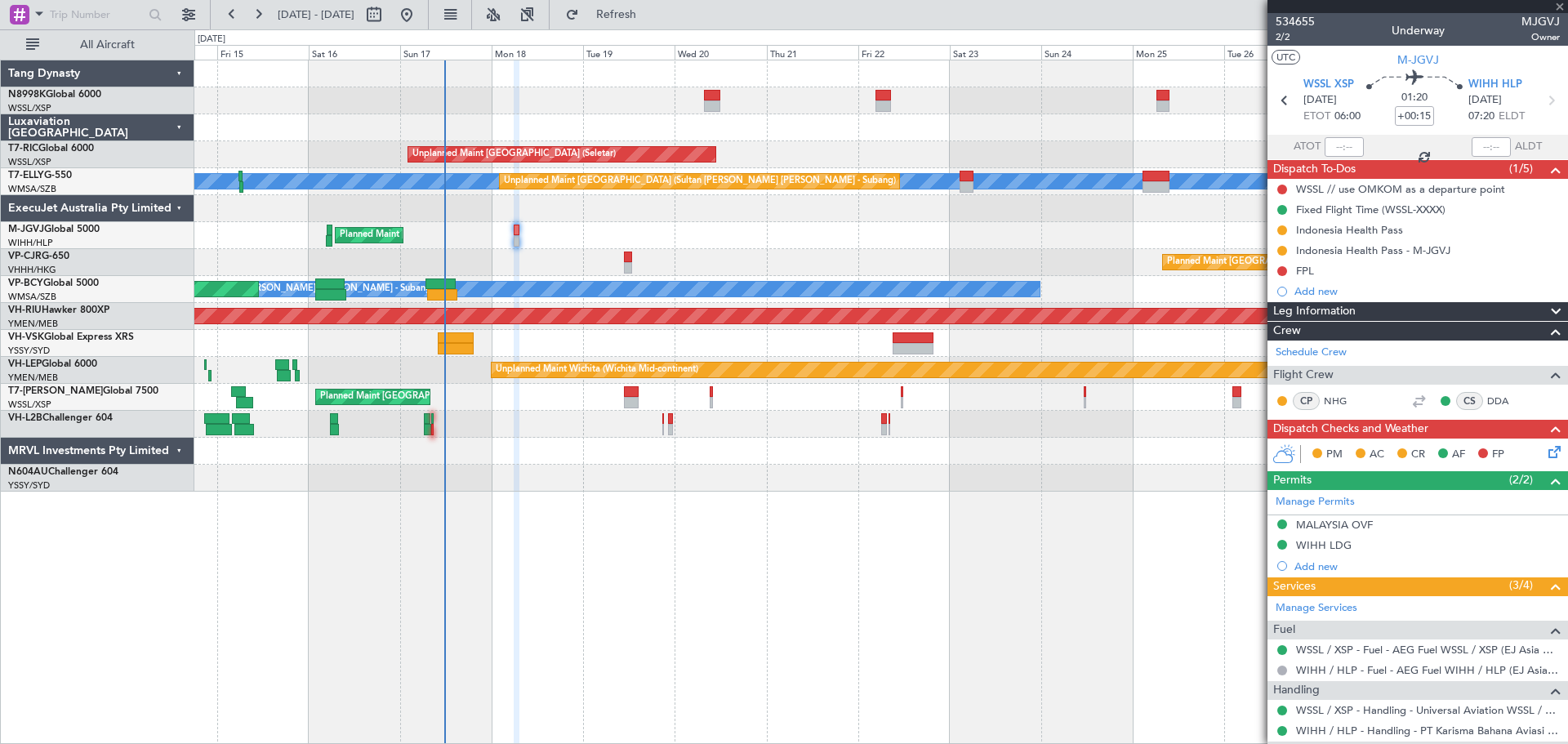
type input "+00:45"
type input "3"
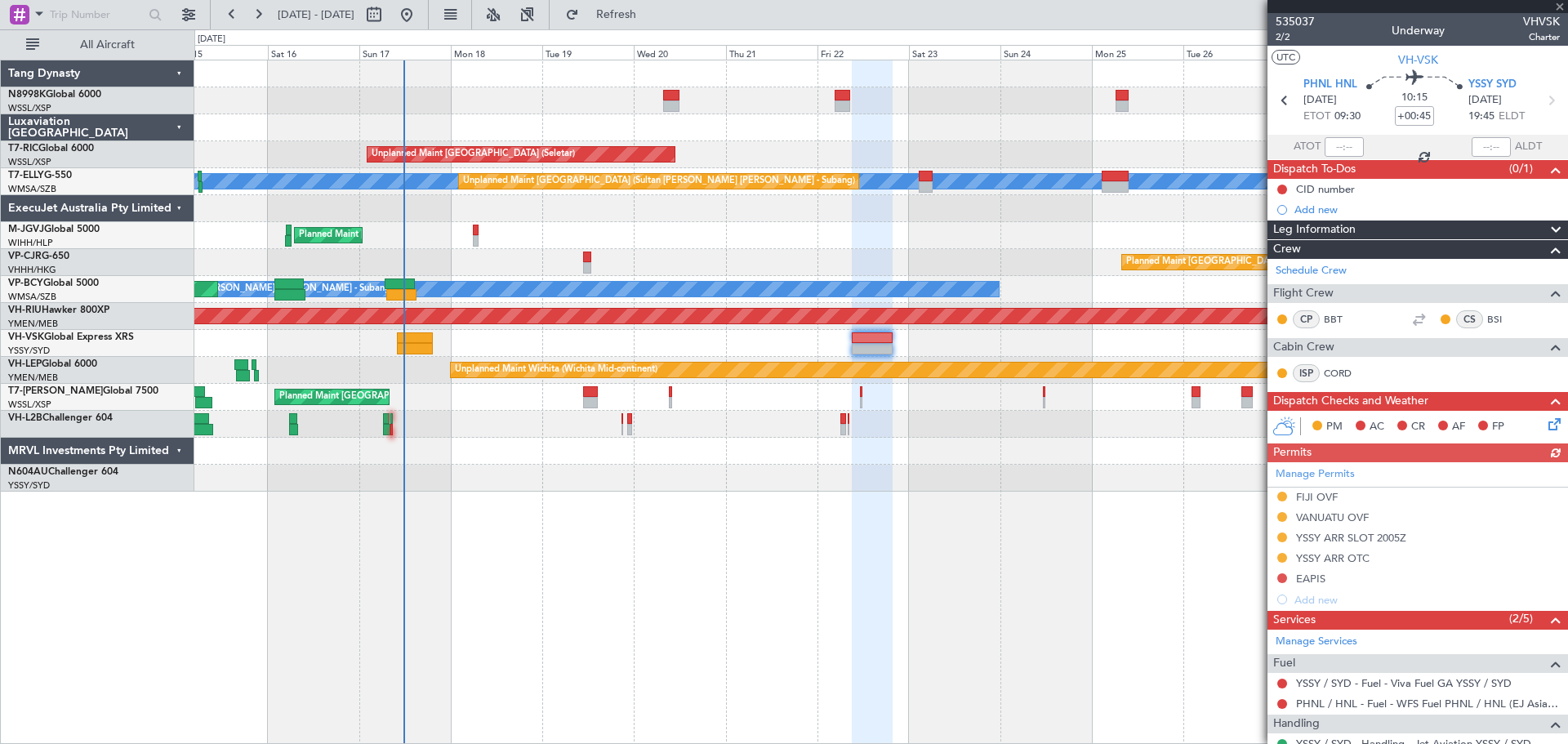
click at [1053, 351] on div "Unplanned Maint Sydney ([PERSON_NAME] Intl)" at bounding box center [880, 343] width 1373 height 27
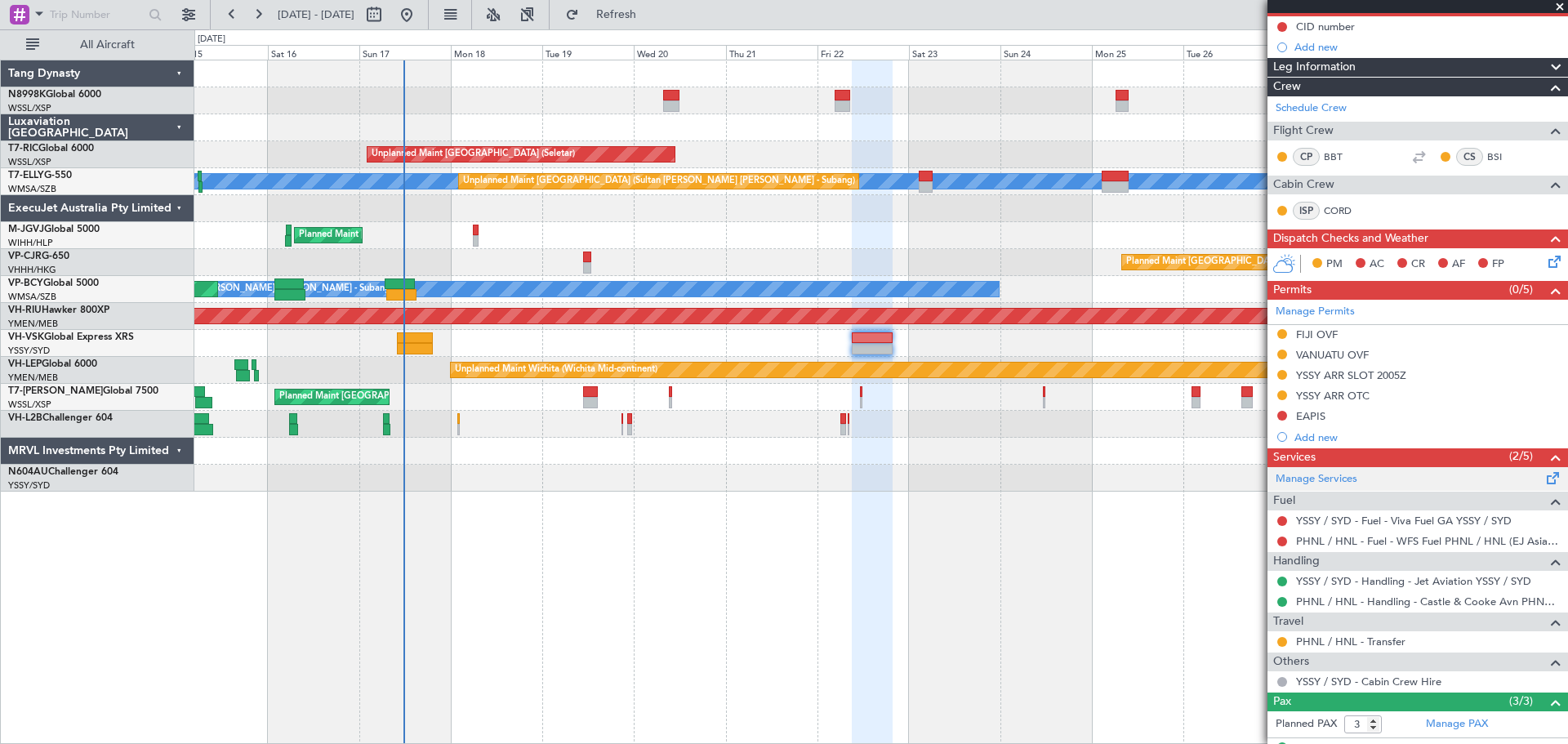
scroll to position [266, 0]
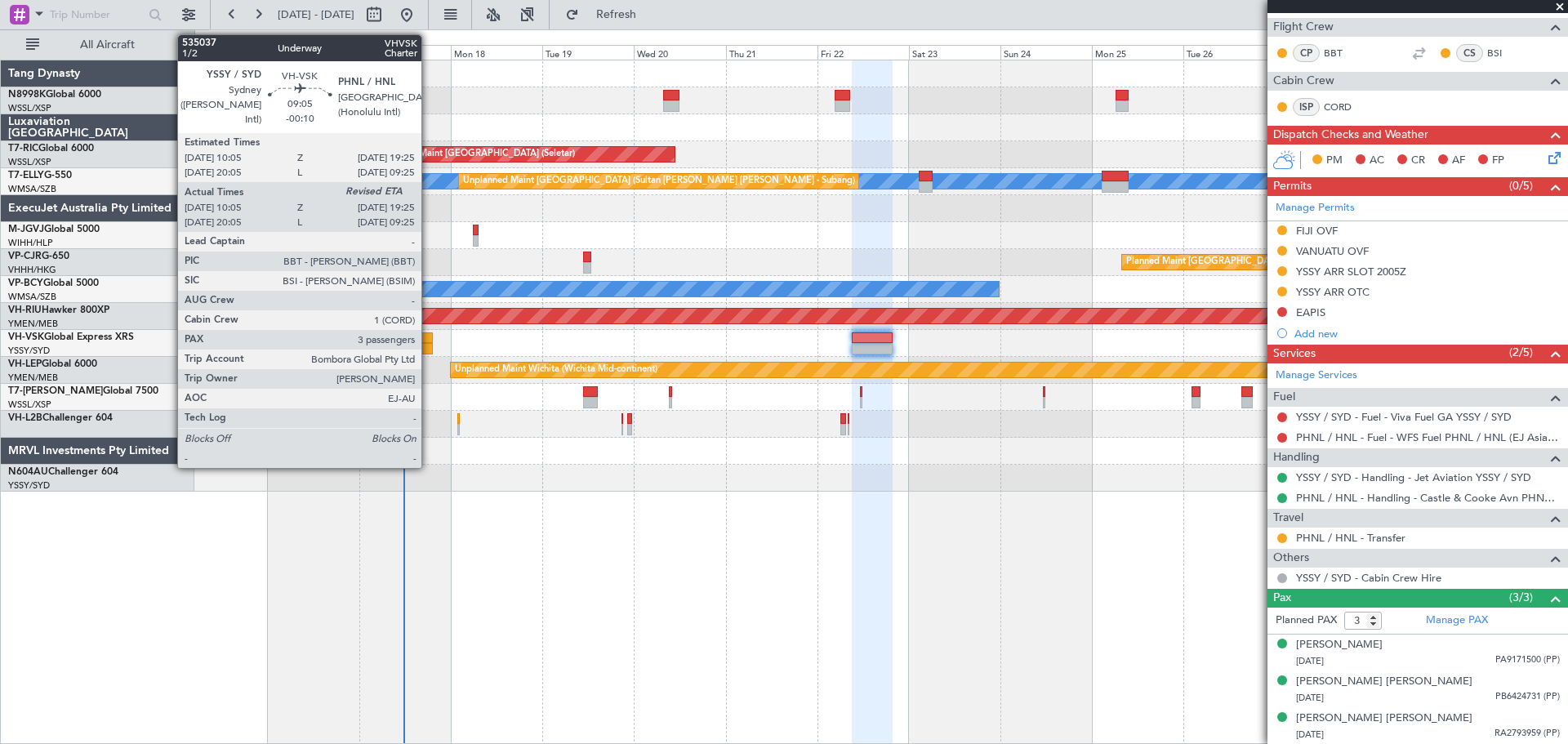
click at [428, 346] on div at bounding box center [415, 348] width 36 height 12
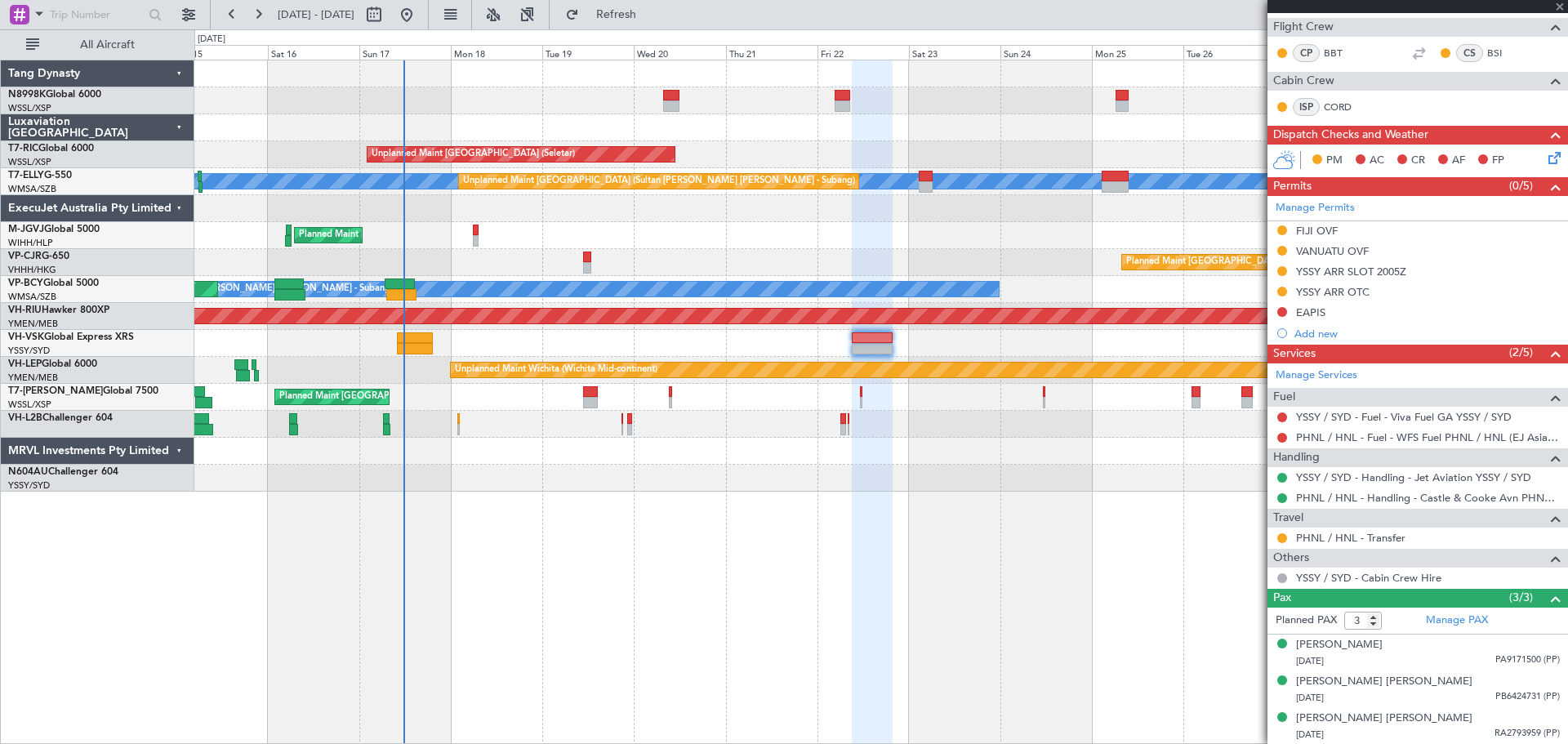
type input "-00:10"
type input "10:15"
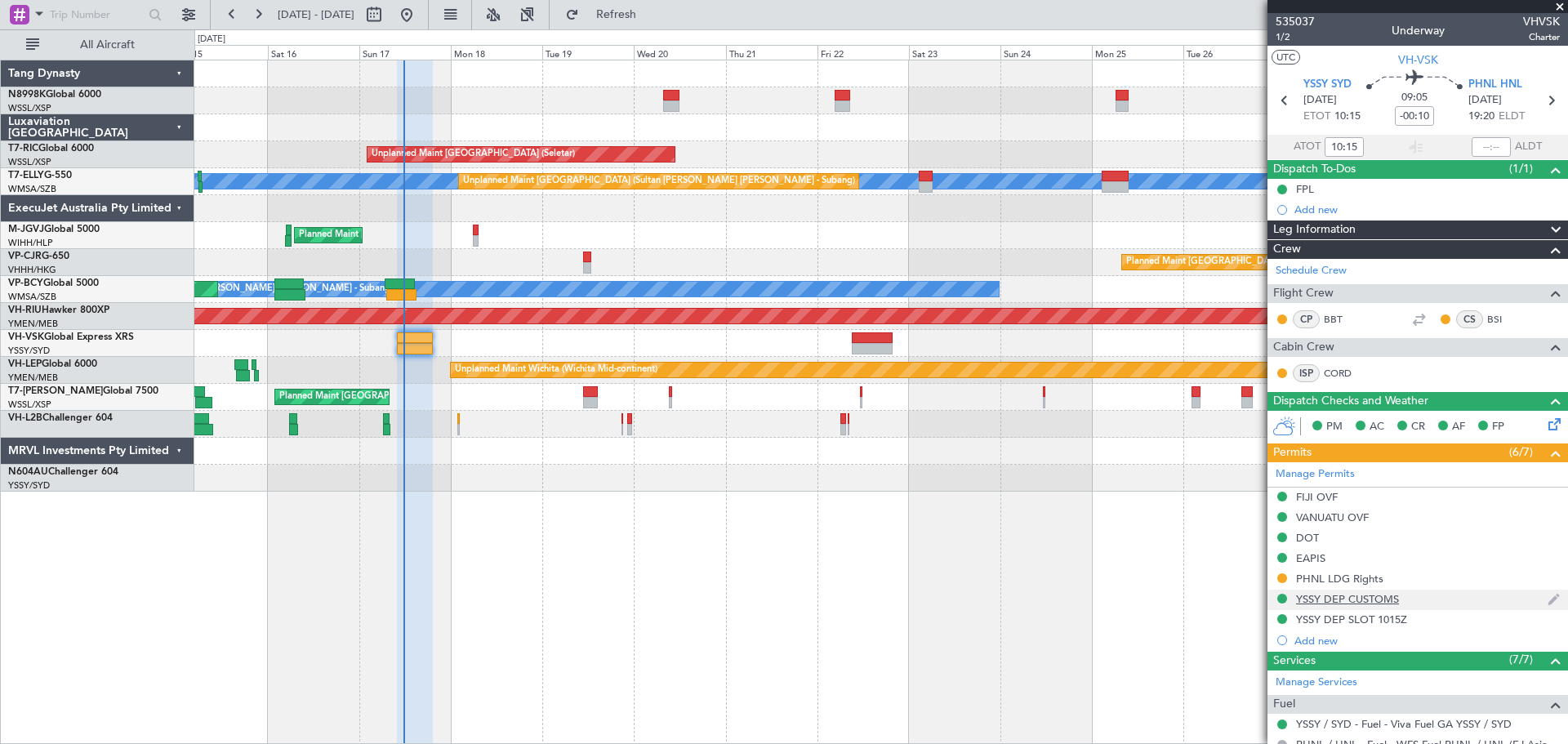
scroll to position [245, 0]
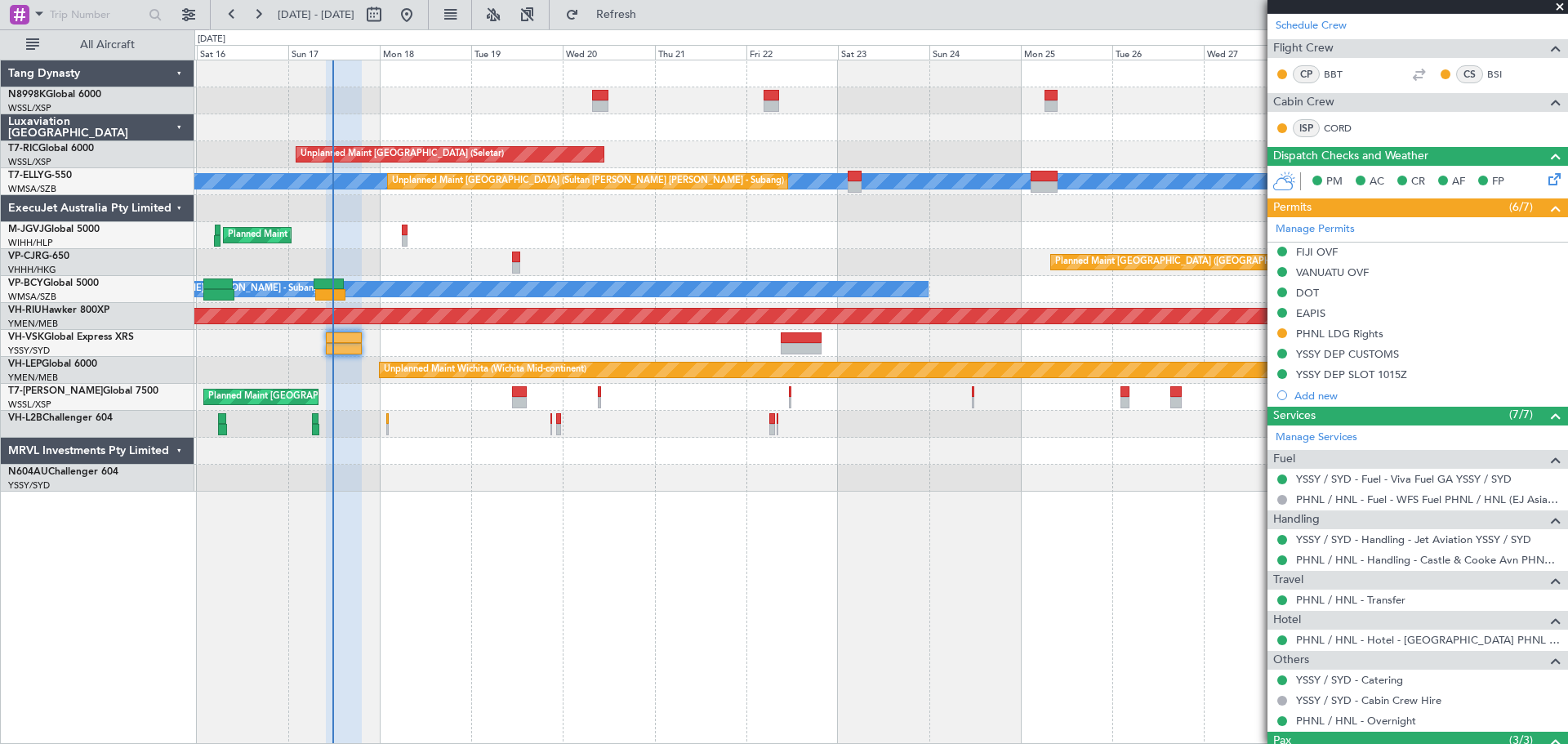
click at [623, 346] on div "Unplanned Maint Sydney ([PERSON_NAME] Intl)" at bounding box center [880, 343] width 1373 height 27
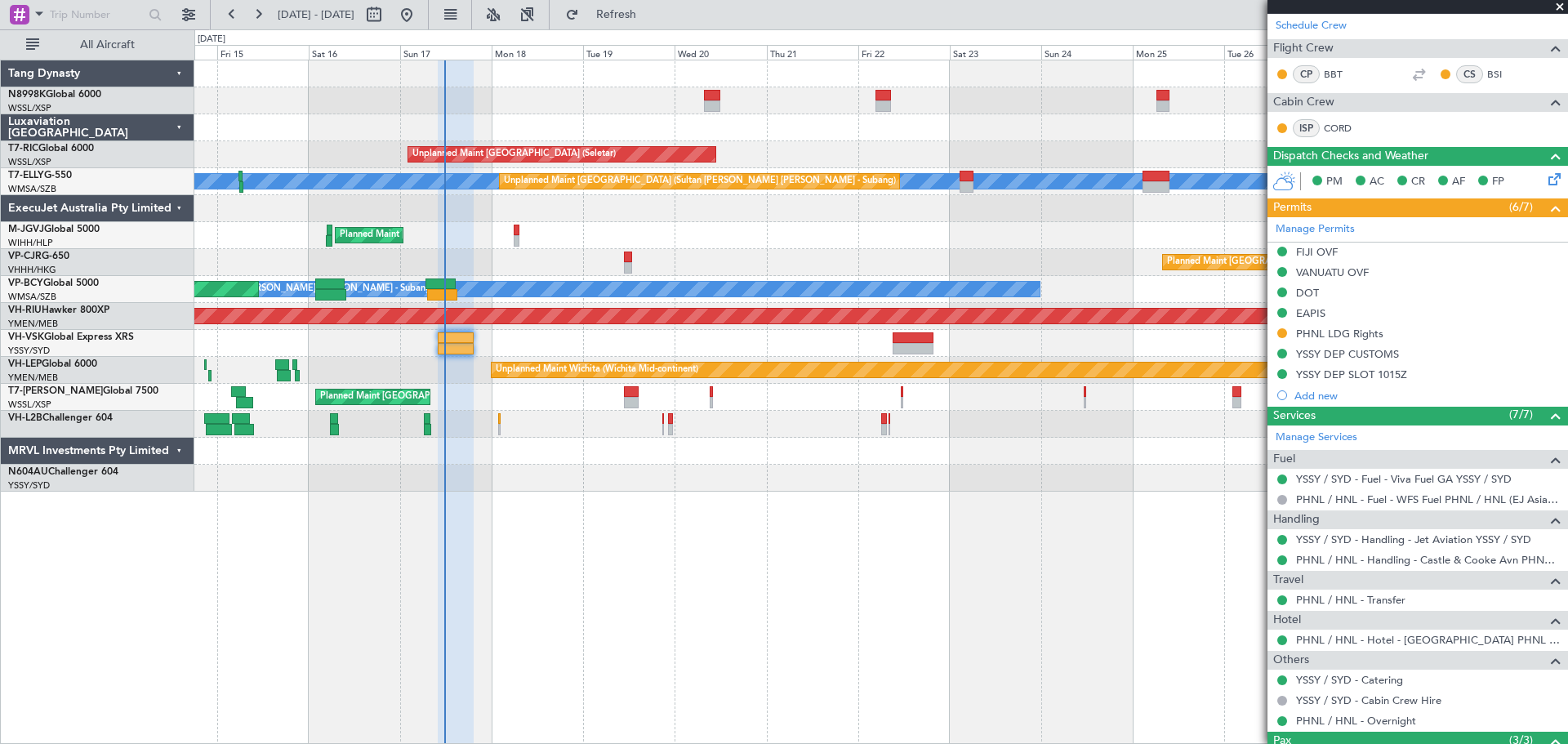
click at [1072, 428] on div at bounding box center [880, 424] width 1373 height 27
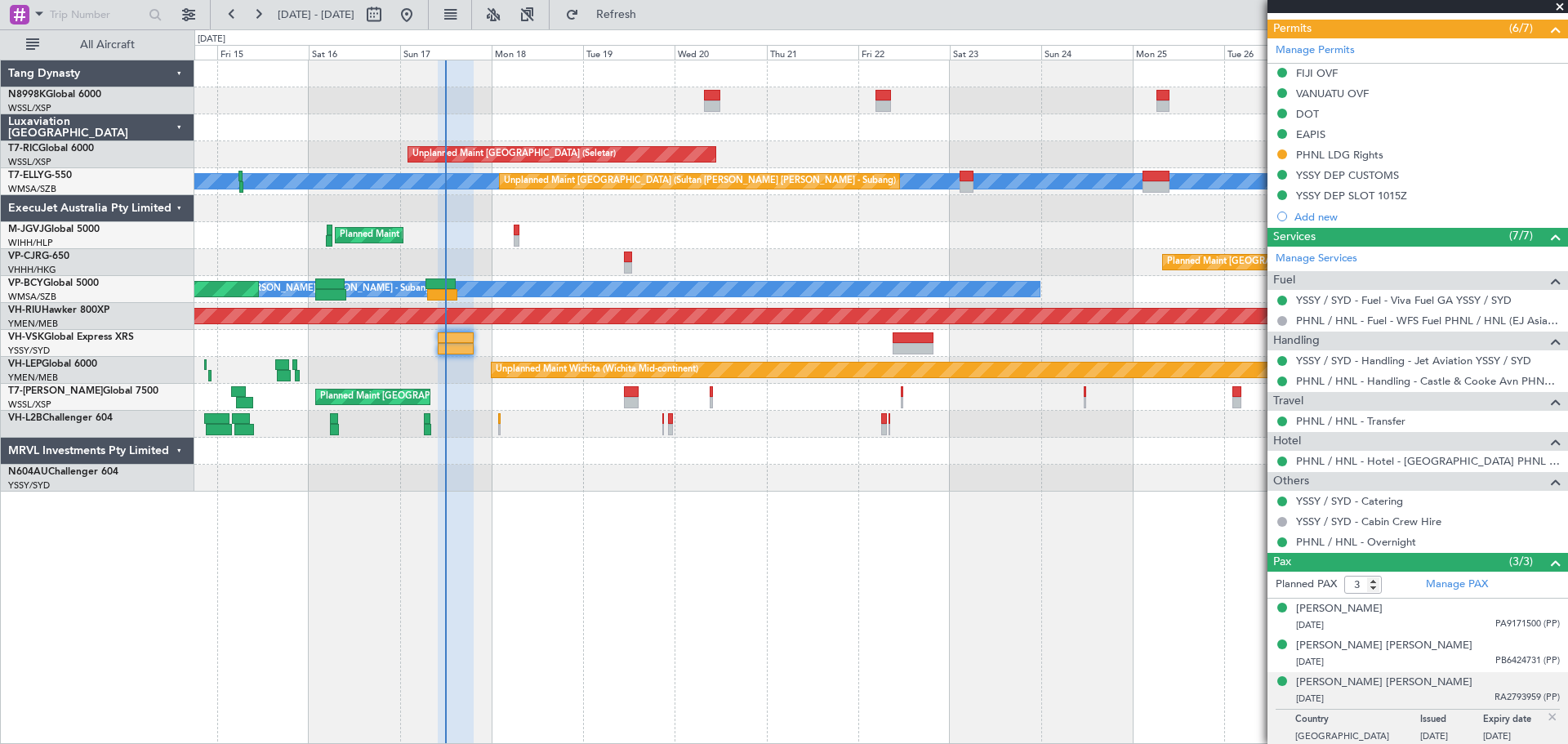
scroll to position [428, 0]
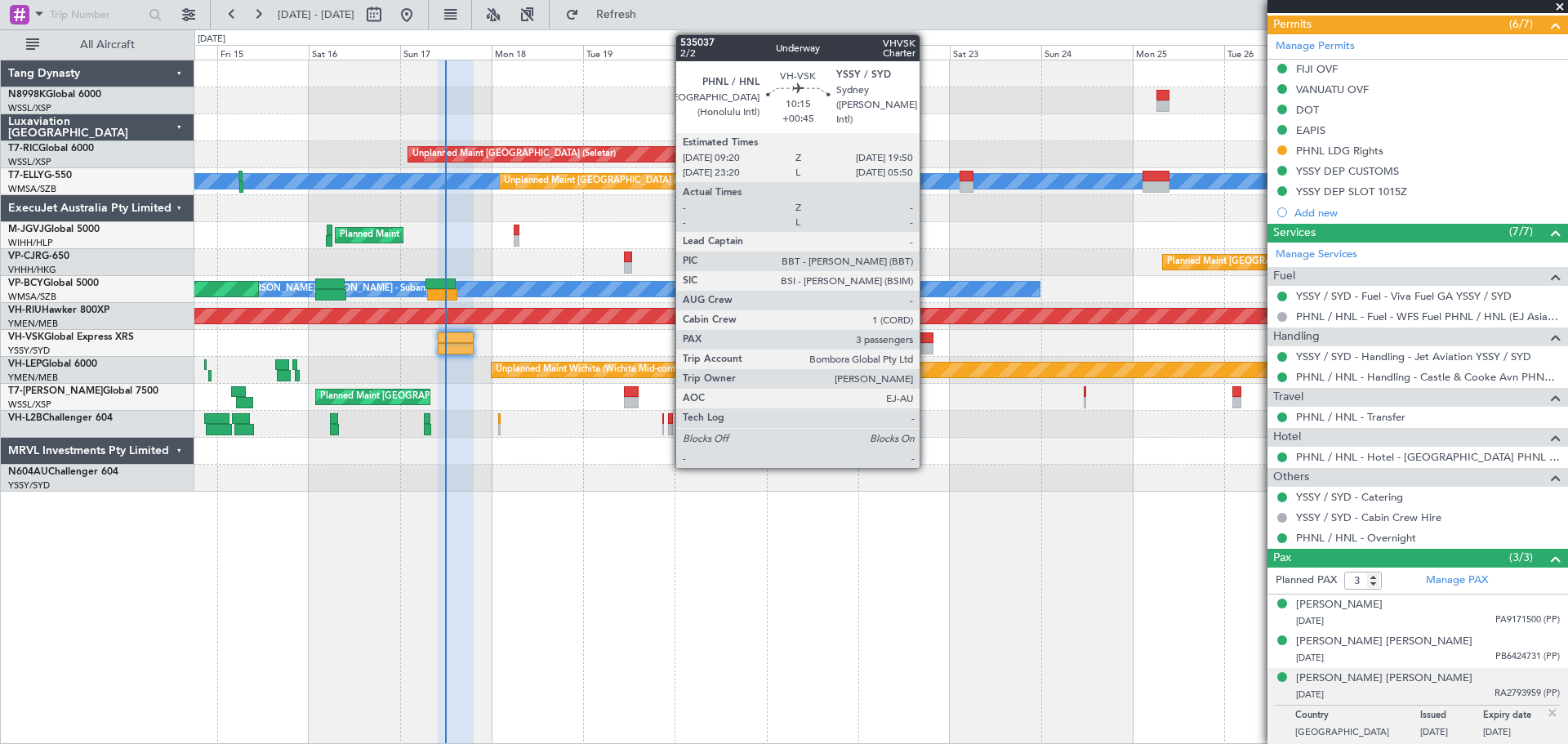
click at [927, 340] on div at bounding box center [913, 338] width 41 height 12
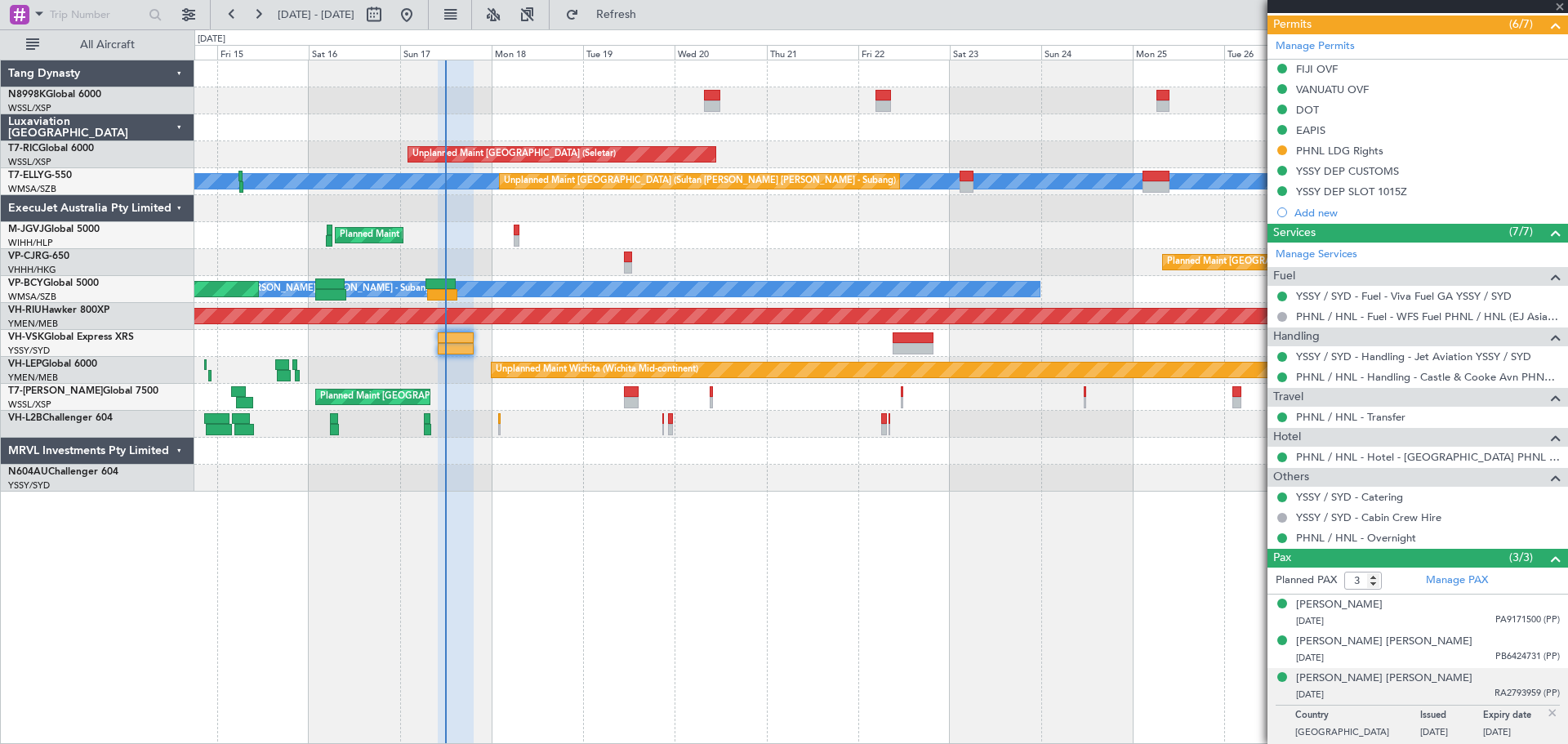
type input "+00:45"
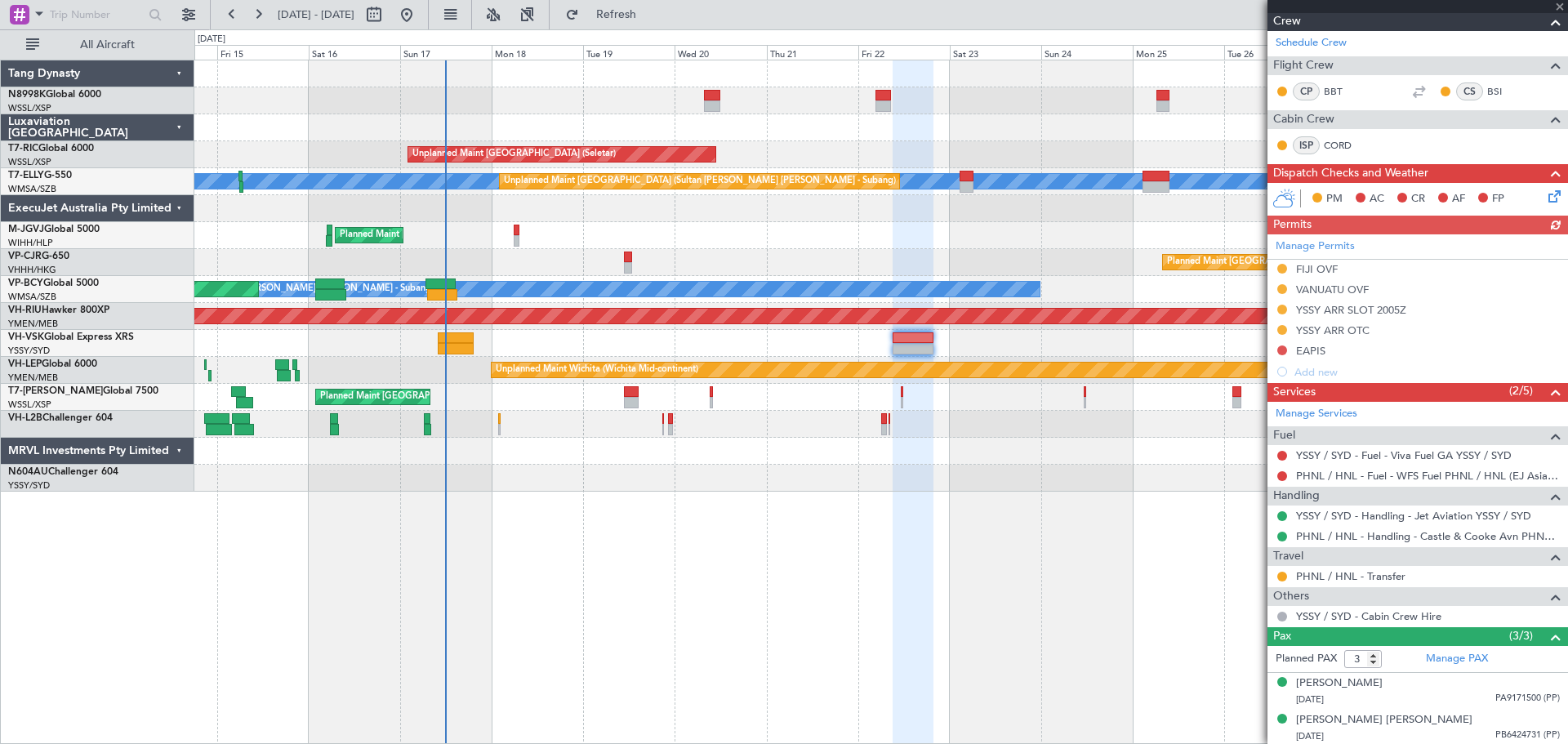
scroll to position [245, 0]
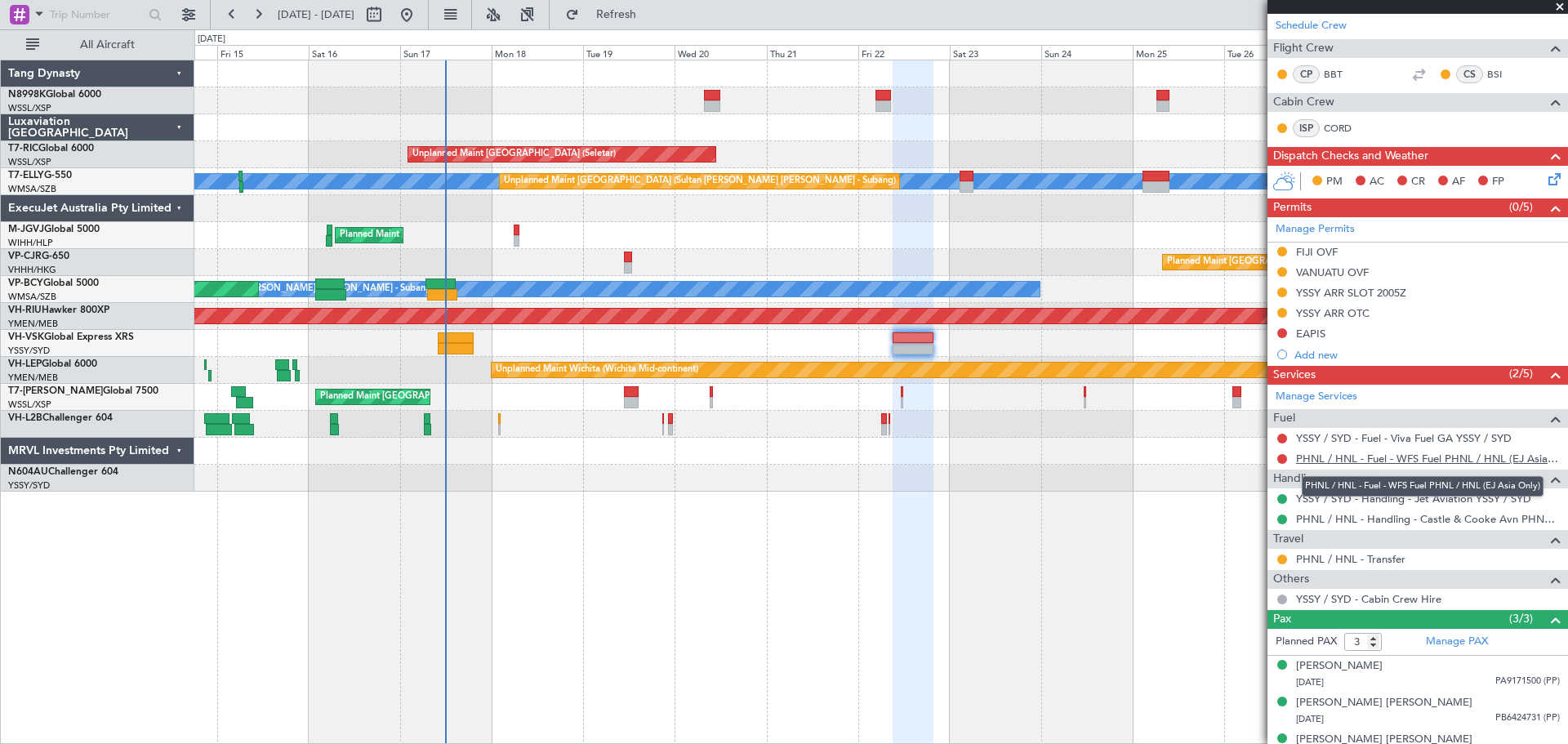
click at [1352, 462] on link "PHNL / HNL - Fuel - WFS Fuel PHNL / HNL (EJ Asia Only)" at bounding box center [1427, 458] width 264 height 14
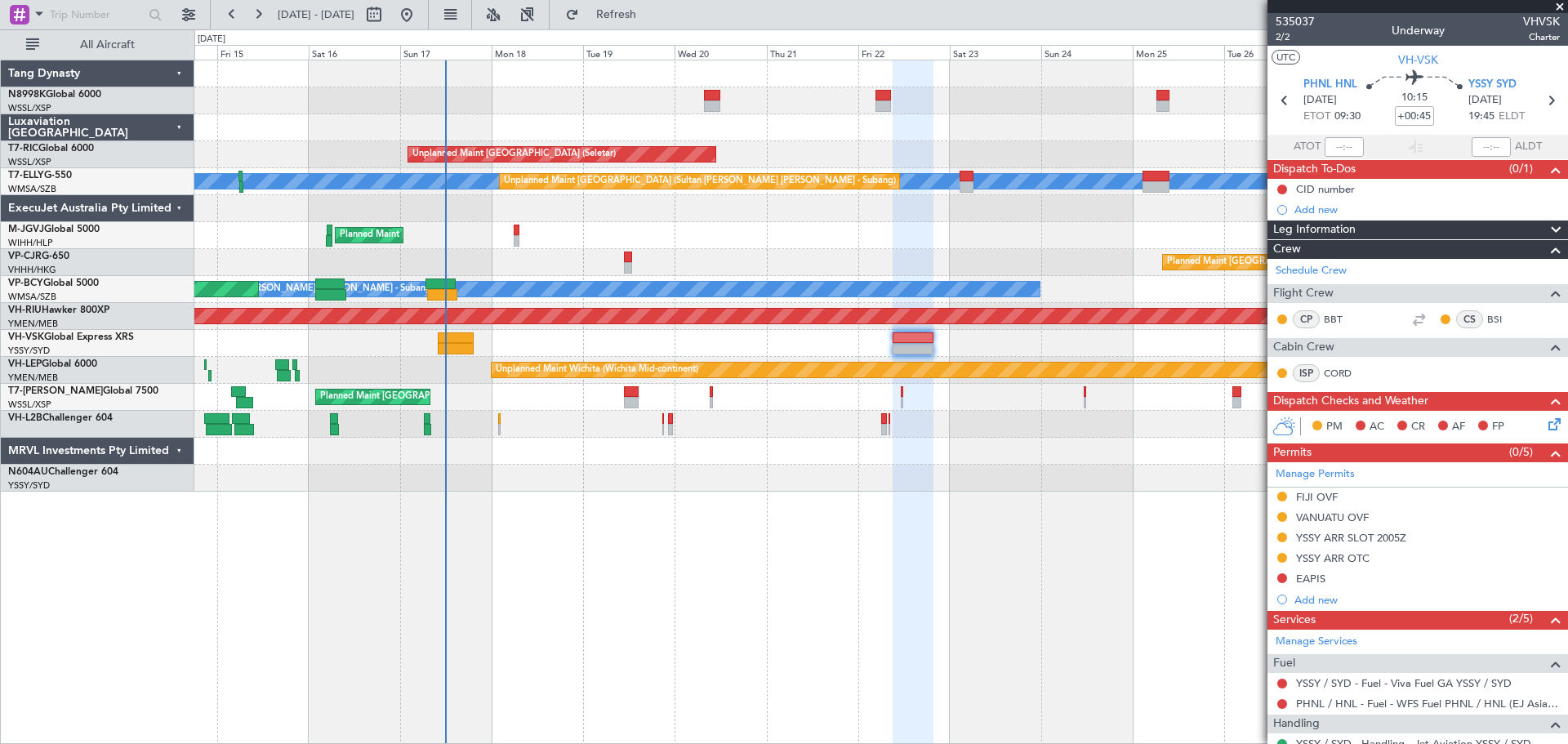
scroll to position [245, 0]
